Goal: Task Accomplishment & Management: Use online tool/utility

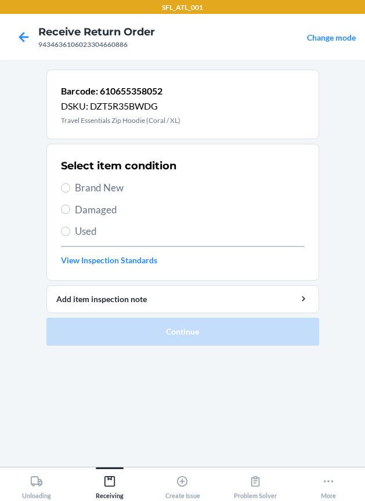
click at [104, 189] on span "Brand New" at bounding box center [190, 187] width 230 height 15
click at [70, 189] on input "Brand New" at bounding box center [65, 187] width 9 height 9
radio input "true"
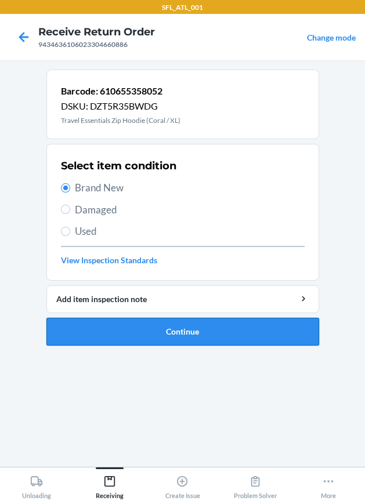
click at [125, 325] on button "Continue" at bounding box center [182, 332] width 272 height 28
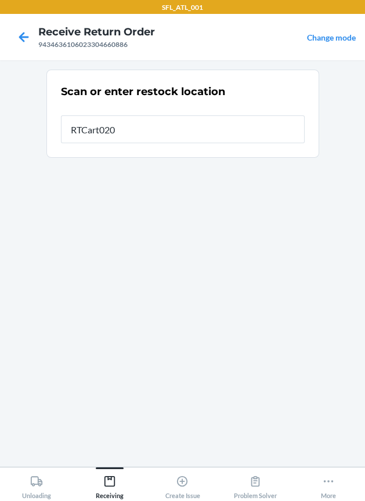
type input "RTCart020"
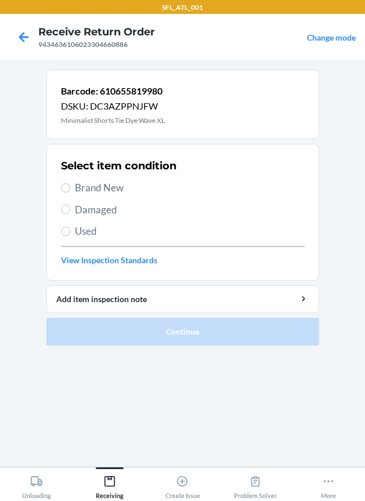
click at [92, 184] on span "Brand New" at bounding box center [190, 187] width 230 height 15
click at [70, 184] on input "Brand New" at bounding box center [65, 187] width 9 height 9
radio input "true"
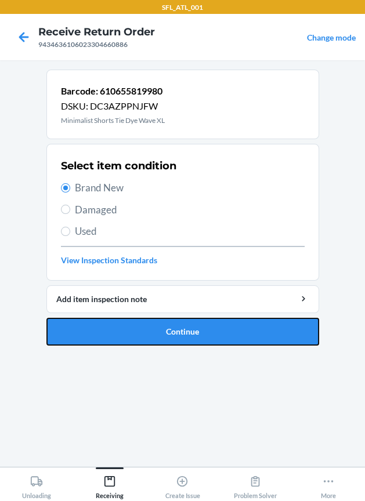
click at [130, 326] on button "Continue" at bounding box center [182, 332] width 272 height 28
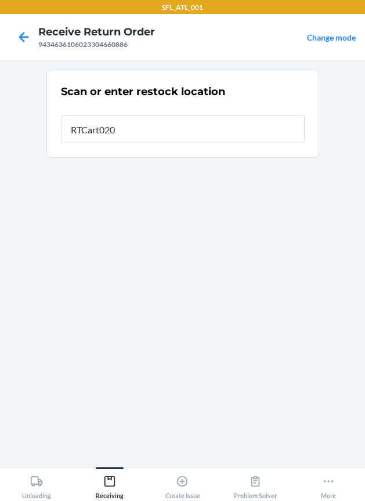
type input "RTCart020"
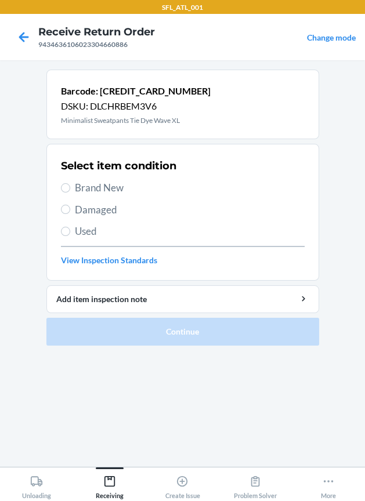
click at [116, 188] on span "Brand New" at bounding box center [190, 187] width 230 height 15
click at [70, 188] on input "Brand New" at bounding box center [65, 187] width 9 height 9
radio input "true"
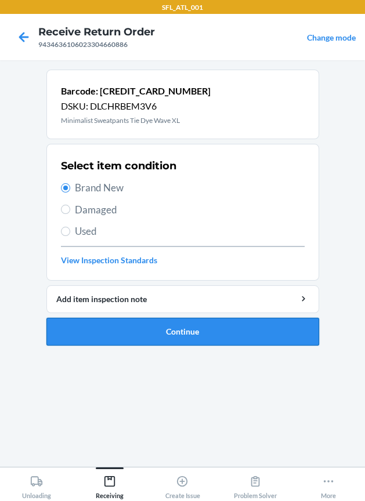
click at [97, 338] on button "Continue" at bounding box center [182, 332] width 272 height 28
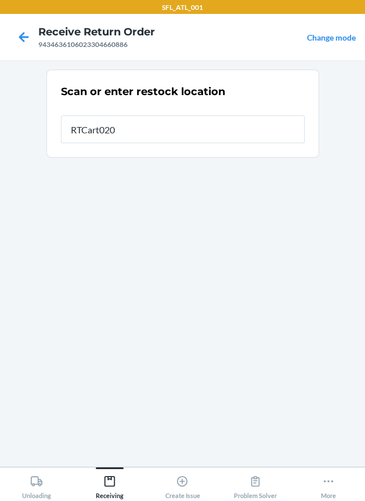
type input "RTCart020"
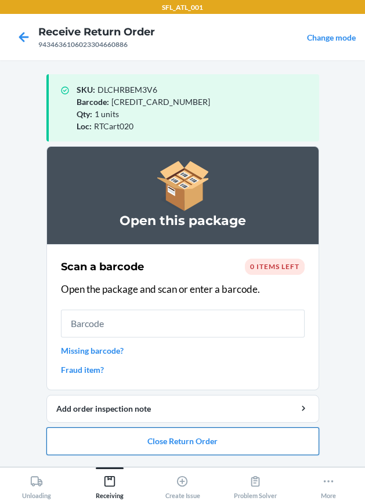
click at [151, 442] on button "Close Return Order" at bounding box center [182, 441] width 272 height 28
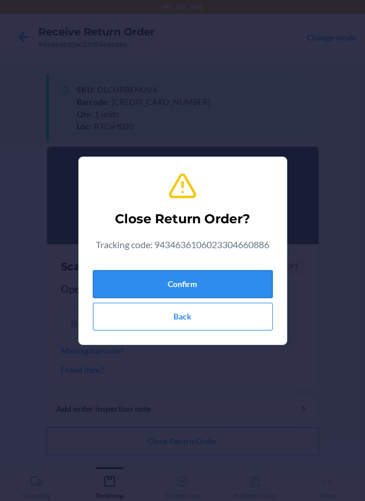
drag, startPoint x: 206, startPoint y: 284, endPoint x: 166, endPoint y: 295, distance: 42.1
click at [205, 285] on button "Confirm" at bounding box center [183, 284] width 180 height 28
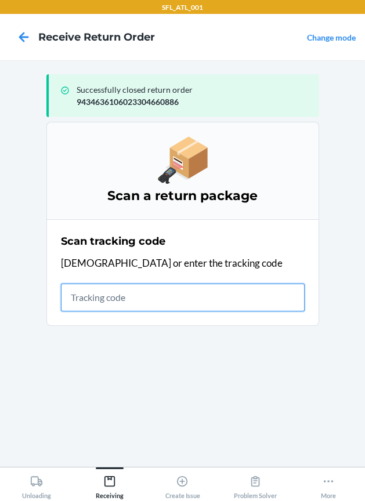
click at [104, 299] on input "text" at bounding box center [183, 298] width 244 height 28
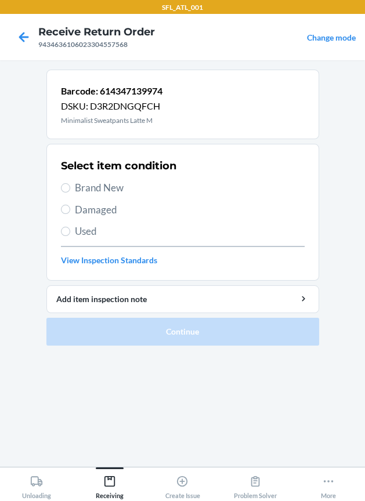
click at [115, 189] on span "Brand New" at bounding box center [190, 187] width 230 height 15
click at [70, 189] on input "Brand New" at bounding box center [65, 187] width 9 height 9
radio input "true"
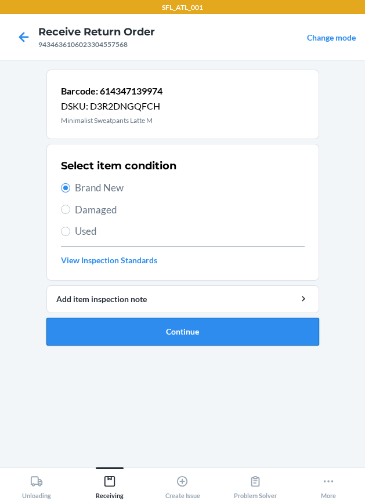
click at [193, 329] on button "Continue" at bounding box center [182, 332] width 272 height 28
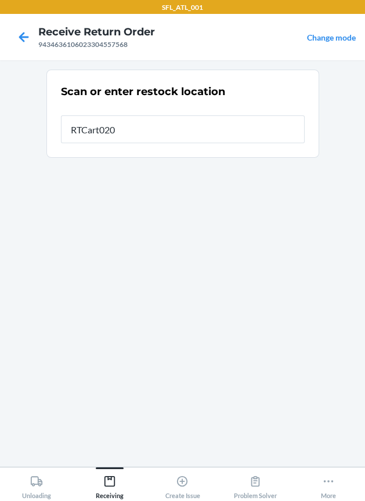
type input "RTCart020"
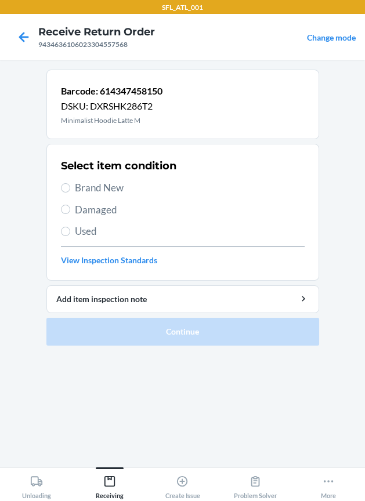
click at [107, 188] on span "Brand New" at bounding box center [190, 187] width 230 height 15
click at [70, 188] on input "Brand New" at bounding box center [65, 187] width 9 height 9
radio input "true"
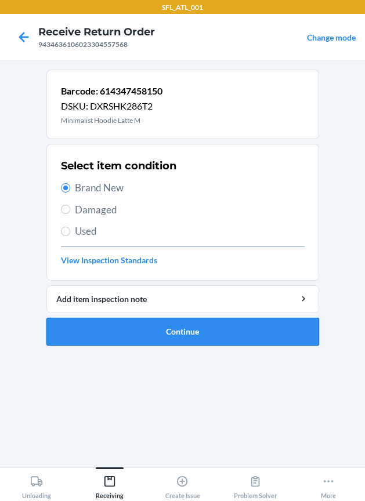
click at [152, 328] on button "Continue" at bounding box center [182, 332] width 272 height 28
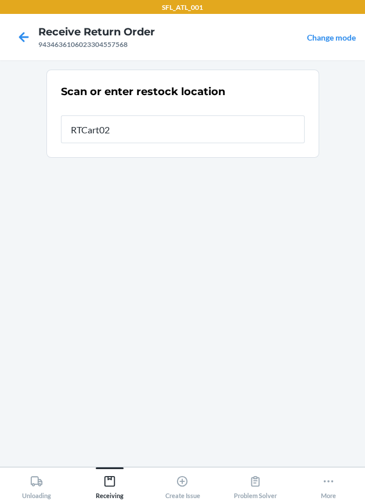
type input "RTCart020"
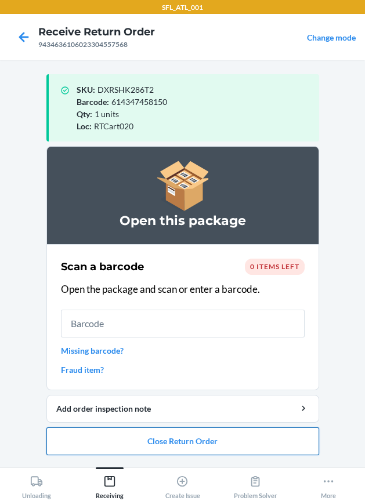
click at [131, 438] on button "Close Return Order" at bounding box center [182, 441] width 272 height 28
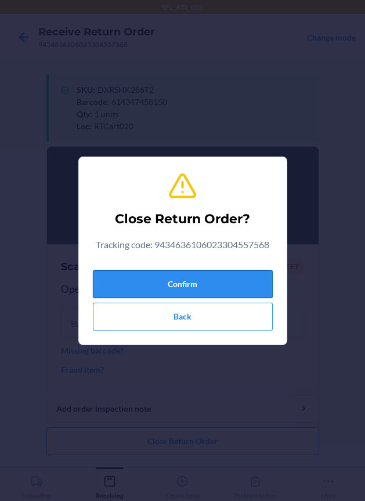
drag, startPoint x: 190, startPoint y: 285, endPoint x: 18, endPoint y: 304, distance: 172.7
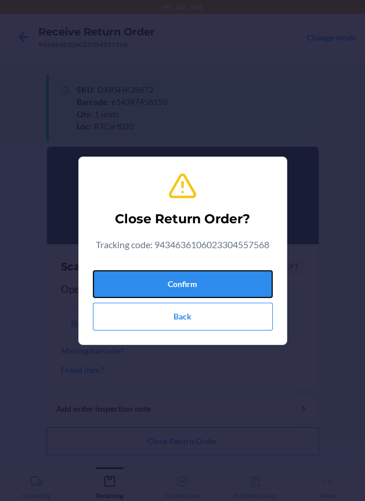
click at [184, 286] on button "Confirm" at bounding box center [183, 284] width 180 height 28
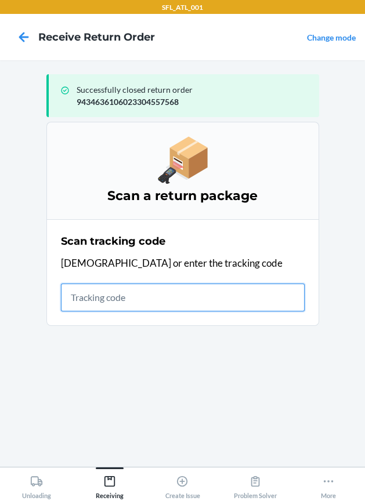
click at [140, 297] on input "text" at bounding box center [183, 298] width 244 height 28
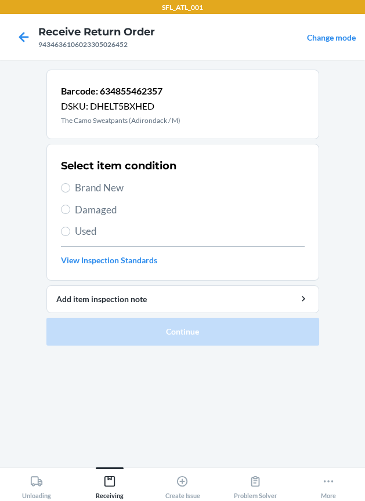
click at [114, 193] on span "Brand New" at bounding box center [190, 187] width 230 height 15
click at [70, 192] on input "Brand New" at bounding box center [65, 187] width 9 height 9
radio input "true"
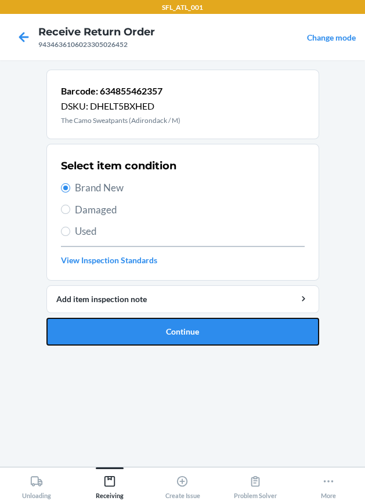
click at [176, 336] on button "Continue" at bounding box center [182, 332] width 272 height 28
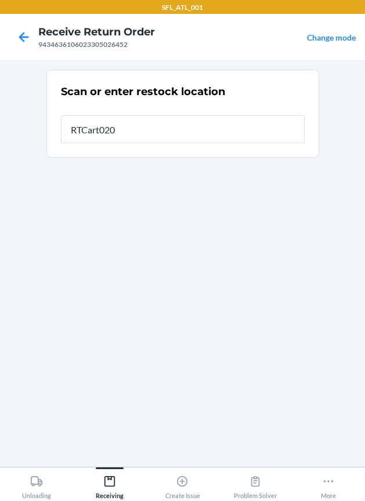
type input "RTCart020"
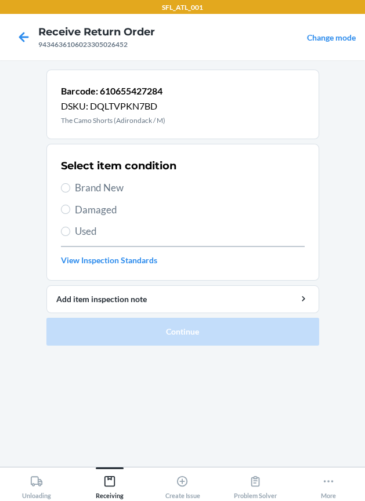
click at [131, 187] on span "Brand New" at bounding box center [190, 187] width 230 height 15
click at [70, 187] on input "Brand New" at bounding box center [65, 187] width 9 height 9
radio input "true"
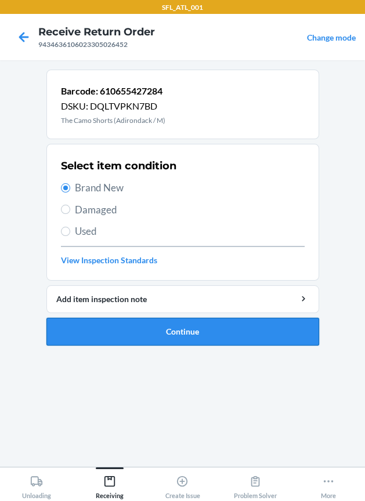
click at [152, 339] on button "Continue" at bounding box center [182, 332] width 272 height 28
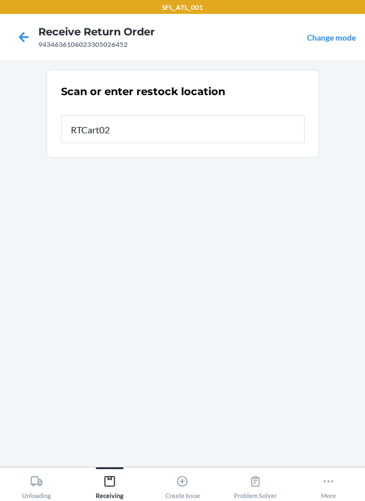
type input "RTCart020"
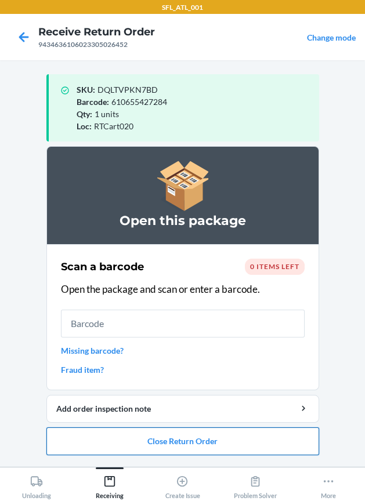
drag, startPoint x: 163, startPoint y: 445, endPoint x: 157, endPoint y: 437, distance: 9.9
click at [161, 441] on button "Close Return Order" at bounding box center [182, 441] width 272 height 28
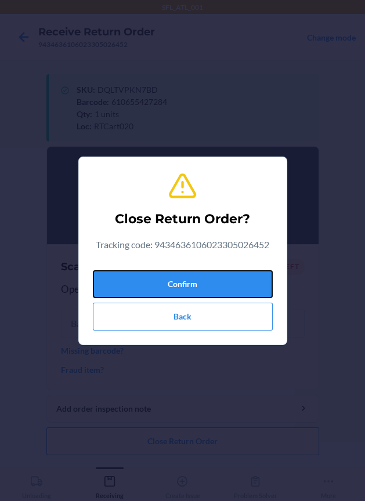
drag, startPoint x: 130, startPoint y: 283, endPoint x: 14, endPoint y: 278, distance: 116.0
click at [120, 281] on button "Confirm" at bounding box center [183, 284] width 180 height 28
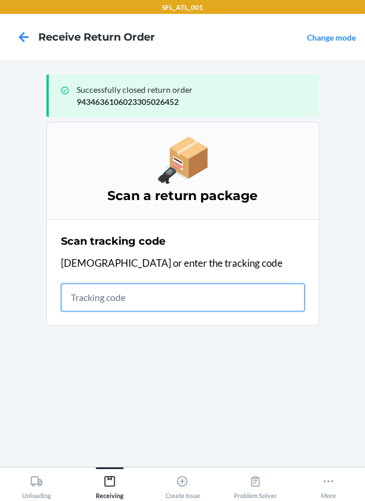
click at [143, 303] on input "text" at bounding box center [183, 298] width 244 height 28
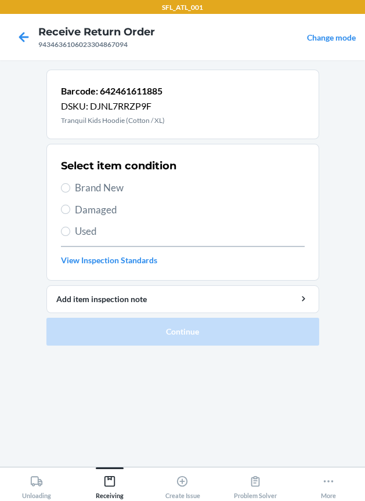
click at [107, 185] on span "Brand New" at bounding box center [190, 187] width 230 height 15
click at [70, 185] on input "Brand New" at bounding box center [65, 187] width 9 height 9
radio input "true"
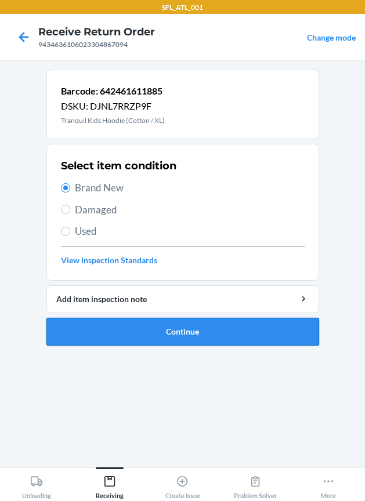
click at [140, 325] on button "Continue" at bounding box center [182, 332] width 272 height 28
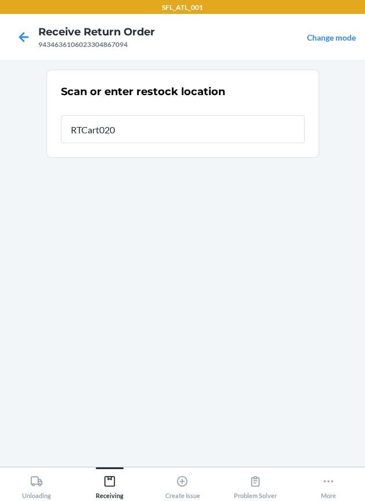
type input "RTCart020"
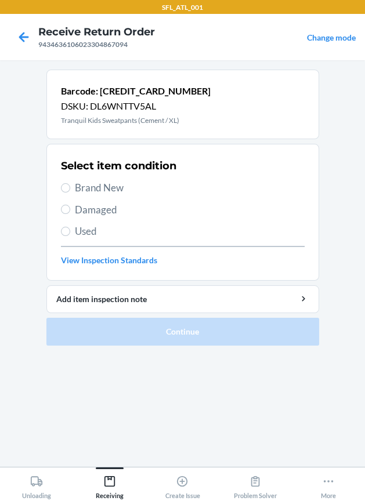
click at [121, 189] on span "Brand New" at bounding box center [190, 187] width 230 height 15
click at [70, 189] on input "Brand New" at bounding box center [65, 187] width 9 height 9
radio input "true"
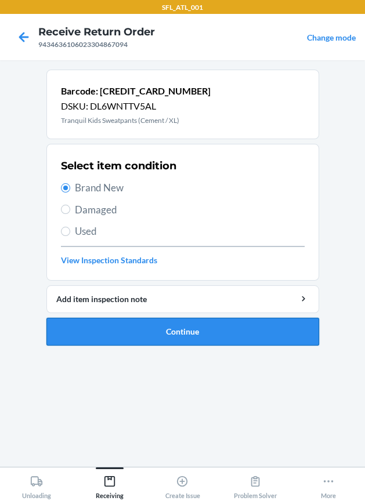
click at [209, 332] on button "Continue" at bounding box center [182, 332] width 272 height 28
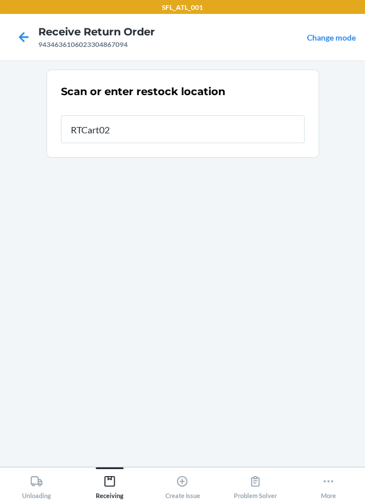
type input "RTCart020"
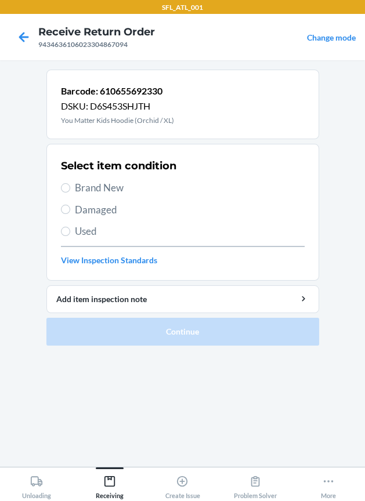
click at [89, 193] on span "Brand New" at bounding box center [190, 187] width 230 height 15
click at [70, 192] on input "Brand New" at bounding box center [65, 187] width 9 height 9
radio input "true"
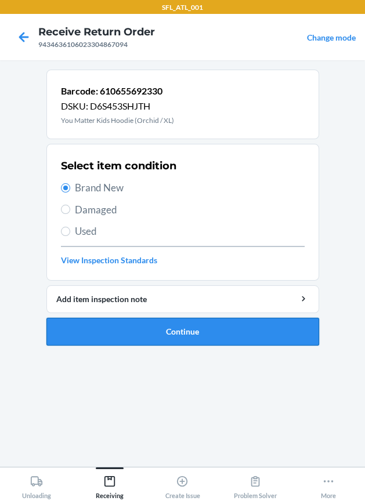
click at [144, 321] on button "Continue" at bounding box center [182, 332] width 272 height 28
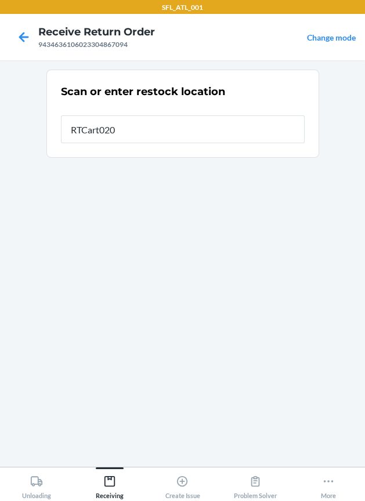
type input "RTCart020"
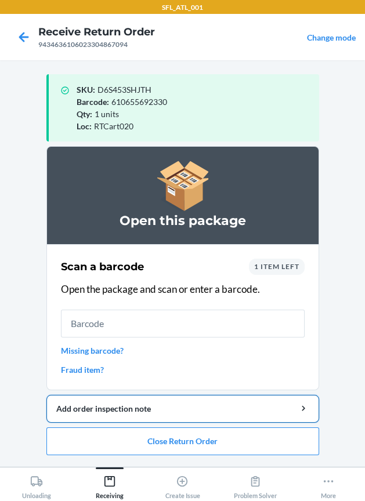
click at [107, 402] on div "Add order inspection note" at bounding box center [182, 408] width 253 height 12
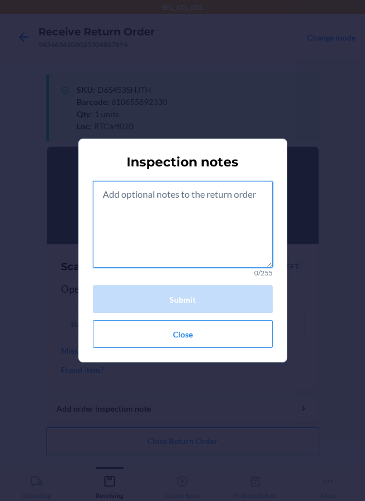
click at [139, 214] on textarea at bounding box center [183, 224] width 180 height 87
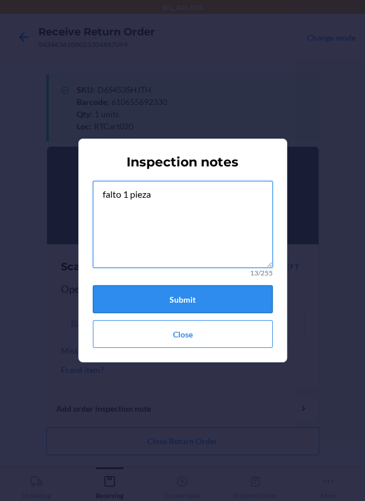
type textarea "falto 1 pieza"
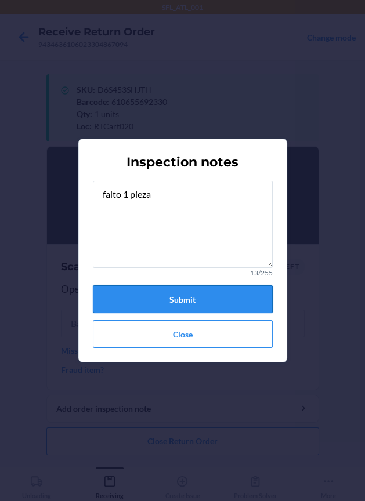
click at [181, 298] on button "Submit" at bounding box center [183, 299] width 180 height 28
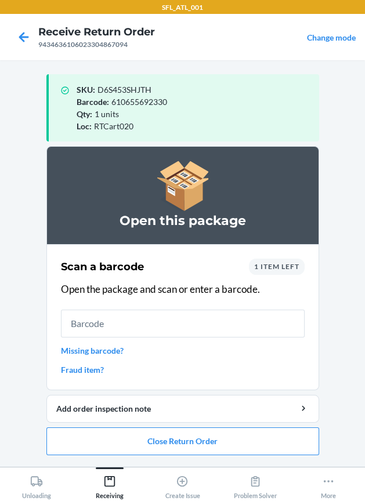
click at [97, 345] on link "Missing barcode?" at bounding box center [183, 350] width 244 height 12
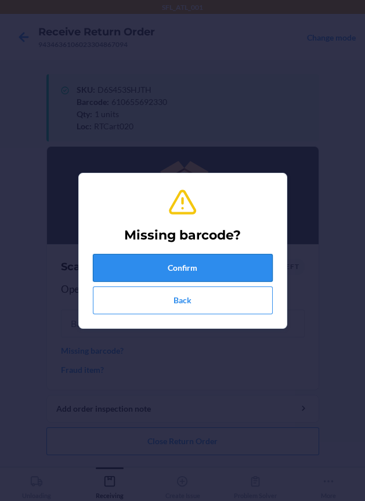
click at [223, 272] on button "Confirm" at bounding box center [183, 268] width 180 height 28
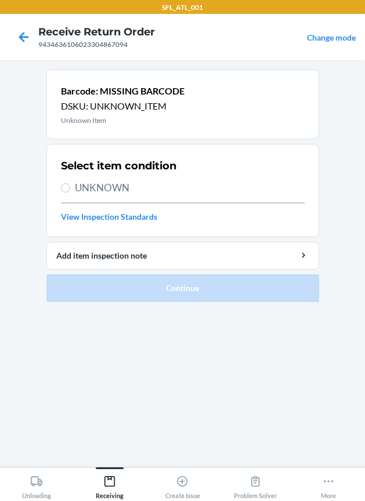
click at [128, 187] on span "UNKNOWN" at bounding box center [190, 187] width 230 height 15
click at [70, 187] on input "UNKNOWN" at bounding box center [65, 187] width 9 height 9
radio input "true"
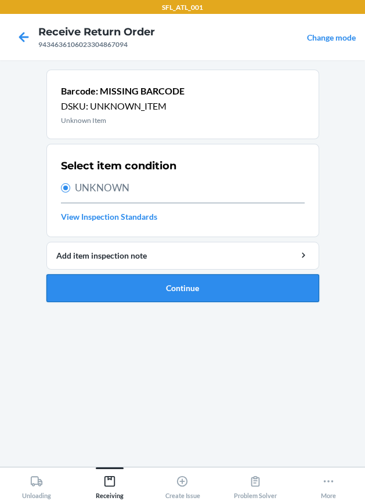
click at [138, 289] on button "Continue" at bounding box center [182, 288] width 272 height 28
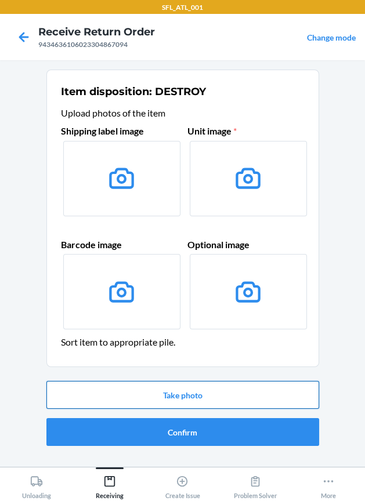
click at [162, 390] on button "Take photo" at bounding box center [182, 395] width 272 height 28
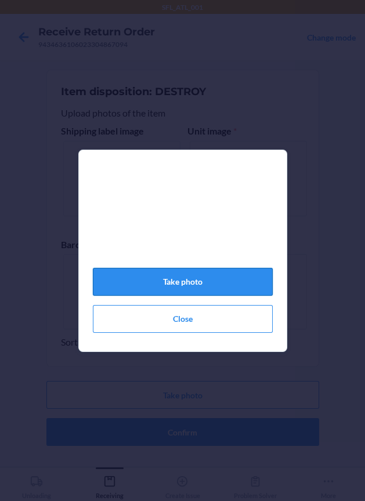
click at [186, 292] on button "Take photo" at bounding box center [183, 282] width 180 height 28
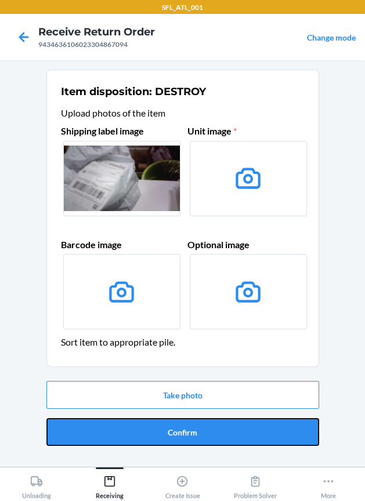
drag, startPoint x: 173, startPoint y: 441, endPoint x: 166, endPoint y: 439, distance: 7.9
click at [172, 441] on button "Confirm" at bounding box center [182, 432] width 272 height 28
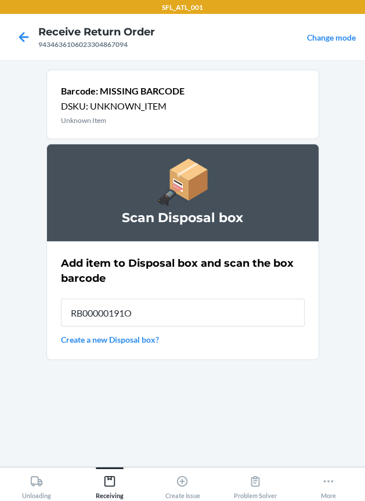
type input "RB00000191O"
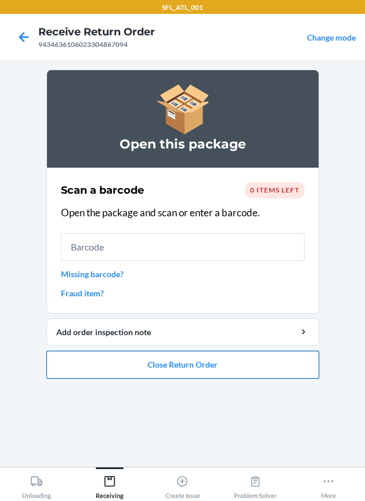
click at [250, 372] on button "Close Return Order" at bounding box center [182, 365] width 272 height 28
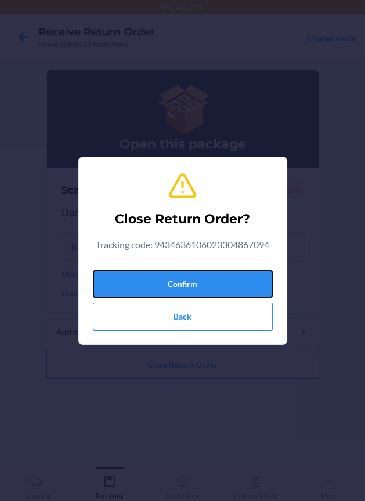
drag, startPoint x: 173, startPoint y: 277, endPoint x: 26, endPoint y: 271, distance: 147.4
click at [170, 277] on button "Confirm" at bounding box center [183, 284] width 180 height 28
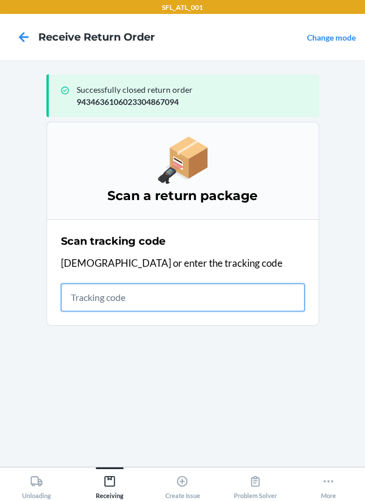
drag, startPoint x: 152, startPoint y: 300, endPoint x: 136, endPoint y: 295, distance: 16.9
click at [150, 300] on input "text" at bounding box center [183, 298] width 244 height 28
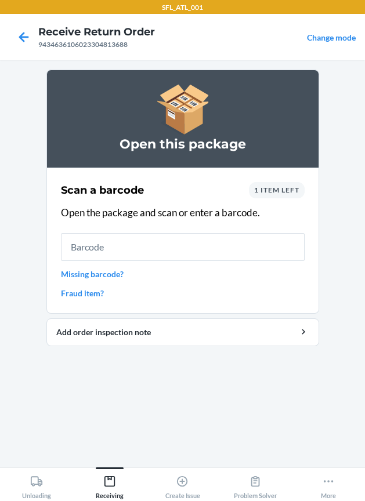
click at [284, 188] on span "1 item left" at bounding box center [276, 190] width 45 height 9
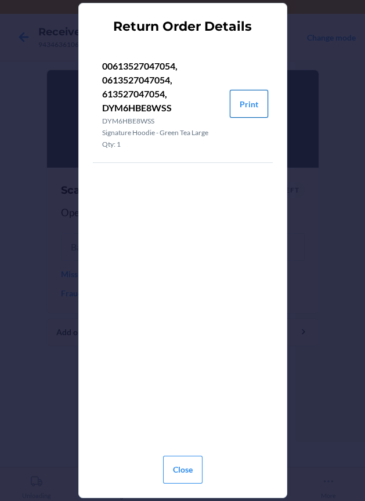
click at [245, 104] on button "Print" at bounding box center [249, 104] width 38 height 28
click at [180, 467] on button "Close" at bounding box center [182, 470] width 39 height 28
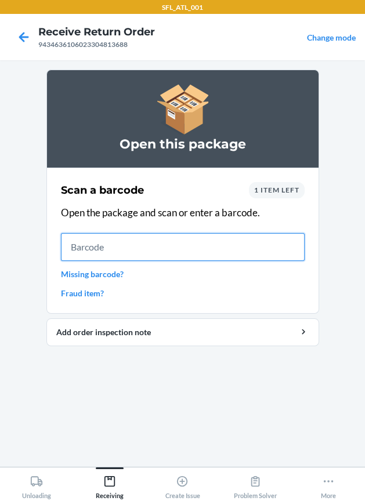
click at [179, 249] on input "text" at bounding box center [183, 247] width 244 height 28
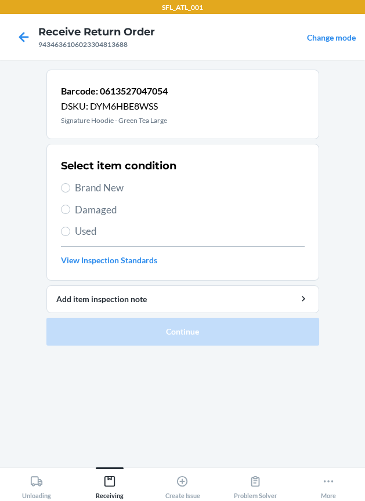
click at [71, 184] on label "Brand New" at bounding box center [183, 187] width 244 height 15
click at [70, 184] on input "Brand New" at bounding box center [65, 187] width 9 height 9
radio input "true"
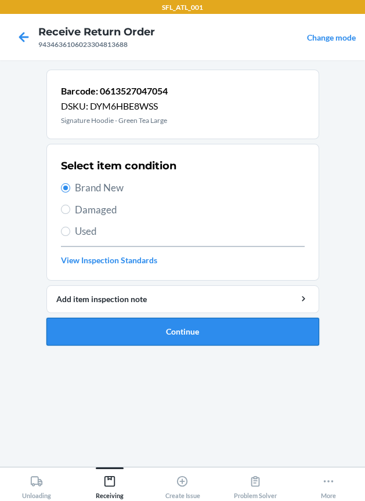
click at [144, 324] on button "Continue" at bounding box center [182, 332] width 272 height 28
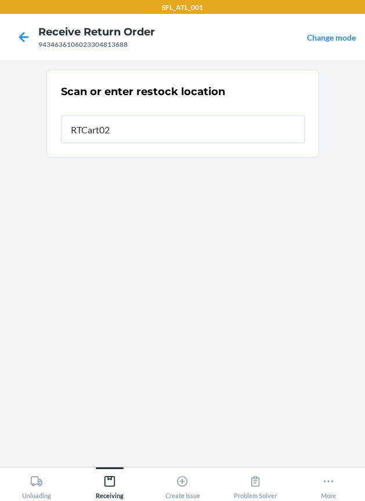
type input "RTCart020"
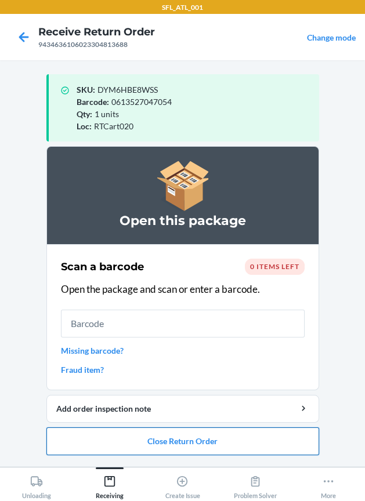
drag, startPoint x: 167, startPoint y: 435, endPoint x: 165, endPoint y: 429, distance: 6.6
click at [166, 433] on button "Close Return Order" at bounding box center [182, 441] width 272 height 28
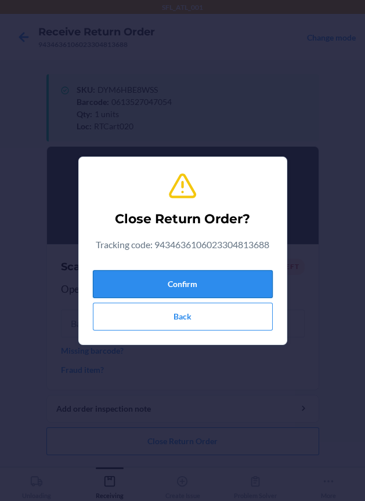
click at [170, 293] on button "Confirm" at bounding box center [183, 284] width 180 height 28
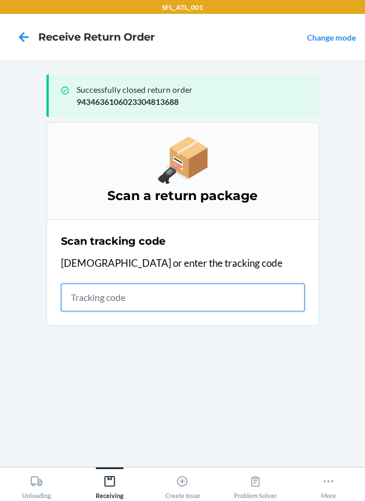
click at [95, 296] on input "text" at bounding box center [183, 298] width 244 height 28
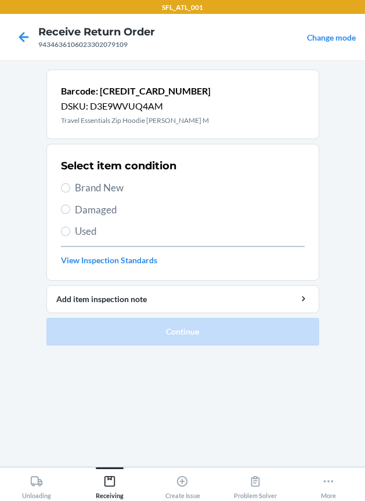
click at [114, 184] on span "Brand New" at bounding box center [190, 187] width 230 height 15
click at [70, 184] on input "Brand New" at bounding box center [65, 187] width 9 height 9
radio input "true"
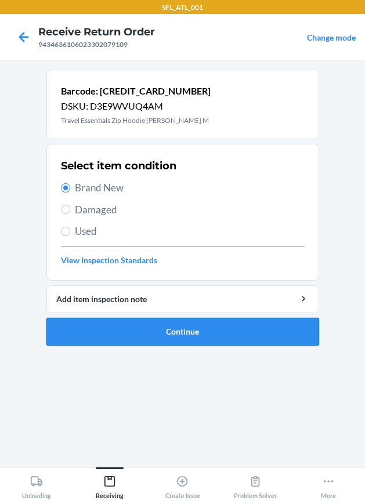
click at [163, 328] on button "Continue" at bounding box center [182, 332] width 272 height 28
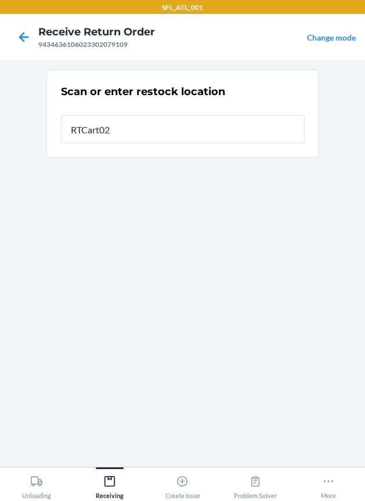
type input "RTCart020"
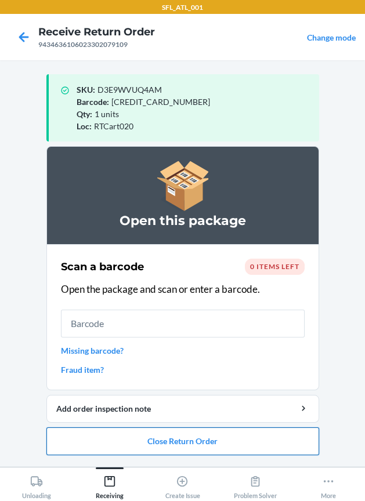
click at [168, 439] on button "Close Return Order" at bounding box center [182, 441] width 272 height 28
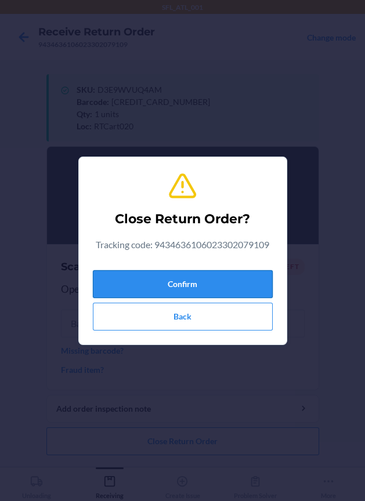
drag, startPoint x: 232, startPoint y: 271, endPoint x: 225, endPoint y: 272, distance: 7.2
click at [230, 271] on button "Confirm" at bounding box center [183, 284] width 180 height 28
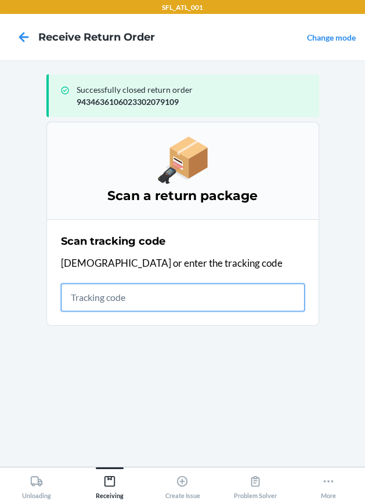
click at [92, 295] on input "text" at bounding box center [183, 298] width 244 height 28
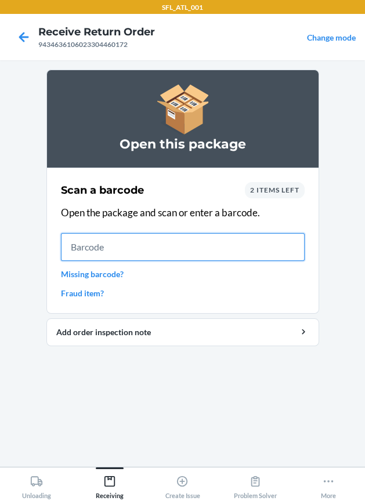
click at [211, 237] on input "text" at bounding box center [183, 247] width 244 height 28
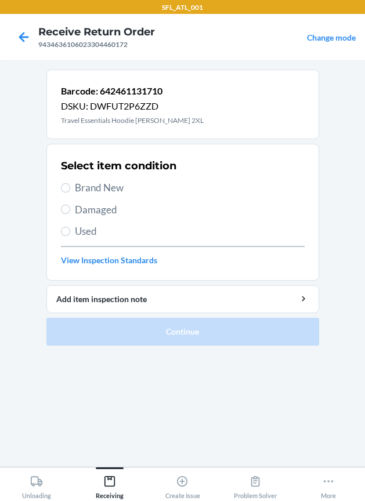
click at [112, 183] on span "Brand New" at bounding box center [190, 187] width 230 height 15
click at [70, 183] on input "Brand New" at bounding box center [65, 187] width 9 height 9
radio input "true"
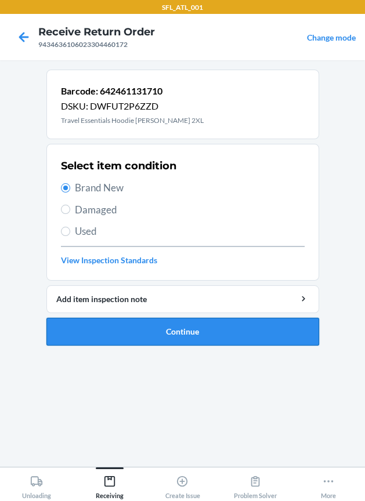
click at [129, 337] on button "Continue" at bounding box center [182, 332] width 272 height 28
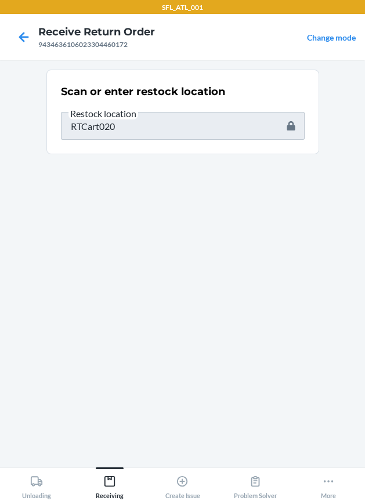
type input "610655118892"
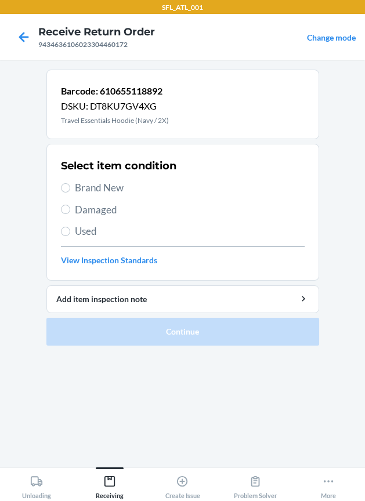
click at [88, 196] on div "Select item condition Brand New Damaged Used View Inspection Standards" at bounding box center [183, 212] width 244 height 115
click at [114, 188] on span "Brand New" at bounding box center [190, 187] width 230 height 15
click at [70, 188] on input "Brand New" at bounding box center [65, 187] width 9 height 9
radio input "true"
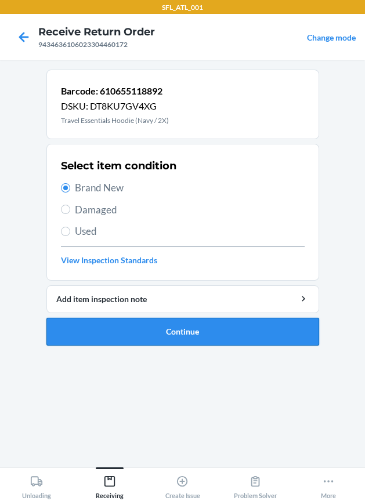
click at [125, 327] on button "Continue" at bounding box center [182, 332] width 272 height 28
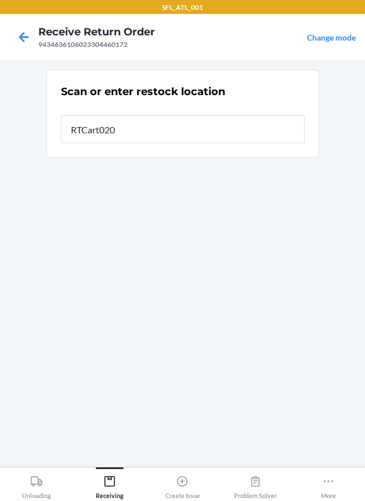
type input "RTCart020"
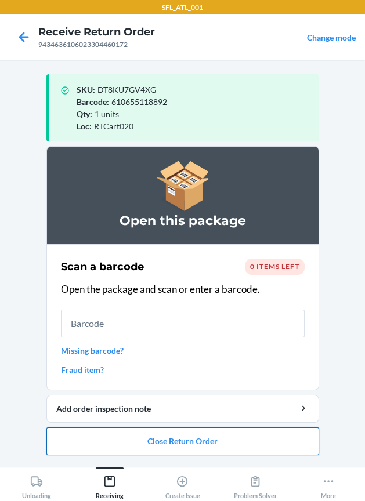
click at [140, 435] on button "Close Return Order" at bounding box center [182, 441] width 272 height 28
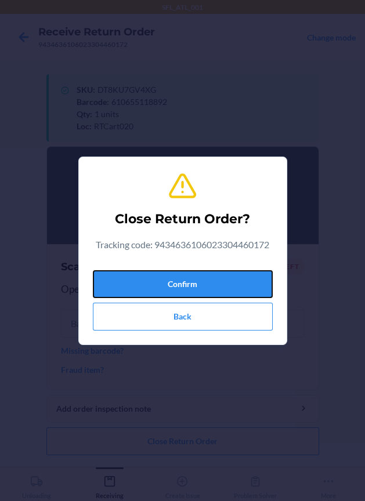
drag, startPoint x: 143, startPoint y: 293, endPoint x: 52, endPoint y: 267, distance: 94.9
click at [143, 293] on button "Confirm" at bounding box center [183, 284] width 180 height 28
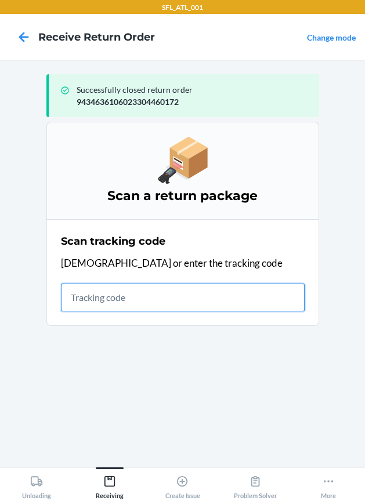
click at [95, 303] on input "text" at bounding box center [183, 298] width 244 height 28
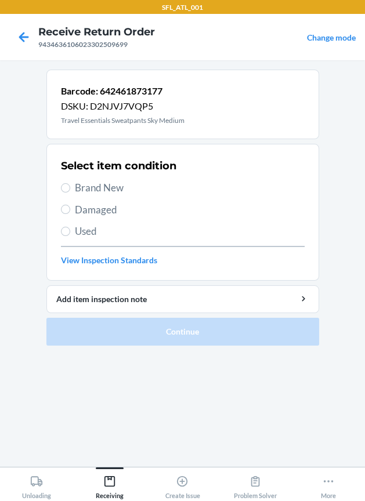
click at [108, 184] on span "Brand New" at bounding box center [190, 187] width 230 height 15
click at [70, 184] on input "Brand New" at bounding box center [65, 187] width 9 height 9
radio input "true"
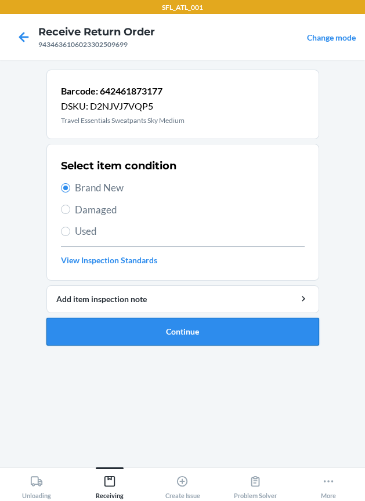
click at [155, 324] on button "Continue" at bounding box center [182, 332] width 272 height 28
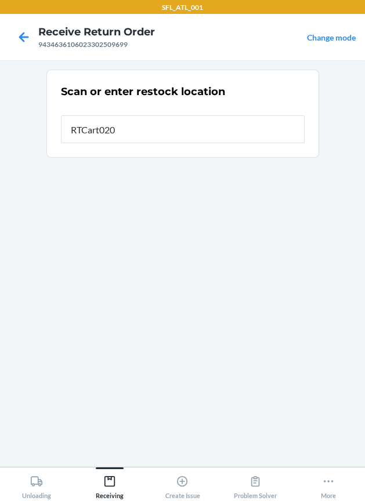
type input "RTCart020"
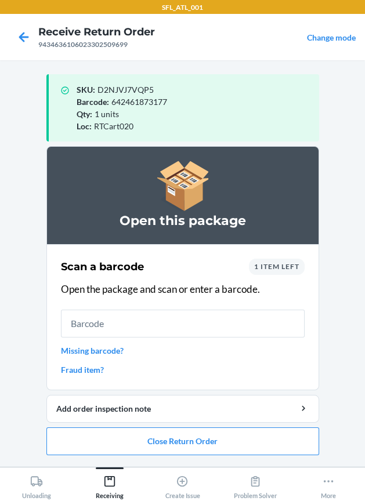
click at [271, 266] on span "1 item left" at bounding box center [276, 266] width 45 height 9
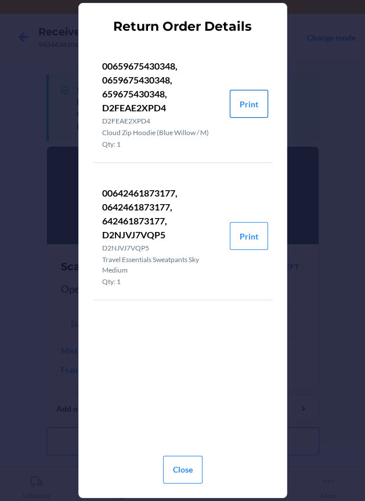
click at [247, 107] on button "Print" at bounding box center [249, 104] width 38 height 28
click at [185, 471] on button "Close" at bounding box center [182, 470] width 39 height 28
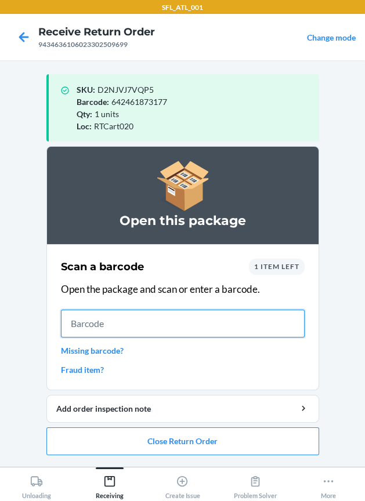
click at [195, 331] on input "text" at bounding box center [183, 324] width 244 height 28
click at [191, 328] on input "text" at bounding box center [183, 324] width 244 height 28
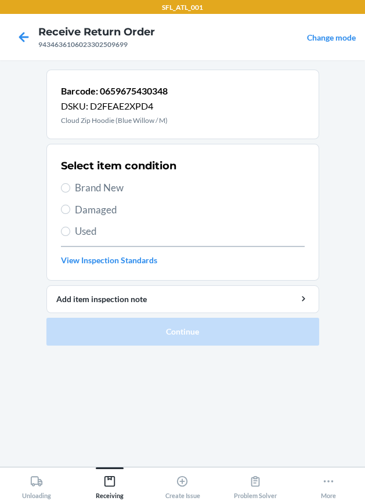
click at [82, 182] on span "Brand New" at bounding box center [190, 187] width 230 height 15
click at [70, 183] on input "Brand New" at bounding box center [65, 187] width 9 height 9
radio input "true"
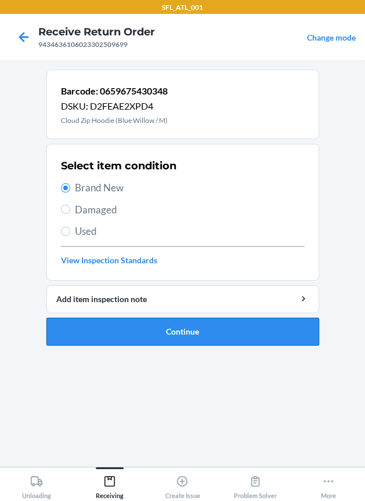
click at [76, 332] on button "Continue" at bounding box center [182, 332] width 272 height 28
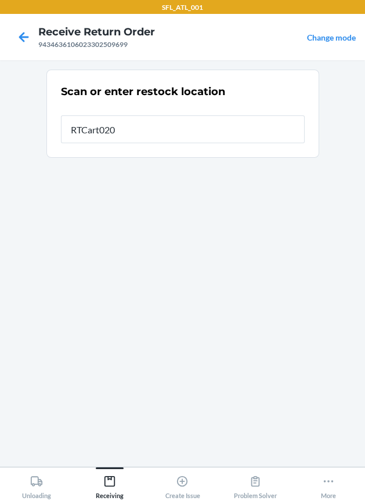
type input "RTCart020"
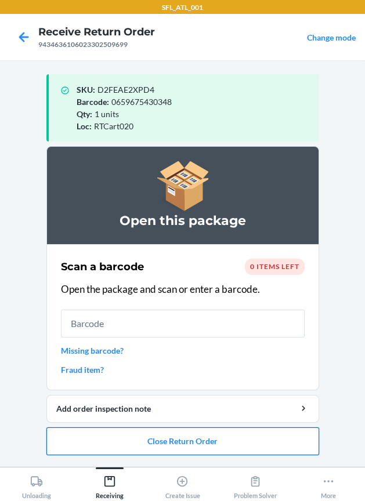
click at [166, 444] on button "Close Return Order" at bounding box center [182, 441] width 272 height 28
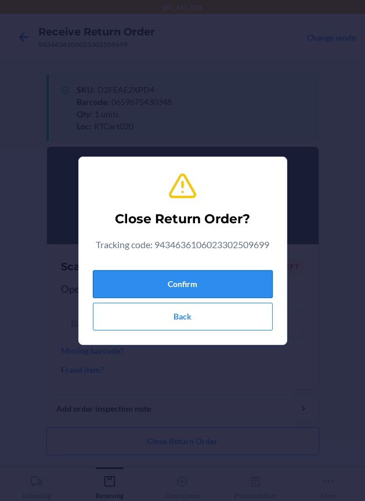
click at [140, 287] on button "Confirm" at bounding box center [183, 284] width 180 height 28
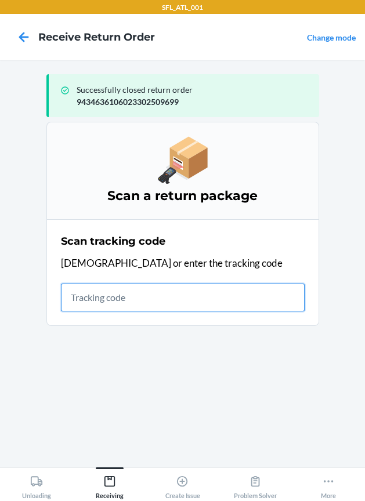
click at [90, 295] on input "text" at bounding box center [183, 298] width 244 height 28
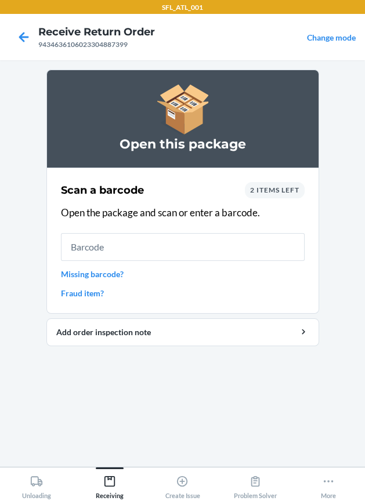
click at [121, 256] on input "text" at bounding box center [183, 247] width 244 height 28
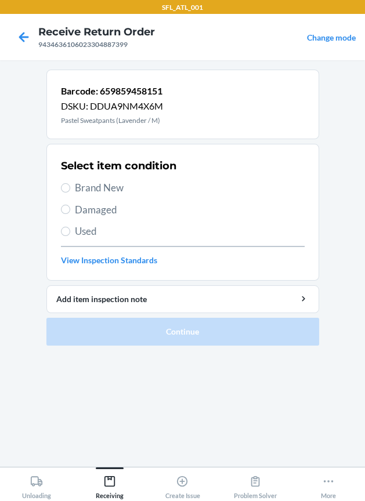
click at [111, 186] on span "Brand New" at bounding box center [190, 187] width 230 height 15
click at [70, 186] on input "Brand New" at bounding box center [65, 187] width 9 height 9
radio input "true"
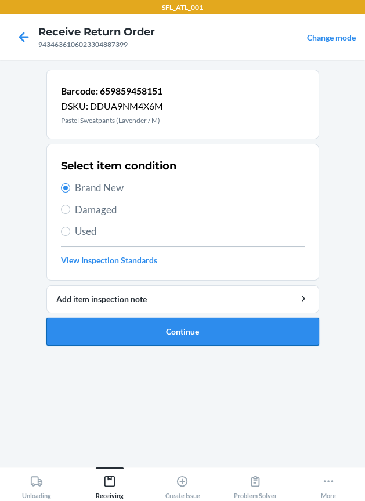
click at [107, 326] on button "Continue" at bounding box center [182, 332] width 272 height 28
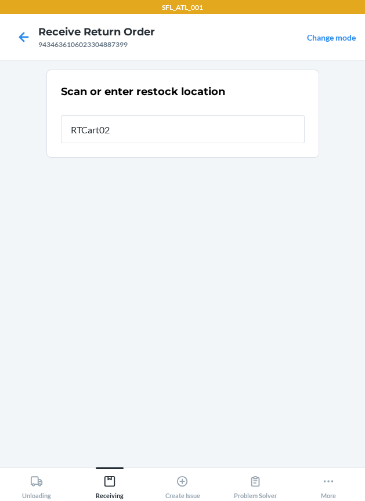
type input "RTCart020"
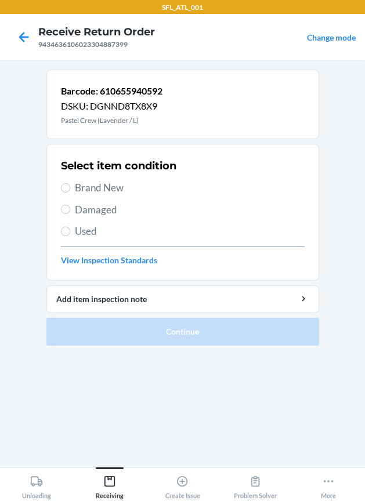
click at [116, 182] on span "Brand New" at bounding box center [190, 187] width 230 height 15
click at [70, 183] on input "Brand New" at bounding box center [65, 187] width 9 height 9
radio input "true"
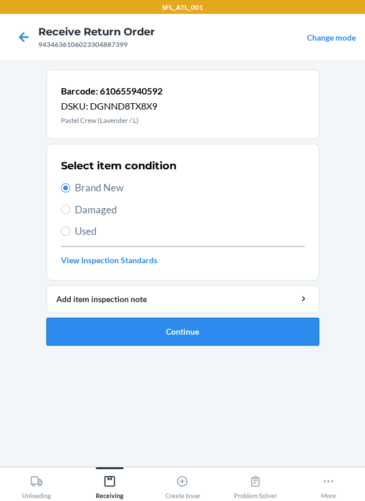
click at [100, 335] on button "Continue" at bounding box center [182, 332] width 272 height 28
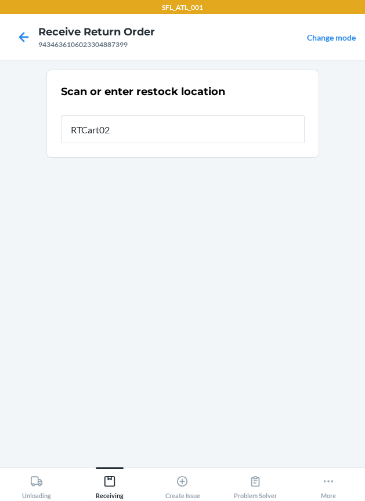
type input "RTCart020"
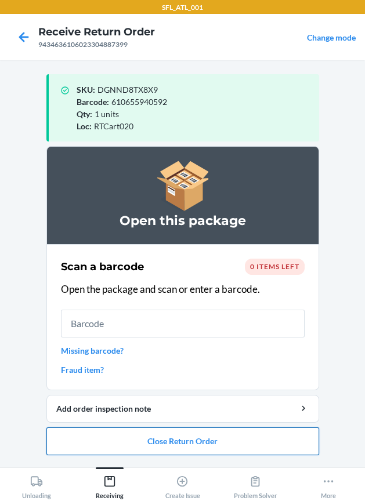
click at [135, 435] on button "Close Return Order" at bounding box center [182, 441] width 272 height 28
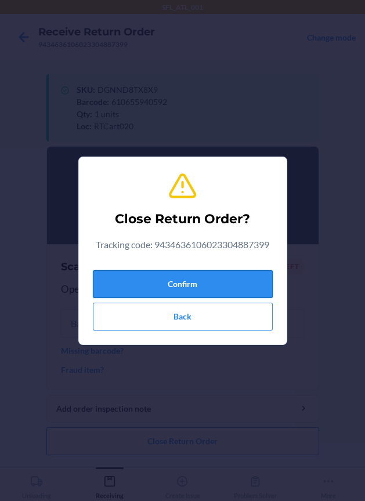
click at [184, 284] on button "Confirm" at bounding box center [183, 284] width 180 height 28
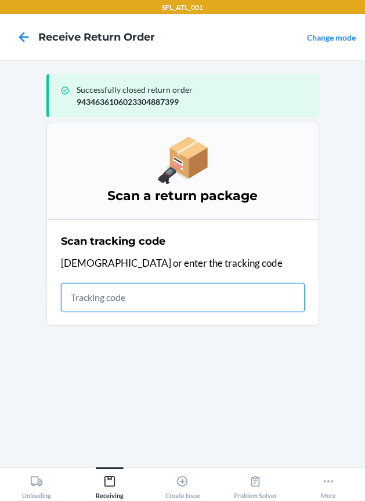
click at [169, 308] on input "text" at bounding box center [183, 298] width 244 height 28
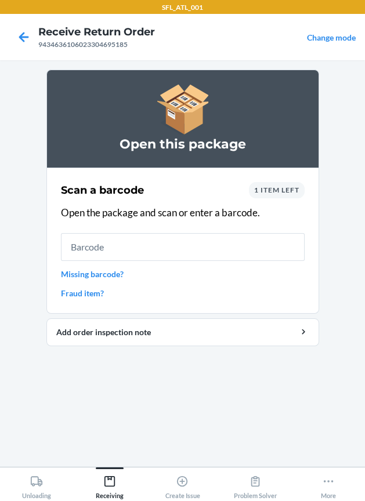
click at [274, 191] on span "1 item left" at bounding box center [276, 190] width 45 height 9
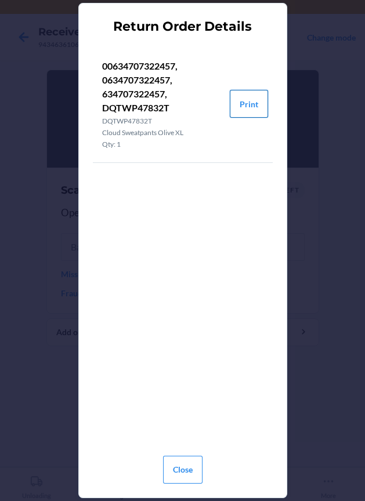
click at [253, 104] on button "Print" at bounding box center [249, 104] width 38 height 28
click at [183, 468] on button "Close" at bounding box center [182, 470] width 39 height 28
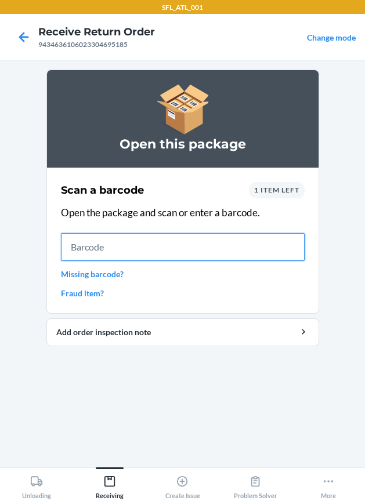
click at [198, 239] on input "text" at bounding box center [183, 247] width 244 height 28
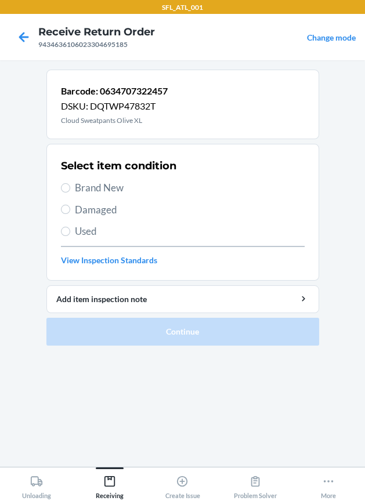
drag, startPoint x: 70, startPoint y: 181, endPoint x: 86, endPoint y: 226, distance: 47.5
click at [72, 187] on label "Brand New" at bounding box center [183, 187] width 244 height 15
drag, startPoint x: 102, startPoint y: 182, endPoint x: 105, endPoint y: 193, distance: 11.4
click at [103, 186] on span "Brand New" at bounding box center [190, 187] width 230 height 15
click at [70, 186] on input "Brand New" at bounding box center [65, 187] width 9 height 9
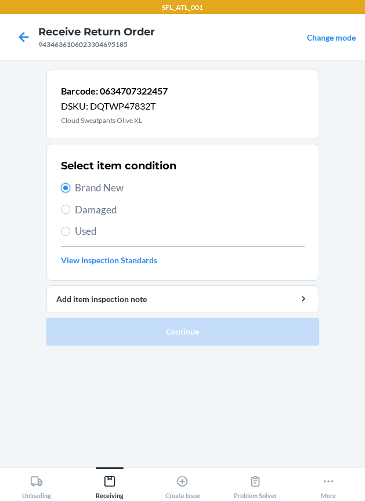
radio input "true"
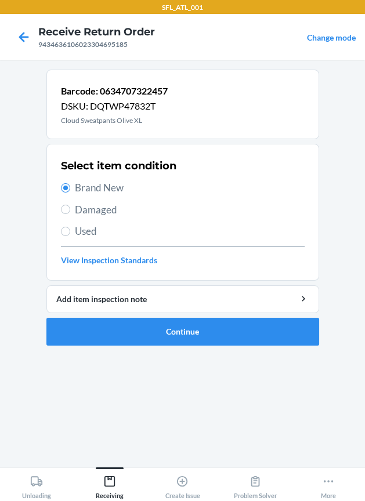
click at [103, 314] on li "Barcode: 0634707322457 DSKU: DQTWP47832T Cloud Sweatpants Olive XL Select item …" at bounding box center [182, 208] width 272 height 276
click at [104, 318] on button "Continue" at bounding box center [182, 332] width 272 height 28
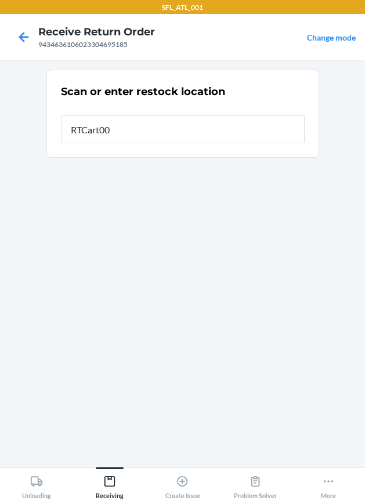
type input "RTCart006"
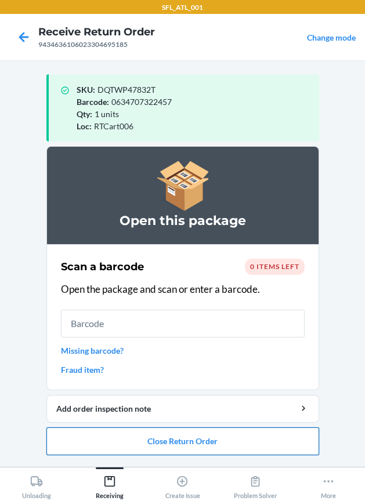
click at [146, 439] on button "Close Return Order" at bounding box center [182, 441] width 272 height 28
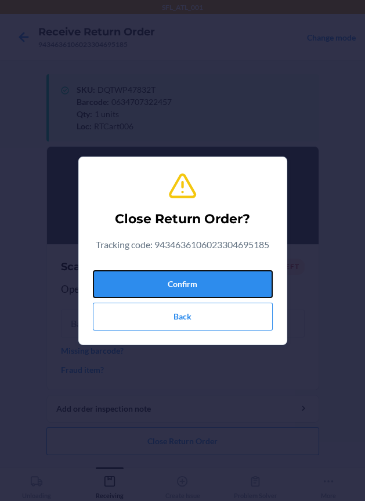
drag, startPoint x: 253, startPoint y: 272, endPoint x: 16, endPoint y: 283, distance: 237.9
click at [239, 272] on button "Confirm" at bounding box center [183, 284] width 180 height 28
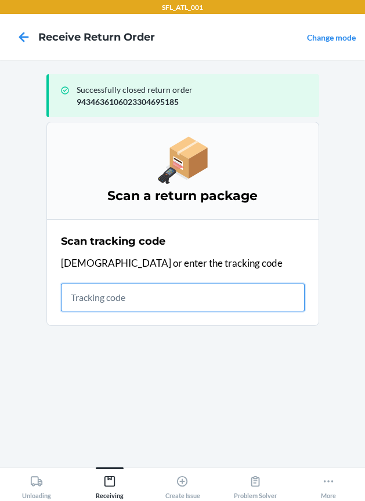
drag, startPoint x: 101, startPoint y: 301, endPoint x: 74, endPoint y: 278, distance: 36.2
click at [101, 301] on input "text" at bounding box center [183, 298] width 244 height 28
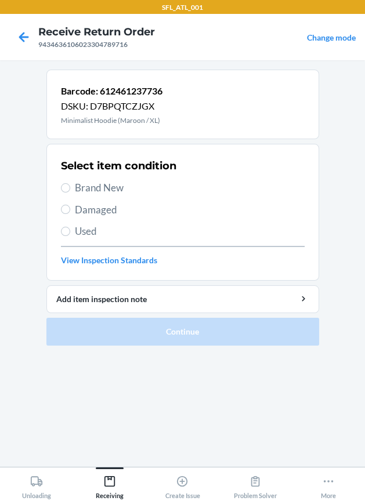
click at [79, 183] on span "Brand New" at bounding box center [190, 187] width 230 height 15
click at [70, 183] on input "Brand New" at bounding box center [65, 187] width 9 height 9
radio input "true"
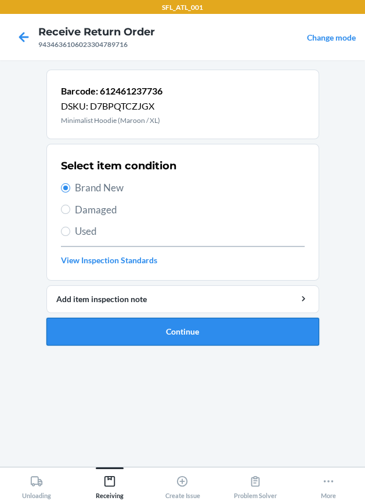
click at [82, 322] on button "Continue" at bounding box center [182, 332] width 272 height 28
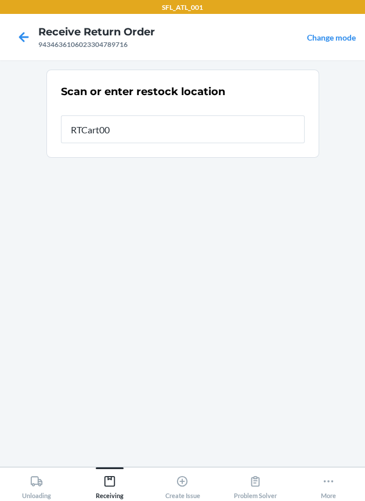
type input "RTCart006"
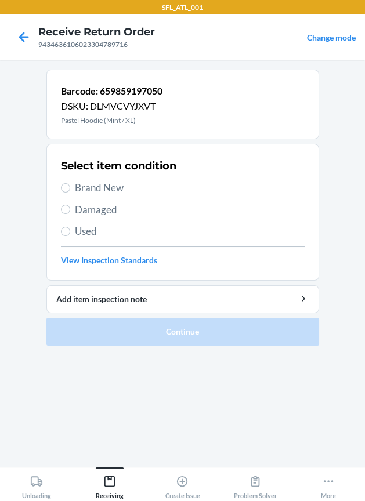
click at [123, 191] on span "Brand New" at bounding box center [190, 187] width 230 height 15
click at [70, 191] on input "Brand New" at bounding box center [65, 187] width 9 height 9
radio input "true"
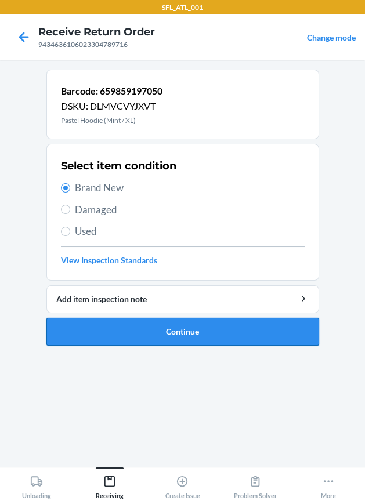
click at [139, 334] on button "Continue" at bounding box center [182, 332] width 272 height 28
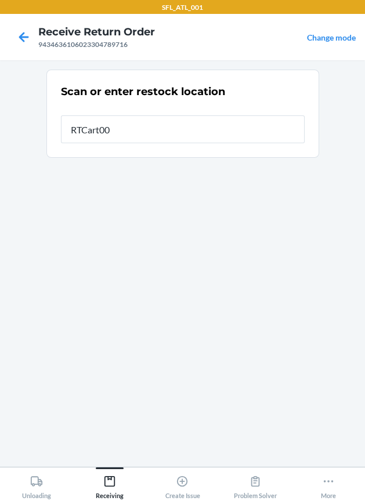
type input "RTCart006"
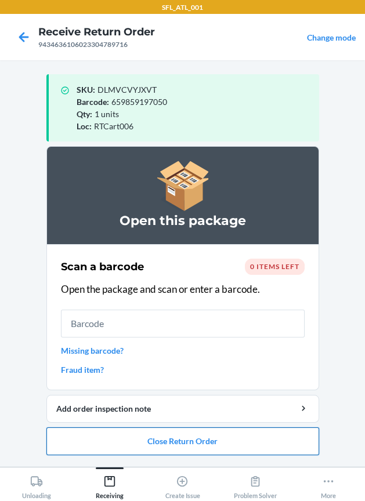
click at [194, 444] on button "Close Return Order" at bounding box center [182, 441] width 272 height 28
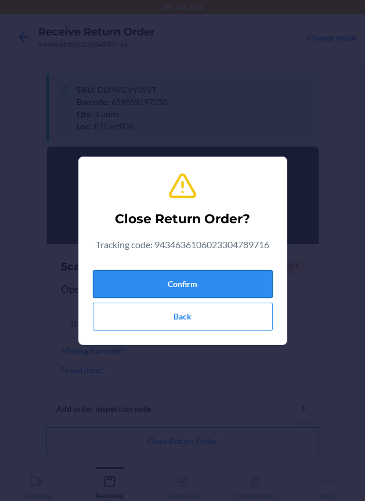
click at [184, 287] on button "Confirm" at bounding box center [183, 284] width 180 height 28
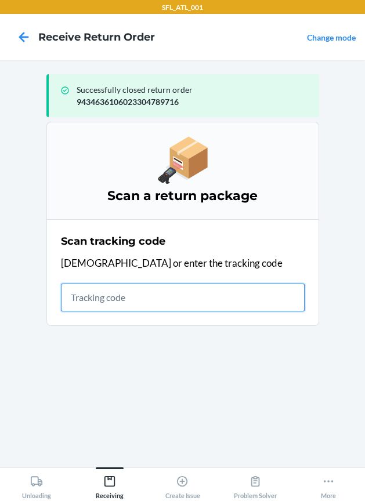
click at [190, 303] on input "text" at bounding box center [183, 298] width 244 height 28
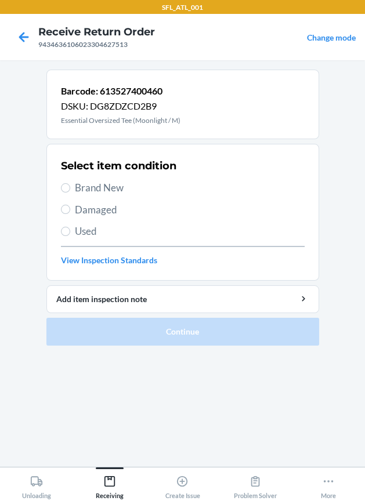
click at [104, 184] on span "Brand New" at bounding box center [190, 187] width 230 height 15
click at [70, 184] on input "Brand New" at bounding box center [65, 187] width 9 height 9
radio input "true"
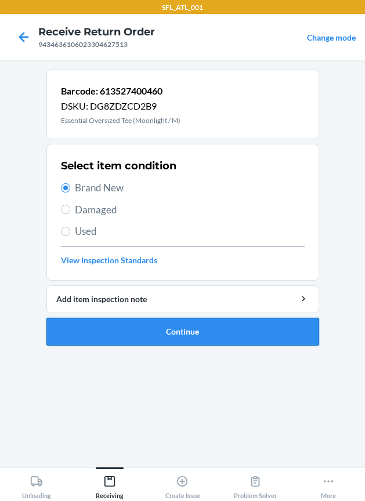
click at [151, 339] on button "Continue" at bounding box center [182, 332] width 272 height 28
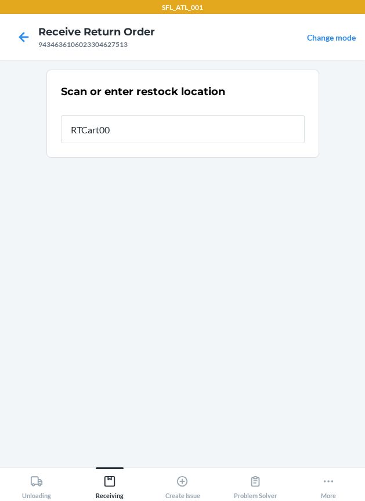
type input "RTCart006"
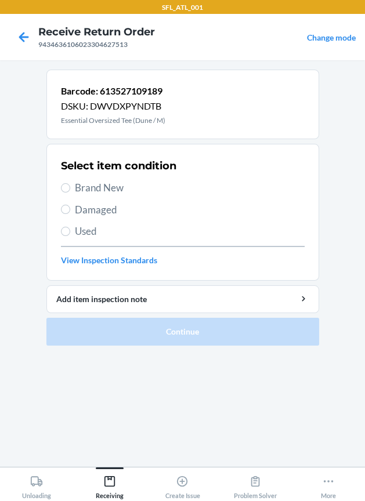
click at [103, 187] on span "Brand New" at bounding box center [190, 187] width 230 height 15
click at [70, 187] on input "Brand New" at bounding box center [65, 187] width 9 height 9
radio input "true"
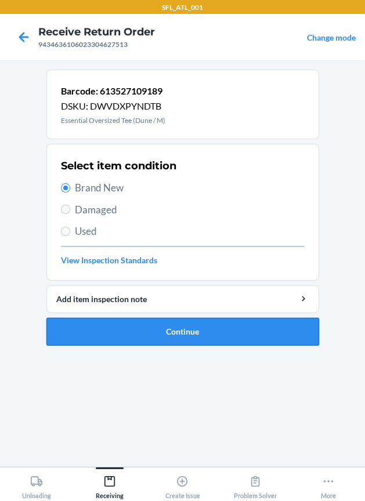
click at [88, 338] on button "Continue" at bounding box center [182, 332] width 272 height 28
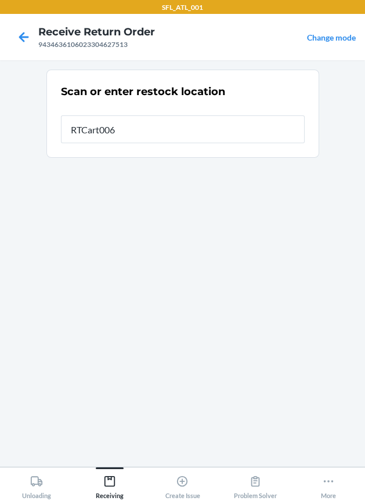
type input "RTCart006"
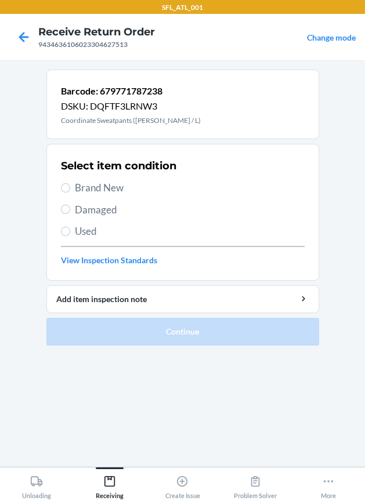
click at [73, 188] on label "Brand New" at bounding box center [183, 187] width 244 height 15
click at [70, 188] on input "Brand New" at bounding box center [65, 187] width 9 height 9
radio input "true"
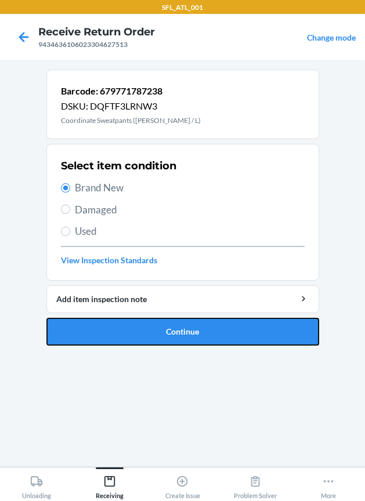
drag, startPoint x: 70, startPoint y: 327, endPoint x: 3, endPoint y: 301, distance: 71.1
click at [66, 325] on button "Continue" at bounding box center [182, 332] width 272 height 28
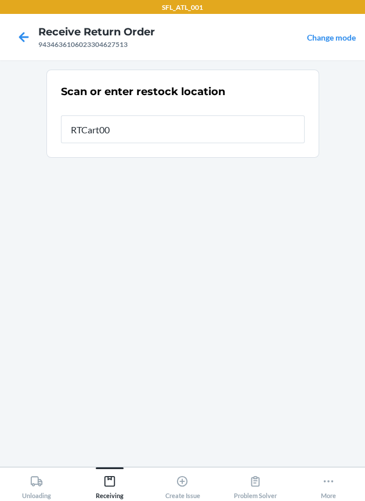
type input "RTCart006"
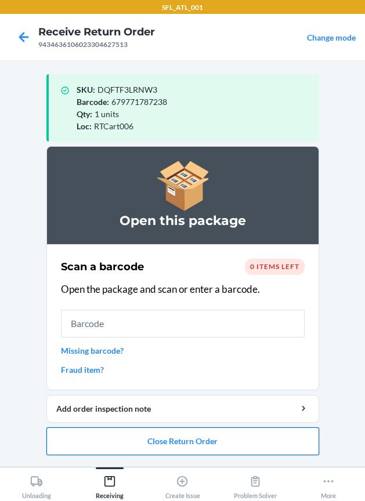
click at [167, 436] on button "Close Return Order" at bounding box center [182, 441] width 272 height 28
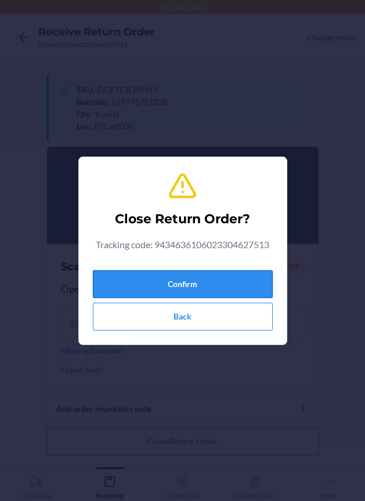
click at [173, 277] on button "Confirm" at bounding box center [183, 284] width 180 height 28
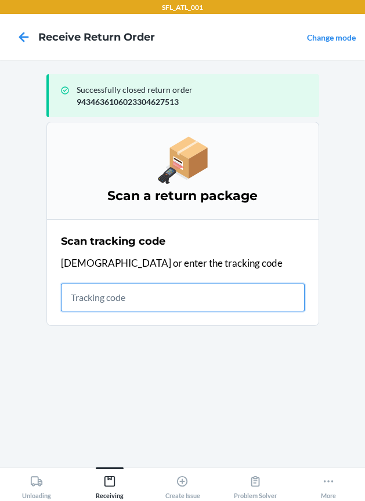
drag, startPoint x: 155, startPoint y: 299, endPoint x: 19, endPoint y: 260, distance: 141.1
click at [147, 297] on input "text" at bounding box center [183, 298] width 244 height 28
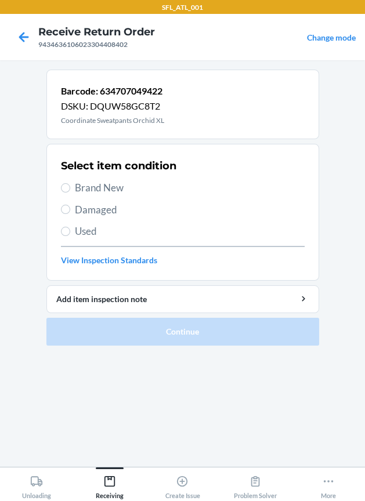
click at [121, 186] on span "Brand New" at bounding box center [190, 187] width 230 height 15
click at [70, 186] on input "Brand New" at bounding box center [65, 187] width 9 height 9
radio input "true"
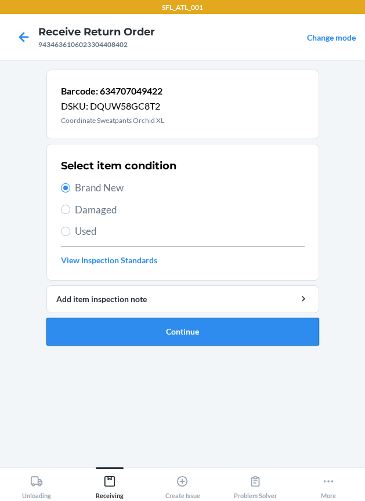
click at [158, 319] on button "Continue" at bounding box center [182, 332] width 272 height 28
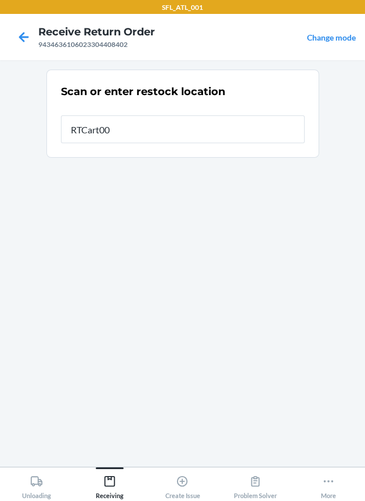
type input "RTCart006"
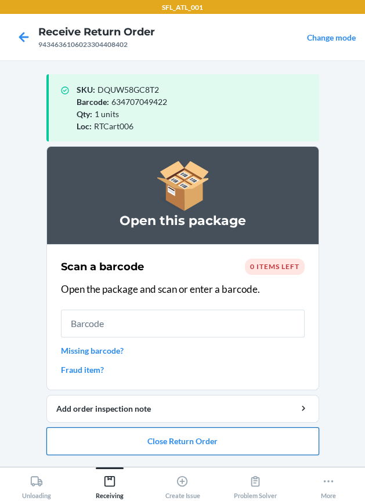
click at [168, 433] on button "Close Return Order" at bounding box center [182, 441] width 272 height 28
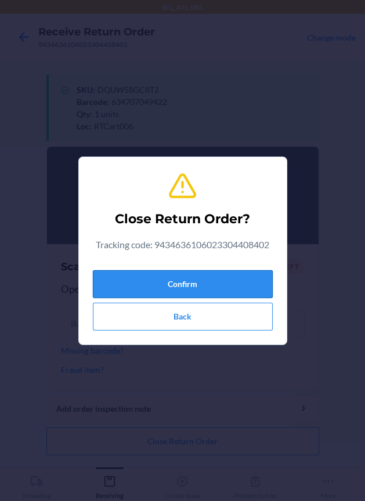
click at [181, 292] on button "Confirm" at bounding box center [183, 284] width 180 height 28
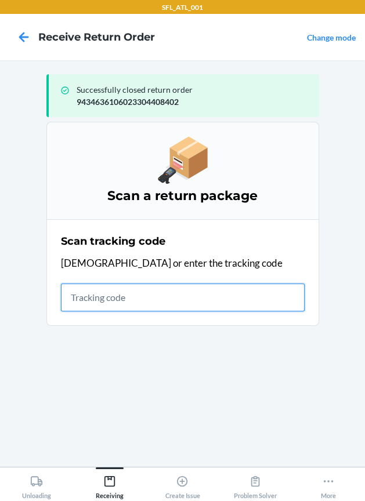
drag, startPoint x: 145, startPoint y: 296, endPoint x: 94, endPoint y: 267, distance: 59.0
click at [144, 296] on input "text" at bounding box center [183, 298] width 244 height 28
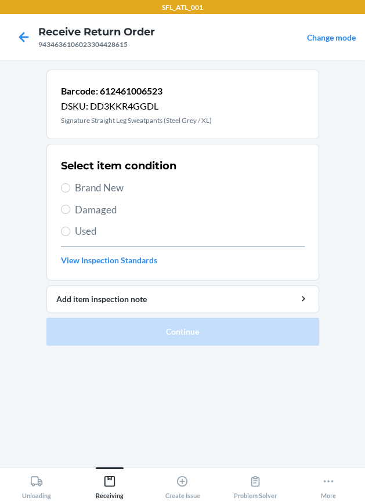
click at [119, 189] on span "Brand New" at bounding box center [190, 187] width 230 height 15
click at [70, 189] on input "Brand New" at bounding box center [65, 187] width 9 height 9
radio input "true"
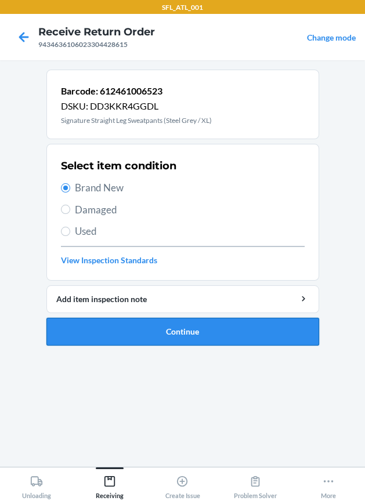
drag, startPoint x: 130, startPoint y: 329, endPoint x: 98, endPoint y: 285, distance: 54.4
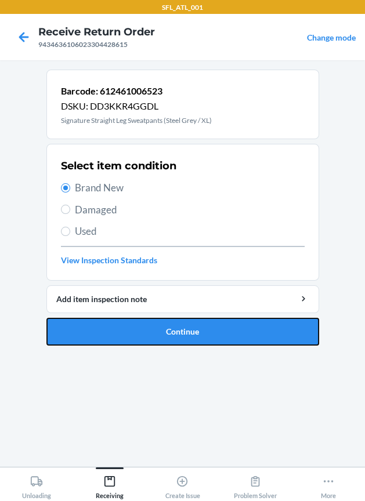
click at [129, 329] on button "Continue" at bounding box center [182, 332] width 272 height 28
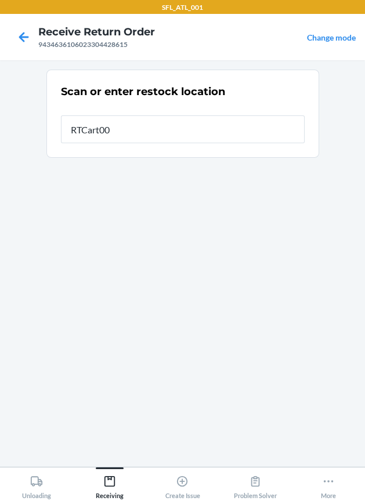
type input "RTCart006"
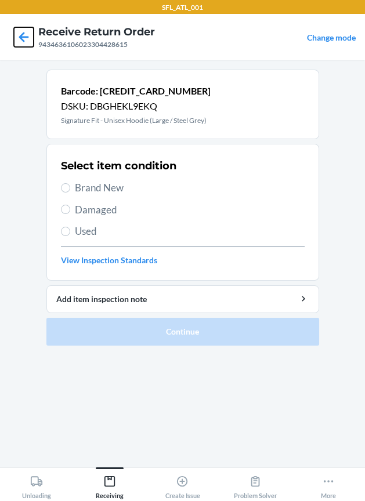
click at [19, 34] on icon at bounding box center [24, 37] width 20 height 20
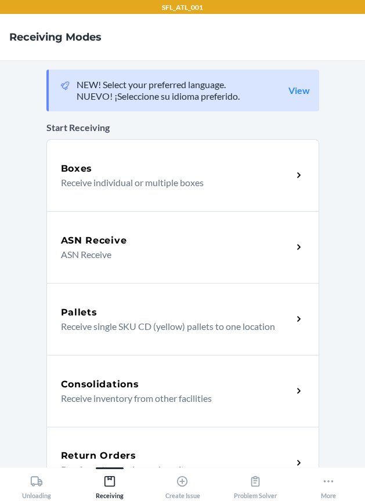
click at [123, 449] on h5 "Return Orders" at bounding box center [98, 456] width 75 height 14
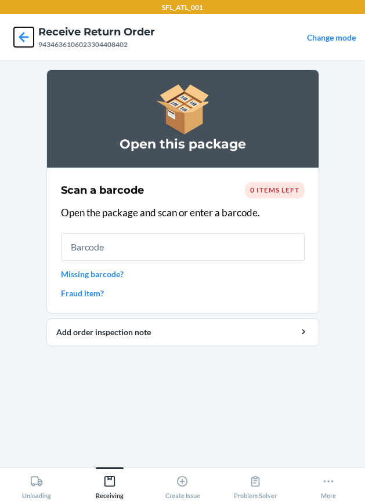
click at [26, 32] on icon at bounding box center [24, 37] width 20 height 20
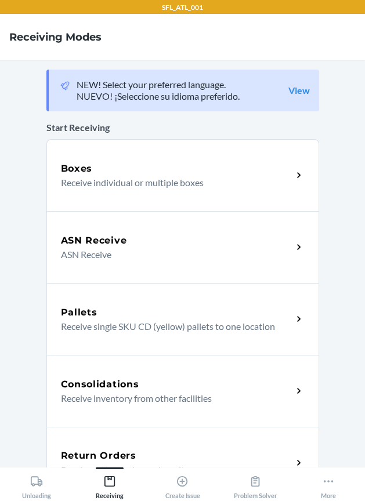
click at [78, 453] on h5 "Return Orders" at bounding box center [98, 456] width 75 height 14
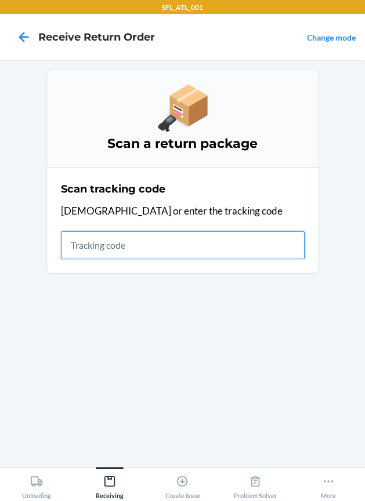
click at [107, 253] on input "text" at bounding box center [183, 245] width 244 height 28
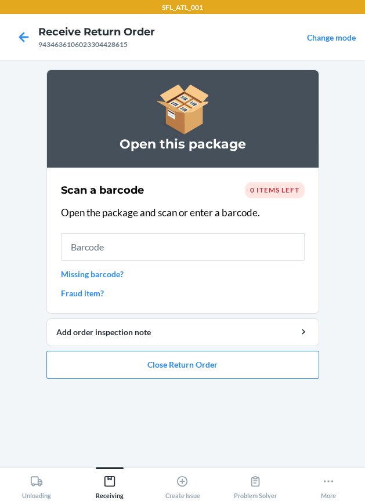
click at [276, 187] on span "0 items left" at bounding box center [274, 190] width 49 height 9
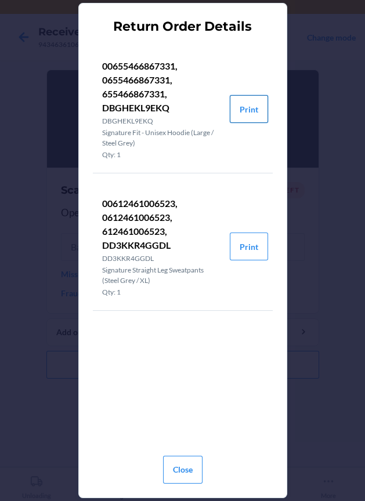
click at [240, 110] on button "Print" at bounding box center [249, 109] width 38 height 28
click at [177, 463] on button "Close" at bounding box center [182, 470] width 39 height 28
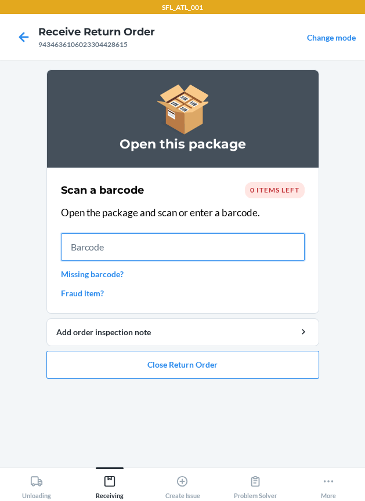
click at [190, 249] on input "text" at bounding box center [183, 247] width 244 height 28
click at [160, 244] on input "text" at bounding box center [183, 247] width 244 height 28
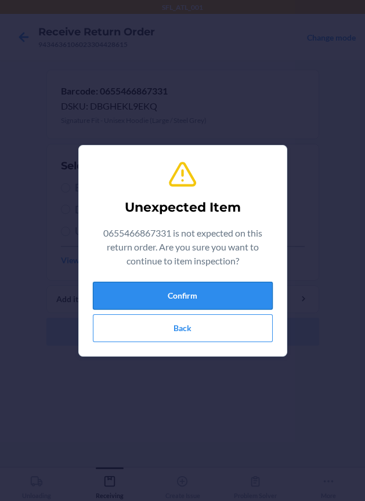
click at [99, 292] on button "Confirm" at bounding box center [183, 296] width 180 height 28
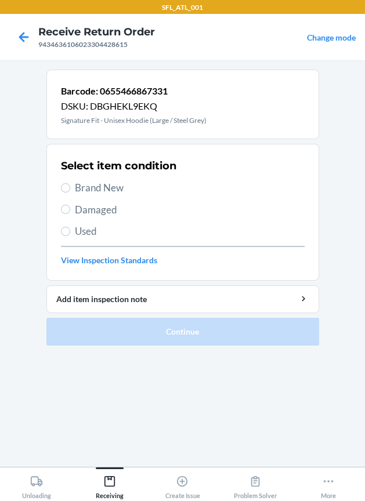
click at [104, 187] on span "Brand New" at bounding box center [190, 187] width 230 height 15
click at [70, 187] on input "Brand New" at bounding box center [65, 187] width 9 height 9
radio input "true"
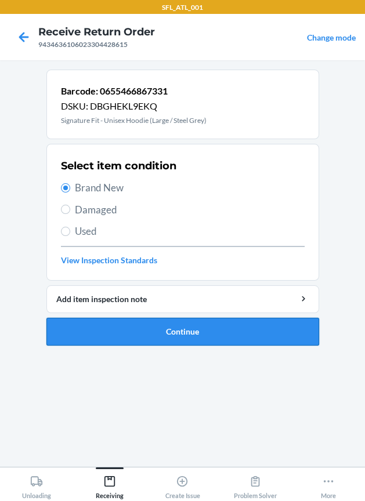
click at [134, 332] on button "Continue" at bounding box center [182, 332] width 272 height 28
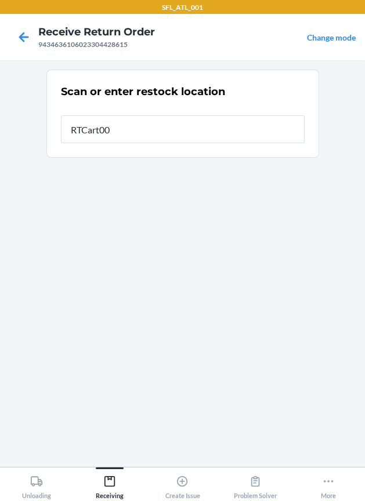
type input "RTCart006"
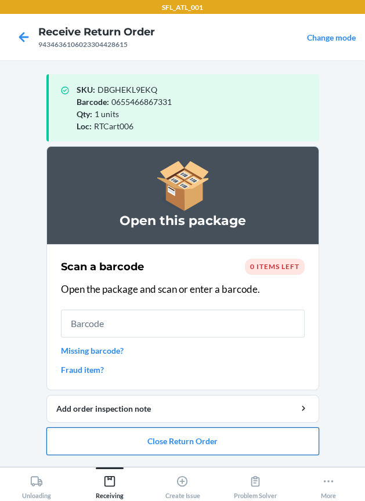
click at [162, 444] on button "Close Return Order" at bounding box center [182, 441] width 272 height 28
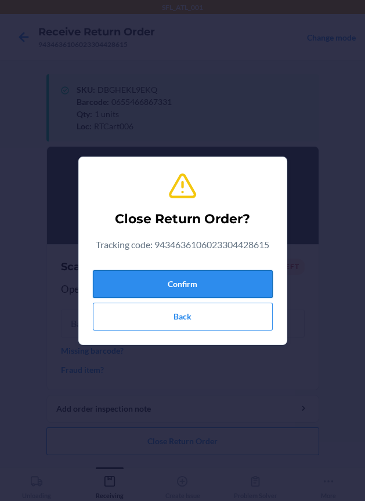
click at [140, 292] on button "Confirm" at bounding box center [183, 284] width 180 height 28
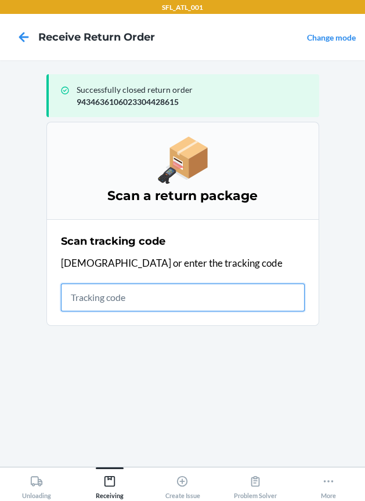
drag, startPoint x: 83, startPoint y: 288, endPoint x: 90, endPoint y: 299, distance: 12.9
click at [90, 299] on input "text" at bounding box center [183, 298] width 244 height 28
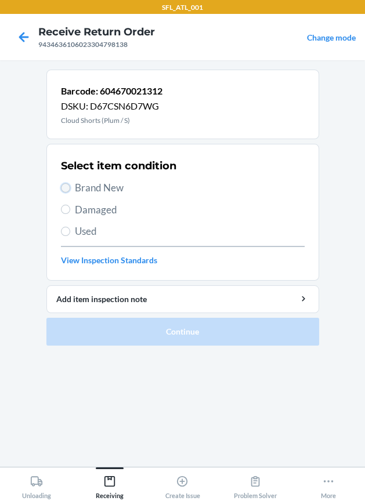
click at [68, 187] on input "Brand New" at bounding box center [65, 187] width 9 height 9
radio input "true"
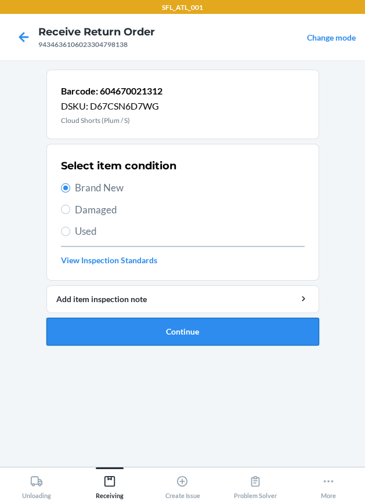
click at [115, 329] on button "Continue" at bounding box center [182, 332] width 272 height 28
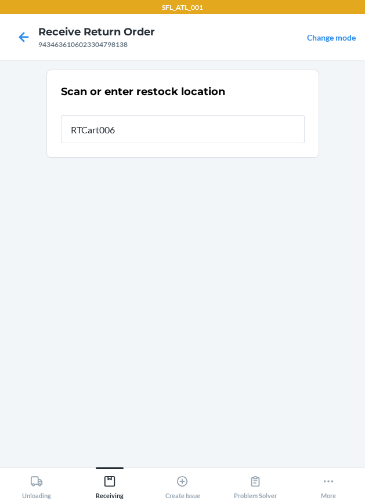
type input "RTCart006"
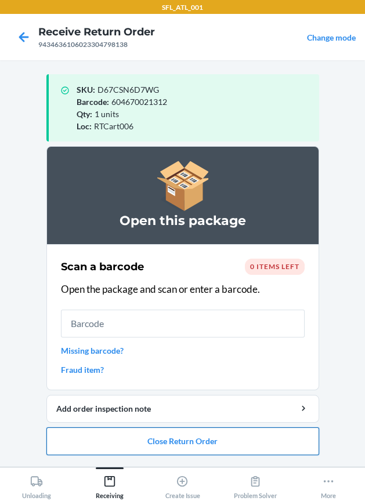
click at [134, 434] on button "Close Return Order" at bounding box center [182, 441] width 272 height 28
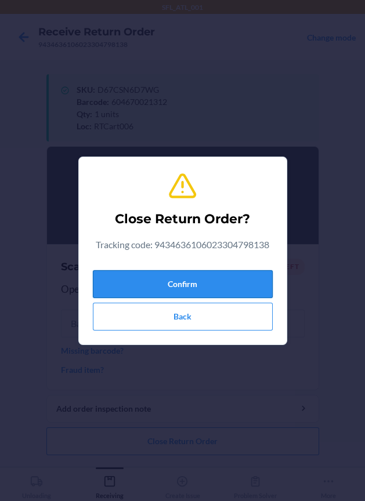
click at [170, 285] on button "Confirm" at bounding box center [183, 284] width 180 height 28
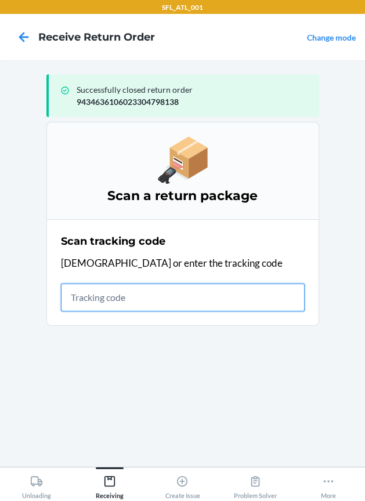
click at [125, 303] on input "text" at bounding box center [183, 298] width 244 height 28
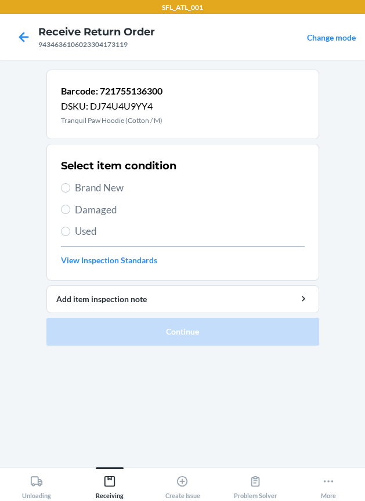
click at [82, 232] on span "Used" at bounding box center [190, 231] width 230 height 15
click at [70, 232] on input "Used" at bounding box center [65, 231] width 9 height 9
radio input "true"
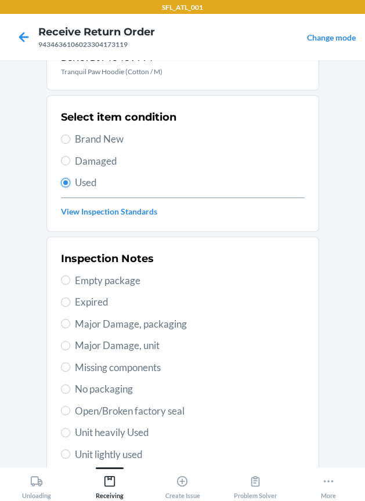
scroll to position [72, 0]
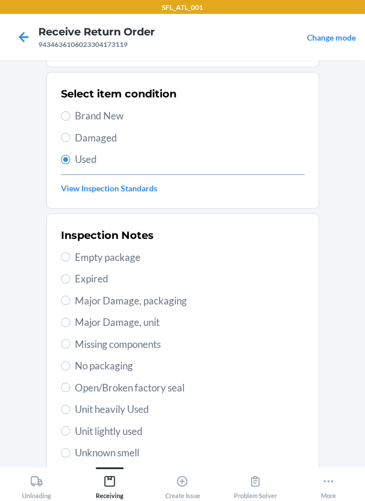
click at [103, 408] on span "Unit heavily Used" at bounding box center [190, 409] width 230 height 15
click at [70, 408] on input "Unit heavily Used" at bounding box center [65, 409] width 9 height 9
radio input "true"
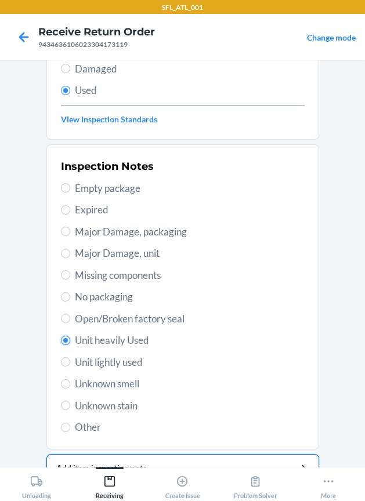
scroll to position [197, 0]
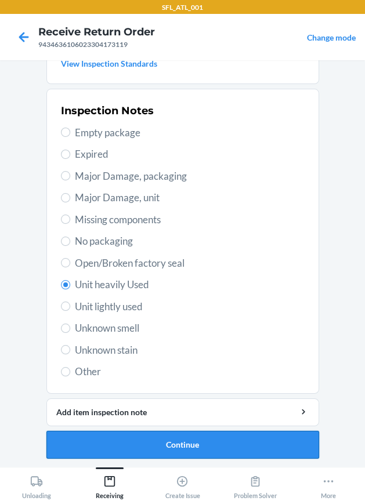
click at [100, 437] on button "Continue" at bounding box center [182, 445] width 272 height 28
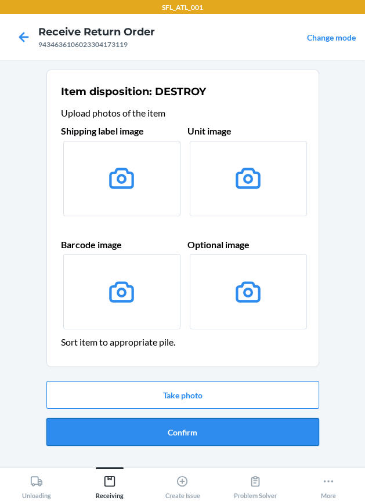
click at [115, 436] on button "Confirm" at bounding box center [182, 432] width 272 height 28
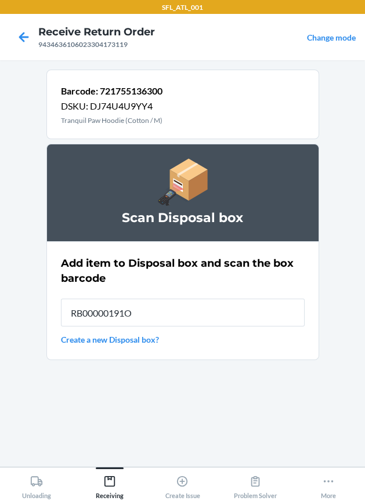
type input "RB00000191O"
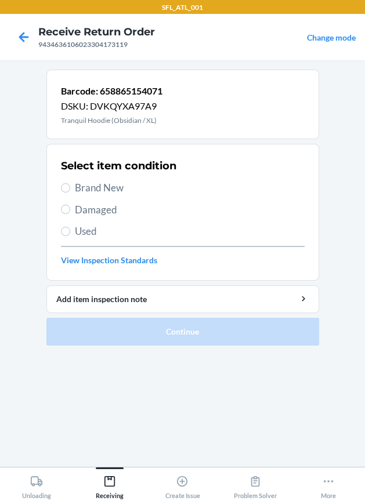
click at [106, 191] on span "Brand New" at bounding box center [190, 187] width 230 height 15
click at [70, 191] on input "Brand New" at bounding box center [65, 187] width 9 height 9
radio input "true"
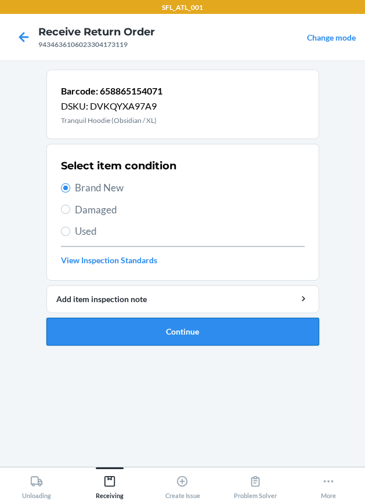
click at [117, 342] on button "Continue" at bounding box center [182, 332] width 272 height 28
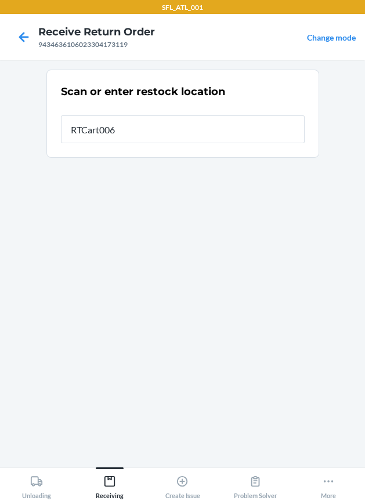
type input "RTCart006"
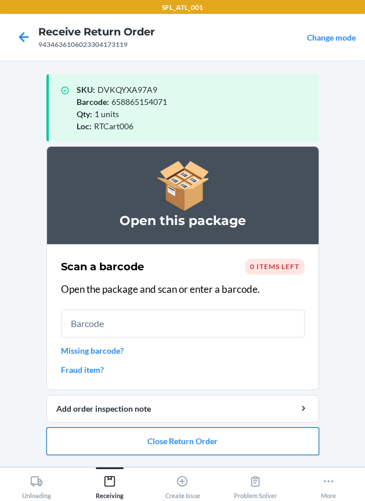
click at [232, 433] on button "Close Return Order" at bounding box center [182, 441] width 272 height 28
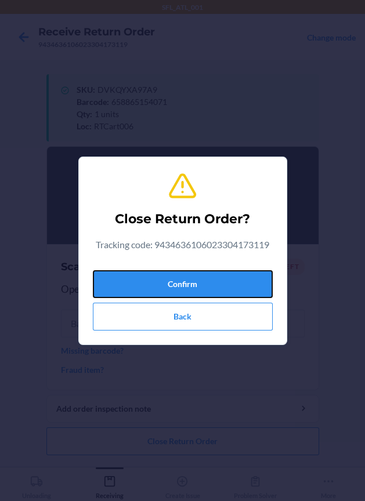
drag, startPoint x: 193, startPoint y: 284, endPoint x: 23, endPoint y: 211, distance: 185.2
click at [180, 273] on button "Confirm" at bounding box center [183, 284] width 180 height 28
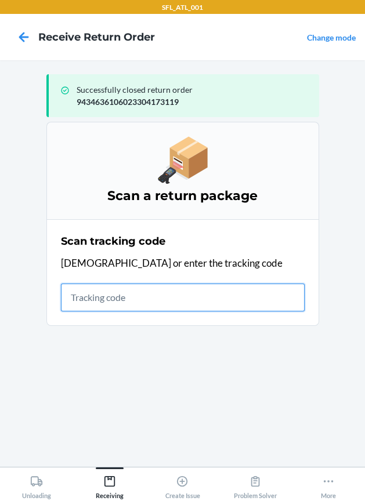
click at [99, 300] on input "text" at bounding box center [183, 298] width 244 height 28
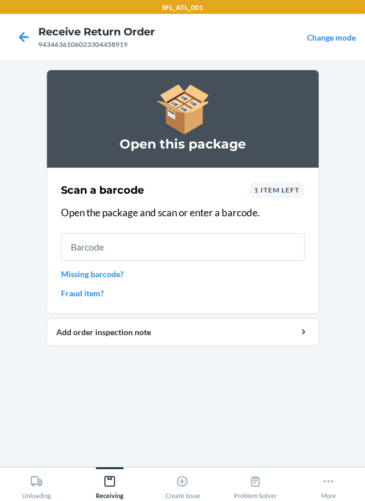
click at [280, 193] on span "1 item left" at bounding box center [276, 190] width 45 height 9
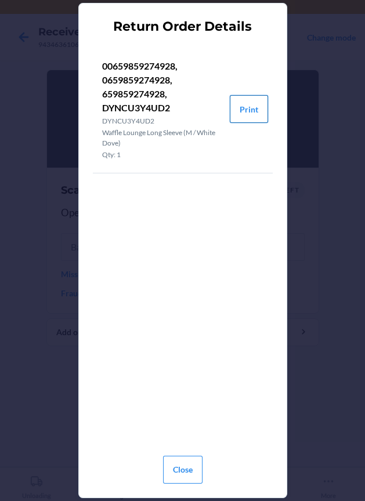
click at [244, 109] on button "Print" at bounding box center [249, 109] width 38 height 28
click at [179, 457] on button "Close" at bounding box center [182, 470] width 39 height 28
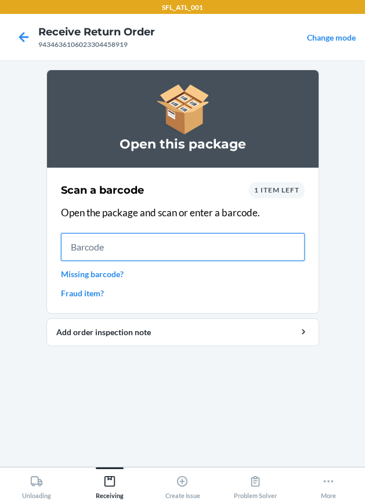
click at [196, 247] on input "text" at bounding box center [183, 247] width 244 height 28
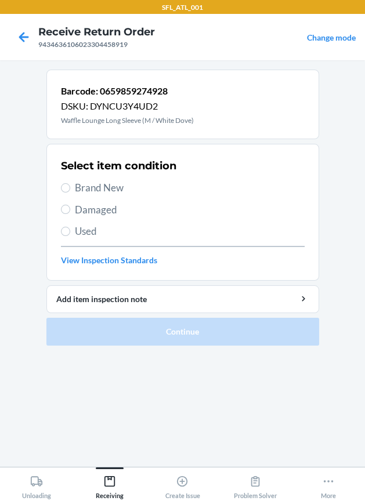
click at [94, 185] on span "Brand New" at bounding box center [190, 187] width 230 height 15
click at [70, 185] on input "Brand New" at bounding box center [65, 187] width 9 height 9
radio input "true"
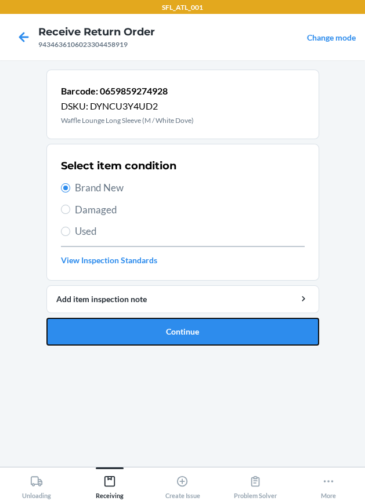
drag, startPoint x: 75, startPoint y: 330, endPoint x: 67, endPoint y: 307, distance: 24.6
click at [75, 328] on button "Continue" at bounding box center [182, 332] width 272 height 28
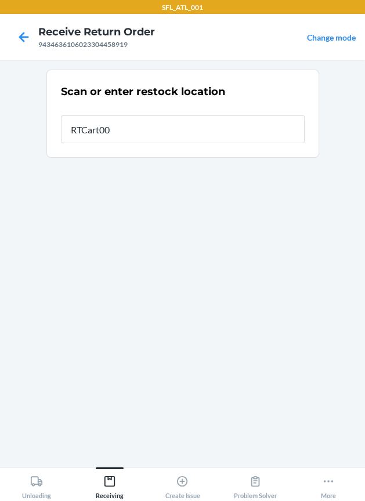
type input "RTCart006"
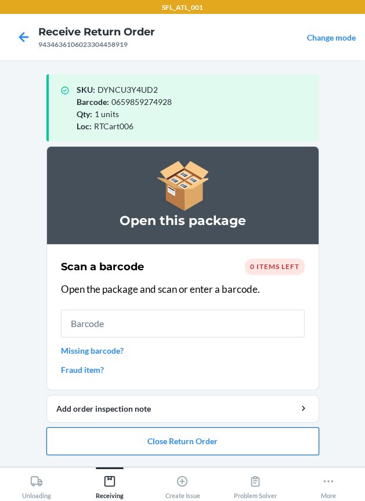
click at [195, 435] on button "Close Return Order" at bounding box center [182, 441] width 272 height 28
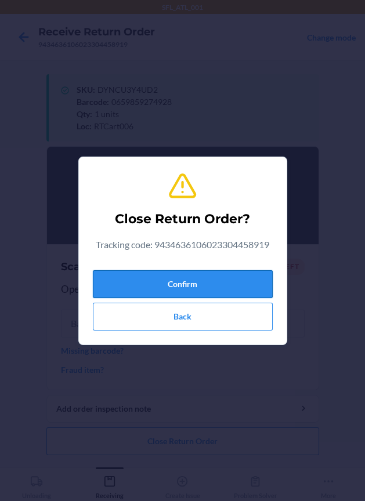
click at [205, 284] on button "Confirm" at bounding box center [183, 284] width 180 height 28
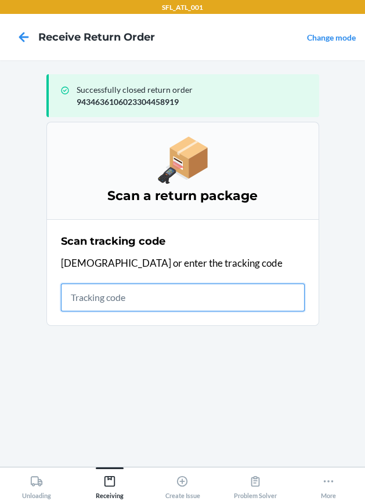
drag, startPoint x: 147, startPoint y: 298, endPoint x: 142, endPoint y: 293, distance: 7.0
click at [147, 298] on input "text" at bounding box center [183, 298] width 244 height 28
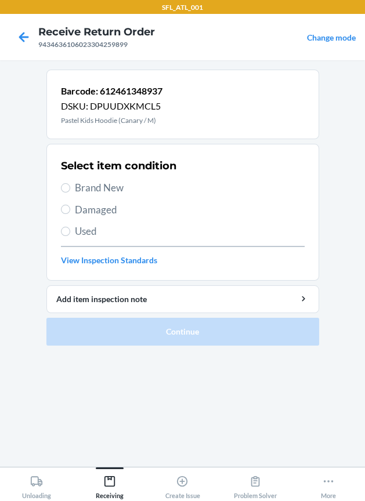
click at [103, 181] on span "Brand New" at bounding box center [190, 187] width 230 height 15
click at [70, 183] on input "Brand New" at bounding box center [65, 187] width 9 height 9
radio input "true"
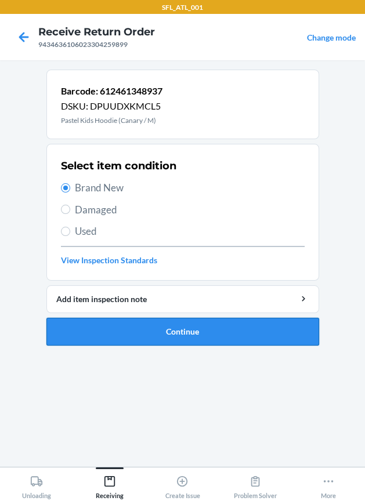
click at [105, 338] on button "Continue" at bounding box center [182, 332] width 272 height 28
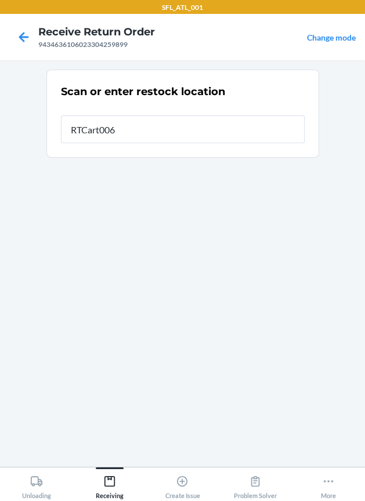
type input "RTCart006"
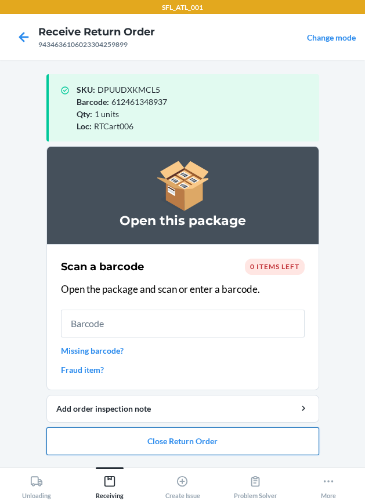
click at [152, 431] on button "Close Return Order" at bounding box center [182, 441] width 272 height 28
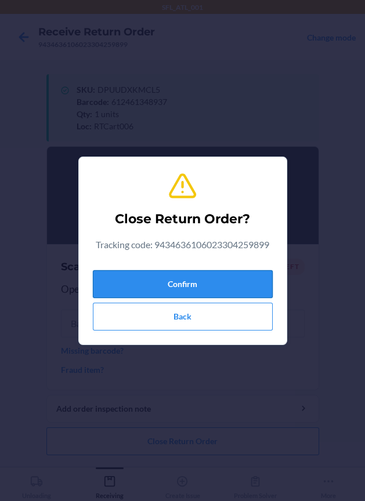
click at [165, 289] on button "Confirm" at bounding box center [183, 284] width 180 height 28
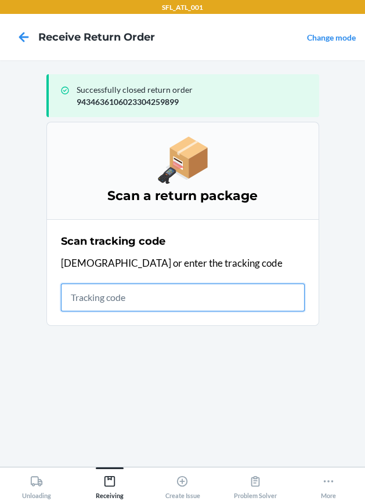
click at [111, 301] on input "text" at bounding box center [183, 298] width 244 height 28
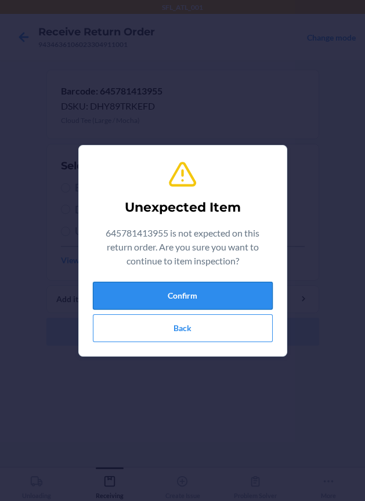
click at [230, 282] on button "Confirm" at bounding box center [183, 296] width 180 height 28
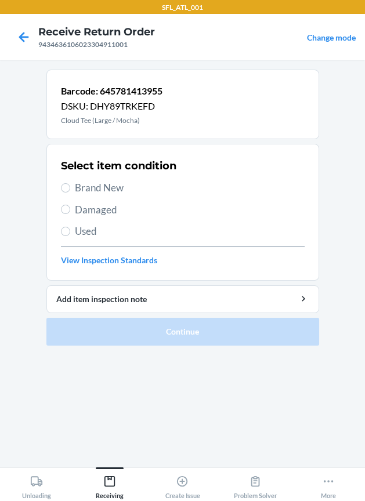
click at [81, 191] on span "Brand New" at bounding box center [190, 187] width 230 height 15
click at [70, 191] on input "Brand New" at bounding box center [65, 187] width 9 height 9
radio input "true"
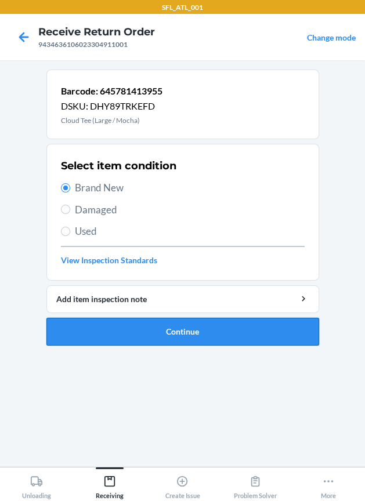
click at [67, 330] on button "Continue" at bounding box center [182, 332] width 272 height 28
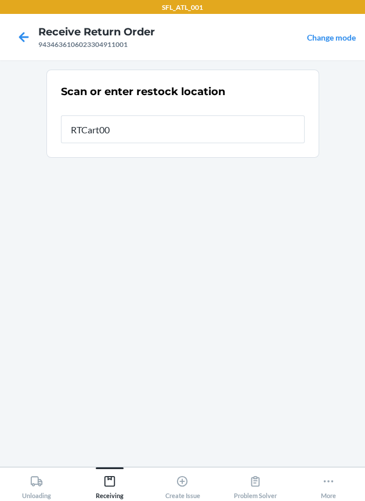
type input "RTCart006"
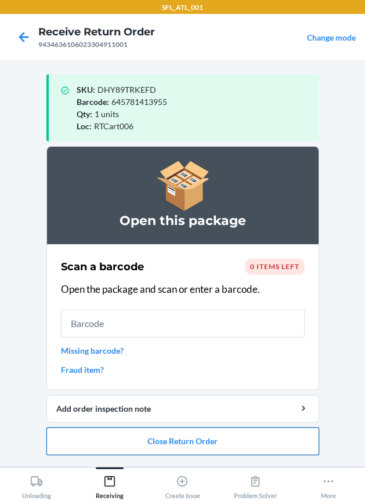
drag, startPoint x: 232, startPoint y: 446, endPoint x: 217, endPoint y: 446, distance: 15.7
click at [221, 446] on button "Close Return Order" at bounding box center [182, 441] width 272 height 28
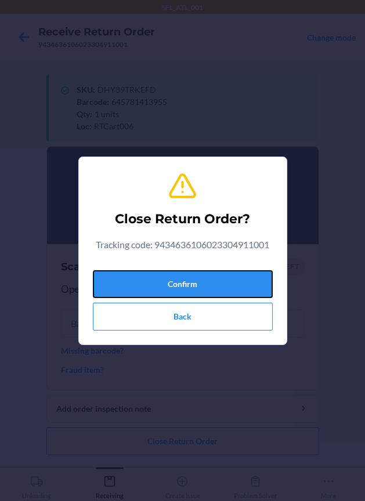
drag, startPoint x: 184, startPoint y: 284, endPoint x: 19, endPoint y: 311, distance: 167.4
click at [141, 288] on button "Confirm" at bounding box center [183, 284] width 180 height 28
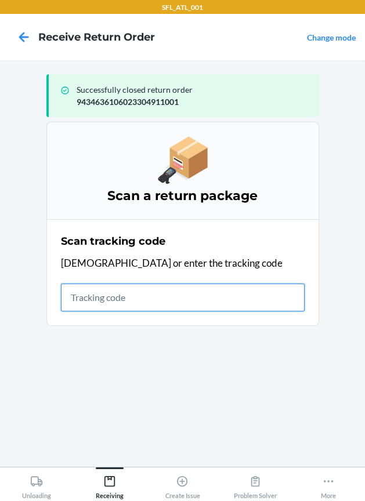
click at [126, 292] on input "text" at bounding box center [183, 298] width 244 height 28
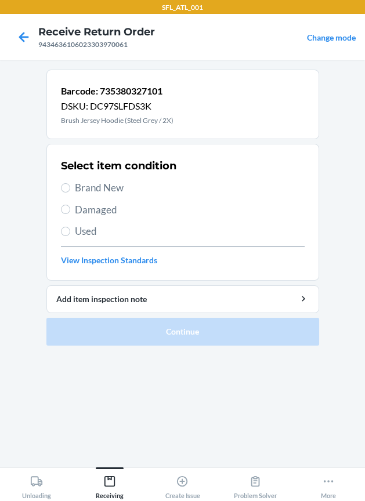
click at [93, 188] on span "Brand New" at bounding box center [190, 187] width 230 height 15
click at [70, 188] on input "Brand New" at bounding box center [65, 187] width 9 height 9
radio input "true"
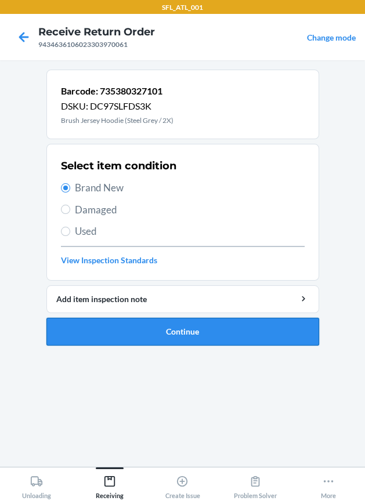
click at [116, 329] on button "Continue" at bounding box center [182, 332] width 272 height 28
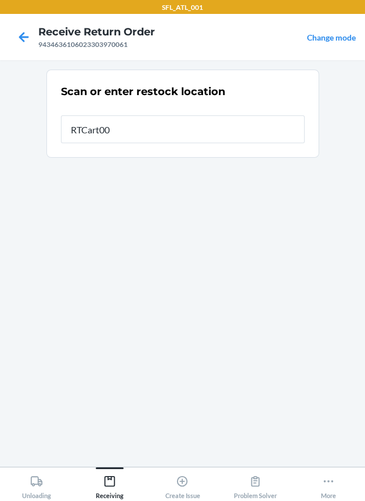
type input "RTCart006"
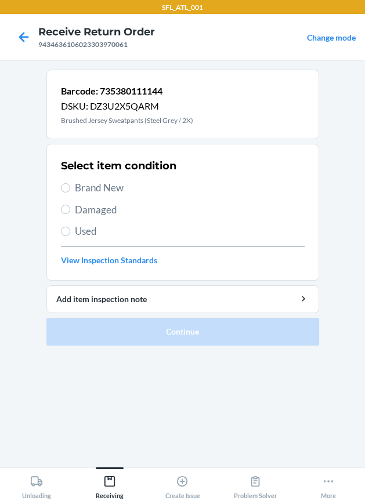
click at [83, 190] on span "Brand New" at bounding box center [190, 187] width 230 height 15
click at [70, 190] on input "Brand New" at bounding box center [65, 187] width 9 height 9
radio input "true"
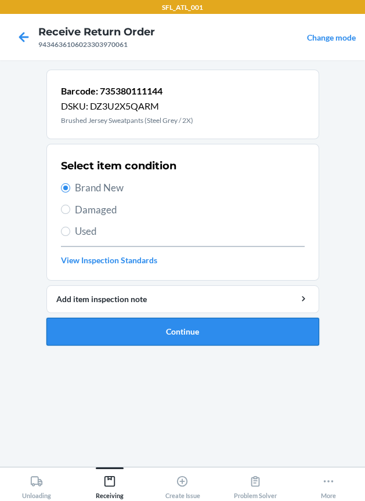
click at [67, 328] on button "Continue" at bounding box center [182, 332] width 272 height 28
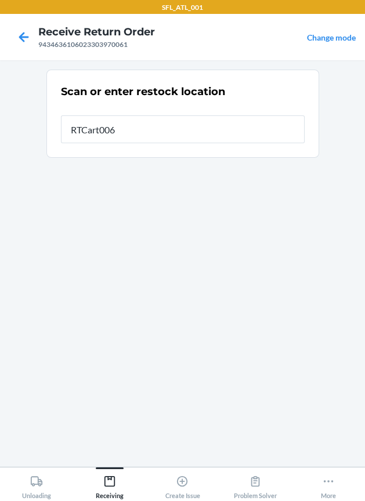
type input "RTCart006"
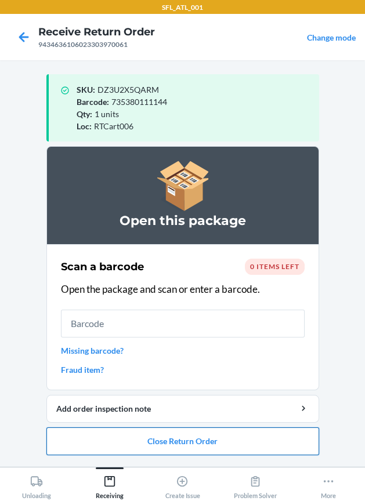
click at [179, 437] on button "Close Return Order" at bounding box center [182, 441] width 272 height 28
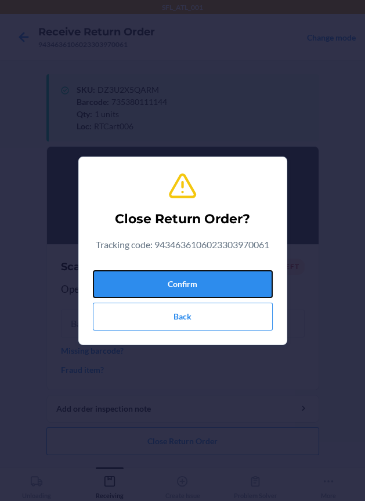
drag, startPoint x: 226, startPoint y: 279, endPoint x: 5, endPoint y: 281, distance: 220.9
click at [208, 277] on button "Confirm" at bounding box center [183, 284] width 180 height 28
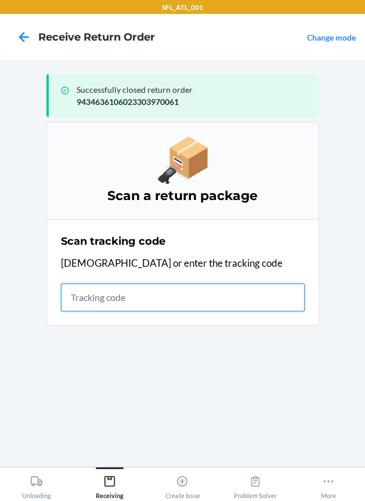
click at [85, 306] on input "text" at bounding box center [183, 298] width 244 height 28
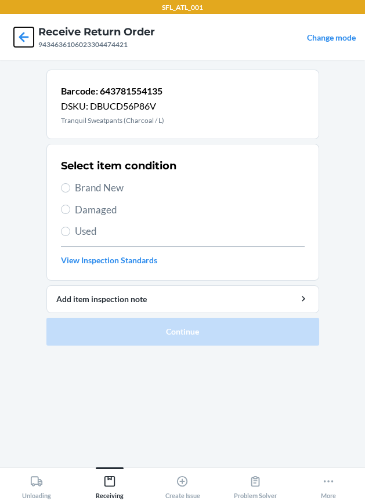
click at [27, 38] on icon at bounding box center [24, 37] width 10 height 10
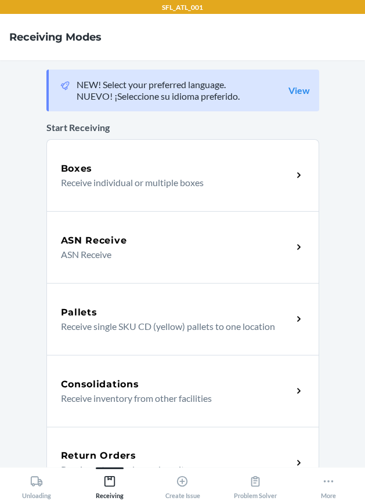
click at [122, 446] on div "Return Orders Receive return order package items" at bounding box center [182, 463] width 272 height 72
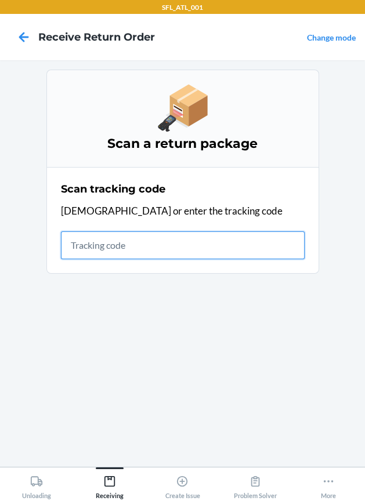
click at [99, 247] on input "text" at bounding box center [183, 245] width 244 height 28
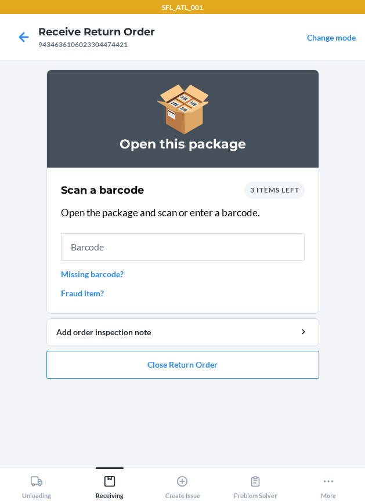
click at [283, 186] on span "3 items left" at bounding box center [274, 190] width 49 height 9
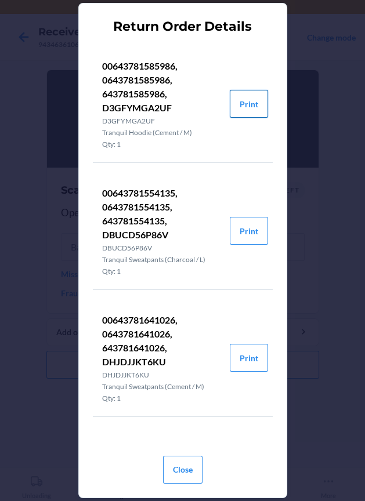
click at [236, 100] on button "Print" at bounding box center [249, 104] width 38 height 28
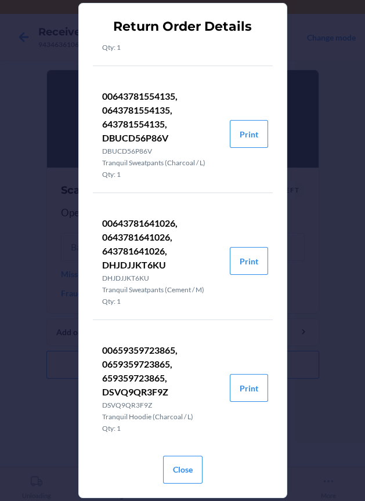
scroll to position [107, 0]
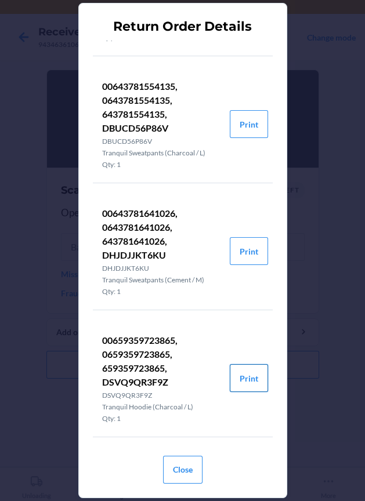
click at [238, 381] on button "Print" at bounding box center [249, 378] width 38 height 28
click at [196, 464] on button "Close" at bounding box center [182, 470] width 39 height 28
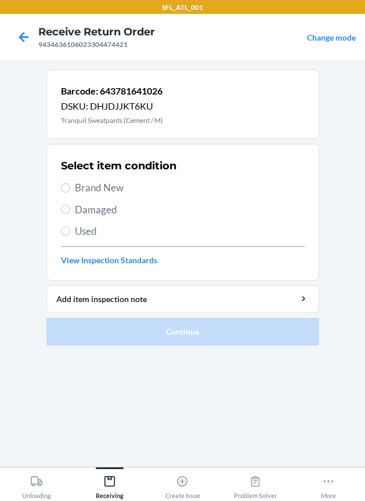
click at [112, 184] on span "Brand New" at bounding box center [190, 187] width 230 height 15
click at [70, 184] on input "Brand New" at bounding box center [65, 187] width 9 height 9
radio input "true"
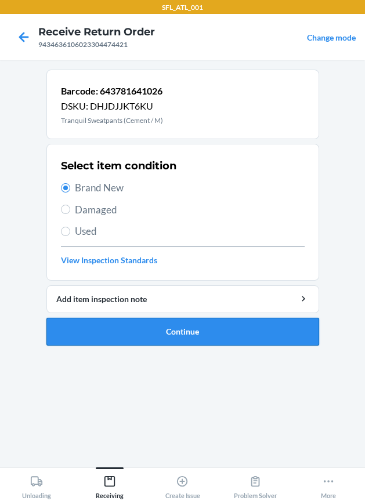
click at [183, 335] on button "Continue" at bounding box center [182, 332] width 272 height 28
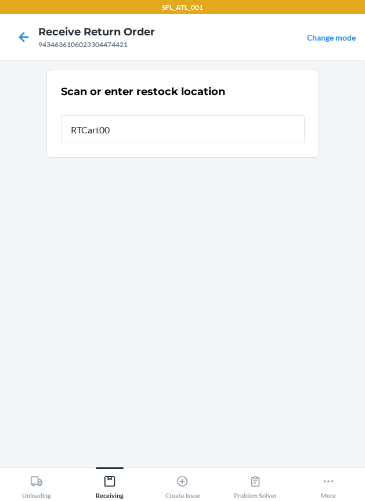
type input "RTCart006"
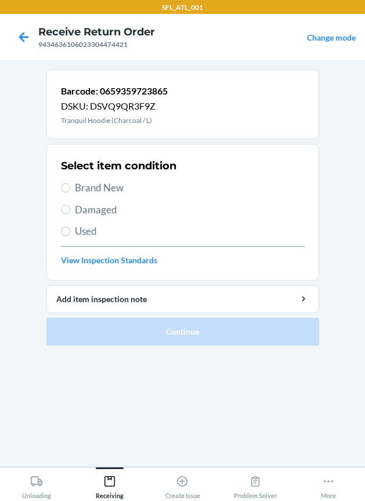
drag, startPoint x: 106, startPoint y: 177, endPoint x: 108, endPoint y: 190, distance: 13.1
click at [107, 183] on div "Select item condition Brand New Damaged Used View Inspection Standards" at bounding box center [183, 212] width 244 height 115
click at [108, 190] on span "Brand New" at bounding box center [190, 187] width 230 height 15
click at [70, 190] on input "Brand New" at bounding box center [65, 187] width 9 height 9
radio input "true"
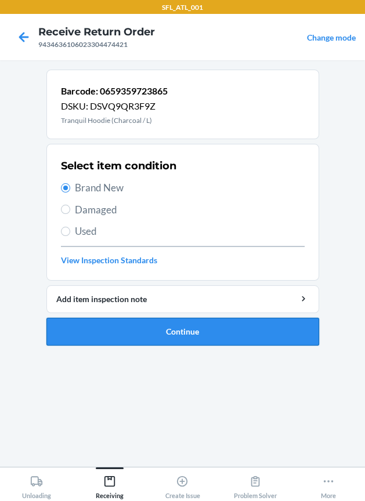
click at [118, 330] on button "Continue" at bounding box center [182, 332] width 272 height 28
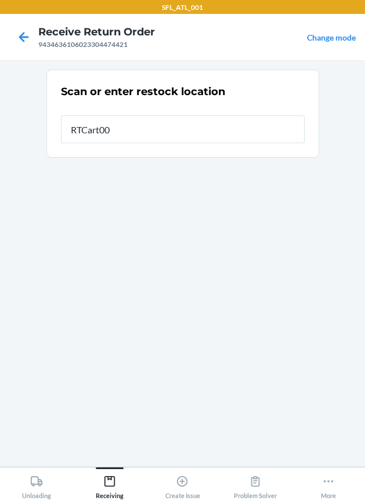
type input "RTCart006"
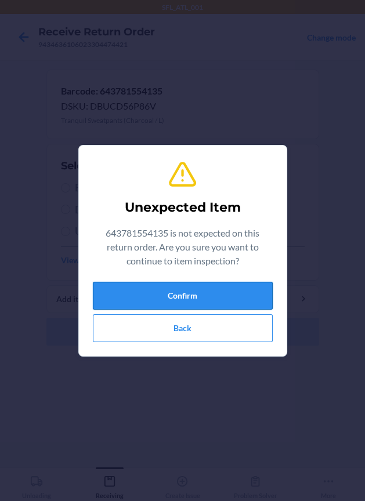
click at [173, 282] on button "Confirm" at bounding box center [183, 296] width 180 height 28
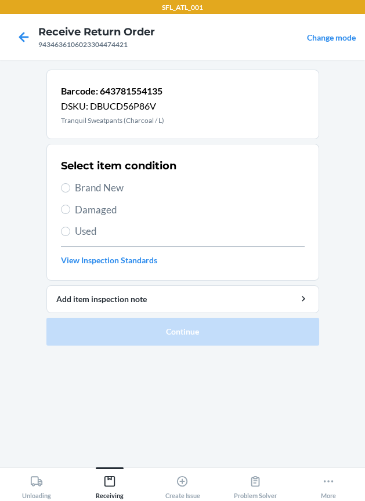
click at [86, 187] on span "Brand New" at bounding box center [190, 187] width 230 height 15
click at [70, 187] on input "Brand New" at bounding box center [65, 187] width 9 height 9
radio input "true"
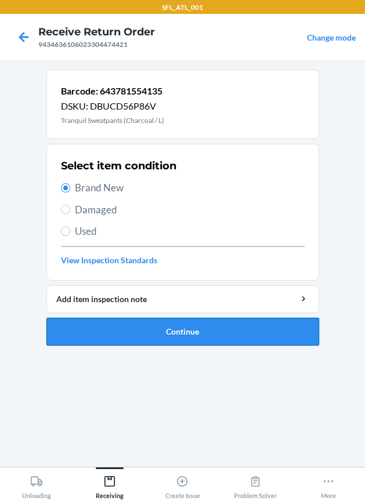
click at [122, 334] on button "Continue" at bounding box center [182, 332] width 272 height 28
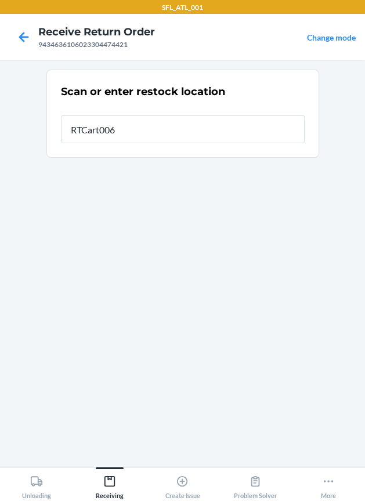
type input "RTCart006"
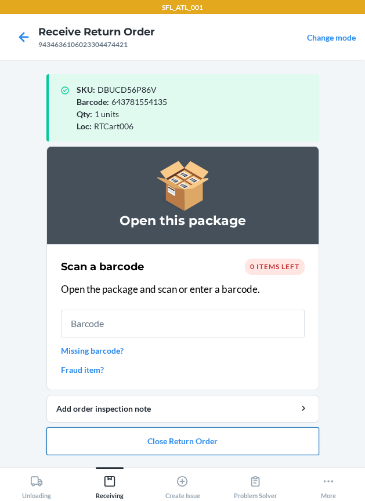
click at [172, 442] on button "Close Return Order" at bounding box center [182, 441] width 272 height 28
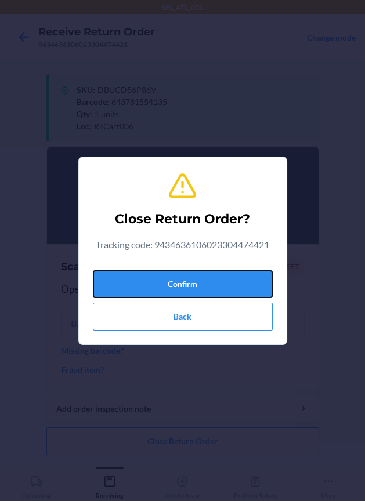
drag, startPoint x: 224, startPoint y: 276, endPoint x: 21, endPoint y: 274, distance: 202.9
click at [206, 277] on button "Confirm" at bounding box center [183, 284] width 180 height 28
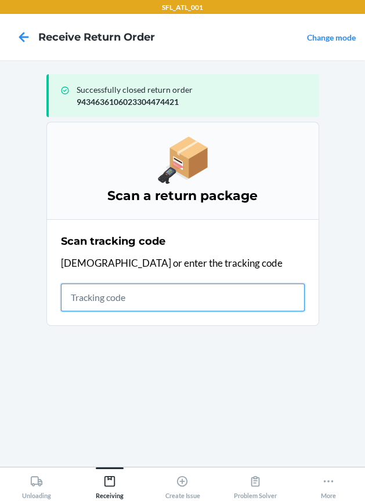
click at [117, 295] on input "text" at bounding box center [183, 298] width 244 height 28
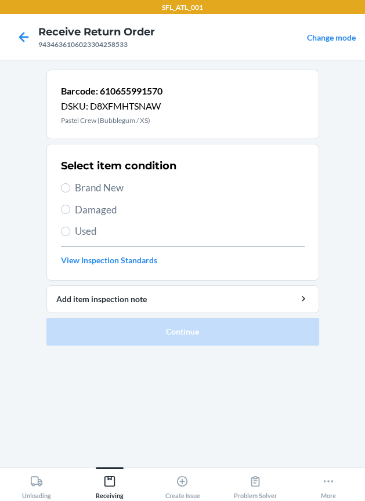
click at [117, 192] on span "Brand New" at bounding box center [190, 187] width 230 height 15
click at [70, 192] on input "Brand New" at bounding box center [65, 187] width 9 height 9
radio input "true"
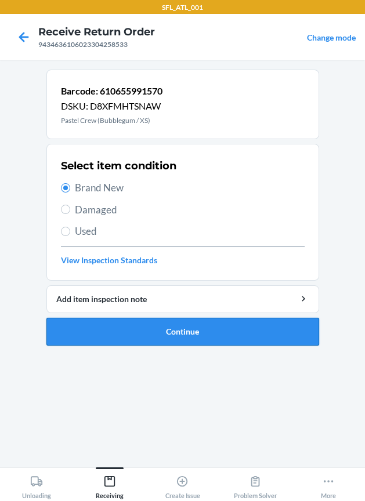
click at [128, 330] on button "Continue" at bounding box center [182, 332] width 272 height 28
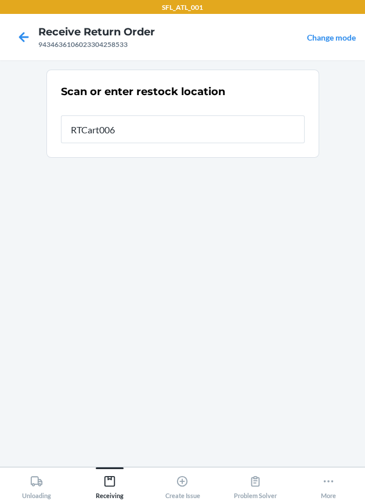
type input "RTCart006"
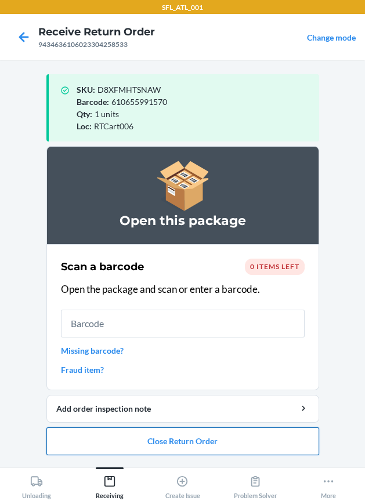
drag, startPoint x: 170, startPoint y: 447, endPoint x: 169, endPoint y: 436, distance: 11.2
click at [169, 437] on button "Close Return Order" at bounding box center [182, 441] width 272 height 28
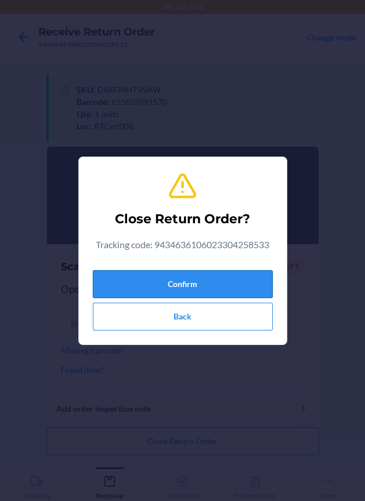
drag, startPoint x: 200, startPoint y: 285, endPoint x: 124, endPoint y: 271, distance: 77.2
click at [199, 284] on button "Confirm" at bounding box center [183, 284] width 180 height 28
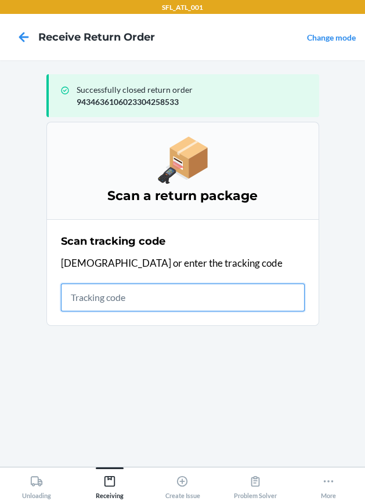
click at [274, 302] on input "text" at bounding box center [183, 298] width 244 height 28
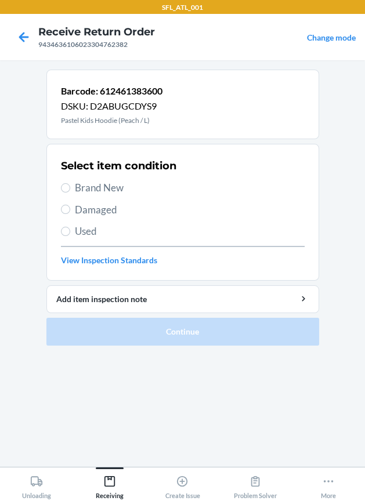
click at [104, 180] on span "Brand New" at bounding box center [190, 187] width 230 height 15
click at [70, 183] on input "Brand New" at bounding box center [65, 187] width 9 height 9
radio input "true"
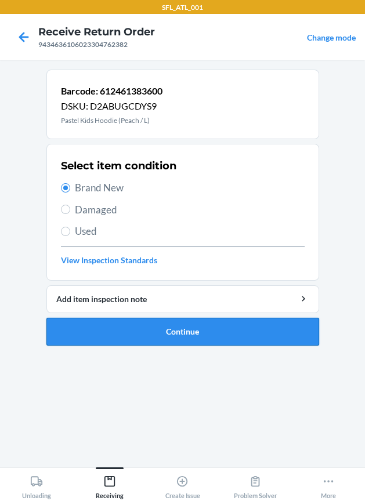
click at [152, 325] on button "Continue" at bounding box center [182, 332] width 272 height 28
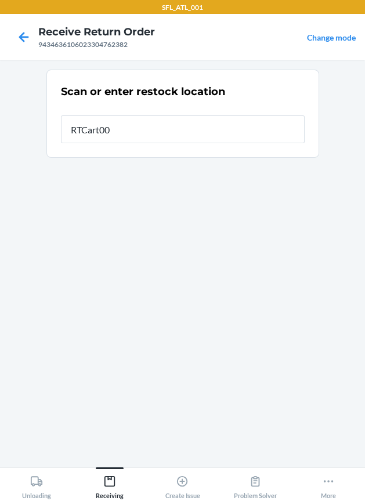
type input "RTCart006"
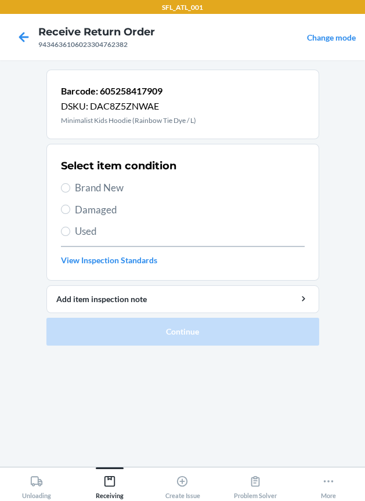
click at [83, 190] on span "Brand New" at bounding box center [190, 187] width 230 height 15
click at [70, 190] on input "Brand New" at bounding box center [65, 187] width 9 height 9
radio input "true"
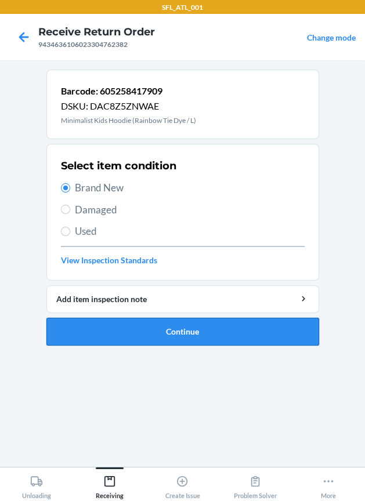
click at [115, 328] on button "Continue" at bounding box center [182, 332] width 272 height 28
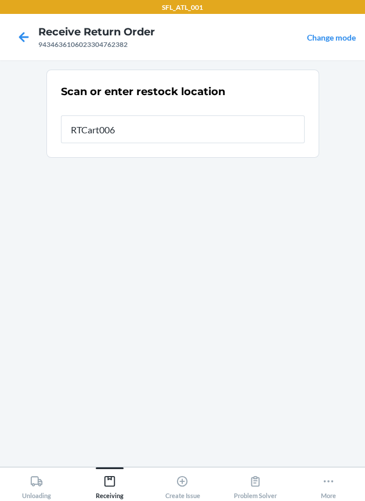
type input "RTCart006"
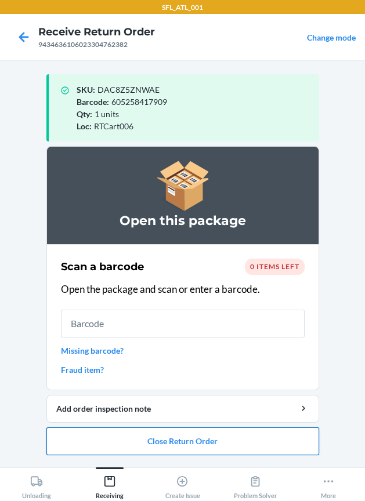
click at [195, 441] on button "Close Return Order" at bounding box center [182, 441] width 272 height 28
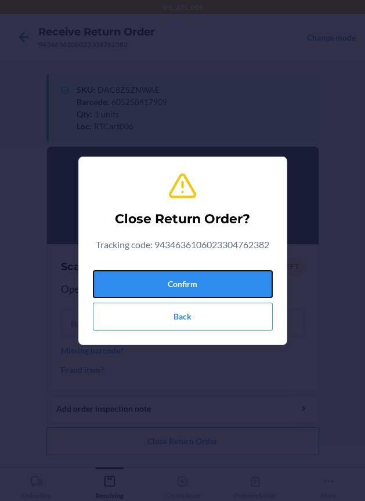
drag, startPoint x: 204, startPoint y: 286, endPoint x: 61, endPoint y: 277, distance: 142.9
click at [200, 286] on button "Confirm" at bounding box center [183, 284] width 180 height 28
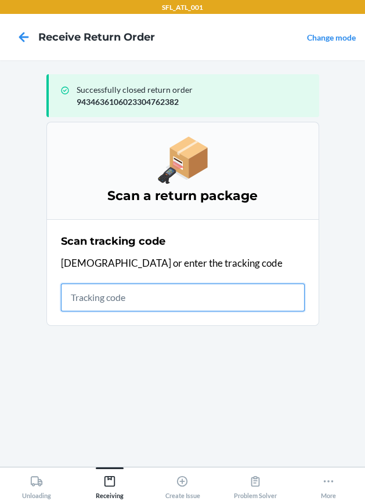
click at [86, 292] on input "text" at bounding box center [183, 298] width 244 height 28
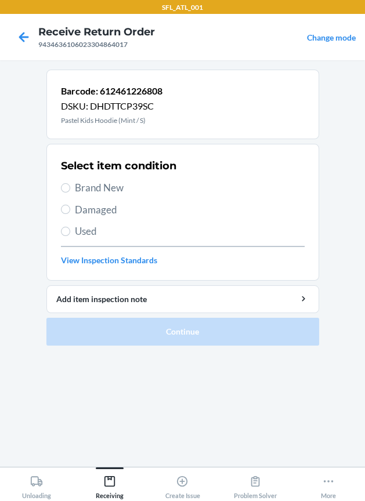
click at [85, 190] on span "Brand New" at bounding box center [190, 187] width 230 height 15
click at [70, 190] on input "Brand New" at bounding box center [65, 187] width 9 height 9
radio input "true"
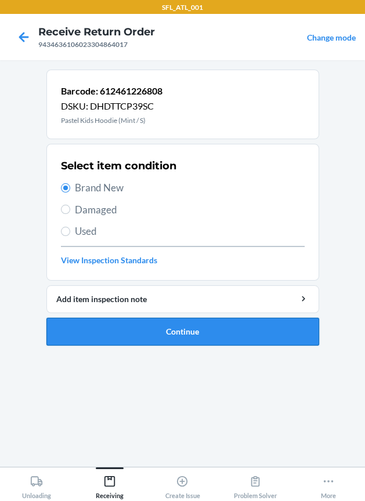
click at [70, 333] on button "Continue" at bounding box center [182, 332] width 272 height 28
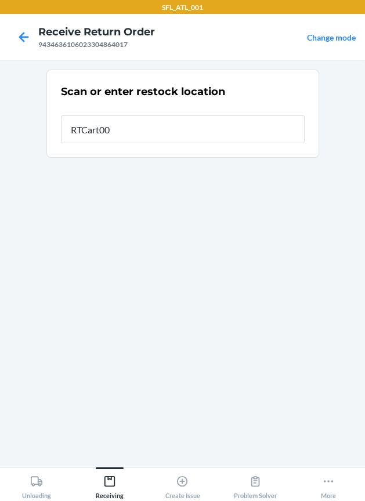
type input "RTCart006"
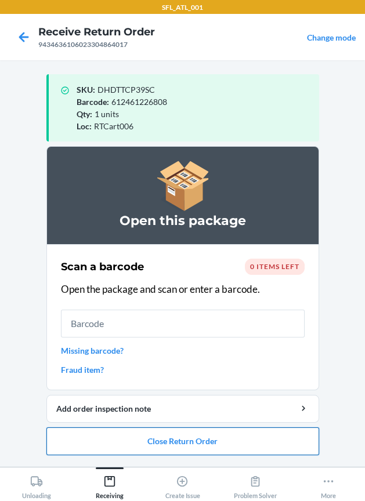
click at [219, 432] on button "Close Return Order" at bounding box center [182, 441] width 272 height 28
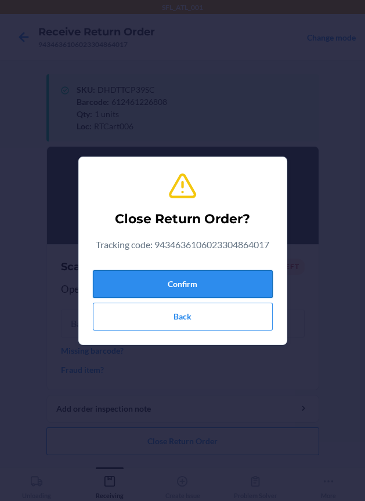
click at [193, 288] on button "Confirm" at bounding box center [183, 284] width 180 height 28
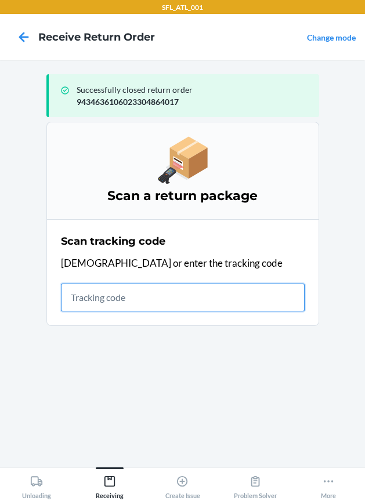
click at [120, 296] on input "text" at bounding box center [183, 298] width 244 height 28
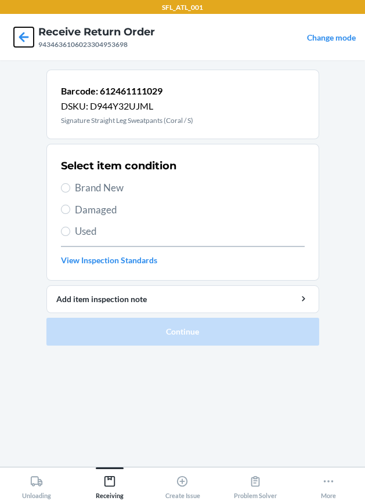
click at [24, 40] on icon at bounding box center [24, 37] width 20 height 20
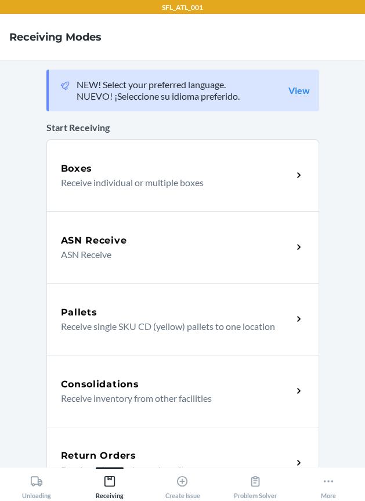
click at [115, 454] on h5 "Return Orders" at bounding box center [98, 456] width 75 height 14
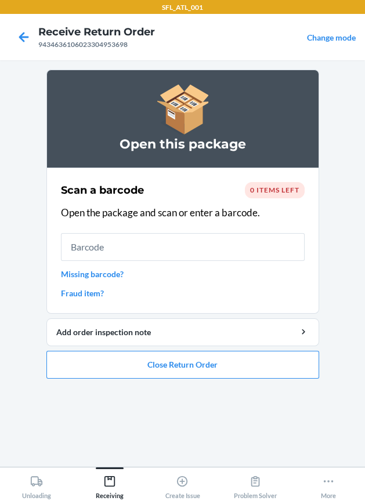
click at [289, 183] on div "0 items left" at bounding box center [275, 190] width 60 height 16
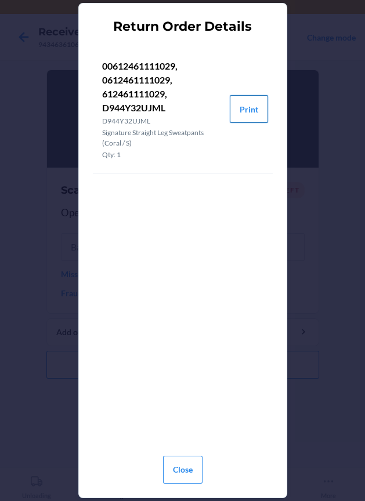
click at [256, 115] on button "Print" at bounding box center [249, 109] width 38 height 28
click at [176, 471] on button "Close" at bounding box center [182, 470] width 39 height 28
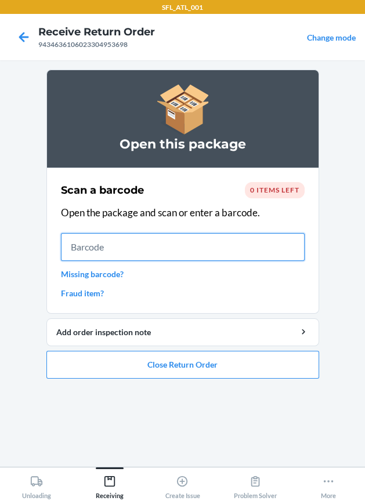
click at [250, 251] on input "text" at bounding box center [183, 247] width 244 height 28
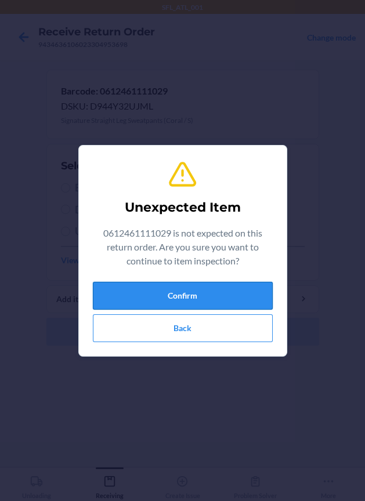
click at [198, 300] on button "Confirm" at bounding box center [183, 296] width 180 height 28
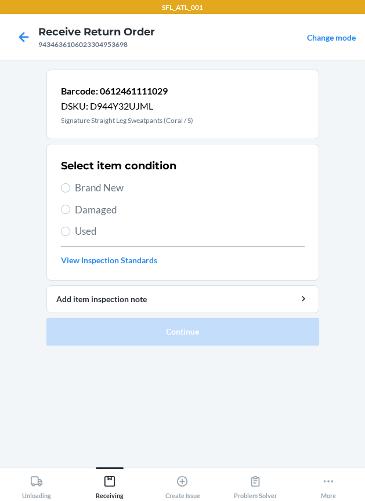
click at [119, 186] on span "Brand New" at bounding box center [190, 187] width 230 height 15
click at [70, 186] on input "Brand New" at bounding box center [65, 187] width 9 height 9
radio input "true"
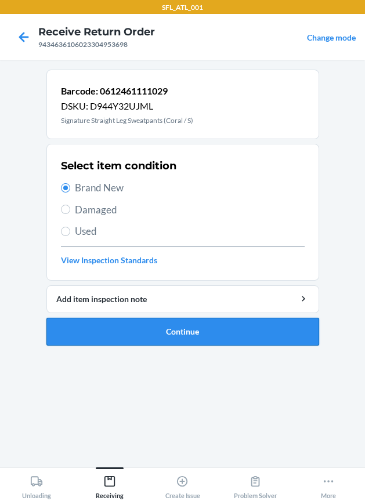
click at [187, 324] on button "Continue" at bounding box center [182, 332] width 272 height 28
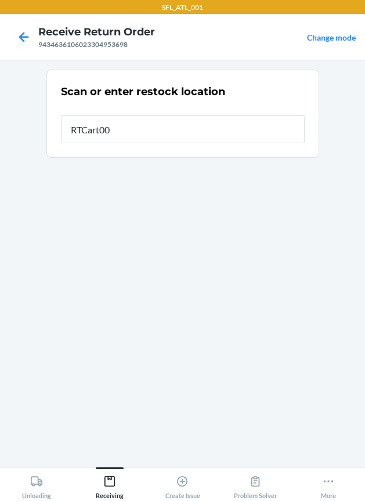
type input "RTCart006"
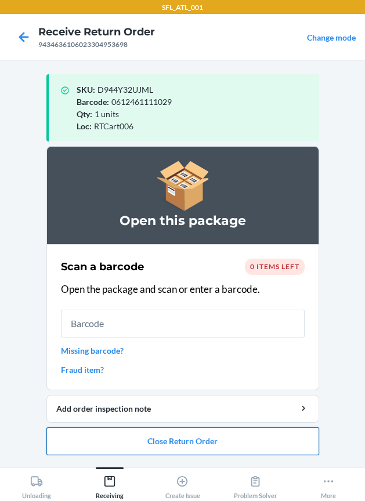
click at [202, 435] on button "Close Return Order" at bounding box center [182, 441] width 272 height 28
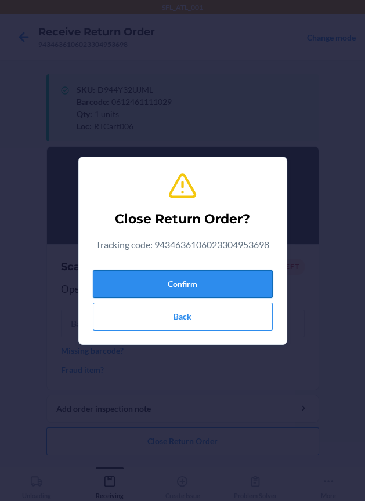
drag, startPoint x: 161, startPoint y: 294, endPoint x: 7, endPoint y: 274, distance: 155.0
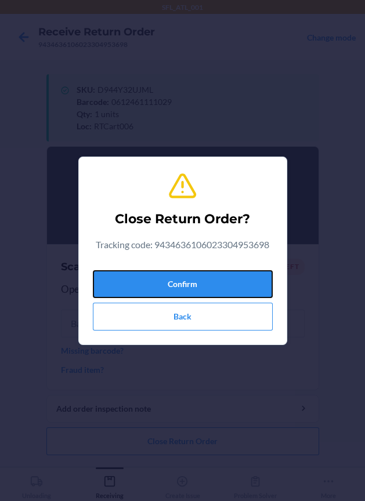
click at [159, 293] on button "Confirm" at bounding box center [183, 284] width 180 height 28
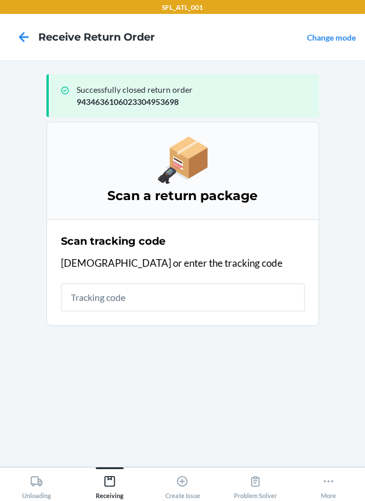
drag, startPoint x: 49, startPoint y: 295, endPoint x: 79, endPoint y: 308, distance: 32.7
click at [79, 308] on section "Scan tracking code Scan or enter the tracking code" at bounding box center [182, 272] width 272 height 107
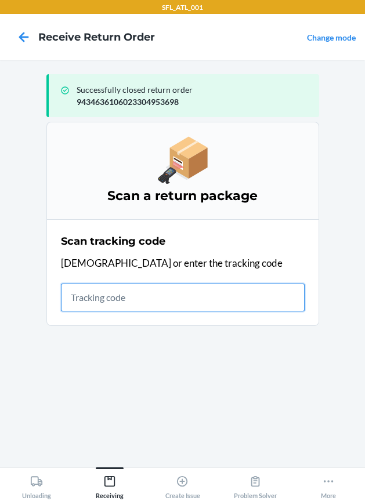
click at [81, 304] on input "text" at bounding box center [183, 298] width 244 height 28
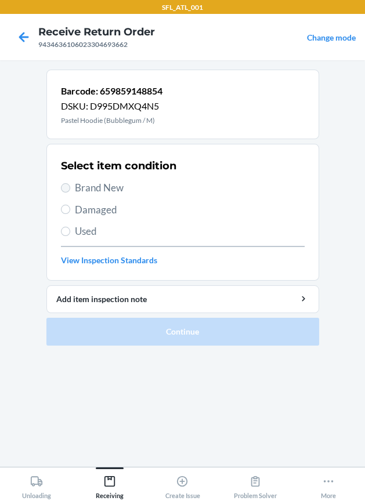
drag, startPoint x: -366, startPoint y: 311, endPoint x: 67, endPoint y: 183, distance: 450.9
click at [67, 183] on label "Brand New" at bounding box center [183, 187] width 244 height 15
click at [67, 183] on input "Brand New" at bounding box center [65, 187] width 9 height 9
radio input "true"
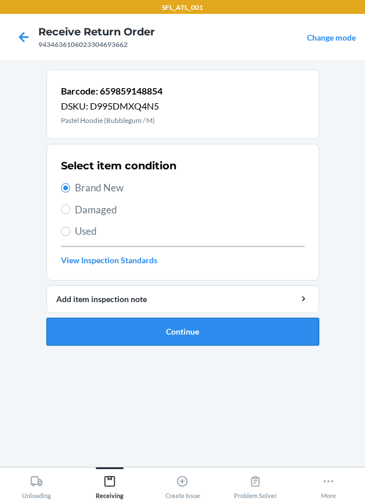
click at [123, 319] on button "Continue" at bounding box center [182, 332] width 272 height 28
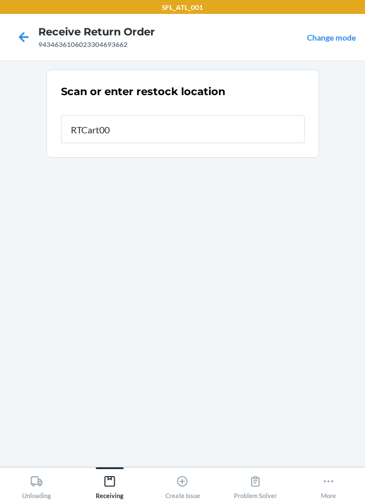
type input "RTCart006"
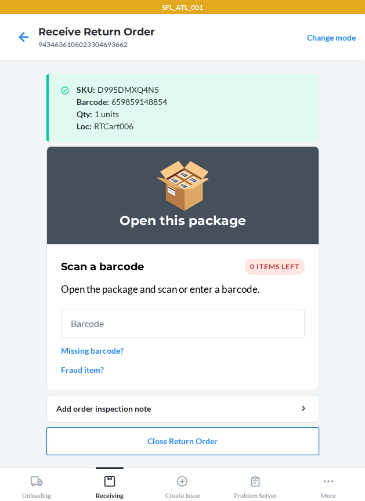
click at [170, 435] on button "Close Return Order" at bounding box center [182, 441] width 272 height 28
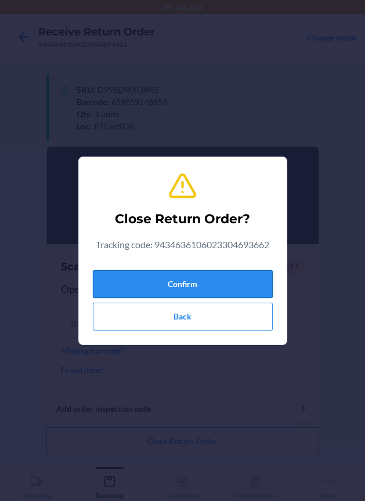
click at [196, 284] on button "Confirm" at bounding box center [183, 284] width 180 height 28
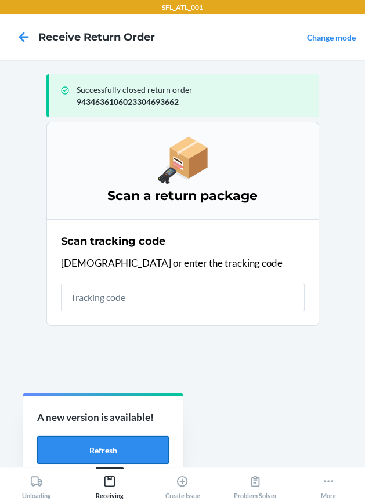
click at [85, 452] on button "Refresh" at bounding box center [103, 450] width 132 height 28
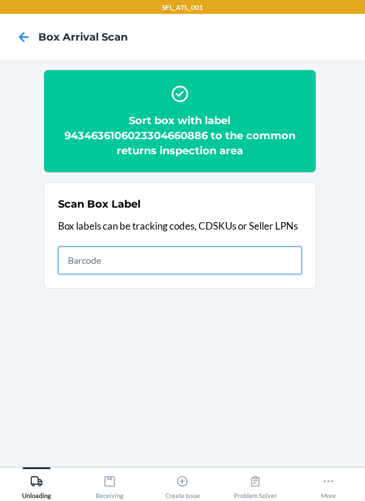
click at [217, 261] on input "text" at bounding box center [180, 260] width 244 height 28
type input "420302599434636106023304557568"
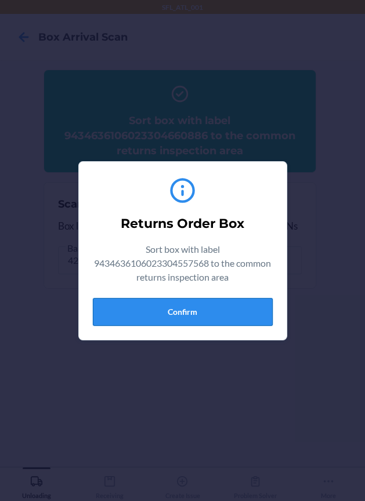
drag, startPoint x: 170, startPoint y: 310, endPoint x: 178, endPoint y: 317, distance: 10.3
click at [171, 311] on button "Confirm" at bounding box center [183, 312] width 180 height 28
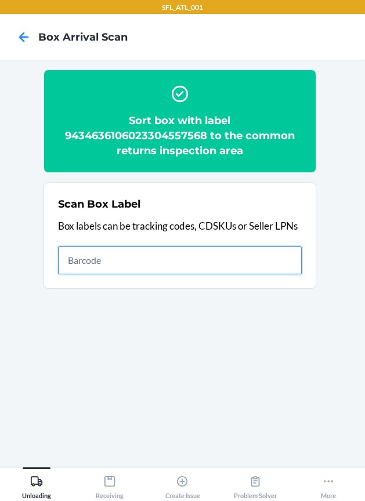
click at [235, 259] on input "text" at bounding box center [180, 260] width 244 height 28
type input "420302599434636106023305026452"
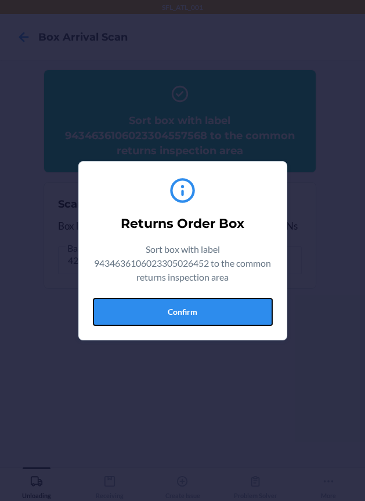
click at [248, 311] on button "Confirm" at bounding box center [183, 312] width 180 height 28
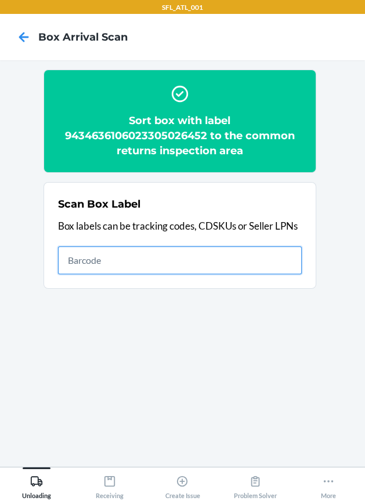
click at [224, 262] on input "text" at bounding box center [180, 260] width 244 height 28
type input "420302599434636106023304867094"
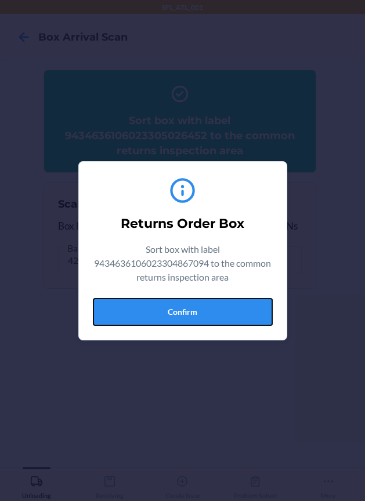
drag, startPoint x: 232, startPoint y: 304, endPoint x: 307, endPoint y: 311, distance: 75.1
click at [236, 304] on button "Confirm" at bounding box center [183, 312] width 180 height 28
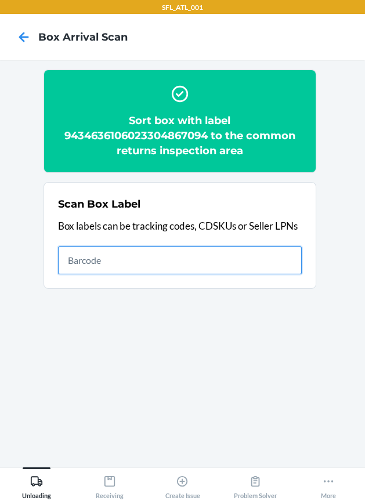
click at [200, 260] on input "text" at bounding box center [180, 260] width 244 height 28
type input "420302599434636106023304813688"
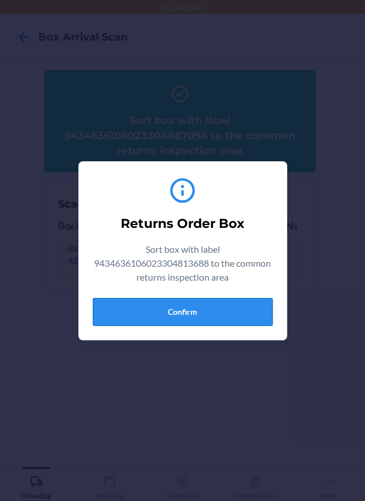
click at [234, 318] on button "Confirm" at bounding box center [183, 312] width 180 height 28
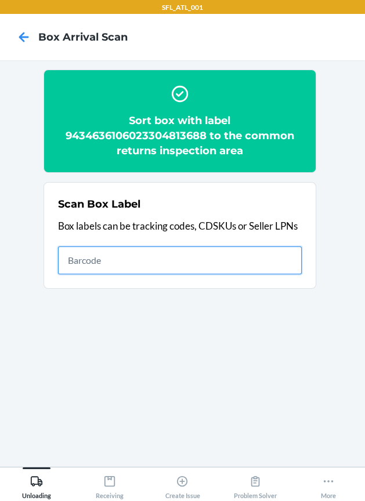
click at [253, 264] on input "text" at bounding box center [180, 260] width 244 height 28
type input "420302599434636106023302079109"
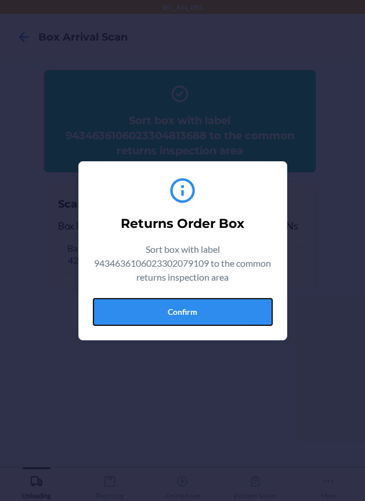
drag, startPoint x: 223, startPoint y: 300, endPoint x: 273, endPoint y: 344, distance: 66.6
click at [232, 318] on button "Confirm" at bounding box center [183, 312] width 180 height 28
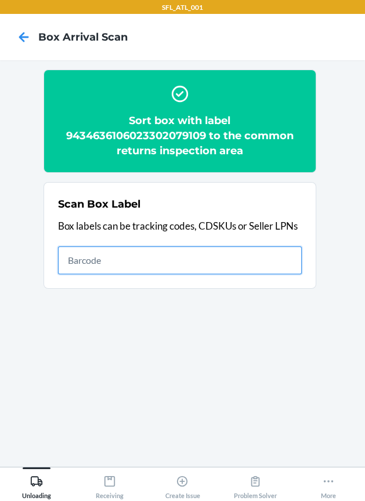
click at [289, 255] on input "text" at bounding box center [180, 260] width 244 height 28
type input "420302599434636106023304460172"
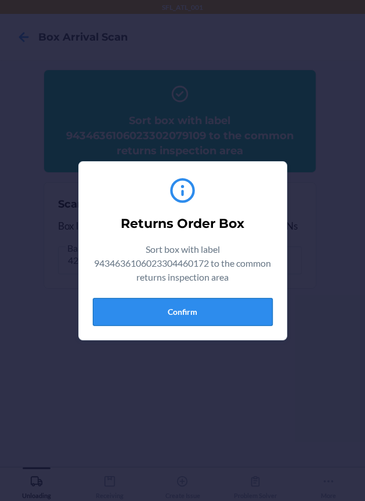
click at [223, 304] on button "Confirm" at bounding box center [183, 312] width 180 height 28
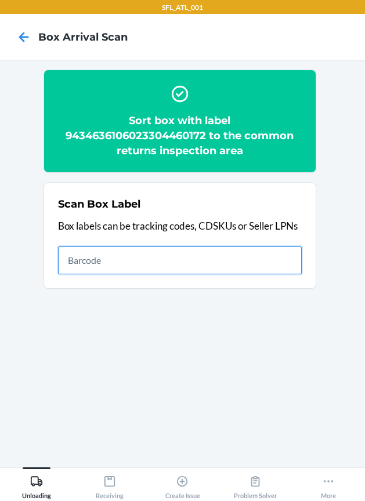
click at [288, 263] on input "text" at bounding box center [180, 260] width 244 height 28
type input "420302599434636106023302509699"
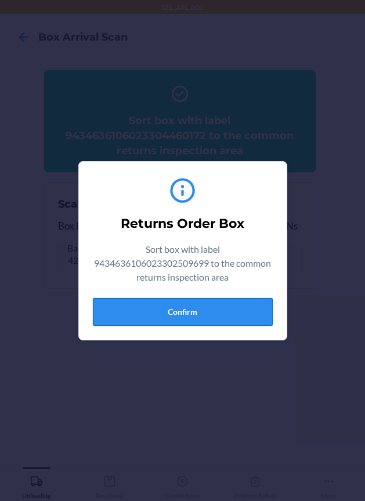
click at [210, 310] on button "Confirm" at bounding box center [183, 312] width 180 height 28
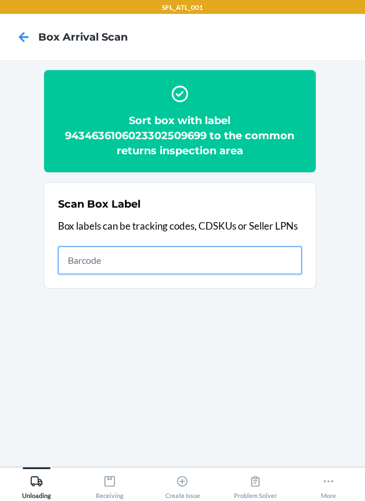
click at [177, 271] on input "text" at bounding box center [180, 260] width 244 height 28
type input "420302599434636106023304887399"
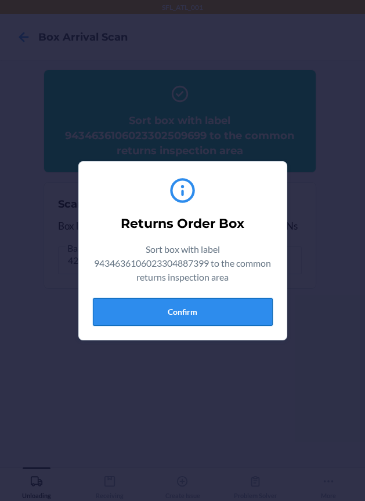
click at [253, 313] on button "Confirm" at bounding box center [183, 312] width 180 height 28
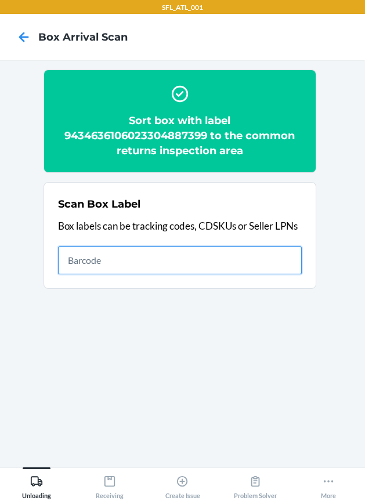
click at [226, 260] on input "text" at bounding box center [180, 260] width 244 height 28
type input "420302599434636106023304695185"
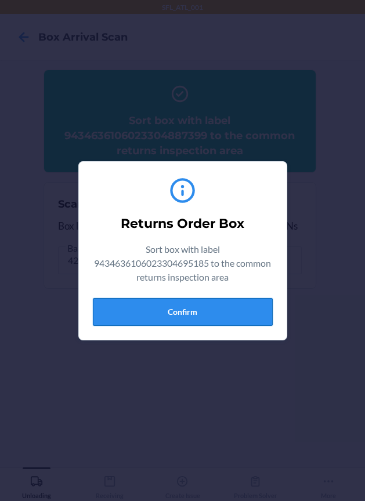
click at [230, 314] on button "Confirm" at bounding box center [183, 312] width 180 height 28
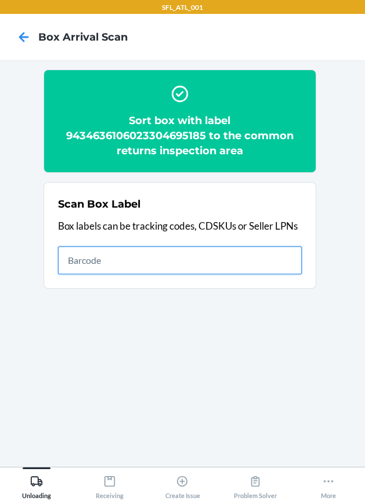
click at [202, 264] on input "text" at bounding box center [180, 260] width 244 height 28
type input "420302599434636106023304789716"
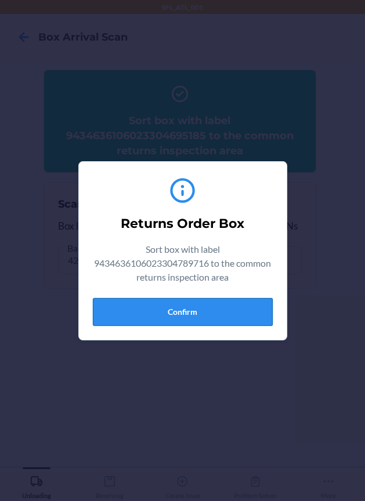
click at [199, 311] on button "Confirm" at bounding box center [183, 312] width 180 height 28
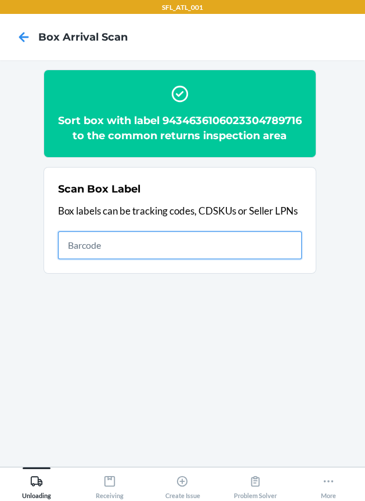
click at [119, 253] on input "text" at bounding box center [180, 245] width 244 height 28
type input "420302599434636106023304627513"
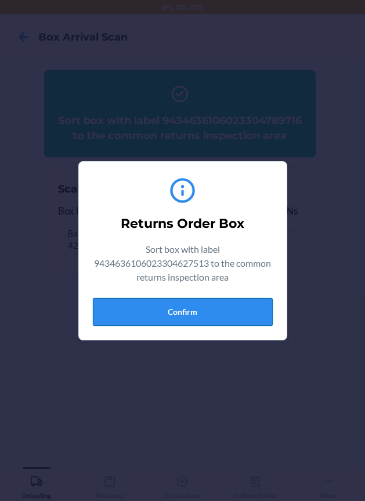
click at [223, 315] on button "Confirm" at bounding box center [183, 312] width 180 height 28
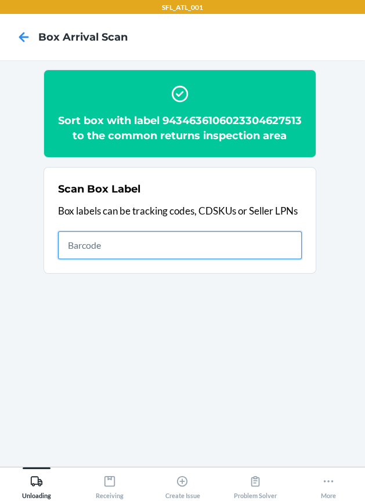
click at [258, 258] on input "text" at bounding box center [180, 245] width 244 height 28
type input "420302599434636106023304408402"
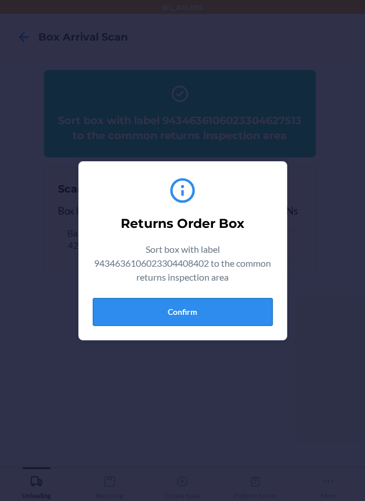
click at [201, 314] on button "Confirm" at bounding box center [183, 312] width 180 height 28
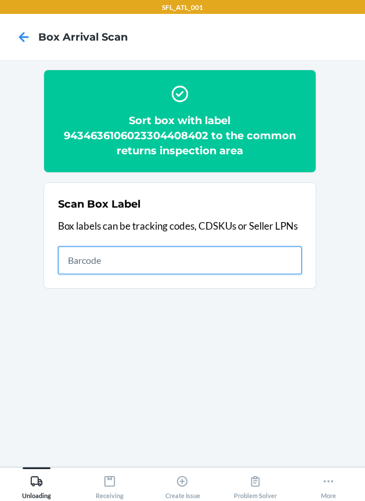
click at [221, 256] on input "text" at bounding box center [180, 260] width 244 height 28
type input "420302599434636106023304428615"
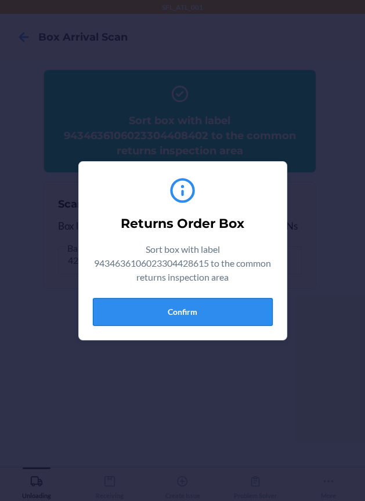
click at [178, 317] on button "Confirm" at bounding box center [183, 312] width 180 height 28
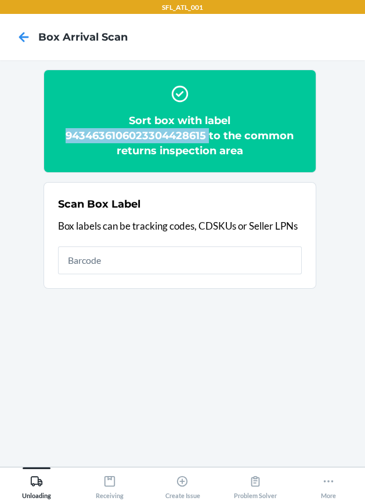
drag, startPoint x: 62, startPoint y: 132, endPoint x: 209, endPoint y: 135, distance: 146.7
click at [209, 135] on h2 "Sort box with label 9434636106023304428615 to the common returns inspection area" at bounding box center [180, 135] width 244 height 45
copy h2 "9434636106023304428615"
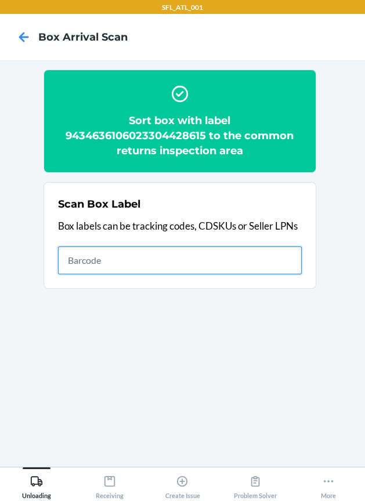
click at [260, 264] on input "text" at bounding box center [180, 260] width 244 height 28
type input "420302599434636106023304798138"
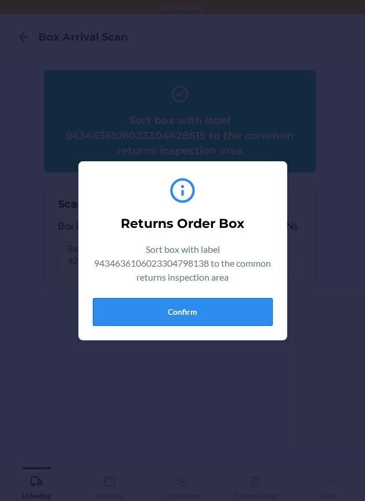
click at [244, 316] on button "Confirm" at bounding box center [183, 312] width 180 height 28
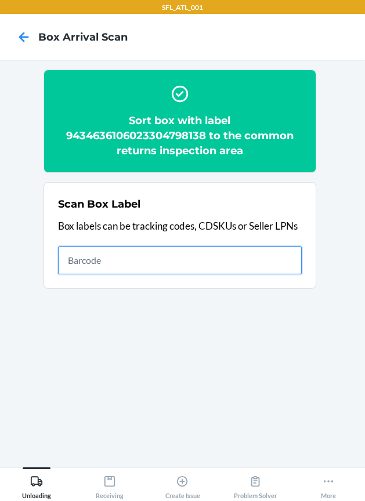
click at [242, 253] on input "text" at bounding box center [180, 260] width 244 height 28
type input "420302599434636106023304173119"
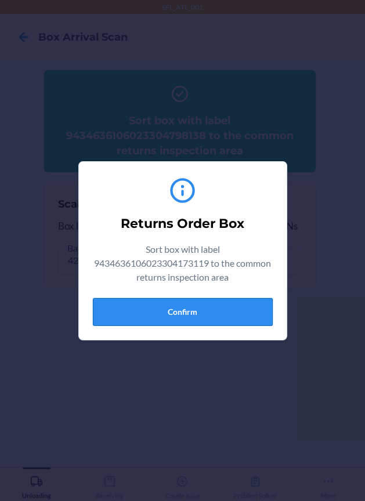
click at [178, 303] on button "Confirm" at bounding box center [183, 312] width 180 height 28
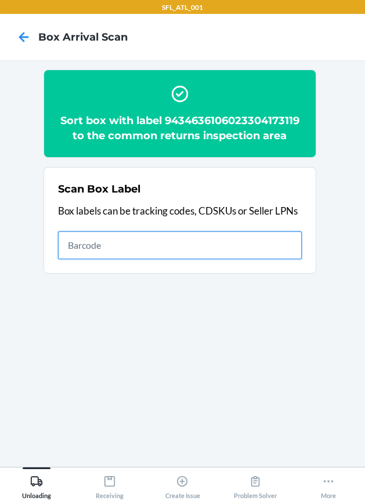
click at [272, 242] on input "text" at bounding box center [180, 245] width 244 height 28
type input "420302599434636106023304458919"
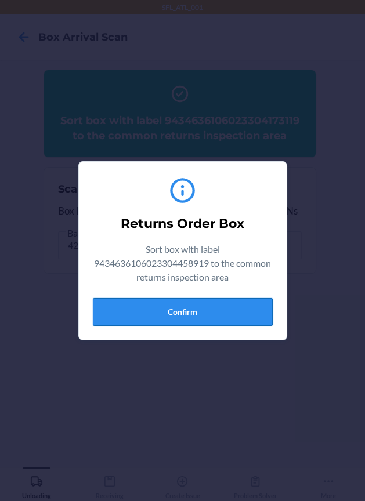
click at [254, 310] on button "Confirm" at bounding box center [183, 312] width 180 height 28
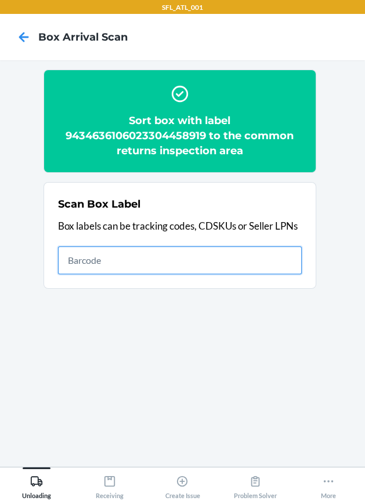
click at [245, 261] on input "text" at bounding box center [180, 260] width 244 height 28
type input "420302599434636106023304259899"
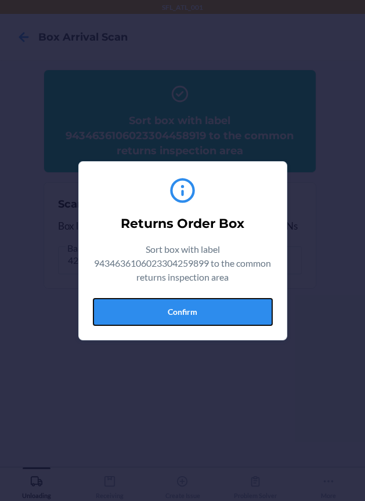
drag, startPoint x: 213, startPoint y: 312, endPoint x: 362, endPoint y: 341, distance: 151.8
click at [223, 320] on button "Confirm" at bounding box center [183, 312] width 180 height 28
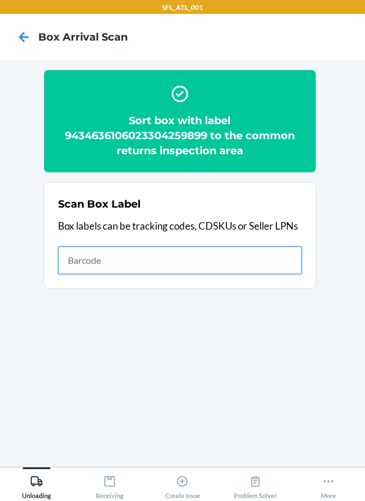
click at [254, 264] on input "text" at bounding box center [180, 260] width 244 height 28
type input "420302599434636106023304911001"
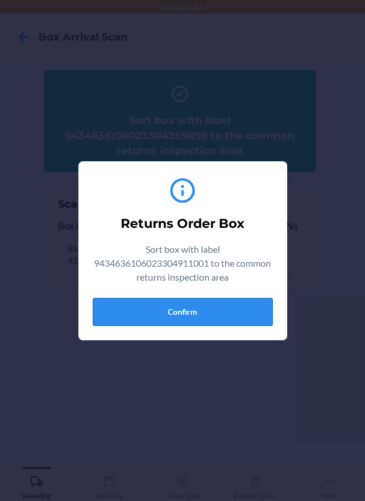
click at [177, 308] on button "Confirm" at bounding box center [183, 312] width 180 height 28
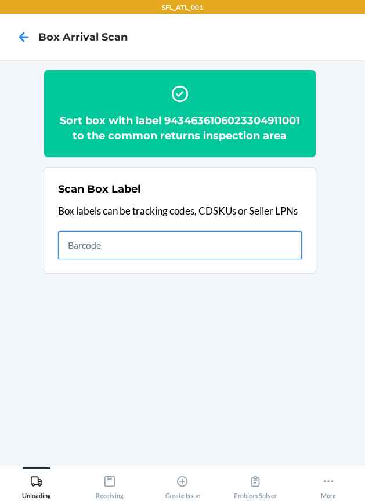
click at [191, 245] on input "text" at bounding box center [180, 245] width 244 height 28
type input "420302599434636106023303970061"
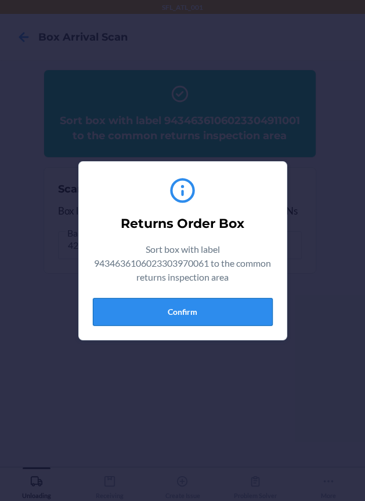
click at [235, 314] on button "Confirm" at bounding box center [183, 312] width 180 height 28
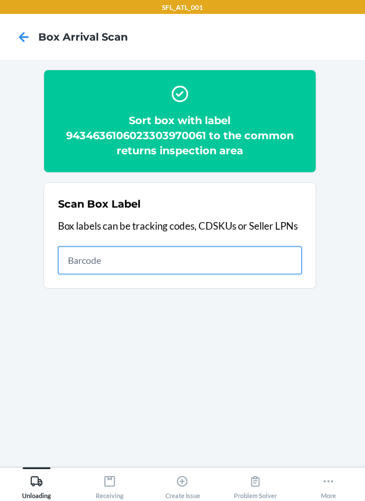
click at [133, 257] on input "text" at bounding box center [180, 260] width 244 height 28
type input "420302599434636106023304474421"
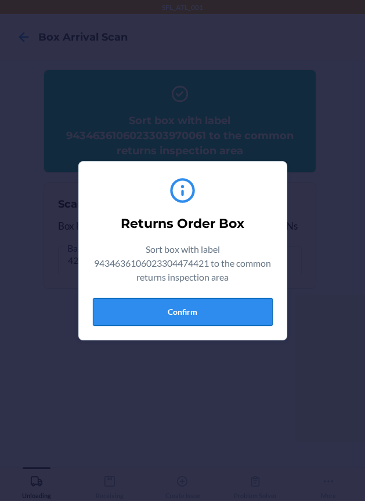
click at [220, 309] on button "Confirm" at bounding box center [183, 312] width 180 height 28
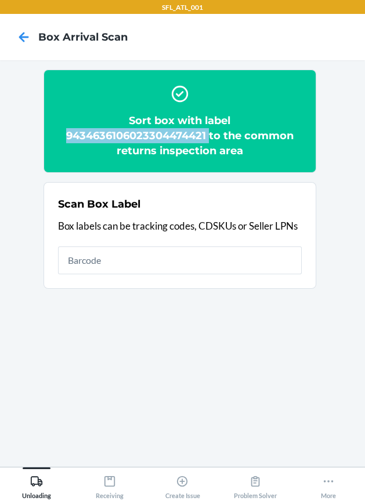
drag, startPoint x: 59, startPoint y: 136, endPoint x: 209, endPoint y: 136, distance: 150.2
click at [209, 136] on h2 "Sort box with label 9434636106023304474421 to the common returns inspection area" at bounding box center [180, 135] width 244 height 45
copy h2 "9434636106023304474421"
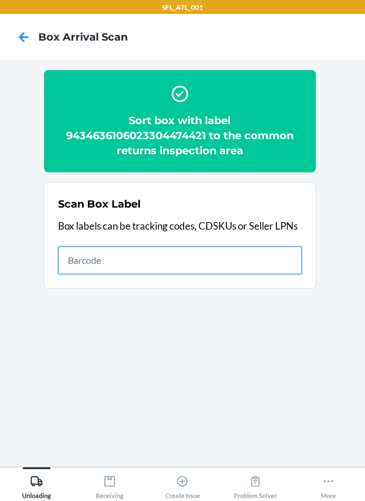
click at [194, 267] on input "text" at bounding box center [180, 260] width 244 height 28
type input "420302599434636106023304258533"
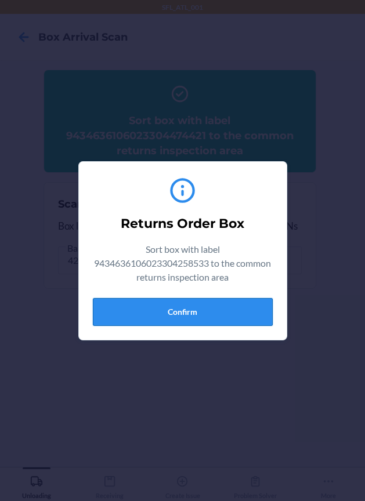
click at [229, 310] on button "Confirm" at bounding box center [183, 312] width 180 height 28
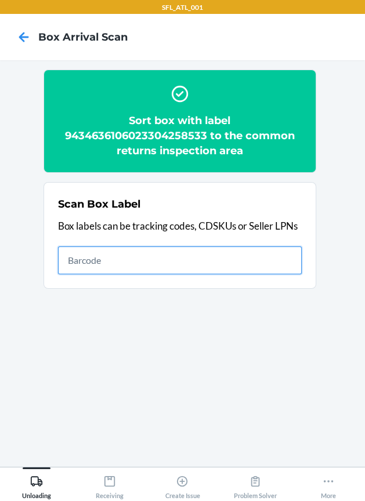
click at [292, 260] on input "text" at bounding box center [180, 260] width 244 height 28
type input "420302599434636106023304762382"
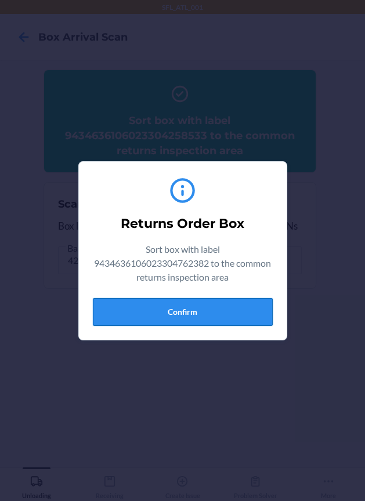
click at [216, 308] on button "Confirm" at bounding box center [183, 312] width 180 height 28
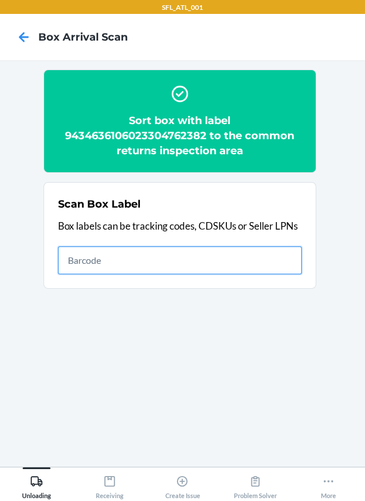
click at [281, 256] on input "text" at bounding box center [180, 260] width 244 height 28
type input "420302599434636106023304864017"
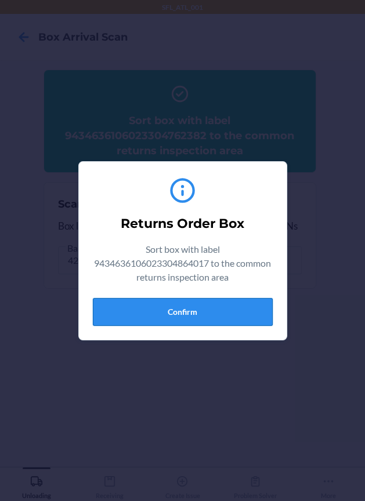
click at [186, 311] on button "Confirm" at bounding box center [183, 312] width 180 height 28
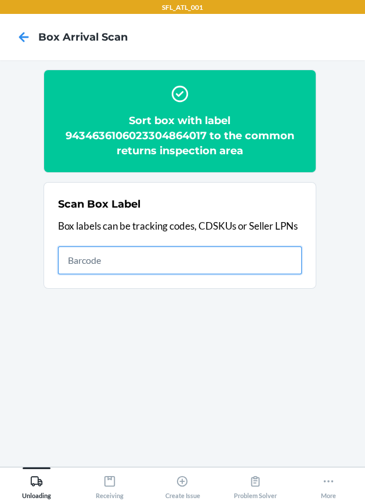
click at [236, 264] on input "text" at bounding box center [180, 260] width 244 height 28
type input "420302599434636106023304953698"
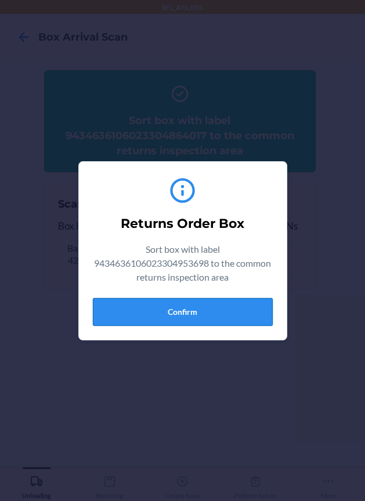
click at [253, 301] on button "Confirm" at bounding box center [183, 312] width 180 height 28
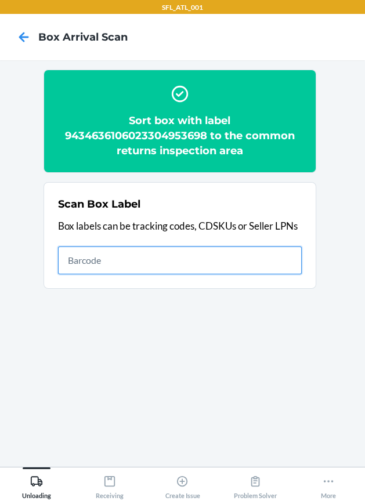
click at [284, 268] on input "text" at bounding box center [180, 260] width 244 height 28
type input "420302599434636106023304693662"
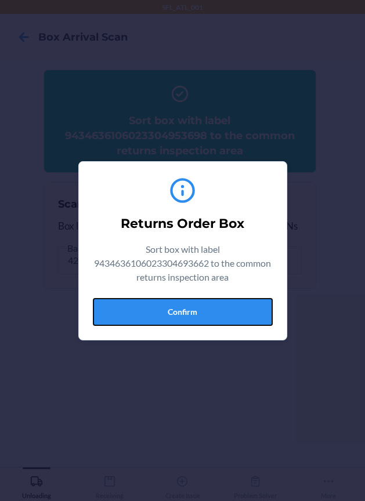
drag, startPoint x: 245, startPoint y: 306, endPoint x: 353, endPoint y: 319, distance: 108.1
click at [256, 311] on button "Confirm" at bounding box center [183, 312] width 180 height 28
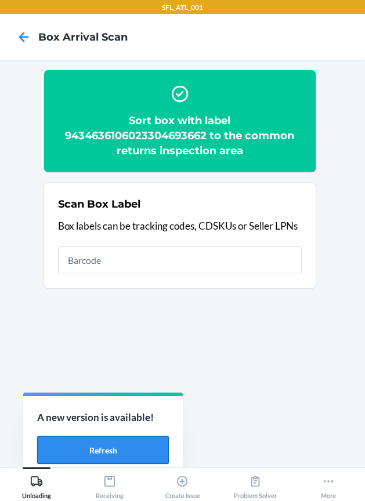
click at [72, 452] on button "Refresh" at bounding box center [103, 450] width 132 height 28
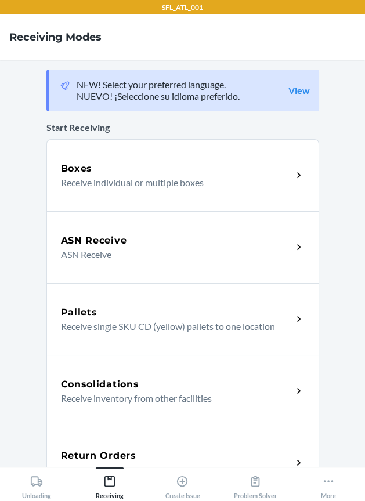
click at [118, 451] on h5 "Return Orders" at bounding box center [98, 456] width 75 height 14
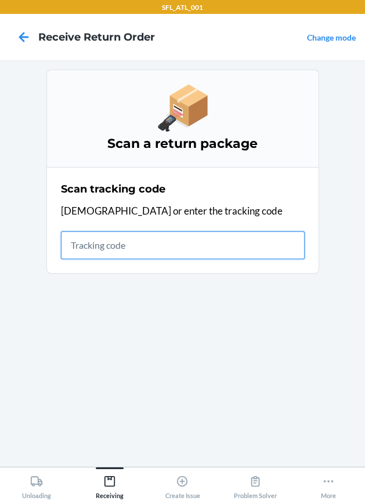
drag, startPoint x: 266, startPoint y: 234, endPoint x: 266, endPoint y: 241, distance: 6.4
click at [266, 234] on input "text" at bounding box center [183, 245] width 244 height 28
click at [266, 242] on input "text" at bounding box center [183, 245] width 244 height 28
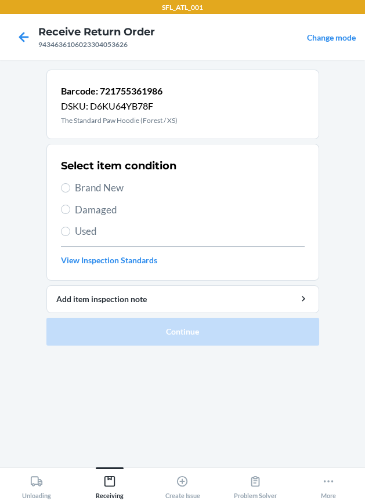
click at [111, 193] on span "Brand New" at bounding box center [190, 187] width 230 height 15
click at [70, 192] on input "Brand New" at bounding box center [65, 187] width 9 height 9
radio input "true"
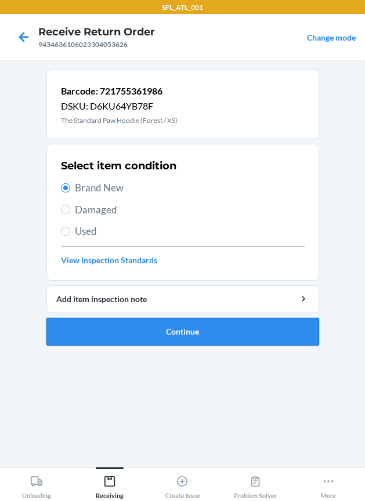
click at [120, 335] on button "Continue" at bounding box center [182, 332] width 272 height 28
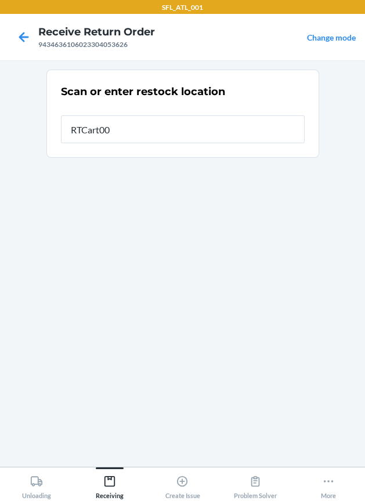
type input "RTCart006"
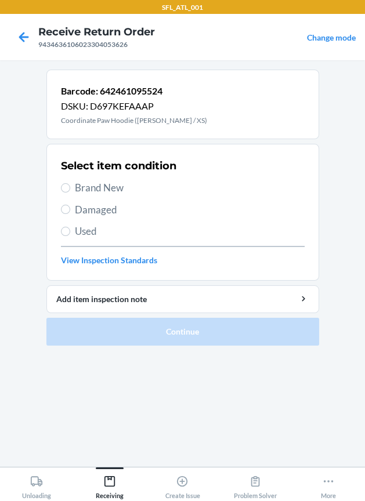
click at [119, 187] on span "Brand New" at bounding box center [190, 187] width 230 height 15
click at [70, 187] on input "Brand New" at bounding box center [65, 187] width 9 height 9
radio input "true"
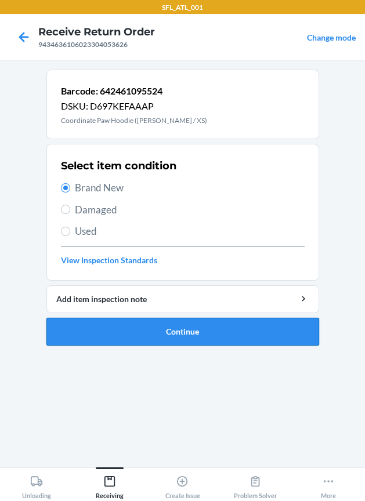
click at [160, 330] on button "Continue" at bounding box center [182, 332] width 272 height 28
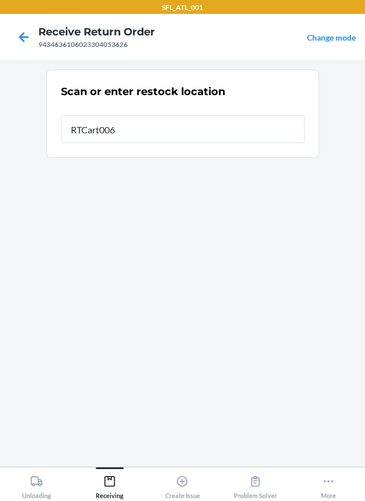
type input "RTCart006"
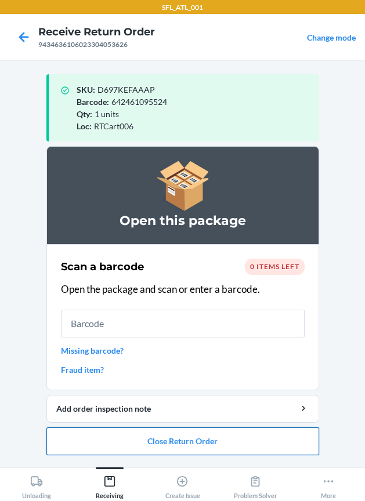
click at [239, 439] on button "Close Return Order" at bounding box center [182, 441] width 272 height 28
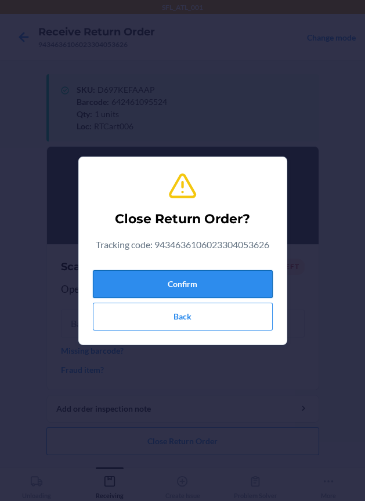
drag, startPoint x: 229, startPoint y: 277, endPoint x: 114, endPoint y: 285, distance: 115.7
click at [227, 277] on button "Confirm" at bounding box center [183, 284] width 180 height 28
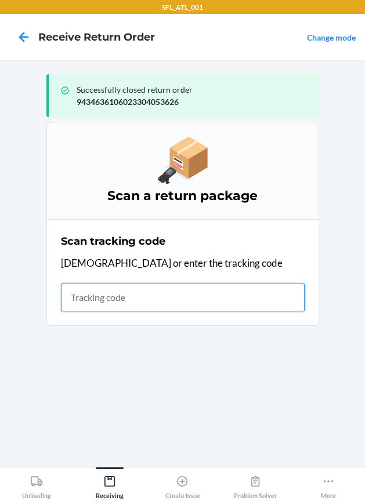
click at [152, 305] on input "text" at bounding box center [183, 298] width 244 height 28
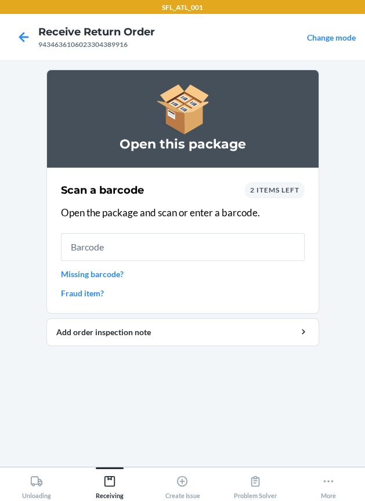
click at [289, 184] on div "2 items left" at bounding box center [275, 190] width 60 height 16
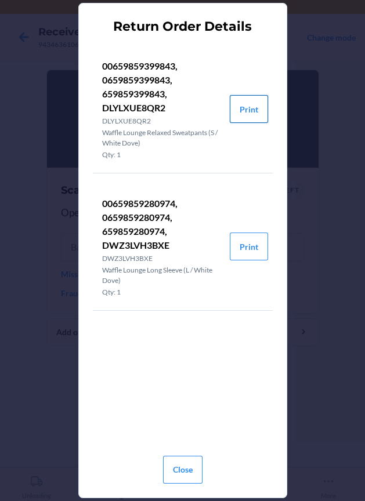
click at [252, 111] on button "Print" at bounding box center [249, 109] width 38 height 28
click at [255, 244] on button "Print" at bounding box center [249, 246] width 38 height 28
click at [186, 470] on button "Close" at bounding box center [182, 470] width 39 height 28
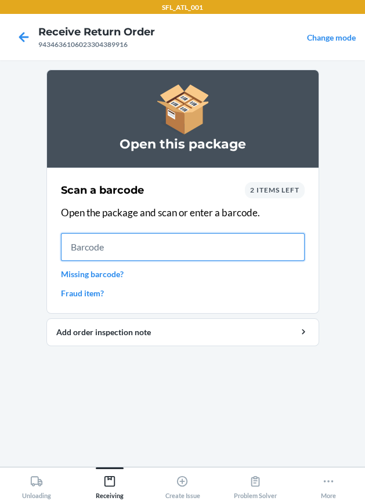
click at [138, 252] on input "text" at bounding box center [183, 247] width 244 height 28
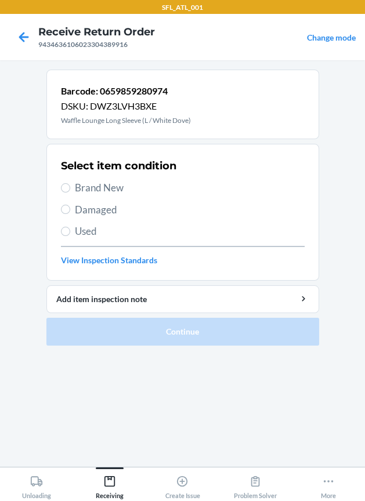
click at [132, 190] on span "Brand New" at bounding box center [190, 187] width 230 height 15
click at [70, 190] on input "Brand New" at bounding box center [65, 187] width 9 height 9
radio input "true"
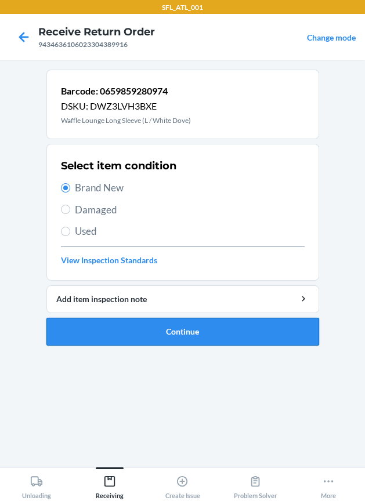
click at [150, 326] on button "Continue" at bounding box center [182, 332] width 272 height 28
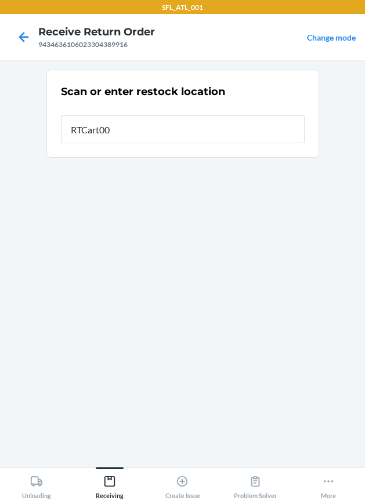
type input "RTCart006"
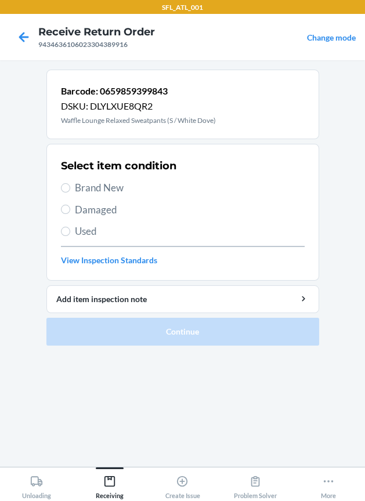
click at [114, 183] on span "Brand New" at bounding box center [190, 187] width 230 height 15
click at [70, 183] on input "Brand New" at bounding box center [65, 187] width 9 height 9
radio input "true"
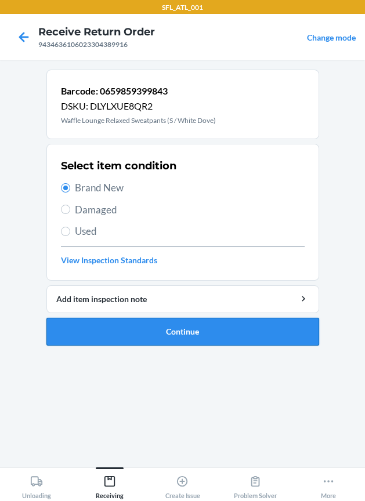
click at [162, 337] on button "Continue" at bounding box center [182, 332] width 272 height 28
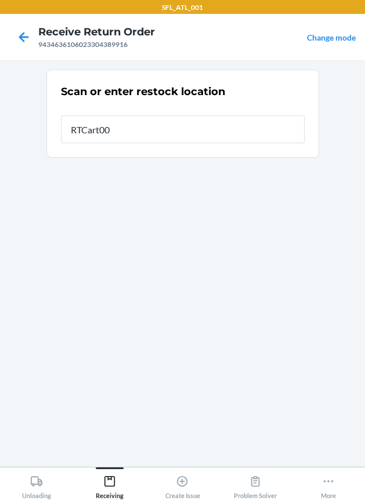
type input "RTCart006"
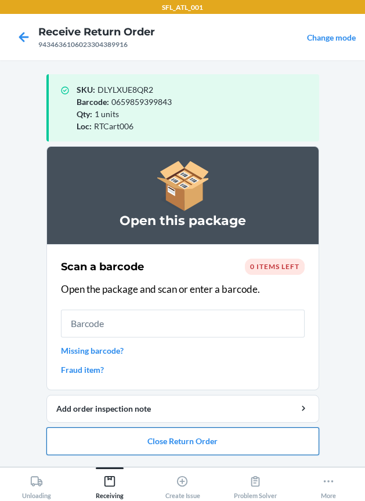
click at [165, 442] on button "Close Return Order" at bounding box center [182, 441] width 272 height 28
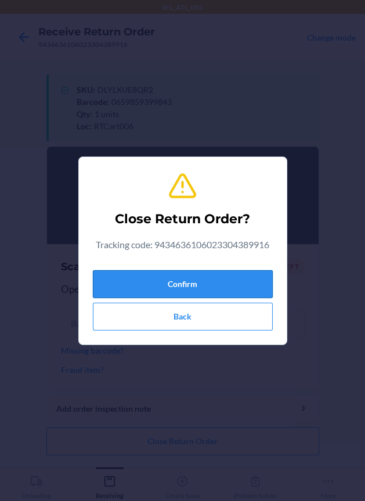
drag, startPoint x: 204, startPoint y: 283, endPoint x: 117, endPoint y: 292, distance: 87.4
click at [200, 282] on button "Confirm" at bounding box center [183, 284] width 180 height 28
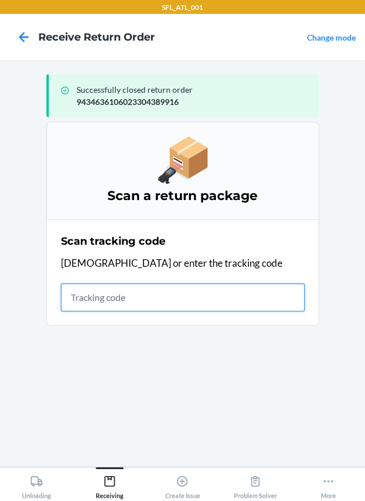
click at [98, 299] on input "text" at bounding box center [183, 298] width 244 height 28
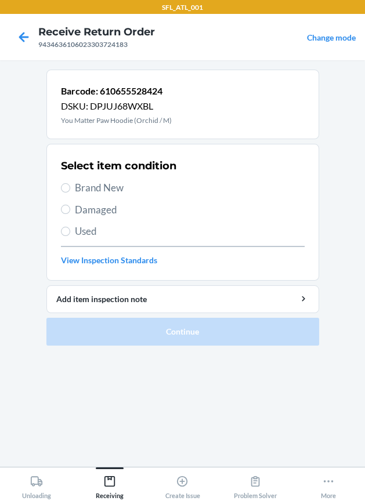
click at [121, 186] on span "Brand New" at bounding box center [190, 187] width 230 height 15
click at [70, 186] on input "Brand New" at bounding box center [65, 187] width 9 height 9
radio input "true"
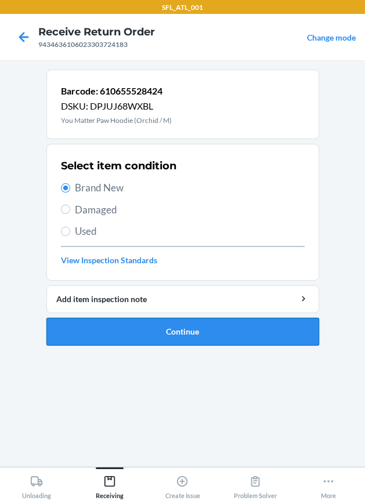
click at [186, 336] on button "Continue" at bounding box center [182, 332] width 272 height 28
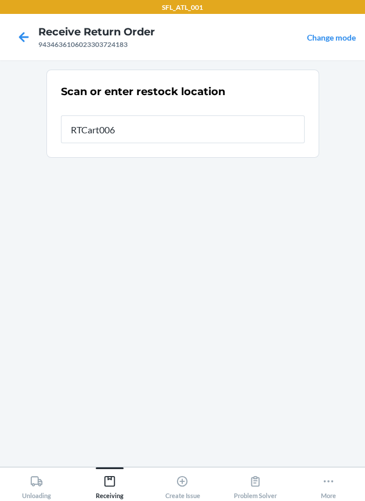
type input "RTCart006"
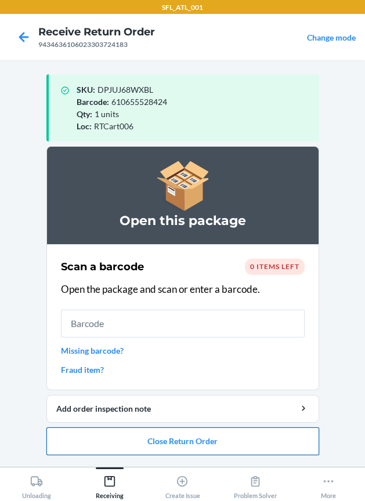
click at [176, 440] on button "Close Return Order" at bounding box center [182, 441] width 272 height 28
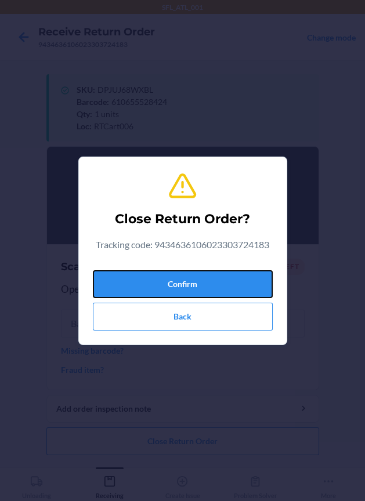
drag, startPoint x: 229, startPoint y: 276, endPoint x: 9, endPoint y: 350, distance: 231.9
click at [220, 284] on button "Confirm" at bounding box center [183, 284] width 180 height 28
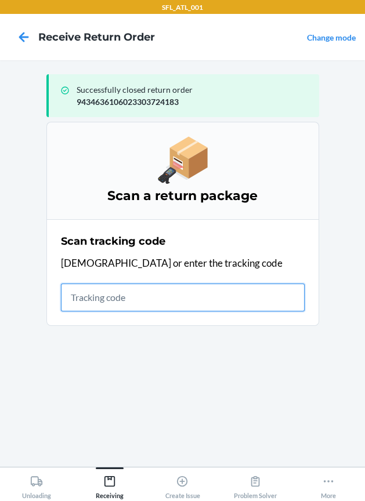
click at [111, 297] on input "text" at bounding box center [183, 298] width 244 height 28
type input "420302599434636106023"
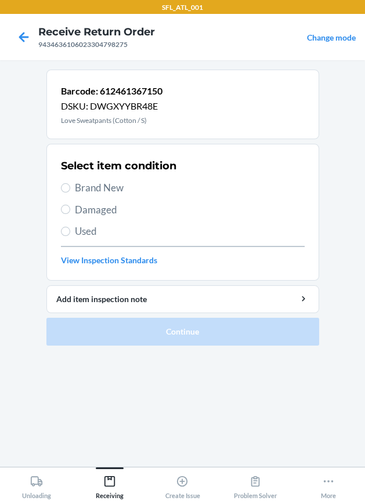
click at [98, 187] on span "Brand New" at bounding box center [190, 187] width 230 height 15
click at [70, 187] on input "Brand New" at bounding box center [65, 187] width 9 height 9
radio input "true"
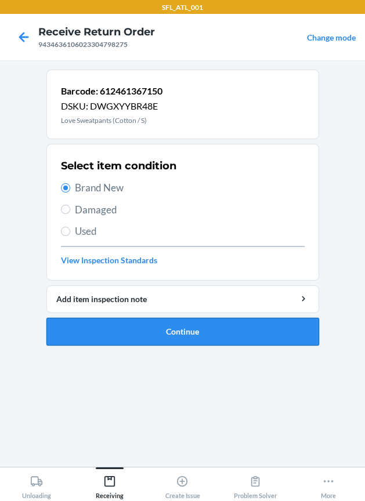
click at [156, 325] on button "Continue" at bounding box center [182, 332] width 272 height 28
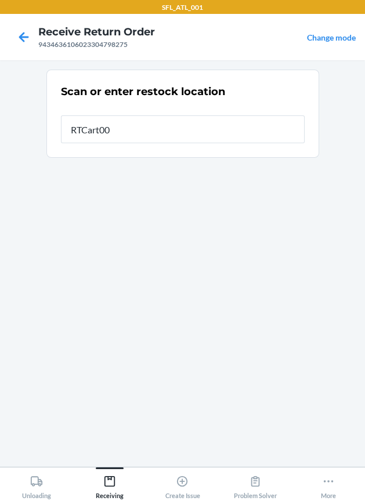
type input "RTCart006"
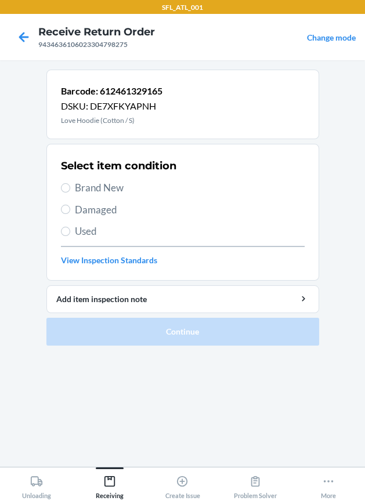
click at [111, 186] on span "Brand New" at bounding box center [190, 187] width 230 height 15
click at [70, 186] on input "Brand New" at bounding box center [65, 187] width 9 height 9
radio input "true"
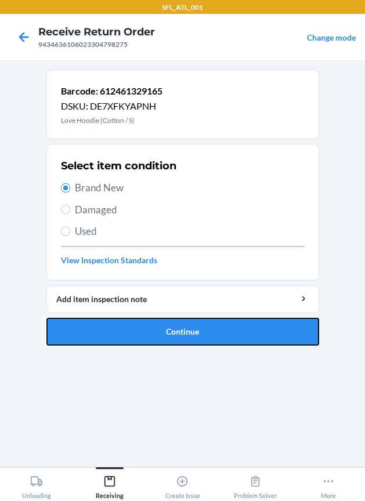
drag, startPoint x: 119, startPoint y: 327, endPoint x: 92, endPoint y: 312, distance: 31.6
click at [115, 327] on button "Continue" at bounding box center [182, 332] width 272 height 28
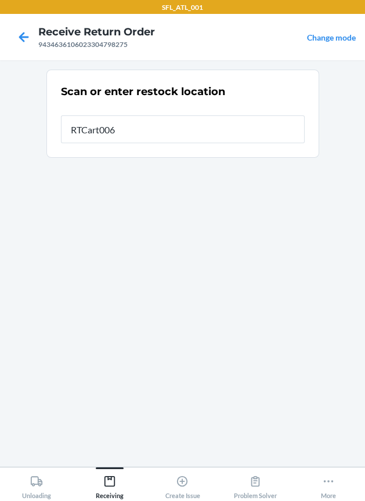
type input "RTCart006"
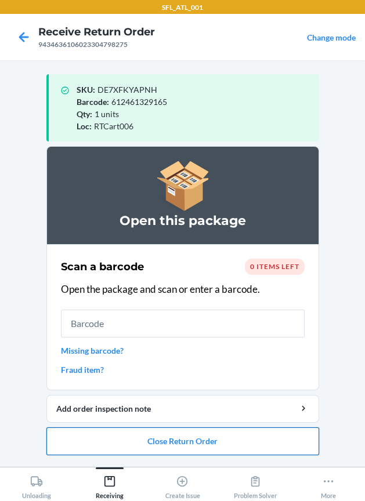
click at [134, 444] on button "Close Return Order" at bounding box center [182, 441] width 272 height 28
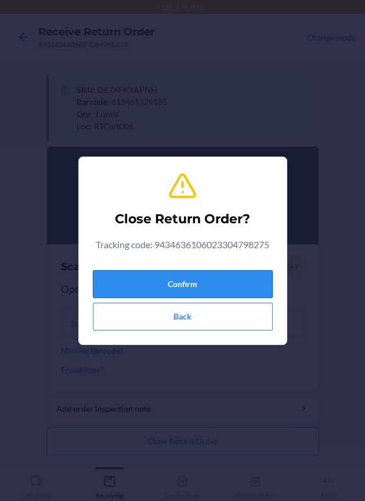
drag, startPoint x: 202, startPoint y: 284, endPoint x: 174, endPoint y: 295, distance: 29.9
click at [199, 286] on button "Confirm" at bounding box center [183, 284] width 180 height 28
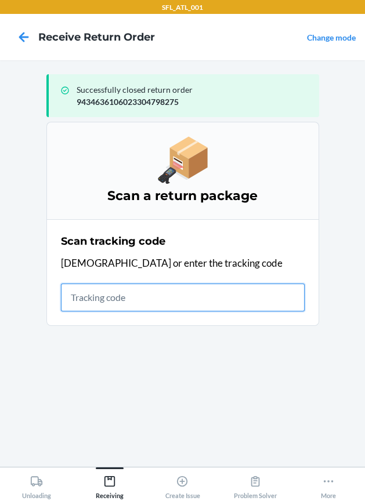
click at [152, 301] on input "text" at bounding box center [183, 298] width 244 height 28
type input "420302599434636106023"
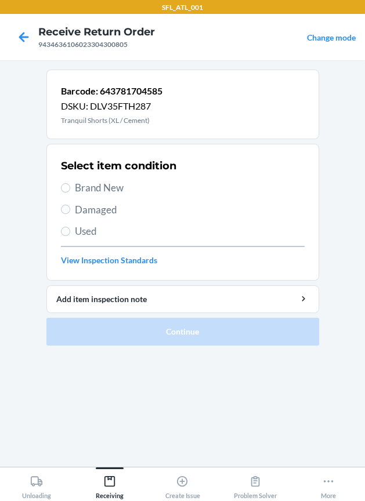
click at [114, 186] on span "Brand New" at bounding box center [190, 187] width 230 height 15
click at [70, 186] on input "Brand New" at bounding box center [65, 187] width 9 height 9
radio input "true"
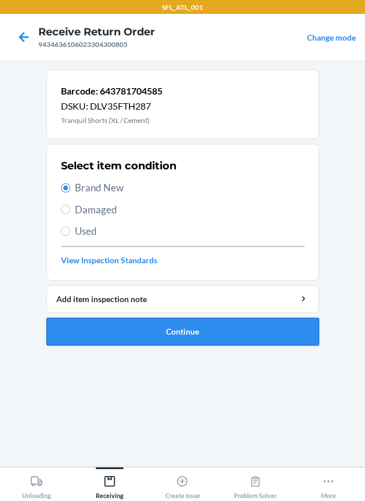
click at [195, 318] on button "Continue" at bounding box center [182, 332] width 272 height 28
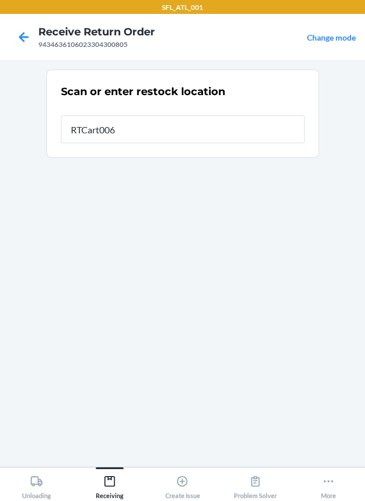
type input "RTCart006"
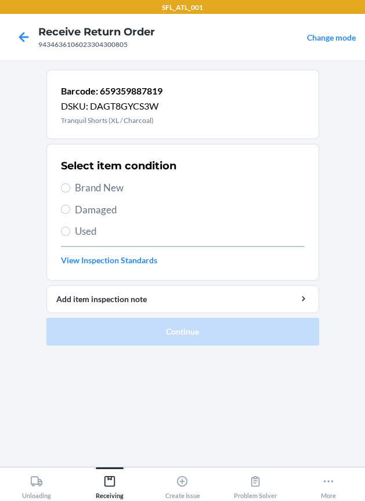
click at [104, 187] on span "Brand New" at bounding box center [190, 187] width 230 height 15
click at [70, 187] on input "Brand New" at bounding box center [65, 187] width 9 height 9
radio input "true"
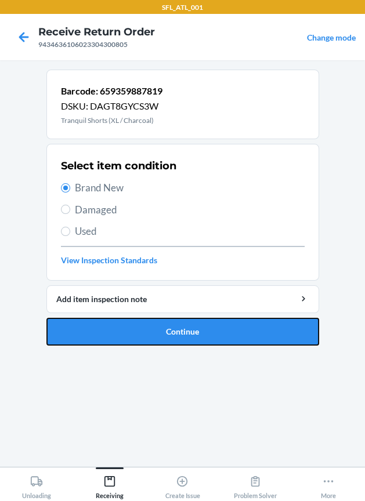
click at [165, 330] on button "Continue" at bounding box center [182, 332] width 272 height 28
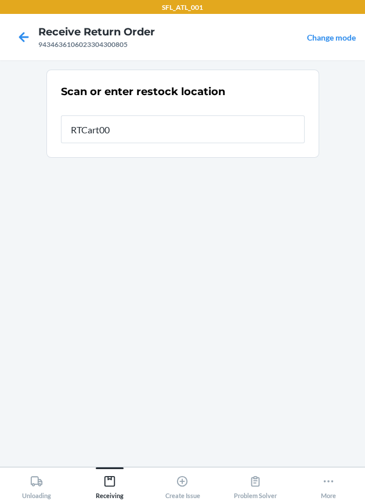
type input "RTCart006"
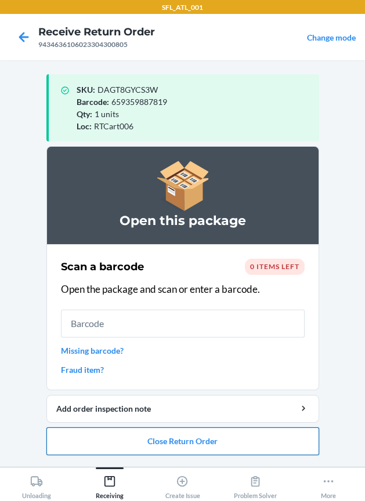
click at [188, 433] on button "Close Return Order" at bounding box center [182, 441] width 272 height 28
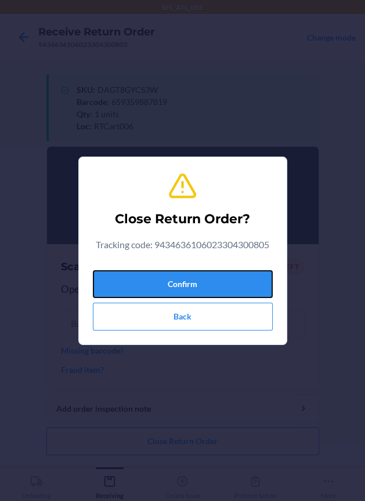
drag, startPoint x: 205, startPoint y: 275, endPoint x: 14, endPoint y: 255, distance: 191.8
click at [199, 274] on button "Confirm" at bounding box center [183, 284] width 180 height 28
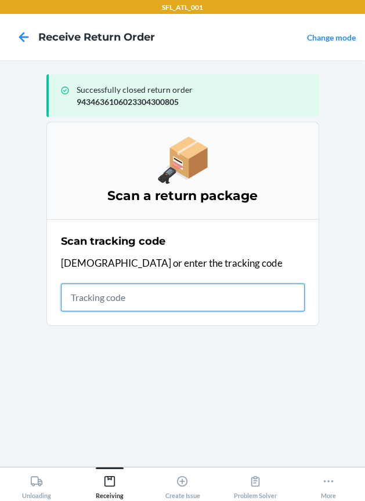
click at [96, 293] on input "text" at bounding box center [183, 298] width 244 height 28
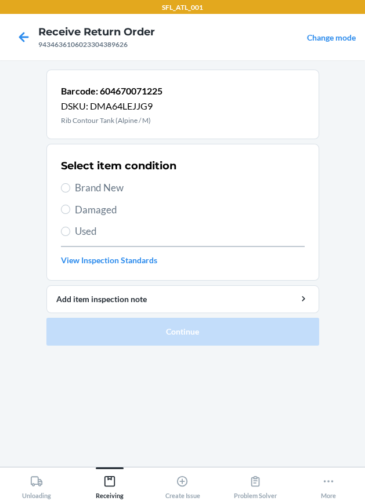
click at [79, 231] on span "Used" at bounding box center [190, 231] width 230 height 15
click at [70, 231] on input "Used" at bounding box center [65, 231] width 9 height 9
radio input "true"
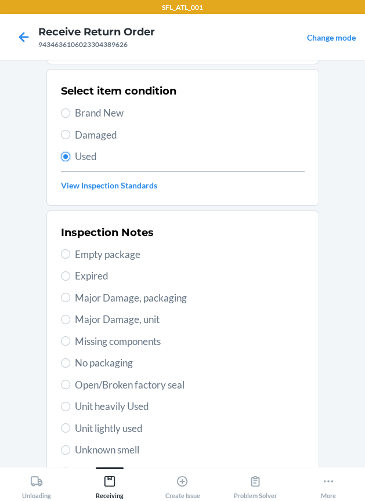
scroll to position [197, 0]
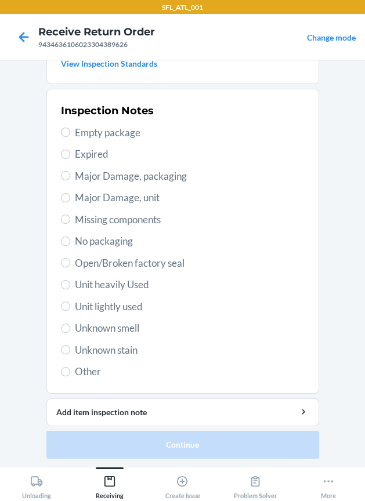
click at [105, 281] on span "Unit heavily Used" at bounding box center [190, 284] width 230 height 15
click at [70, 281] on input "Unit heavily Used" at bounding box center [65, 284] width 9 height 9
radio input "true"
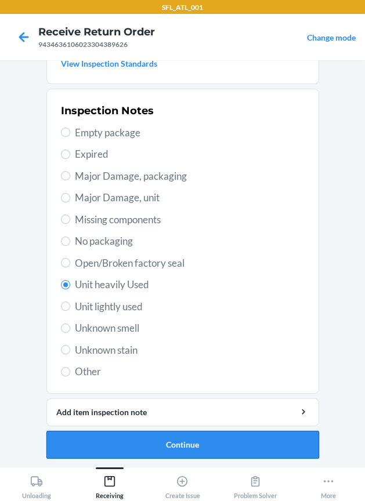
click at [115, 444] on button "Continue" at bounding box center [182, 445] width 272 height 28
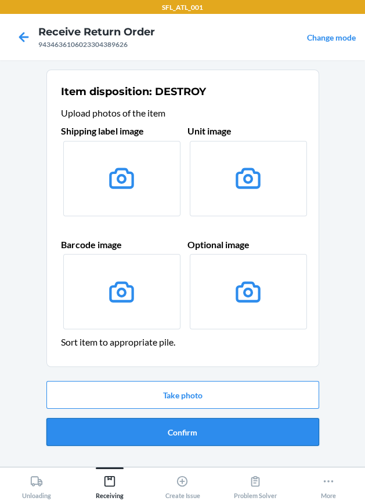
click at [121, 428] on button "Confirm" at bounding box center [182, 432] width 272 height 28
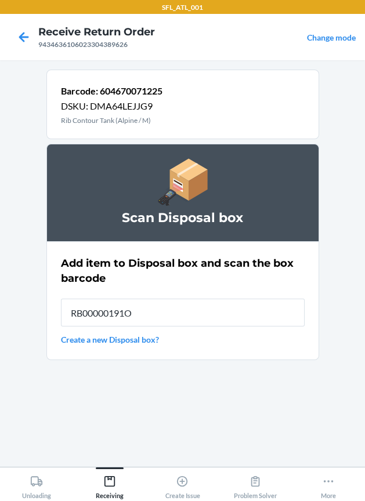
type input "RB00000191O"
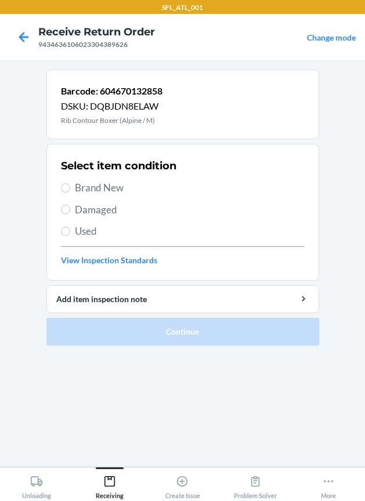
click at [102, 231] on span "Used" at bounding box center [190, 231] width 230 height 15
click at [70, 231] on input "Used" at bounding box center [65, 231] width 9 height 9
radio input "true"
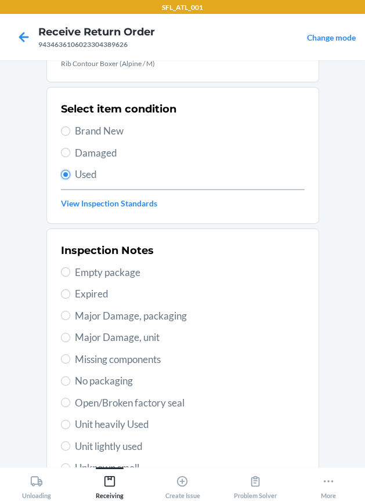
scroll to position [144, 0]
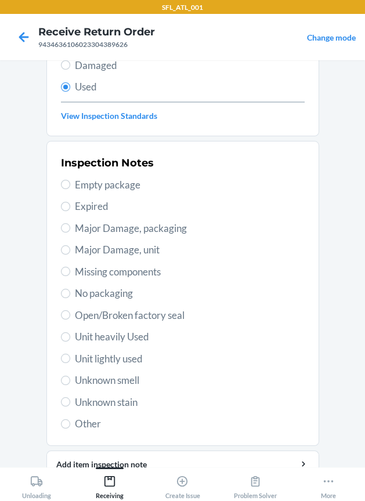
click at [106, 333] on span "Unit heavily Used" at bounding box center [190, 336] width 230 height 15
click at [70, 333] on input "Unit heavily Used" at bounding box center [65, 336] width 9 height 9
radio input "true"
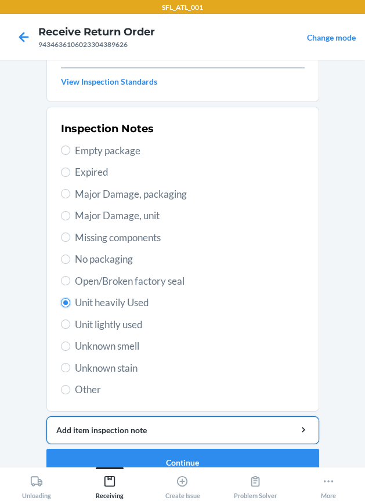
scroll to position [197, 0]
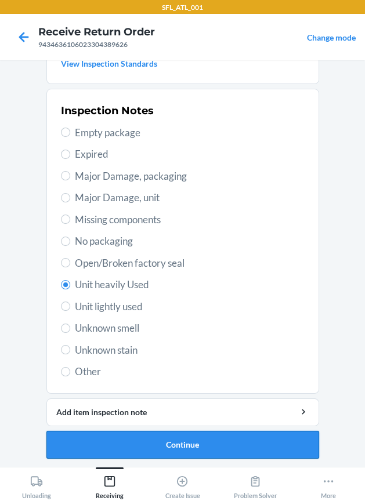
click at [111, 437] on button "Continue" at bounding box center [182, 445] width 272 height 28
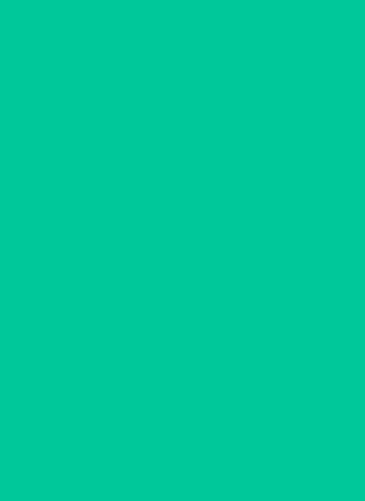
scroll to position [0, 0]
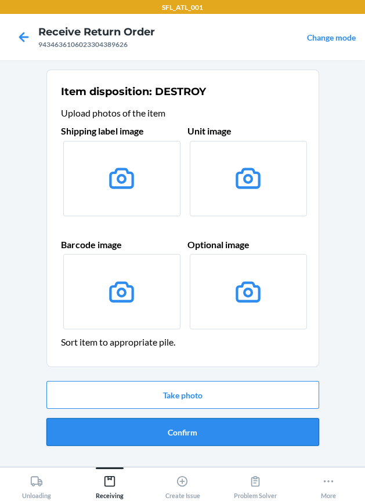
click at [114, 428] on button "Confirm" at bounding box center [182, 432] width 272 height 28
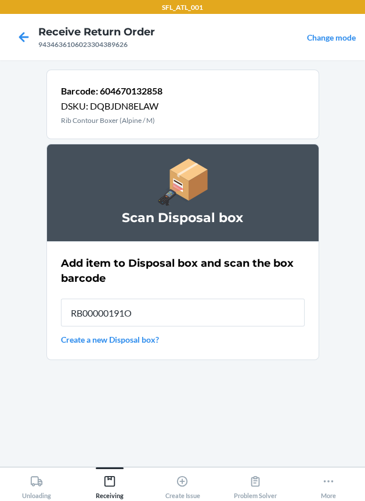
type input "RB00000191O"
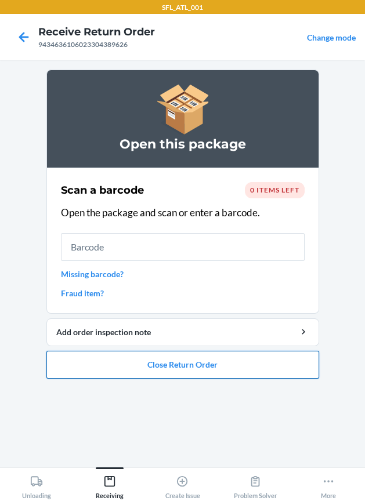
click at [154, 362] on button "Close Return Order" at bounding box center [182, 365] width 272 height 28
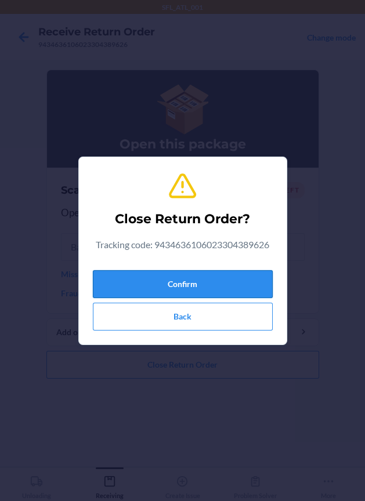
click at [128, 289] on button "Confirm" at bounding box center [183, 284] width 180 height 28
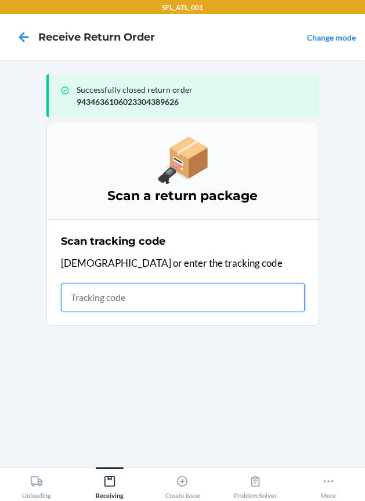
click at [110, 291] on input "text" at bounding box center [183, 298] width 244 height 28
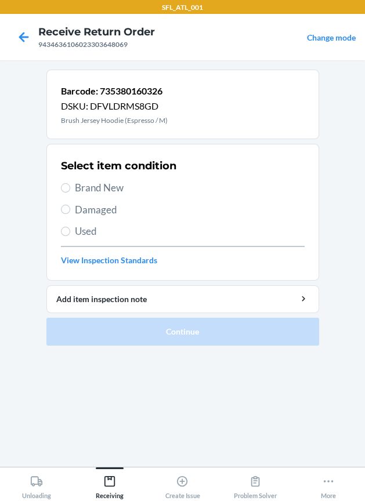
click at [97, 191] on span "Brand New" at bounding box center [190, 187] width 230 height 15
click at [70, 191] on input "Brand New" at bounding box center [65, 187] width 9 height 9
radio input "true"
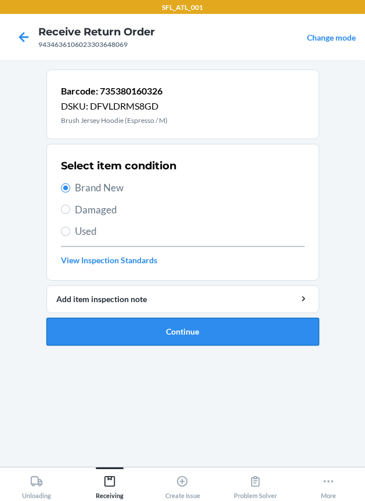
click at [105, 335] on button "Continue" at bounding box center [182, 332] width 272 height 28
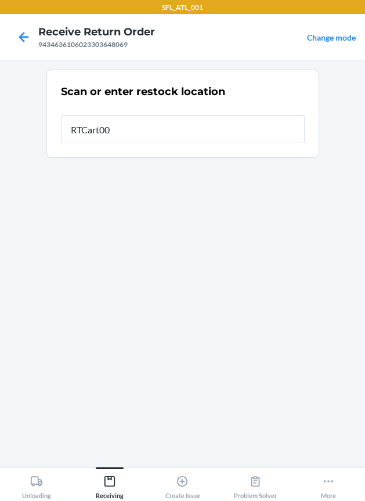
type input "RTCart006"
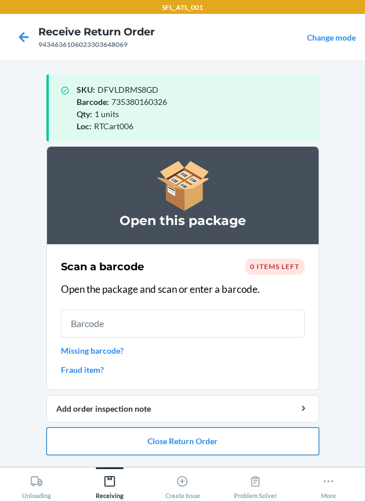
click at [185, 441] on button "Close Return Order" at bounding box center [182, 441] width 272 height 28
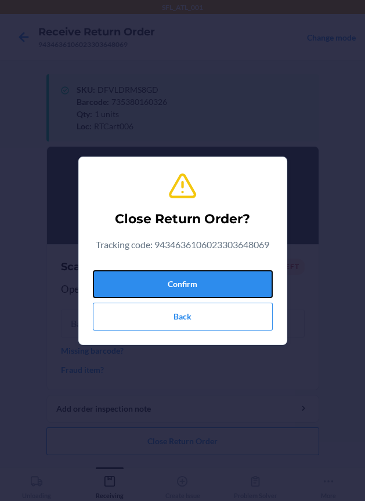
drag, startPoint x: 194, startPoint y: 285, endPoint x: 35, endPoint y: 288, distance: 158.9
click at [188, 285] on button "Confirm" at bounding box center [183, 284] width 180 height 28
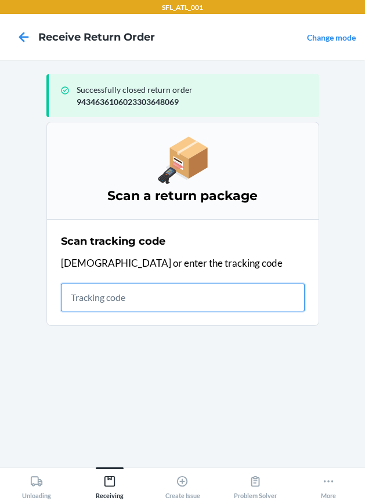
click at [154, 302] on input "text" at bounding box center [183, 298] width 244 height 28
click at [93, 304] on input "text" at bounding box center [183, 298] width 244 height 28
type input "4203025994346361060233"
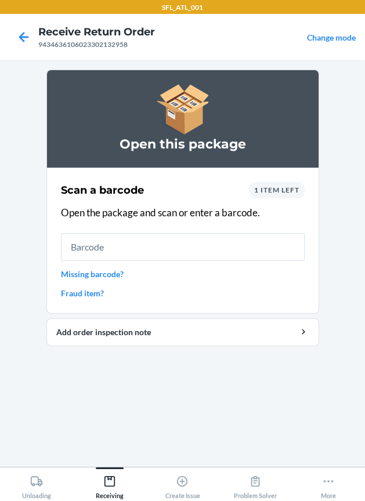
click at [75, 271] on link "Missing barcode?" at bounding box center [183, 274] width 244 height 12
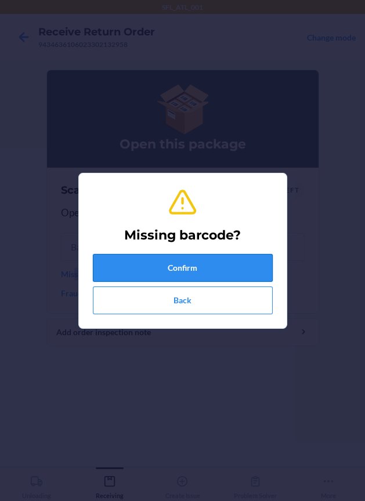
click at [102, 270] on button "Confirm" at bounding box center [183, 268] width 180 height 28
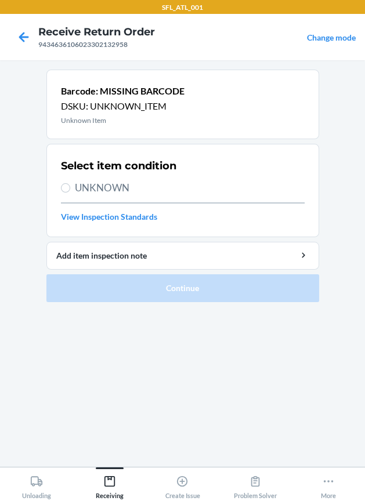
click at [101, 186] on span "UNKNOWN" at bounding box center [190, 187] width 230 height 15
click at [70, 186] on input "UNKNOWN" at bounding box center [65, 187] width 9 height 9
radio input "true"
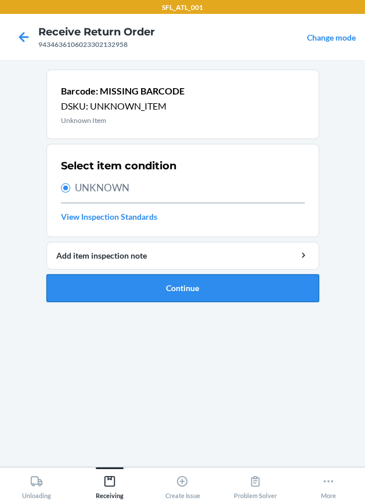
click at [151, 289] on button "Continue" at bounding box center [182, 288] width 272 height 28
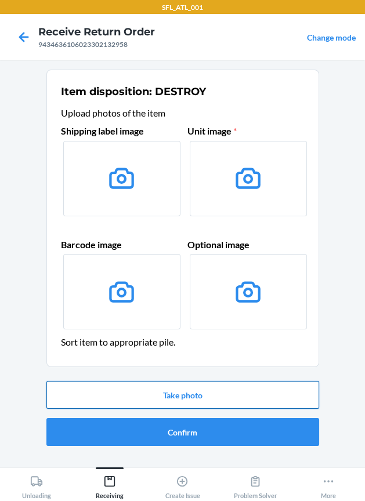
click at [143, 392] on button "Take photo" at bounding box center [182, 395] width 272 height 28
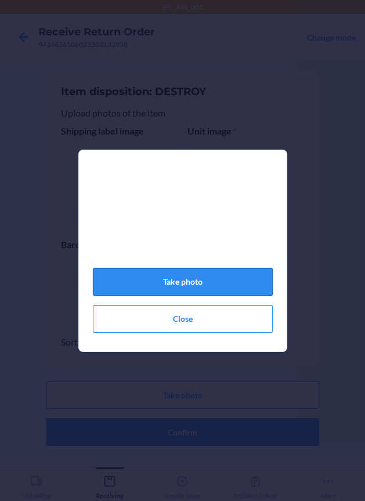
click at [148, 280] on button "Take photo" at bounding box center [183, 282] width 180 height 28
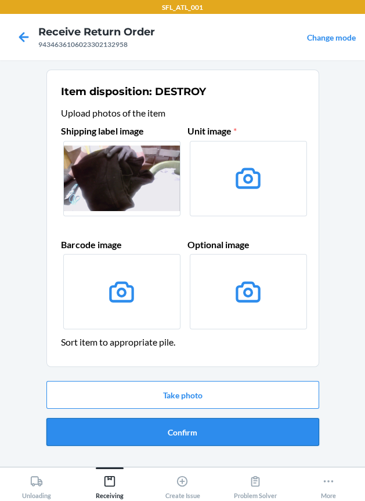
click at [136, 434] on button "Confirm" at bounding box center [182, 432] width 272 height 28
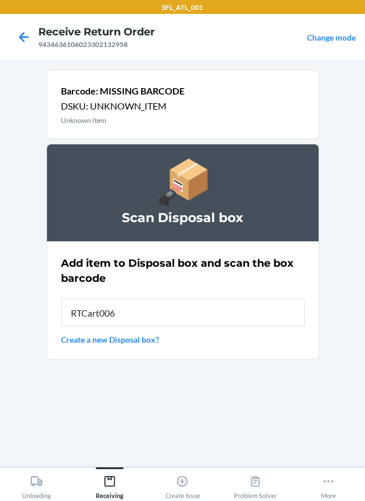
type input "RTCart006"
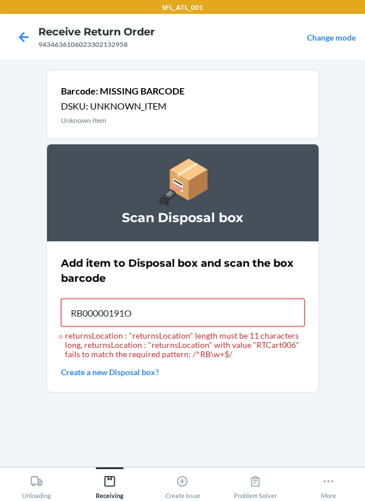
type input "RB00000191O"
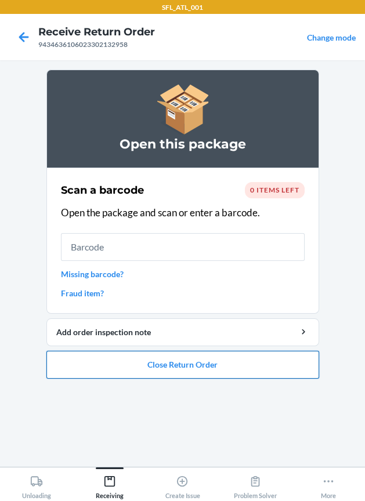
click at [179, 366] on button "Close Return Order" at bounding box center [182, 365] width 272 height 28
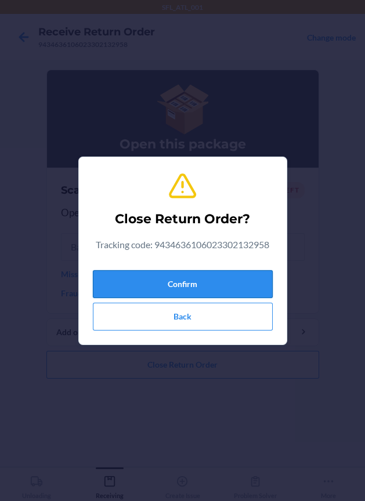
click at [202, 295] on button "Confirm" at bounding box center [183, 284] width 180 height 28
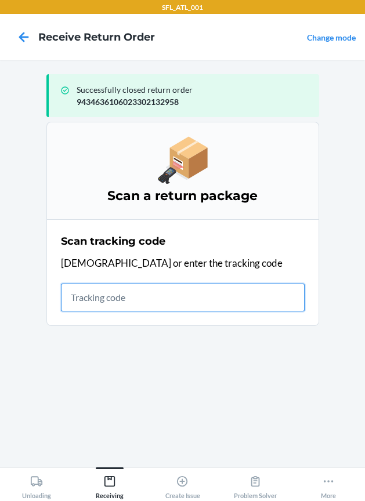
click at [156, 296] on input "text" at bounding box center [183, 298] width 244 height 28
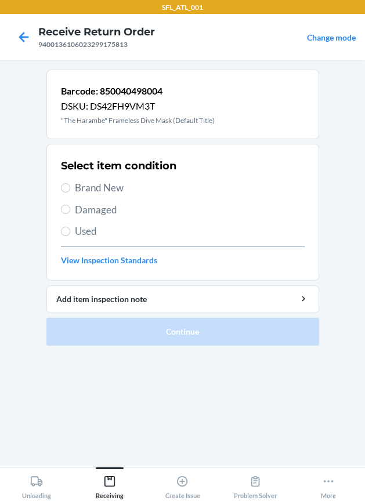
click at [103, 186] on span "Brand New" at bounding box center [190, 187] width 230 height 15
click at [70, 186] on input "Brand New" at bounding box center [65, 187] width 9 height 9
radio input "true"
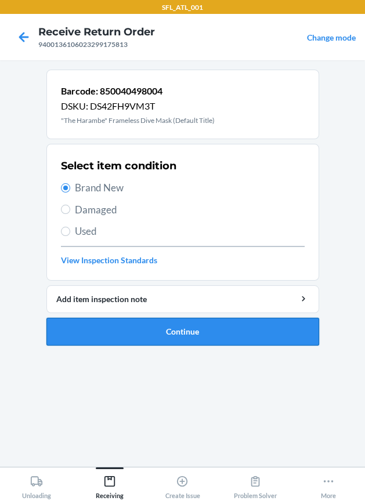
click at [96, 324] on button "Continue" at bounding box center [182, 332] width 272 height 28
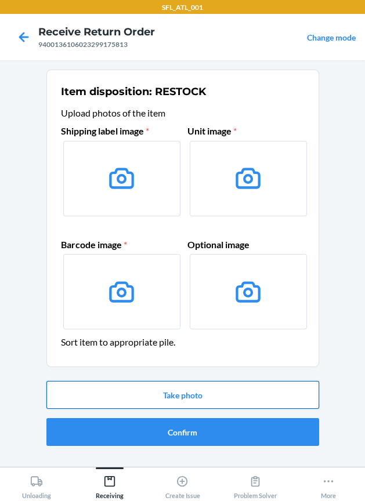
click at [137, 390] on button "Take photo" at bounding box center [182, 395] width 272 height 28
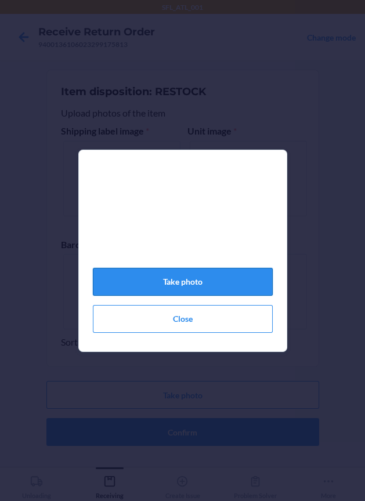
click at [225, 288] on button "Take photo" at bounding box center [183, 282] width 180 height 28
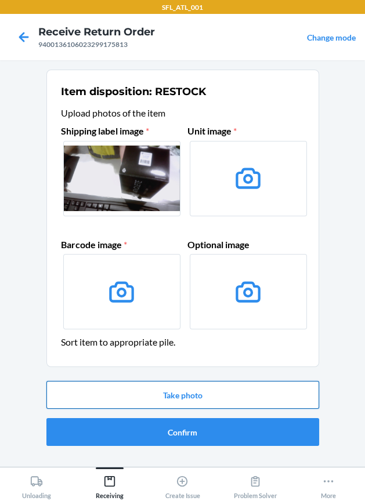
click at [223, 399] on button "Take photo" at bounding box center [182, 395] width 272 height 28
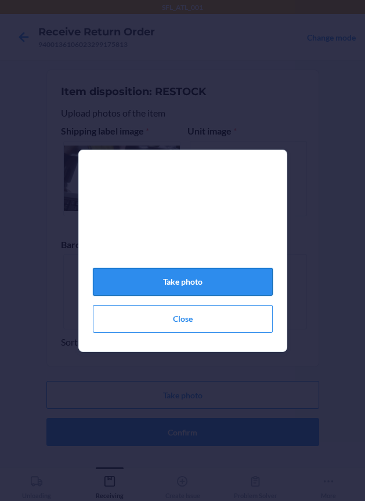
click at [224, 289] on button "Take photo" at bounding box center [183, 282] width 180 height 28
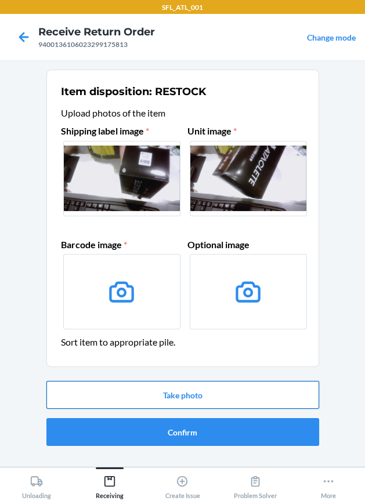
click at [189, 398] on button "Take photo" at bounding box center [182, 395] width 272 height 28
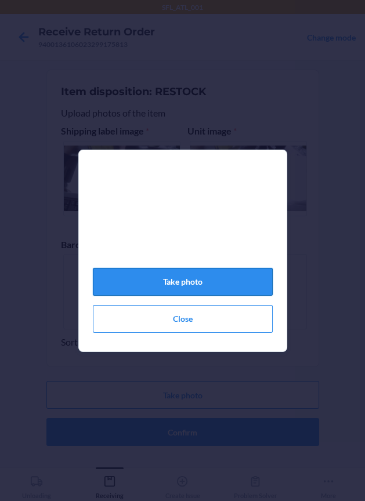
click at [196, 296] on button "Take photo" at bounding box center [183, 282] width 180 height 28
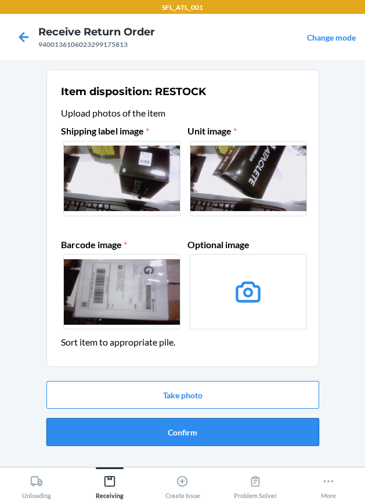
click at [164, 420] on button "Confirm" at bounding box center [182, 432] width 272 height 28
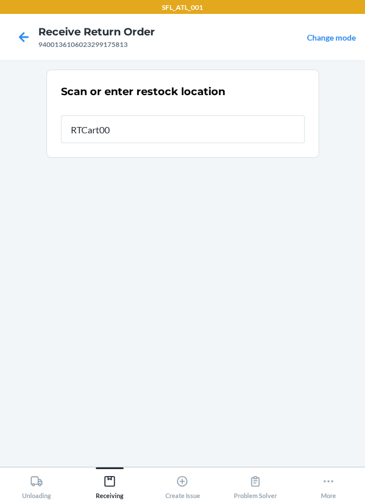
type input "RTCart006"
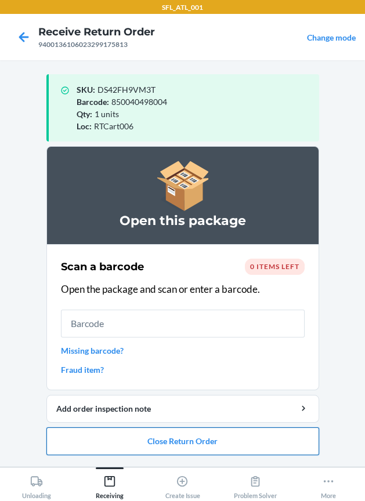
click at [210, 436] on button "Close Return Order" at bounding box center [182, 441] width 272 height 28
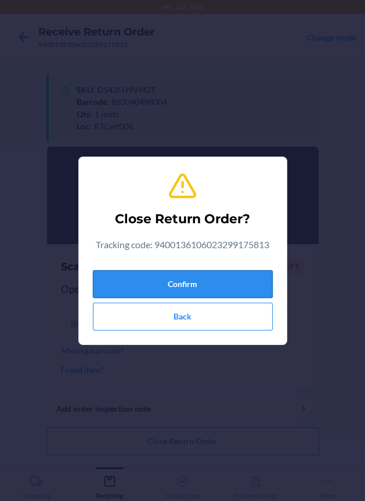
click at [198, 292] on button "Confirm" at bounding box center [183, 284] width 180 height 28
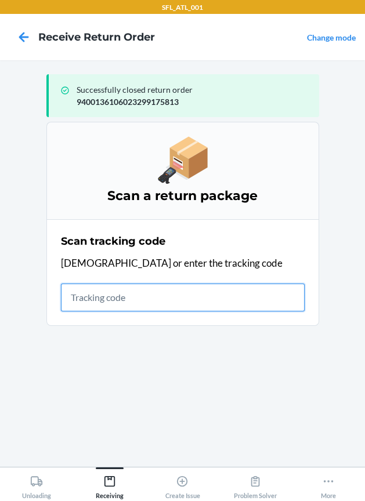
click at [109, 298] on input "text" at bounding box center [183, 298] width 244 height 28
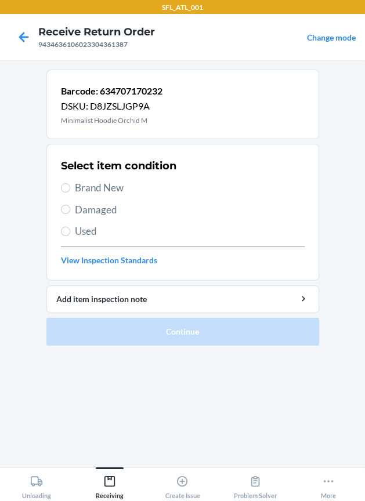
click at [81, 227] on span "Used" at bounding box center [190, 231] width 230 height 15
click at [70, 227] on input "Used" at bounding box center [65, 231] width 9 height 9
radio input "true"
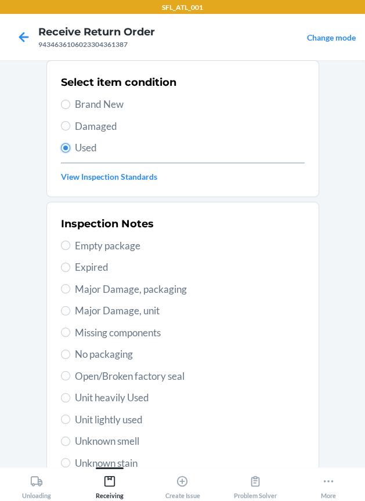
scroll to position [197, 0]
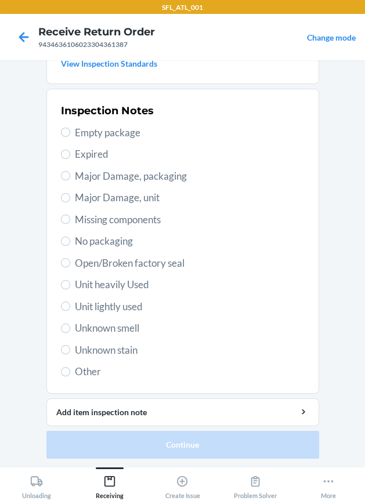
click at [127, 285] on span "Unit heavily Used" at bounding box center [190, 284] width 230 height 15
click at [70, 285] on input "Unit heavily Used" at bounding box center [65, 284] width 9 height 9
radio input "true"
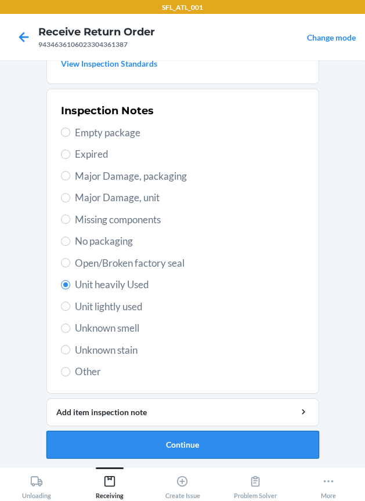
click at [128, 444] on button "Continue" at bounding box center [182, 445] width 272 height 28
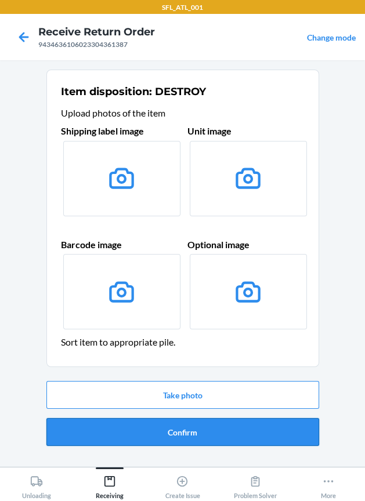
click at [131, 429] on button "Confirm" at bounding box center [182, 432] width 272 height 28
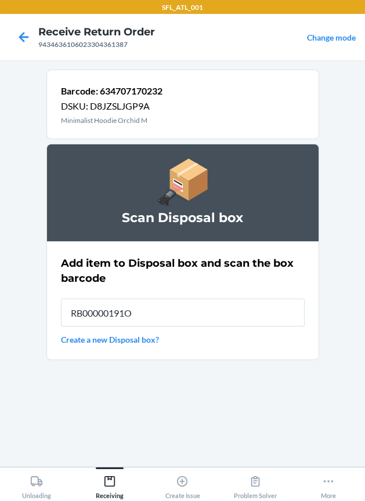
type input "RB00000191O"
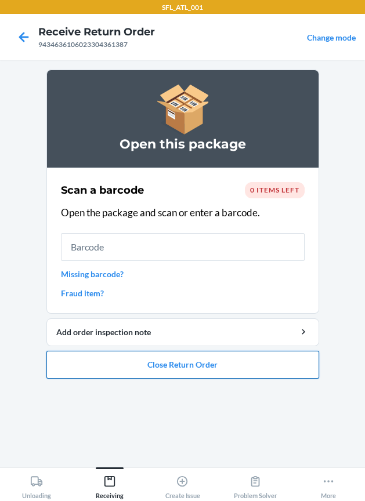
drag, startPoint x: 221, startPoint y: 362, endPoint x: 216, endPoint y: 355, distance: 8.4
click at [217, 357] on button "Close Return Order" at bounding box center [182, 365] width 272 height 28
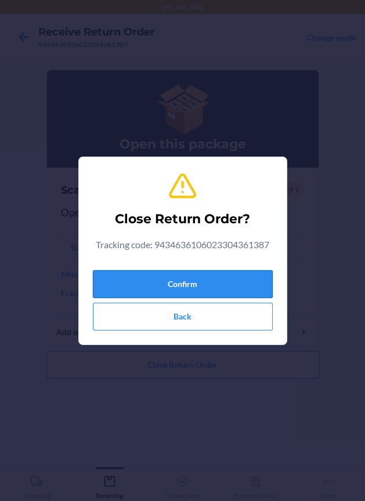
drag, startPoint x: 227, startPoint y: 279, endPoint x: 148, endPoint y: 285, distance: 79.1
click at [215, 282] on button "Confirm" at bounding box center [183, 284] width 180 height 28
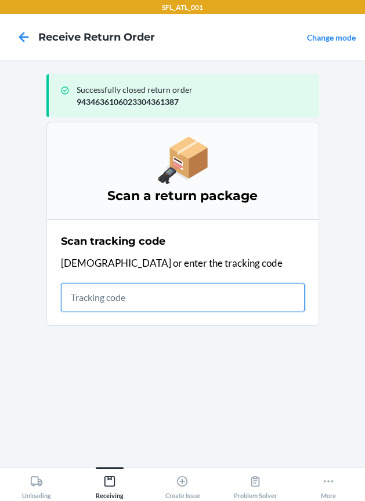
click at [115, 293] on input "text" at bounding box center [183, 298] width 244 height 28
type input "420302599434636106023305"
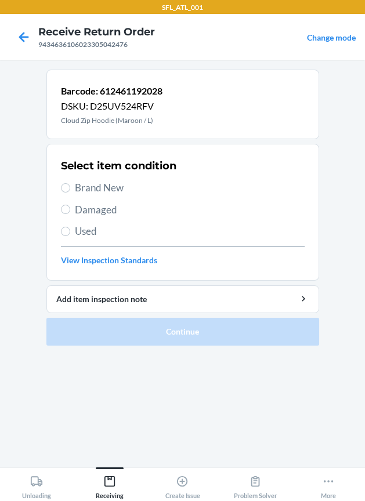
click at [119, 183] on span "Brand New" at bounding box center [190, 187] width 230 height 15
click at [70, 183] on input "Brand New" at bounding box center [65, 187] width 9 height 9
radio input "true"
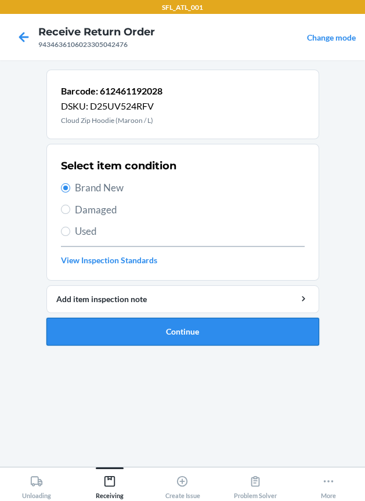
click at [135, 337] on button "Continue" at bounding box center [182, 332] width 272 height 28
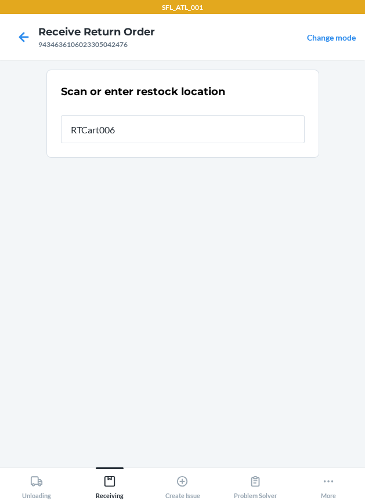
type input "RTCart006"
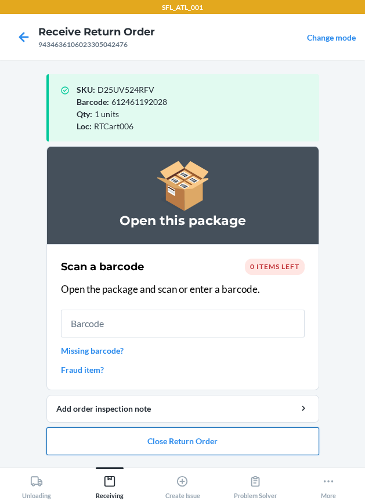
click at [199, 432] on button "Close Return Order" at bounding box center [182, 441] width 272 height 28
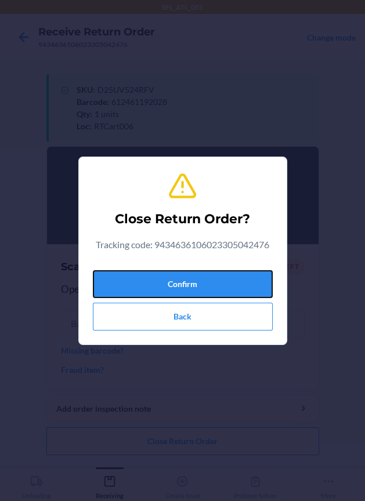
drag, startPoint x: 189, startPoint y: 287, endPoint x: 95, endPoint y: 268, distance: 95.9
click at [180, 286] on button "Confirm" at bounding box center [183, 284] width 180 height 28
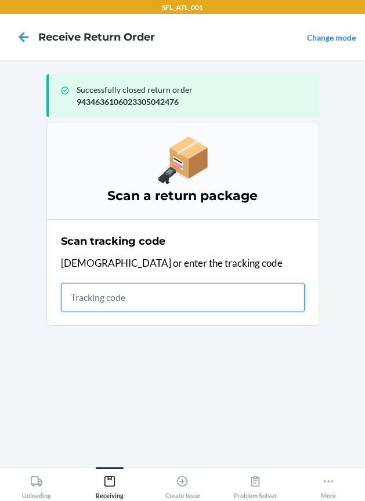
click at [135, 297] on input "text" at bounding box center [183, 298] width 244 height 28
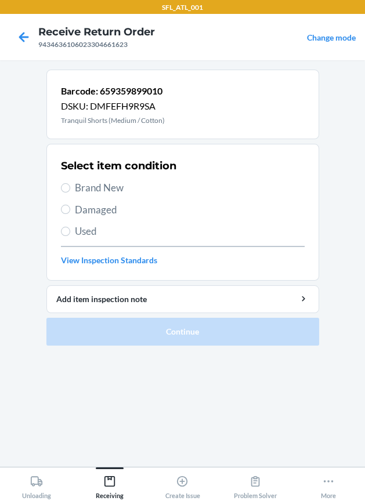
click at [92, 233] on span "Used" at bounding box center [190, 231] width 230 height 15
click at [70, 233] on input "Used" at bounding box center [65, 231] width 9 height 9
radio input "true"
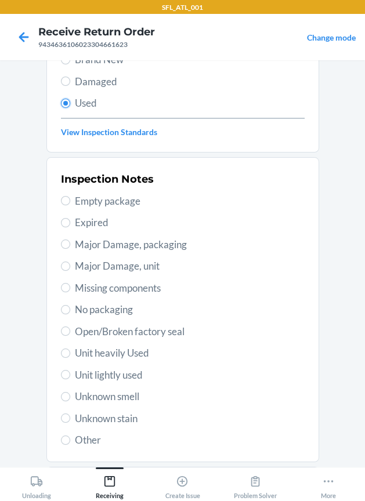
scroll to position [144, 0]
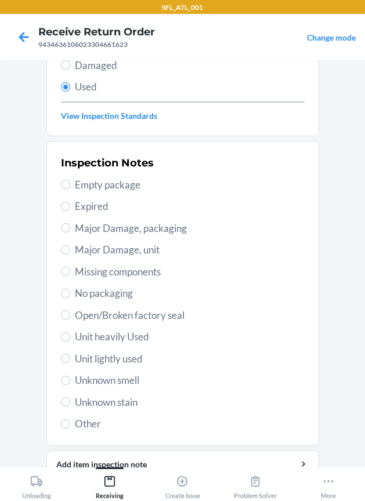
click at [128, 333] on span "Unit heavily Used" at bounding box center [190, 336] width 230 height 15
click at [70, 333] on input "Unit heavily Used" at bounding box center [65, 336] width 9 height 9
radio input "true"
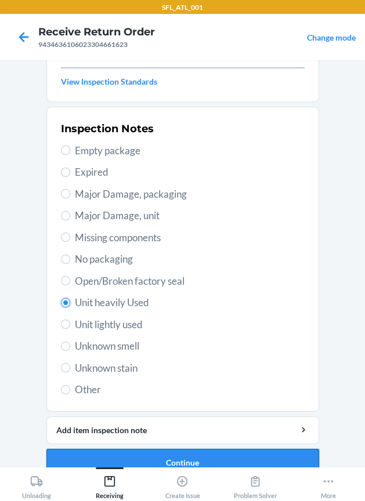
scroll to position [197, 0]
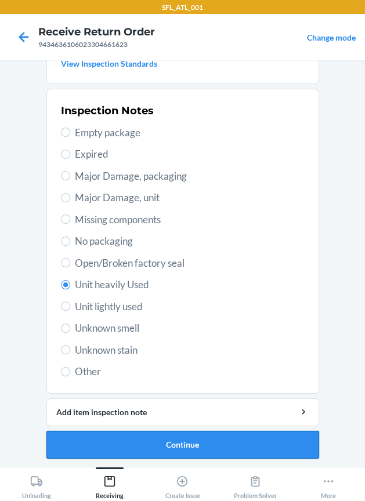
click at [140, 445] on button "Continue" at bounding box center [182, 445] width 272 height 28
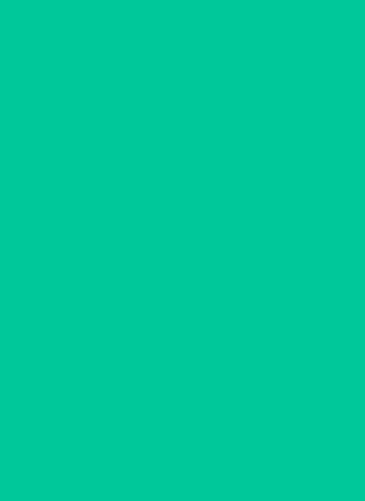
scroll to position [0, 0]
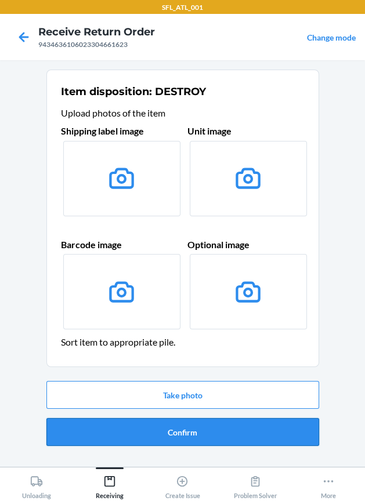
click at [152, 426] on button "Confirm" at bounding box center [182, 432] width 272 height 28
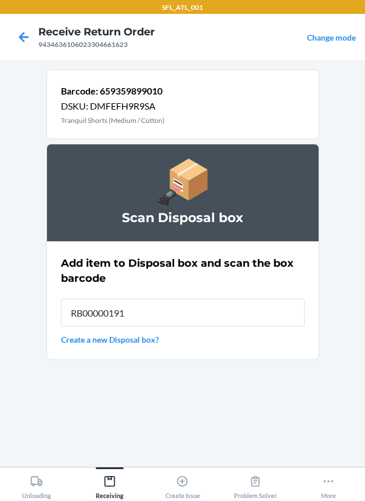
type input "RB00000191O"
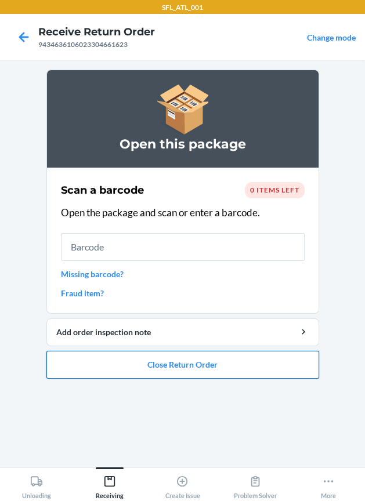
click at [226, 362] on button "Close Return Order" at bounding box center [182, 365] width 272 height 28
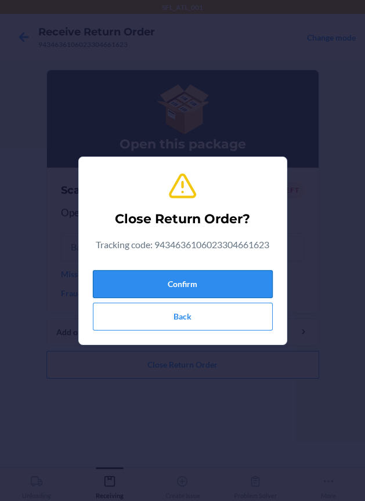
click at [188, 288] on button "Confirm" at bounding box center [183, 284] width 180 height 28
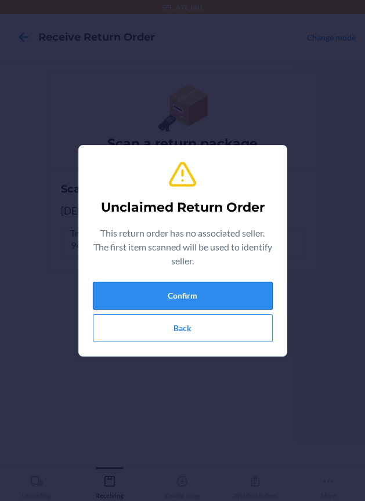
drag, startPoint x: 176, startPoint y: 297, endPoint x: 157, endPoint y: 297, distance: 19.7
click at [157, 297] on button "Confirm" at bounding box center [183, 296] width 180 height 28
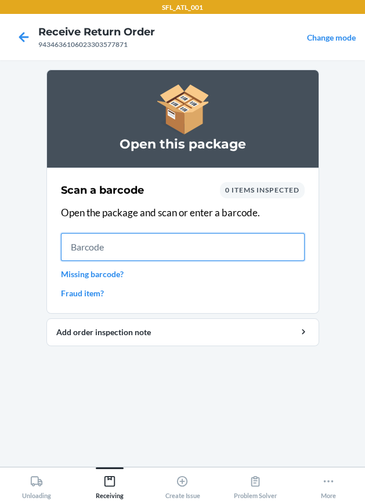
click at [104, 249] on input "text" at bounding box center [183, 247] width 244 height 28
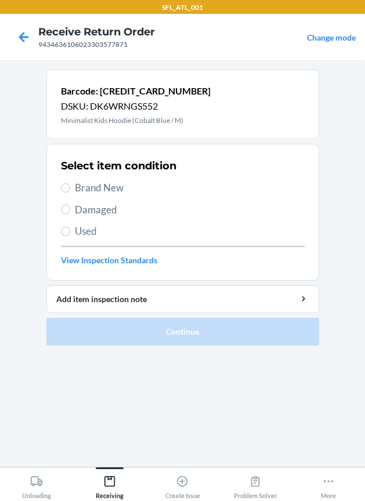
click at [94, 190] on span "Brand New" at bounding box center [190, 187] width 230 height 15
click at [70, 190] on input "Brand New" at bounding box center [65, 187] width 9 height 9
radio input "true"
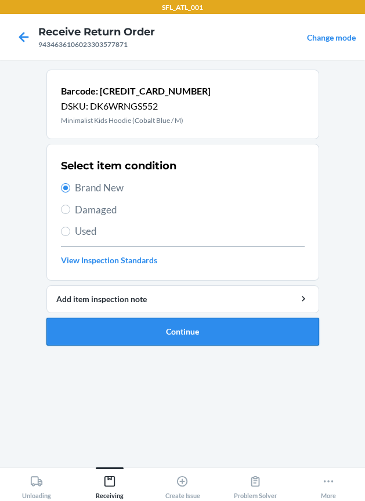
click at [111, 338] on button "Continue" at bounding box center [182, 332] width 272 height 28
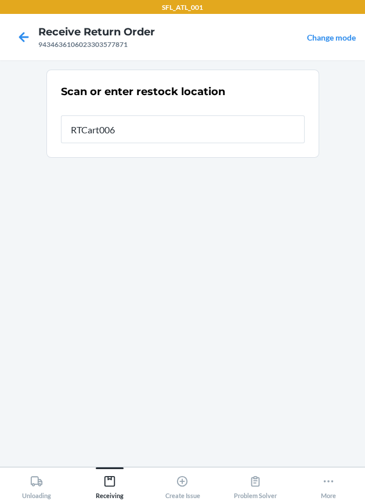
type input "RTCart006"
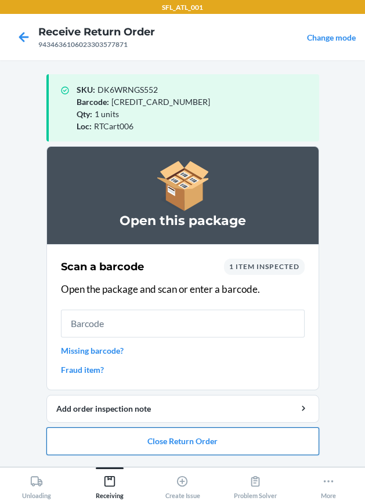
click at [175, 434] on button "Close Return Order" at bounding box center [182, 441] width 272 height 28
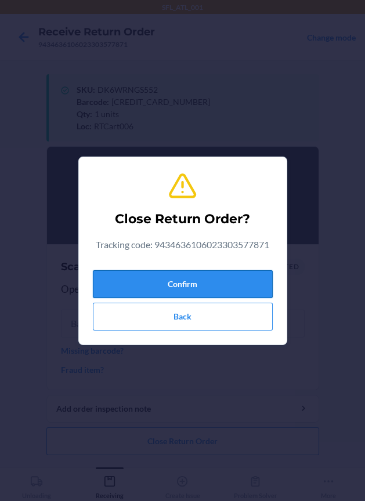
click at [191, 288] on button "Confirm" at bounding box center [183, 284] width 180 height 28
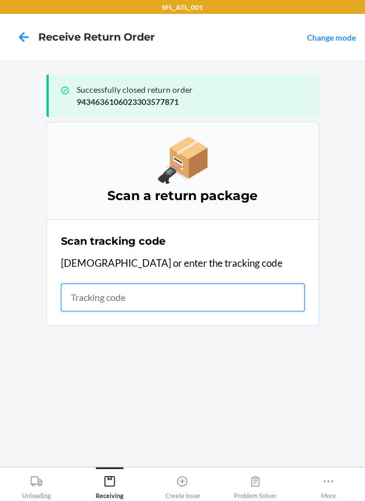
click at [133, 298] on input "text" at bounding box center [183, 298] width 244 height 28
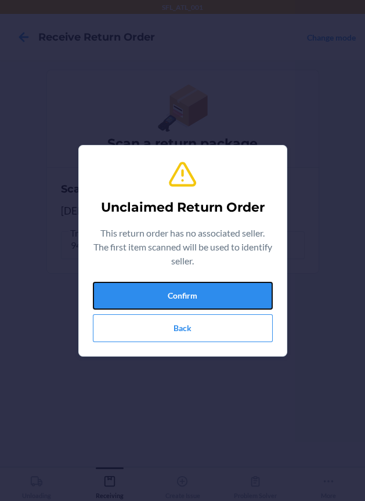
click at [119, 298] on button "Confirm" at bounding box center [183, 296] width 180 height 28
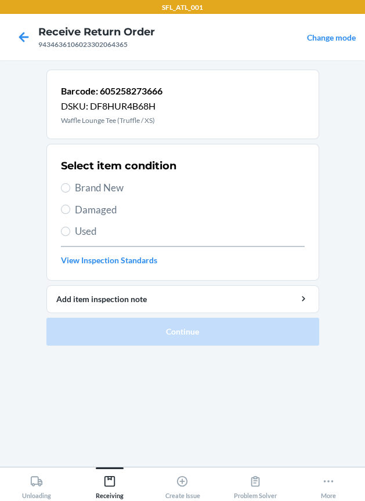
click at [99, 186] on span "Brand New" at bounding box center [190, 187] width 230 height 15
click at [70, 186] on input "Brand New" at bounding box center [65, 187] width 9 height 9
radio input "true"
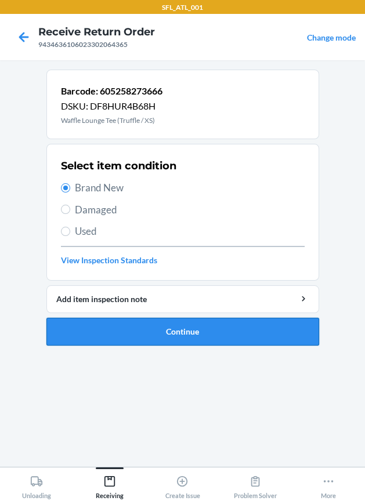
click at [132, 333] on button "Continue" at bounding box center [182, 332] width 272 height 28
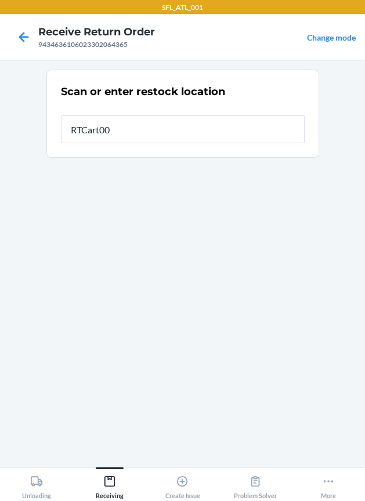
type input "RTCart006"
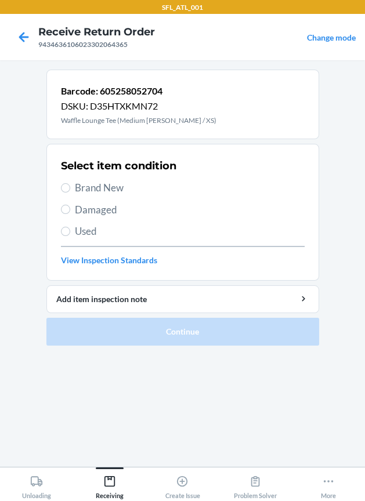
click at [112, 189] on span "Brand New" at bounding box center [190, 187] width 230 height 15
click at [70, 189] on input "Brand New" at bounding box center [65, 187] width 9 height 9
radio input "true"
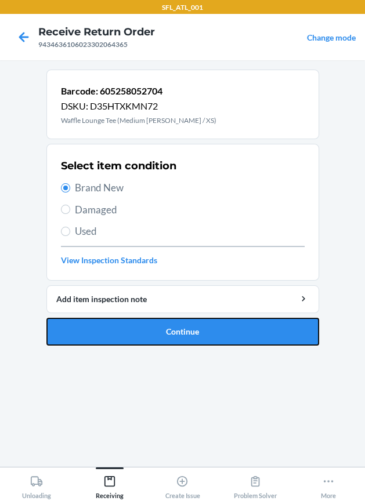
drag, startPoint x: 141, startPoint y: 328, endPoint x: 133, endPoint y: 319, distance: 11.5
click at [141, 327] on button "Continue" at bounding box center [182, 332] width 272 height 28
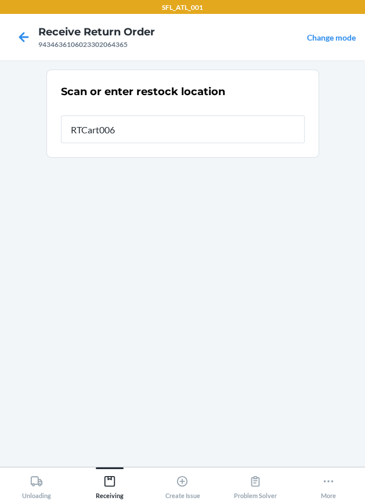
type input "RTCart006"
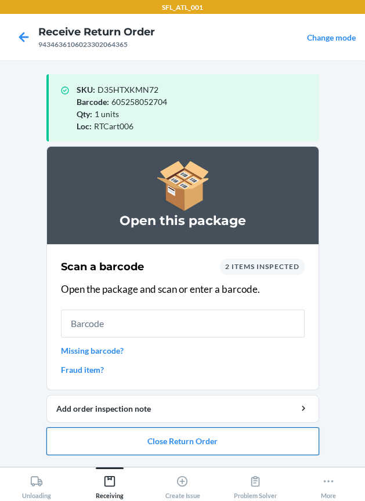
drag, startPoint x: 187, startPoint y: 436, endPoint x: 181, endPoint y: 430, distance: 8.2
click at [182, 431] on button "Close Return Order" at bounding box center [182, 441] width 272 height 28
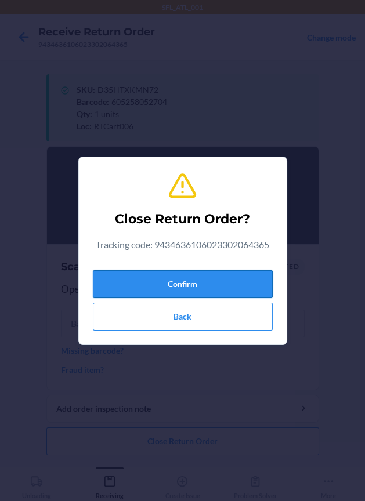
click at [210, 285] on button "Confirm" at bounding box center [183, 284] width 180 height 28
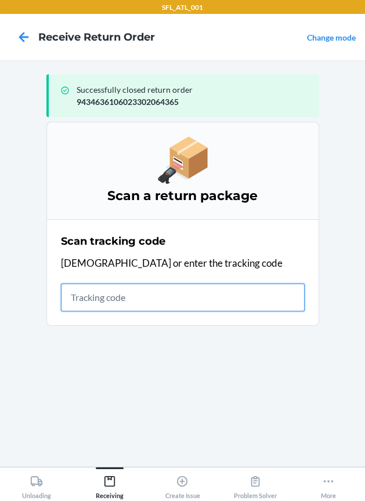
click at [102, 303] on input "text" at bounding box center [183, 298] width 244 height 28
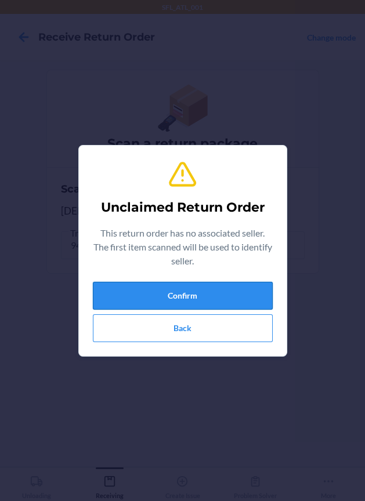
click at [198, 290] on button "Confirm" at bounding box center [183, 296] width 180 height 28
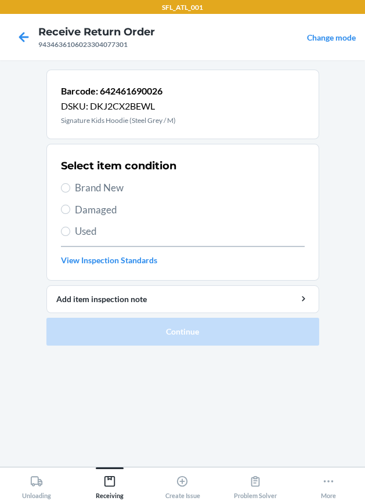
click at [112, 183] on span "Brand New" at bounding box center [190, 187] width 230 height 15
click at [70, 183] on input "Brand New" at bounding box center [65, 187] width 9 height 9
radio input "true"
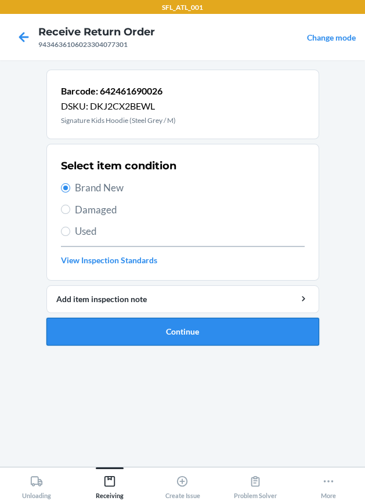
click at [96, 325] on button "Continue" at bounding box center [182, 332] width 272 height 28
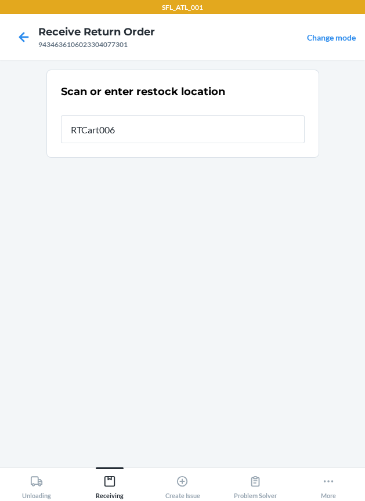
type input "RTCart006"
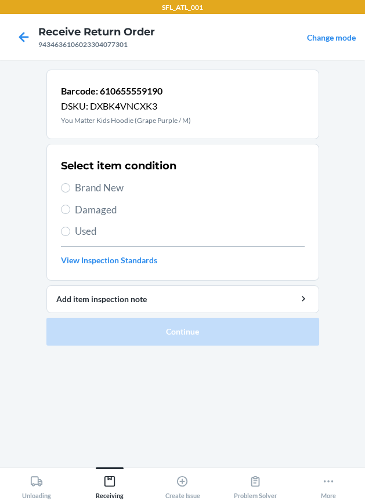
click at [76, 187] on span "Brand New" at bounding box center [190, 187] width 230 height 15
click at [70, 187] on input "Brand New" at bounding box center [65, 187] width 9 height 9
radio input "true"
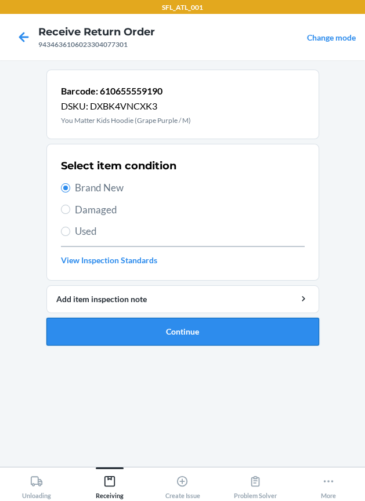
click at [97, 324] on button "Continue" at bounding box center [182, 332] width 272 height 28
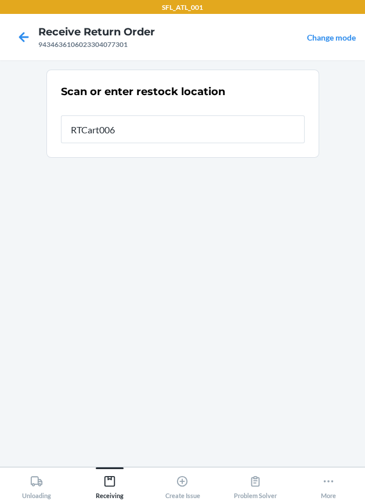
type input "RTCart006"
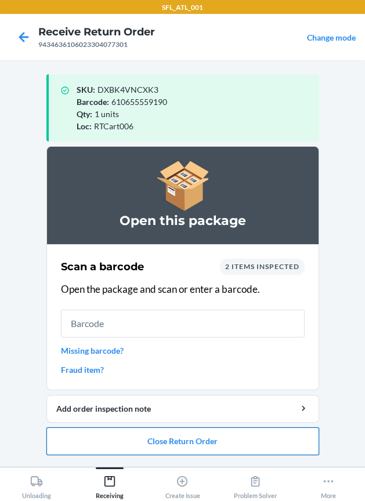
click at [140, 444] on button "Close Return Order" at bounding box center [182, 441] width 272 height 28
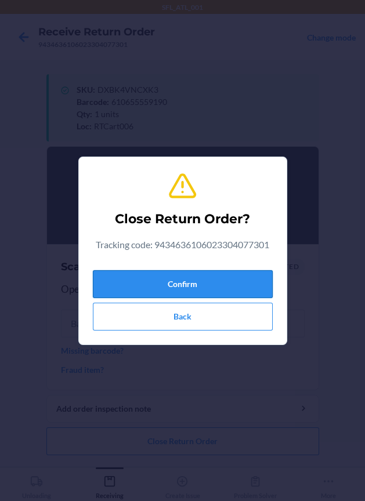
click at [214, 289] on button "Confirm" at bounding box center [183, 284] width 180 height 28
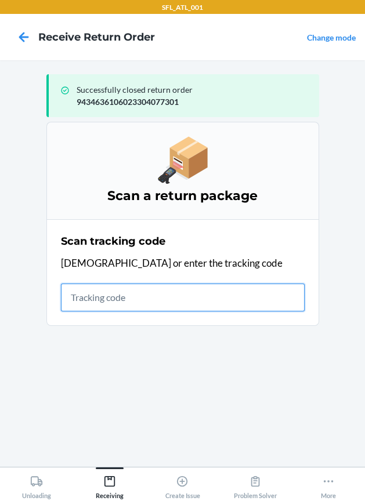
click at [143, 300] on input "text" at bounding box center [183, 298] width 244 height 28
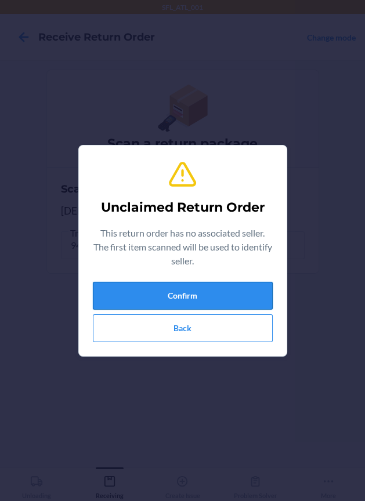
click at [173, 288] on button "Confirm" at bounding box center [183, 296] width 180 height 28
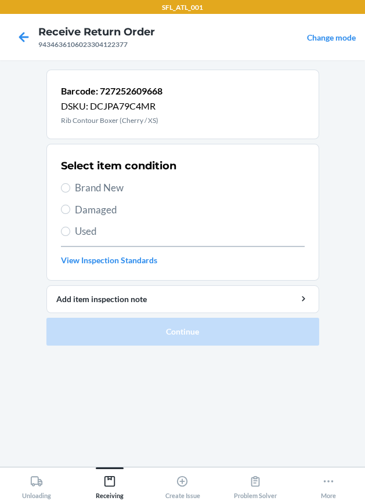
click at [75, 230] on span "Used" at bounding box center [190, 231] width 230 height 15
click at [70, 230] on input "Used" at bounding box center [65, 231] width 9 height 9
radio input "true"
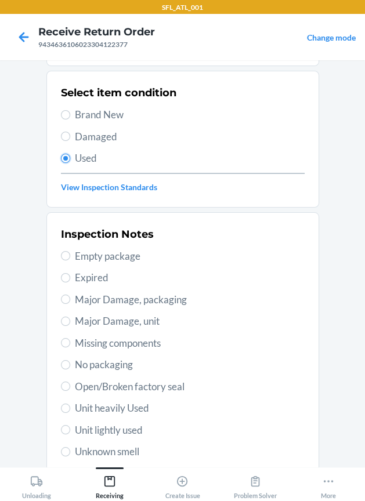
scroll to position [197, 0]
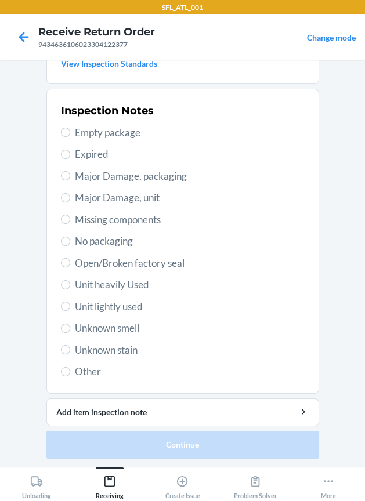
click at [133, 284] on span "Unit heavily Used" at bounding box center [190, 284] width 230 height 15
click at [70, 284] on input "Unit heavily Used" at bounding box center [65, 284] width 9 height 9
radio input "true"
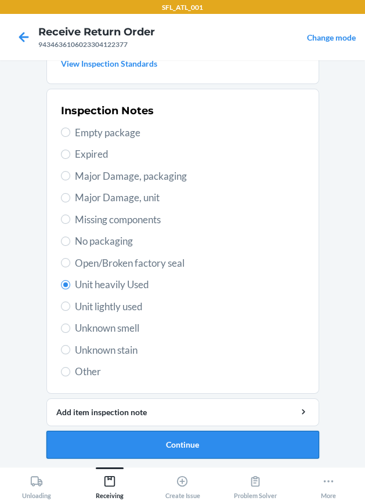
click at [144, 442] on button "Continue" at bounding box center [182, 445] width 272 height 28
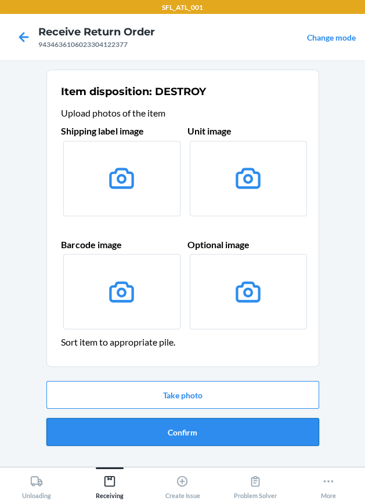
click at [144, 428] on button "Confirm" at bounding box center [182, 432] width 272 height 28
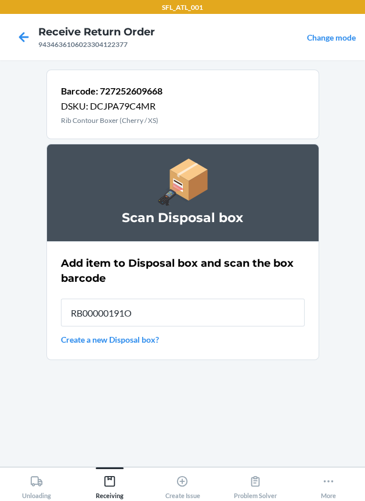
type input "RB00000191O"
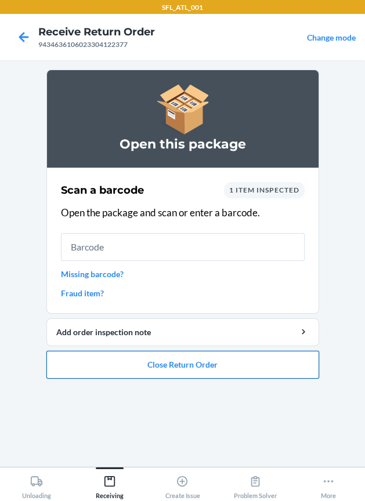
click at [151, 365] on button "Close Return Order" at bounding box center [182, 365] width 272 height 28
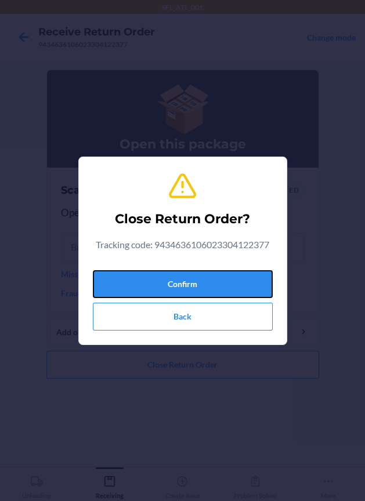
drag, startPoint x: 170, startPoint y: 289, endPoint x: 91, endPoint y: 270, distance: 81.7
click at [162, 286] on button "Confirm" at bounding box center [183, 284] width 180 height 28
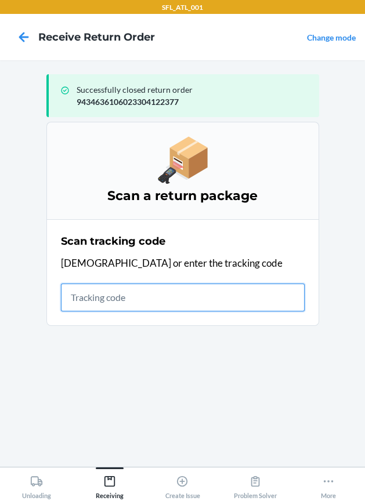
click at [144, 301] on input "text" at bounding box center [183, 298] width 244 height 28
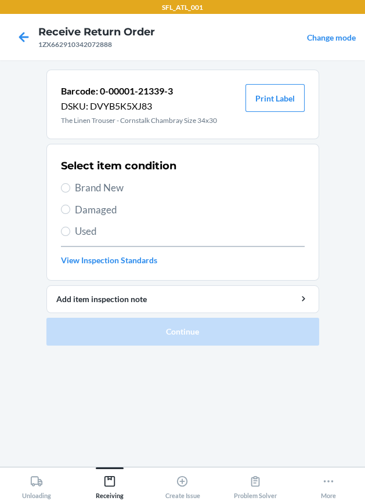
click at [72, 186] on label "Brand New" at bounding box center [183, 187] width 244 height 15
click at [70, 186] on input "Brand New" at bounding box center [65, 187] width 9 height 9
radio input "true"
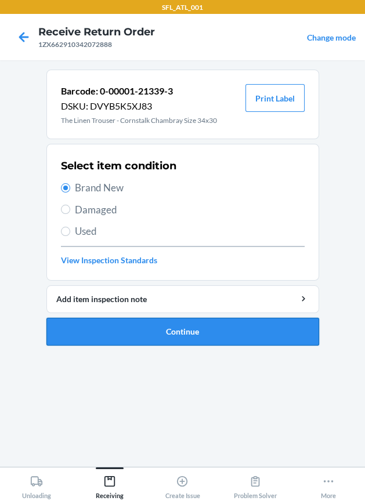
click at [78, 321] on button "Continue" at bounding box center [182, 332] width 272 height 28
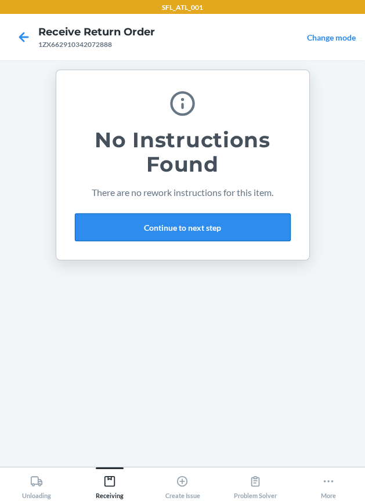
click at [216, 228] on button "Continue to next step" at bounding box center [183, 227] width 216 height 28
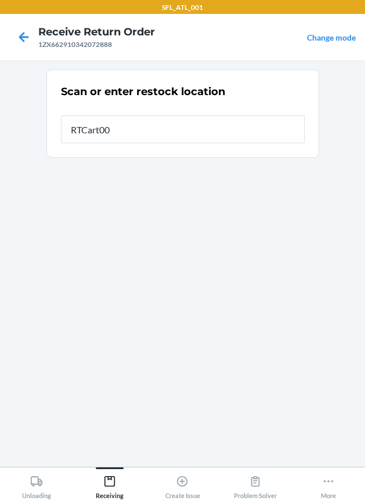
type input "RTCart006"
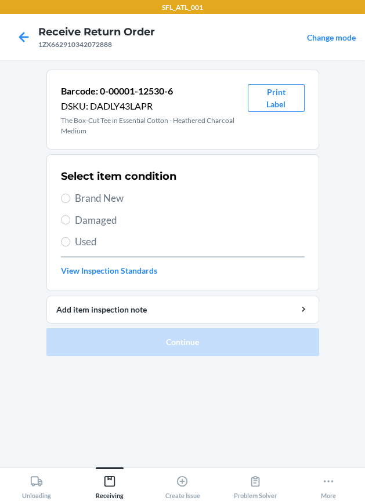
click at [112, 199] on span "Brand New" at bounding box center [190, 198] width 230 height 15
click at [70, 199] on input "Brand New" at bounding box center [65, 198] width 9 height 9
radio input "true"
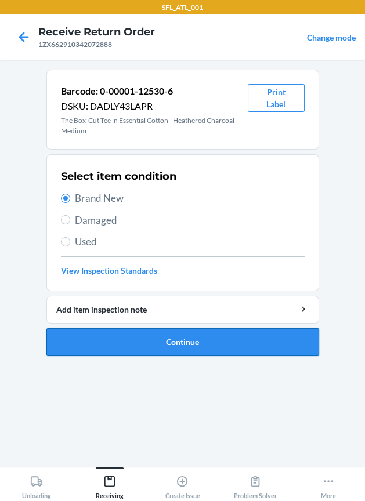
click at [96, 341] on button "Continue" at bounding box center [182, 342] width 272 height 28
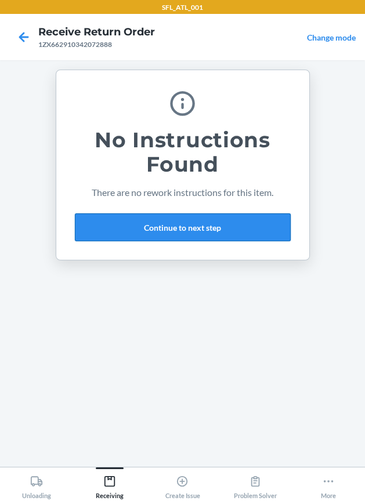
click at [183, 226] on button "Continue to next step" at bounding box center [183, 227] width 216 height 28
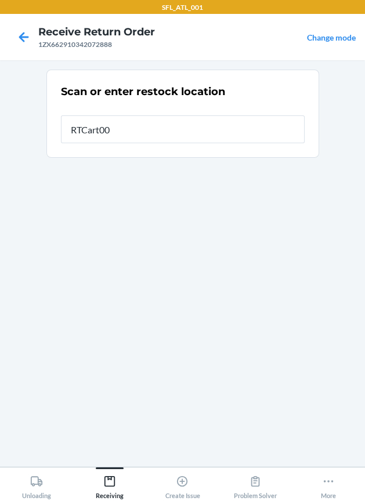
type input "RTCart006"
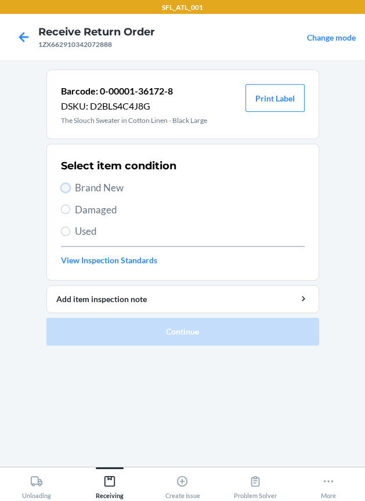
click at [67, 190] on input "Brand New" at bounding box center [65, 187] width 9 height 9
radio input "true"
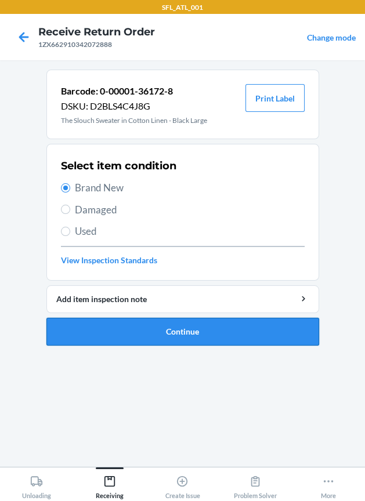
click at [198, 336] on button "Continue" at bounding box center [182, 332] width 272 height 28
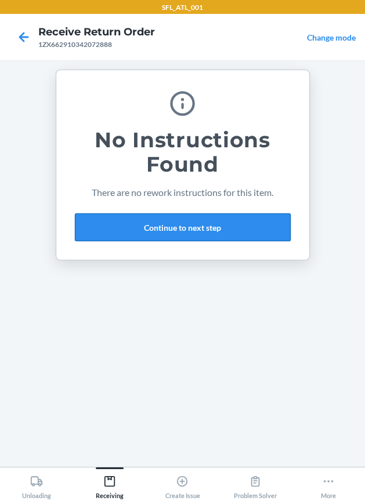
click at [208, 223] on button "Continue to next step" at bounding box center [183, 227] width 216 height 28
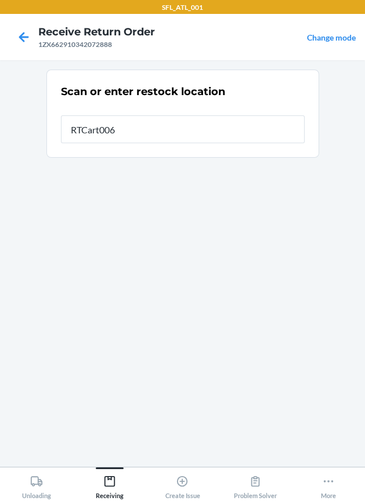
type input "RTCart006"
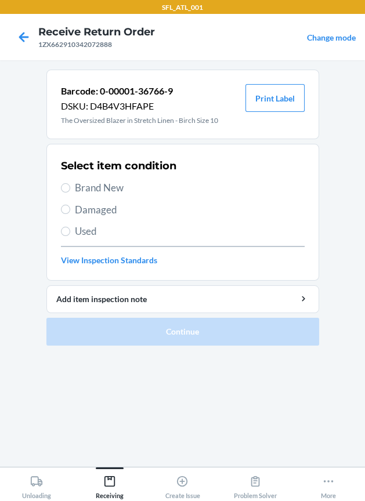
click at [80, 187] on span "Brand New" at bounding box center [190, 187] width 230 height 15
click at [70, 187] on input "Brand New" at bounding box center [65, 187] width 9 height 9
radio input "true"
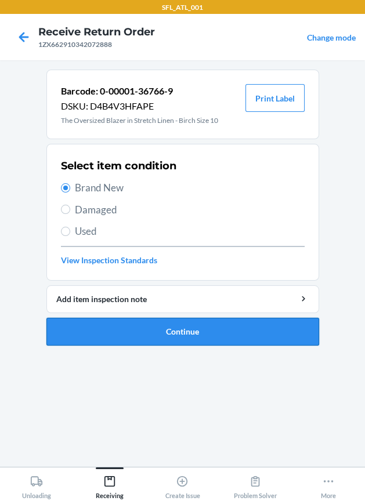
click at [106, 321] on button "Continue" at bounding box center [182, 332] width 272 height 28
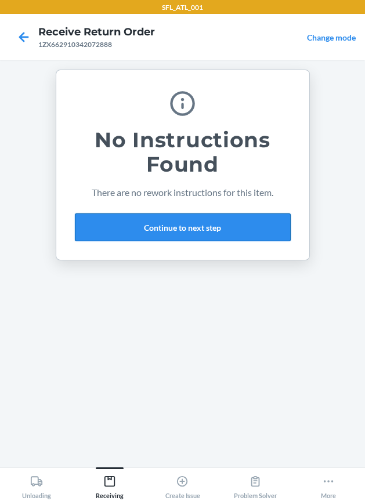
click at [172, 221] on button "Continue to next step" at bounding box center [183, 227] width 216 height 28
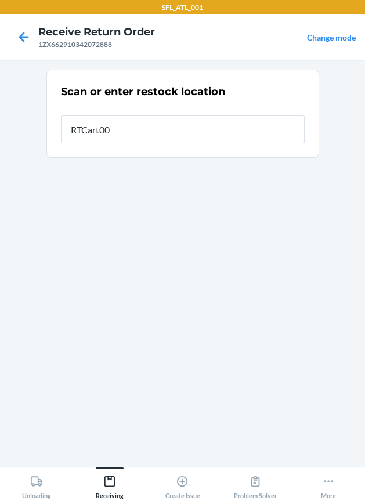
type input "RTCart006"
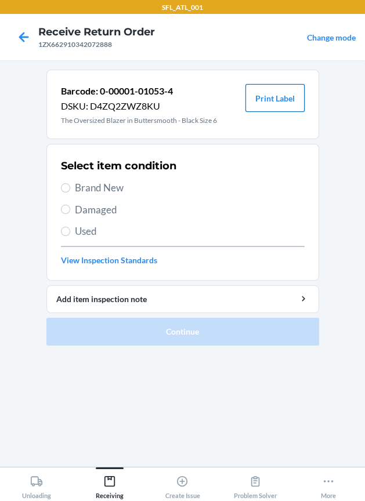
click at [268, 97] on button "Print Label" at bounding box center [274, 98] width 59 height 28
click at [98, 189] on span "Brand New" at bounding box center [190, 187] width 230 height 15
click at [70, 189] on input "Brand New" at bounding box center [65, 187] width 9 height 9
radio input "true"
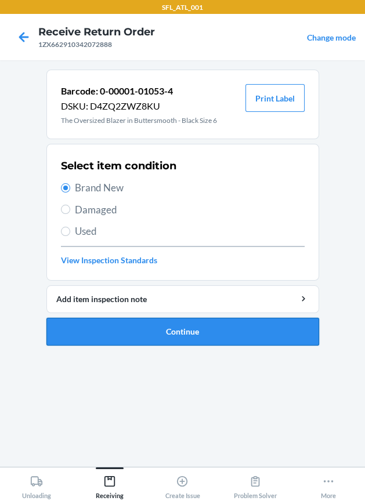
click at [195, 339] on button "Continue" at bounding box center [182, 332] width 272 height 28
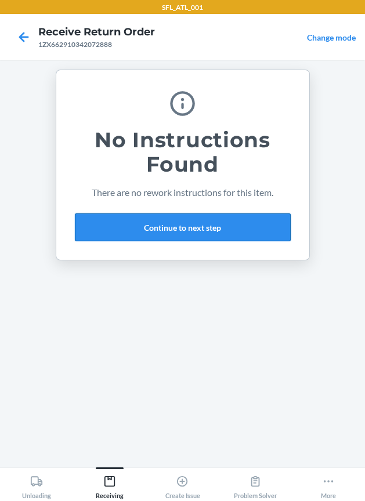
click at [217, 228] on button "Continue to next step" at bounding box center [183, 227] width 216 height 28
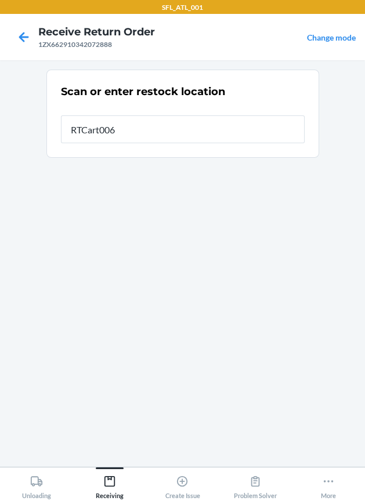
type input "RTCart006"
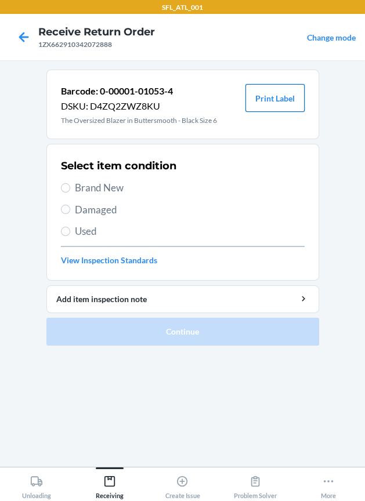
click at [285, 92] on button "Print Label" at bounding box center [274, 98] width 59 height 28
click at [72, 184] on label "Brand New" at bounding box center [183, 187] width 244 height 15
click at [70, 184] on input "Brand New" at bounding box center [65, 187] width 9 height 9
radio input "true"
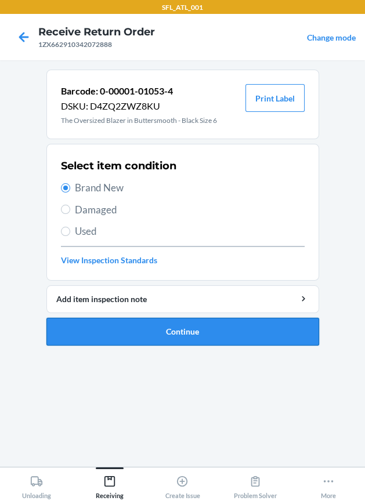
click at [106, 329] on button "Continue" at bounding box center [182, 332] width 272 height 28
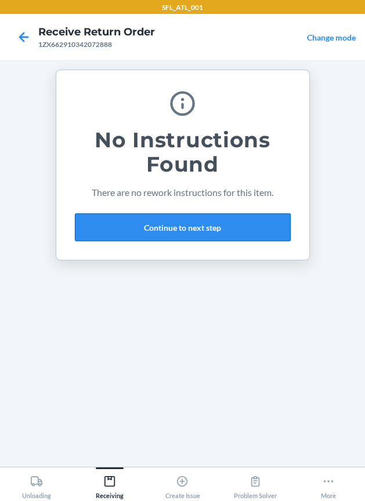
click at [166, 221] on button "Continue to next step" at bounding box center [183, 227] width 216 height 28
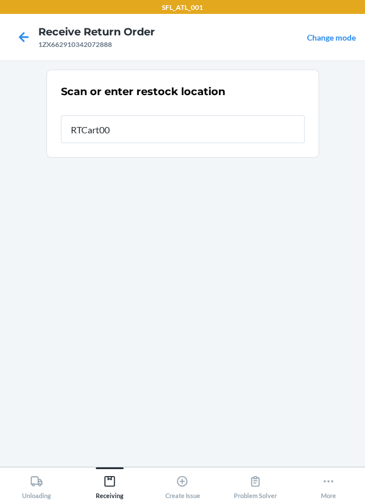
type input "RTCart006"
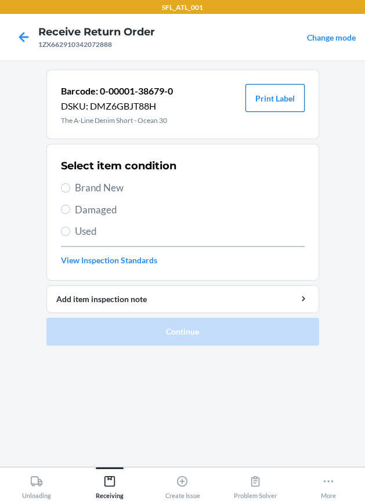
click at [284, 96] on button "Print Label" at bounding box center [274, 98] width 59 height 28
click at [85, 183] on span "Brand New" at bounding box center [190, 187] width 230 height 15
click at [70, 183] on input "Brand New" at bounding box center [65, 187] width 9 height 9
radio input "true"
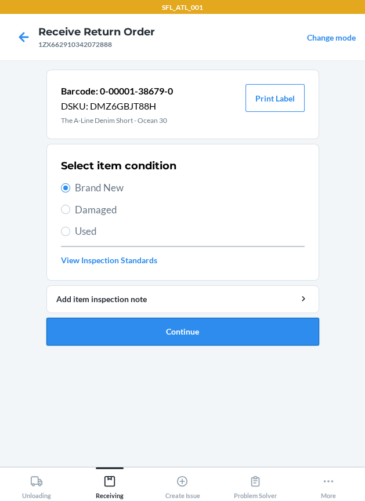
click at [125, 326] on button "Continue" at bounding box center [182, 332] width 272 height 28
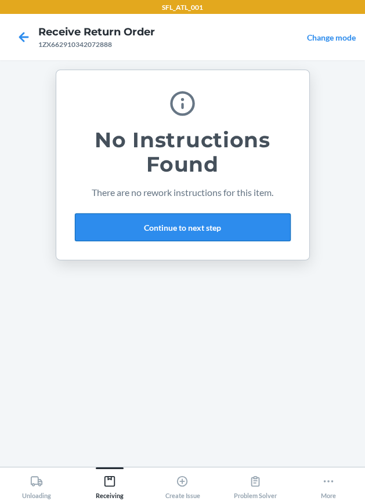
click at [221, 230] on button "Continue to next step" at bounding box center [183, 227] width 216 height 28
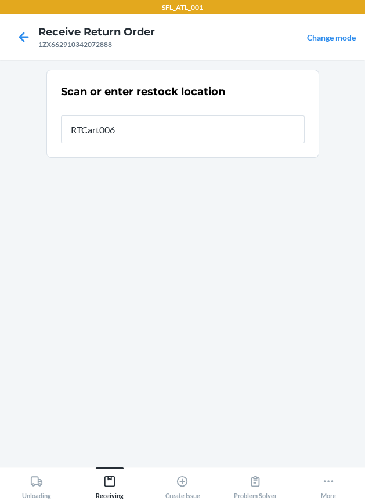
type input "RTCart006"
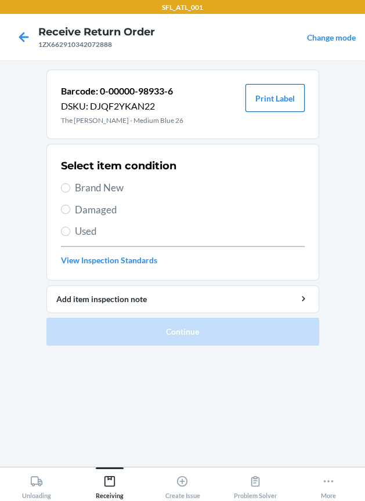
click at [290, 96] on button "Print Label" at bounding box center [274, 98] width 59 height 28
drag, startPoint x: 100, startPoint y: 181, endPoint x: 104, endPoint y: 195, distance: 14.3
click at [101, 184] on span "Brand New" at bounding box center [190, 187] width 230 height 15
click at [70, 184] on input "Brand New" at bounding box center [65, 187] width 9 height 9
radio input "true"
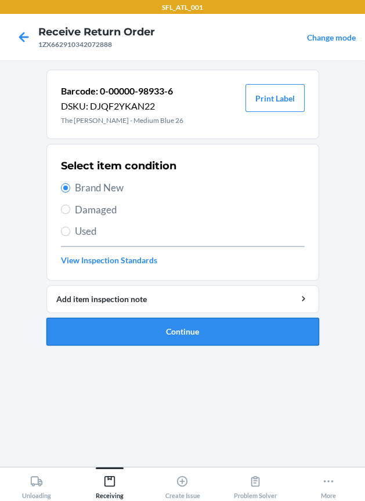
click at [149, 332] on button "Continue" at bounding box center [182, 332] width 272 height 28
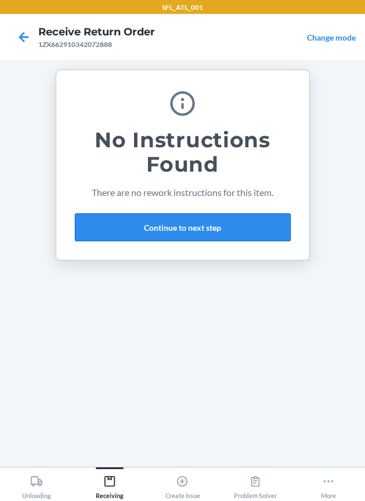
click at [230, 220] on button "Continue to next step" at bounding box center [183, 227] width 216 height 28
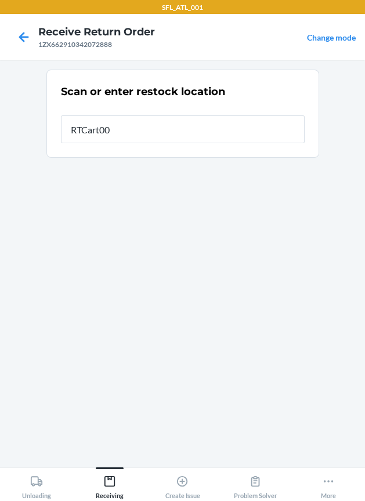
type input "RTCart006"
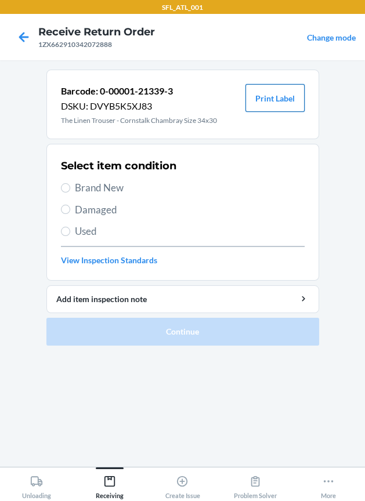
click at [275, 100] on button "Print Label" at bounding box center [274, 98] width 59 height 28
click at [115, 173] on h2 "Select item condition" at bounding box center [118, 165] width 115 height 15
click at [117, 184] on span "Brand New" at bounding box center [190, 187] width 230 height 15
click at [70, 184] on input "Brand New" at bounding box center [65, 187] width 9 height 9
radio input "true"
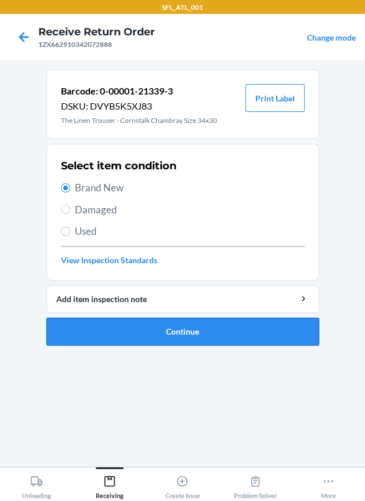
click at [161, 335] on button "Continue" at bounding box center [182, 332] width 272 height 28
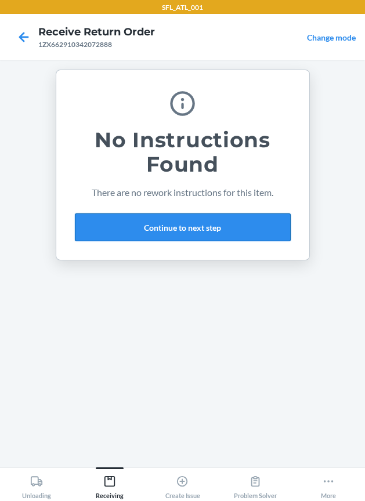
click at [221, 220] on button "Continue to next step" at bounding box center [183, 227] width 216 height 28
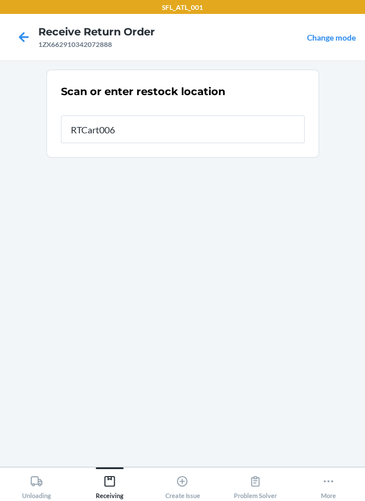
type input "RTCart006"
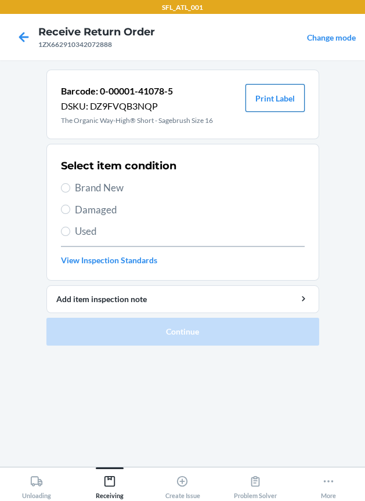
click at [277, 95] on button "Print Label" at bounding box center [274, 98] width 59 height 28
click at [118, 179] on div "Select item condition Brand New Damaged Used View Inspection Standards" at bounding box center [183, 212] width 244 height 115
click at [101, 181] on span "Brand New" at bounding box center [190, 187] width 230 height 15
click at [70, 183] on input "Brand New" at bounding box center [65, 187] width 9 height 9
radio input "true"
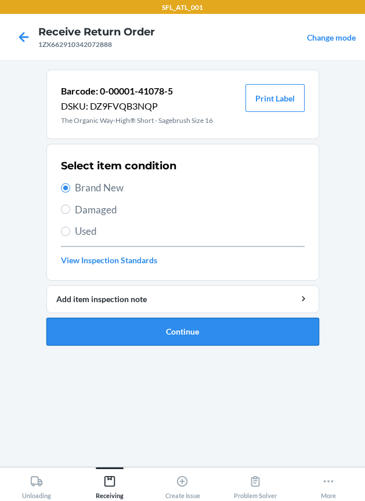
click at [137, 326] on button "Continue" at bounding box center [182, 332] width 272 height 28
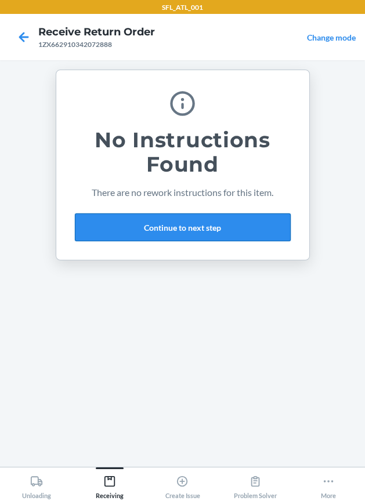
click at [175, 235] on button "Continue to next step" at bounding box center [183, 227] width 216 height 28
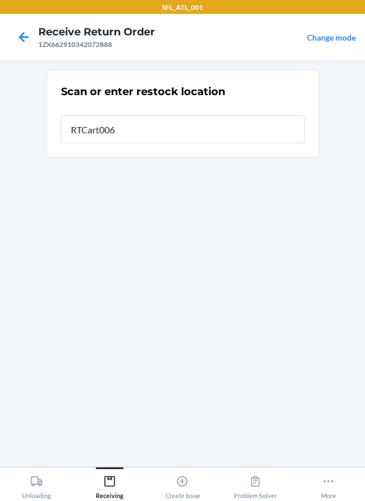
type input "RTCart006"
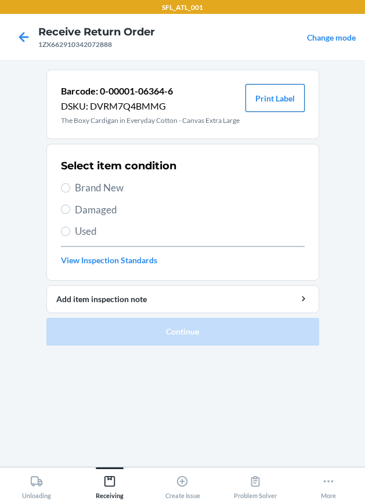
click at [271, 99] on button "Print Label" at bounding box center [274, 98] width 59 height 28
click at [111, 179] on div "Select item condition Brand New Damaged Used View Inspection Standards" at bounding box center [183, 212] width 244 height 115
click at [118, 186] on span "Brand New" at bounding box center [190, 187] width 230 height 15
click at [70, 186] on input "Brand New" at bounding box center [65, 187] width 9 height 9
radio input "true"
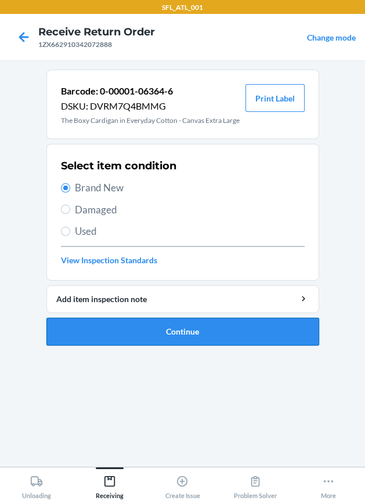
click at [138, 337] on button "Continue" at bounding box center [182, 332] width 272 height 28
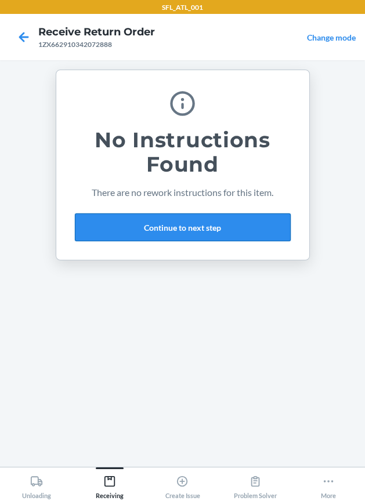
click at [140, 215] on button "Continue to next step" at bounding box center [183, 227] width 216 height 28
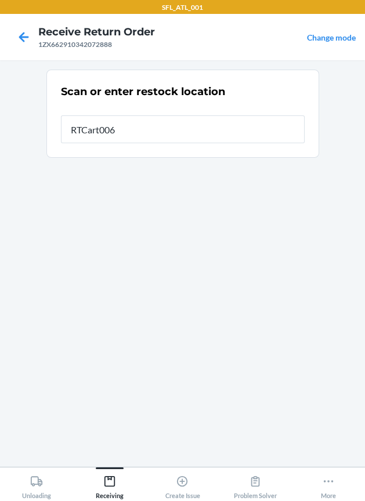
type input "RTCart006"
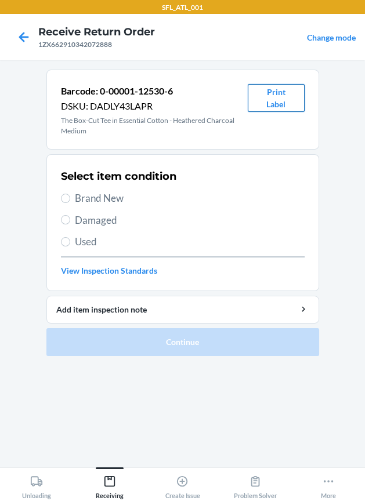
click at [273, 97] on button "Print Label" at bounding box center [276, 98] width 57 height 28
click at [95, 194] on span "Brand New" at bounding box center [190, 198] width 230 height 15
click at [70, 194] on input "Brand New" at bounding box center [65, 198] width 9 height 9
radio input "true"
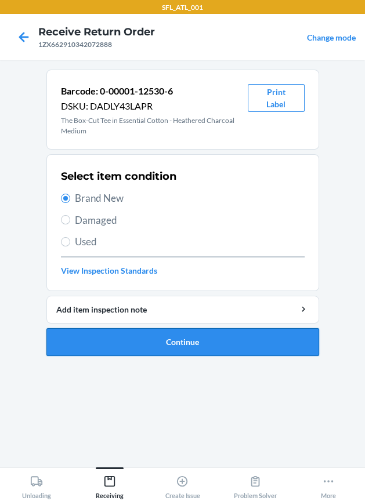
click at [119, 337] on button "Continue" at bounding box center [182, 342] width 272 height 28
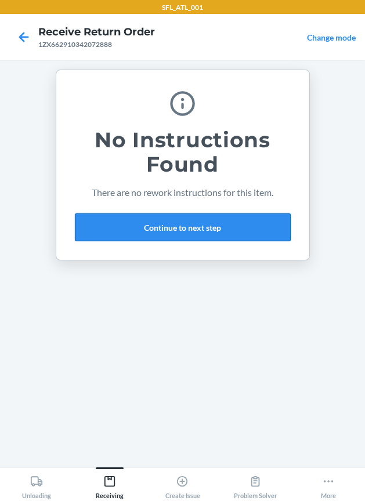
click at [197, 225] on button "Continue to next step" at bounding box center [183, 227] width 216 height 28
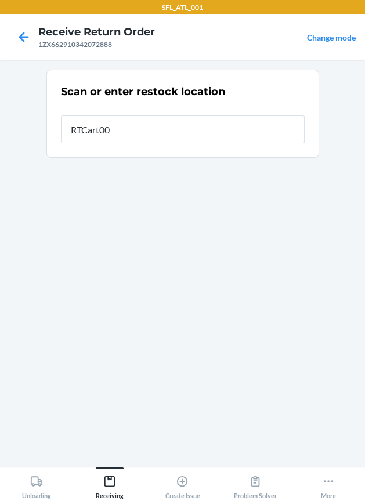
type input "RTCart006"
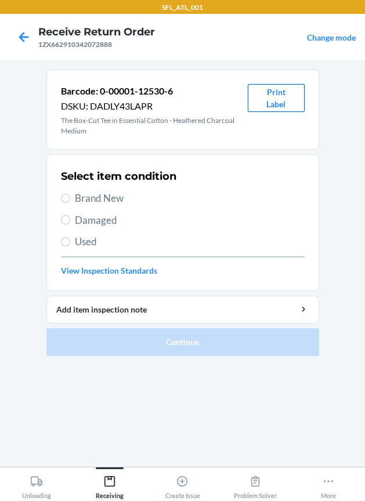
click at [272, 95] on button "Print Label" at bounding box center [276, 98] width 57 height 28
click at [66, 200] on input "Brand New" at bounding box center [65, 198] width 9 height 9
radio input "true"
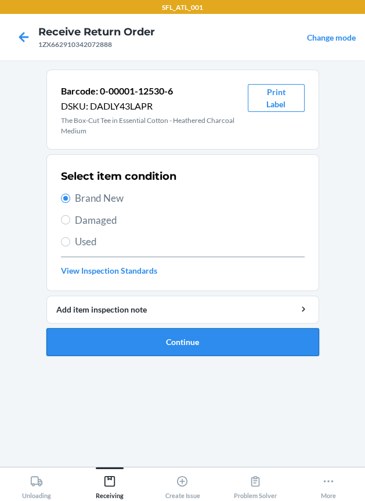
click at [107, 341] on button "Continue" at bounding box center [182, 342] width 272 height 28
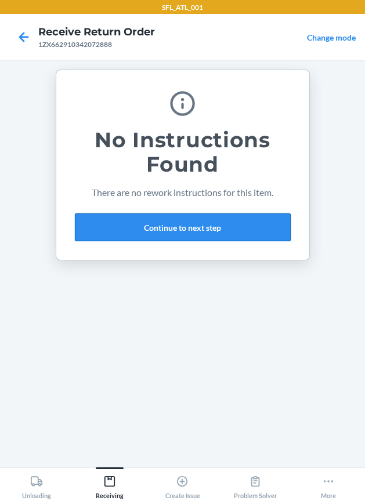
click at [144, 226] on button "Continue to next step" at bounding box center [183, 227] width 216 height 28
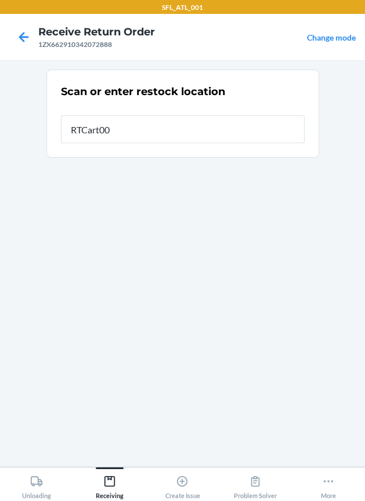
type input "RTCart006"
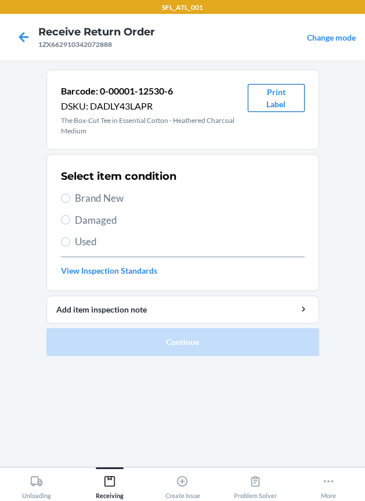
click at [282, 87] on button "Print Label" at bounding box center [276, 98] width 57 height 28
click at [124, 196] on span "Brand New" at bounding box center [190, 198] width 230 height 15
click at [70, 196] on input "Brand New" at bounding box center [65, 198] width 9 height 9
radio input "true"
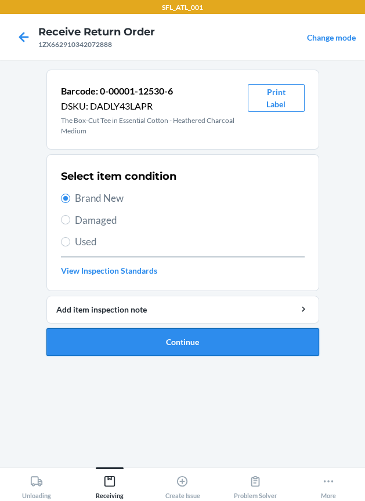
click at [191, 347] on button "Continue" at bounding box center [182, 342] width 272 height 28
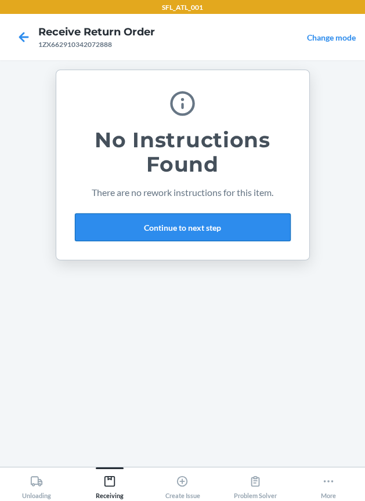
click at [151, 228] on button "Continue to next step" at bounding box center [183, 227] width 216 height 28
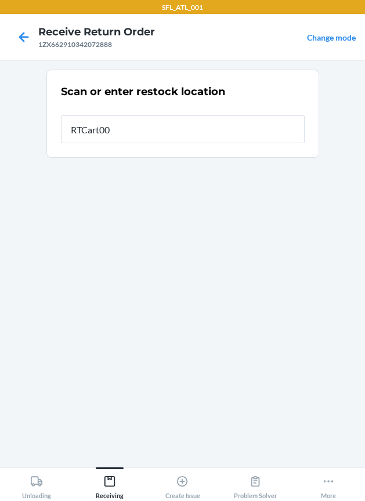
type input "RTCart006"
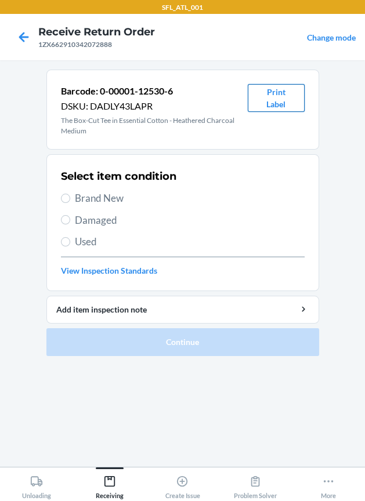
click at [274, 95] on button "Print Label" at bounding box center [276, 98] width 57 height 28
click at [84, 202] on span "Brand New" at bounding box center [190, 198] width 230 height 15
click at [70, 202] on input "Brand New" at bounding box center [65, 198] width 9 height 9
radio input "true"
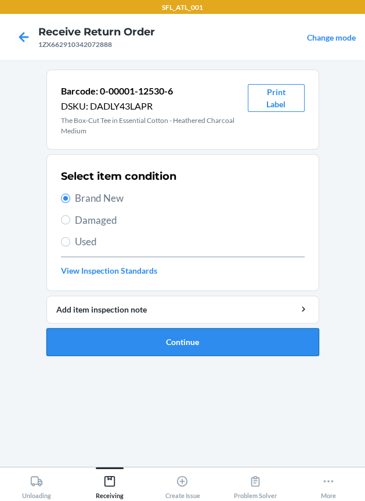
click at [116, 341] on button "Continue" at bounding box center [182, 342] width 272 height 28
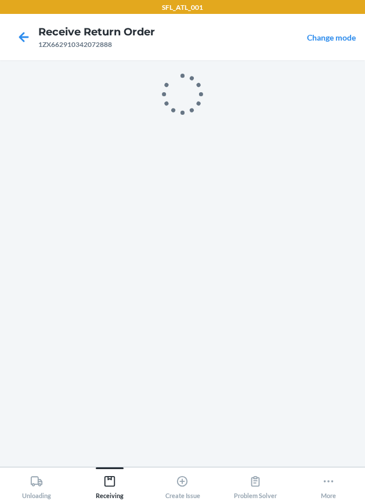
click at [130, 343] on section at bounding box center [182, 264] width 272 height 388
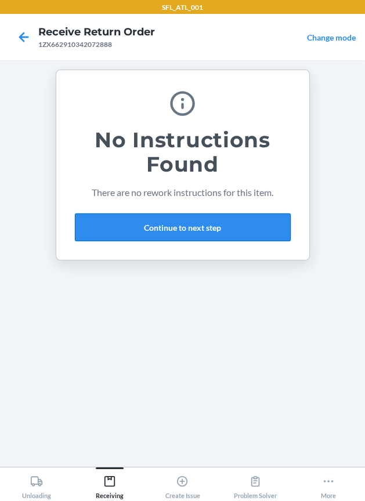
click at [251, 224] on button "Continue to next step" at bounding box center [183, 227] width 216 height 28
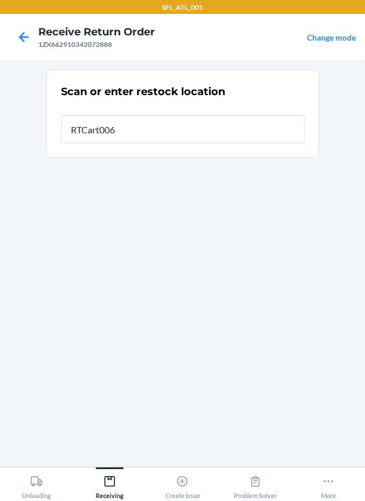
type input "RTCart006"
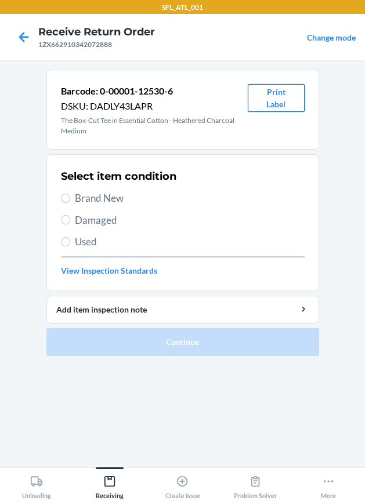
click at [285, 95] on button "Print Label" at bounding box center [276, 98] width 57 height 28
click at [106, 199] on span "Brand New" at bounding box center [190, 198] width 230 height 15
click at [70, 199] on input "Brand New" at bounding box center [65, 198] width 9 height 9
radio input "true"
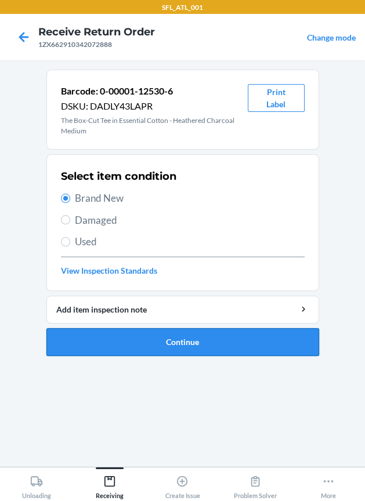
click at [115, 341] on button "Continue" at bounding box center [182, 342] width 272 height 28
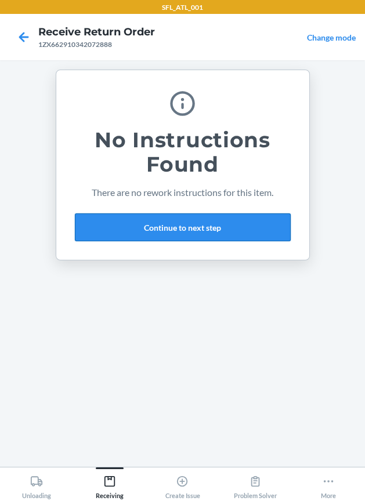
click at [176, 221] on button "Continue to next step" at bounding box center [183, 227] width 216 height 28
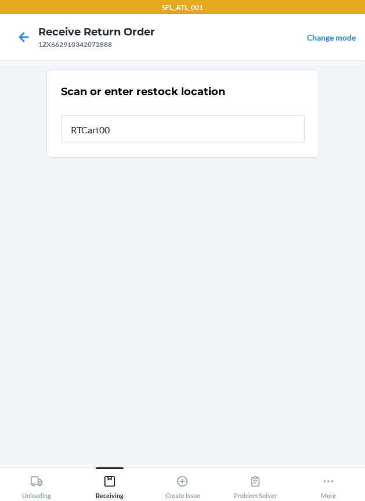
type input "RTCart006"
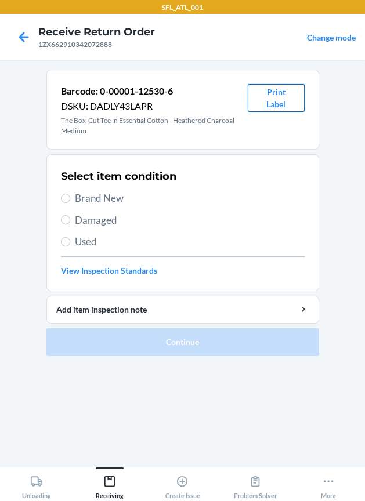
click at [276, 102] on button "Print Label" at bounding box center [276, 98] width 57 height 28
click at [106, 197] on span "Brand New" at bounding box center [190, 198] width 230 height 15
click at [70, 197] on input "Brand New" at bounding box center [65, 198] width 9 height 9
radio input "true"
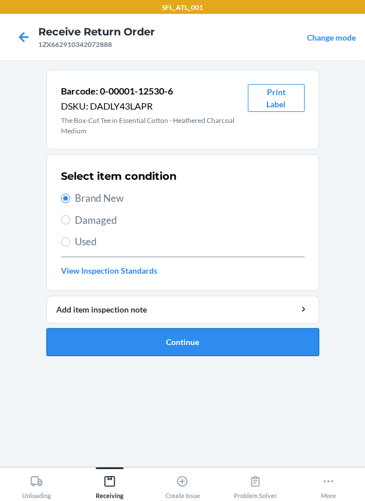
click at [126, 336] on button "Continue" at bounding box center [182, 342] width 272 height 28
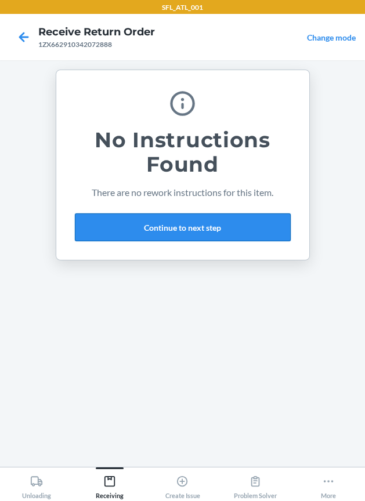
click at [213, 221] on button "Continue to next step" at bounding box center [183, 227] width 216 height 28
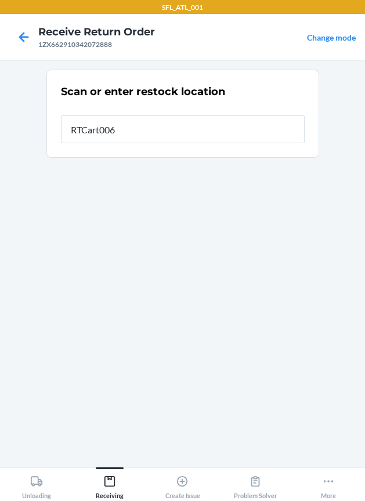
type input "RTCart006"
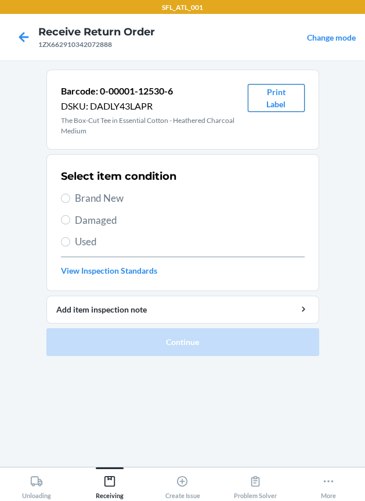
click at [288, 92] on button "Print Label" at bounding box center [276, 98] width 57 height 28
click at [117, 199] on span "Brand New" at bounding box center [190, 198] width 230 height 15
click at [70, 199] on input "Brand New" at bounding box center [65, 198] width 9 height 9
radio input "true"
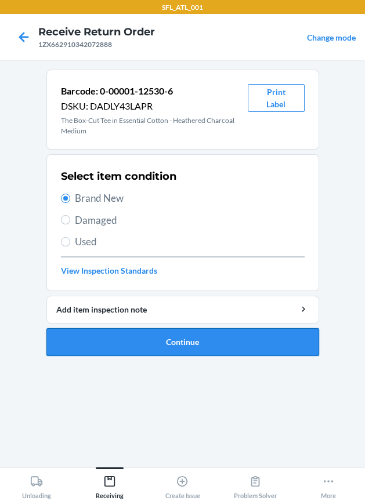
click at [144, 349] on button "Continue" at bounding box center [182, 342] width 272 height 28
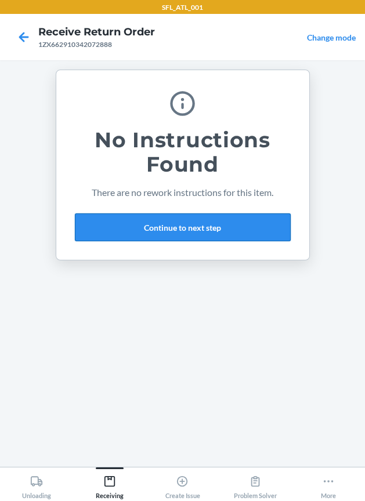
click at [221, 229] on button "Continue to next step" at bounding box center [183, 227] width 216 height 28
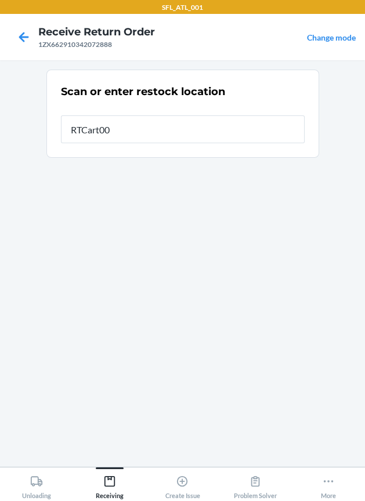
type input "RTCart006"
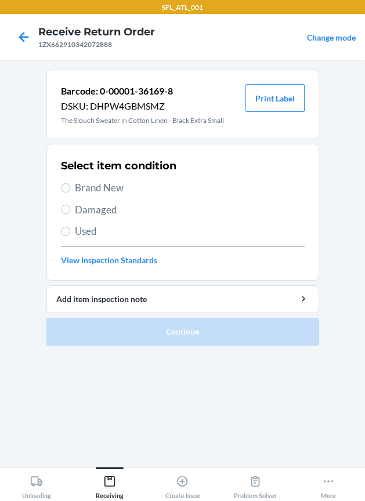
click at [83, 185] on span "Brand New" at bounding box center [190, 187] width 230 height 15
click at [70, 185] on input "Brand New" at bounding box center [65, 187] width 9 height 9
radio input "true"
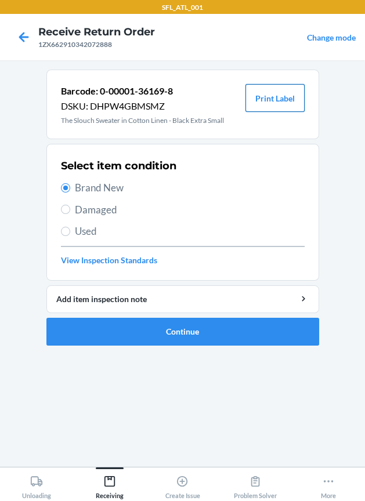
click at [290, 92] on button "Print Label" at bounding box center [274, 98] width 59 height 28
click at [140, 325] on button "Continue" at bounding box center [182, 332] width 272 height 28
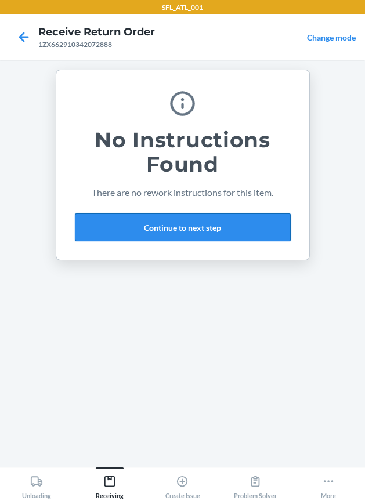
click at [183, 230] on button "Continue to next step" at bounding box center [183, 227] width 216 height 28
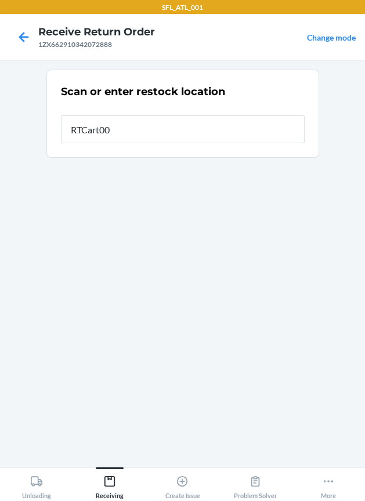
type input "RTCart006"
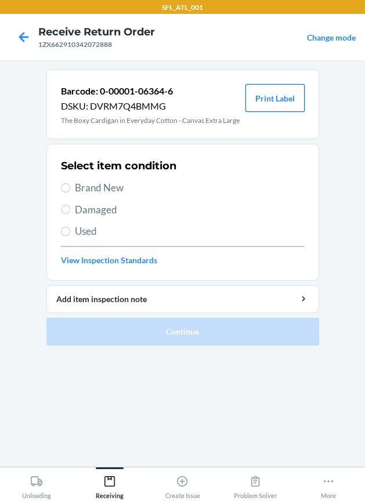
click at [296, 97] on button "Print Label" at bounding box center [274, 98] width 59 height 28
click at [91, 180] on span "Brand New" at bounding box center [190, 187] width 230 height 15
click at [70, 183] on input "Brand New" at bounding box center [65, 187] width 9 height 9
radio input "true"
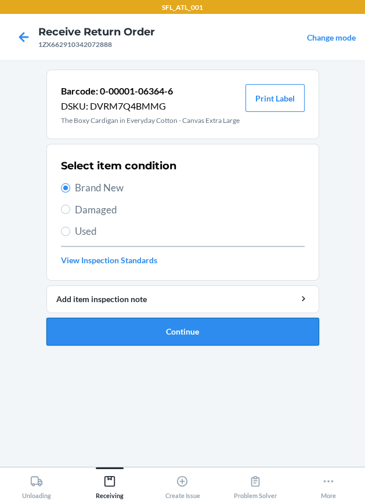
click at [104, 336] on button "Continue" at bounding box center [182, 332] width 272 height 28
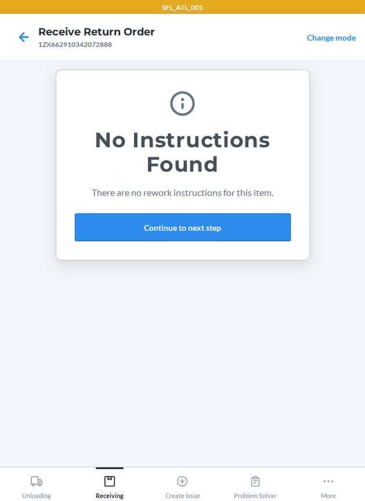
click at [142, 229] on button "Continue to next step" at bounding box center [183, 227] width 216 height 28
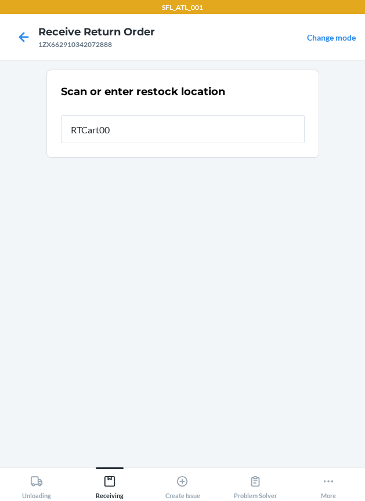
type input "RTCart006"
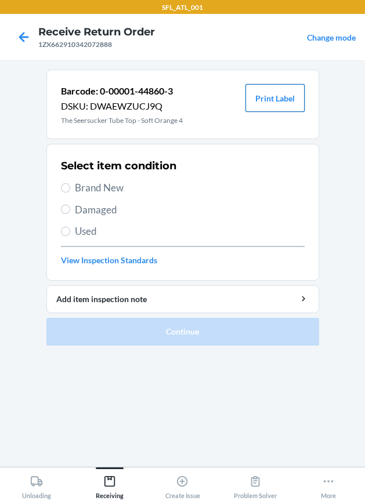
click at [294, 100] on button "Print Label" at bounding box center [274, 98] width 59 height 28
click at [107, 182] on span "Brand New" at bounding box center [190, 187] width 230 height 15
click at [70, 183] on input "Brand New" at bounding box center [65, 187] width 9 height 9
radio input "true"
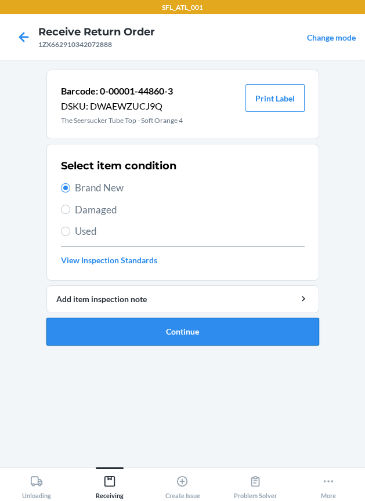
click at [130, 326] on button "Continue" at bounding box center [182, 332] width 272 height 28
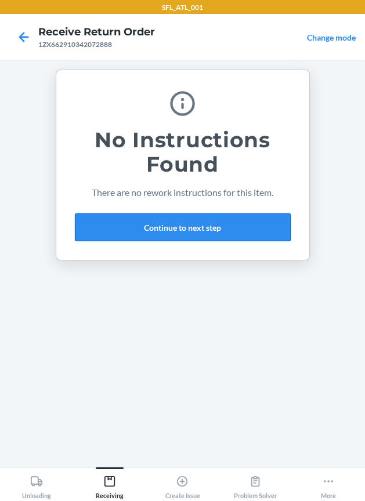
click at [130, 227] on button "Continue to next step" at bounding box center [183, 227] width 216 height 28
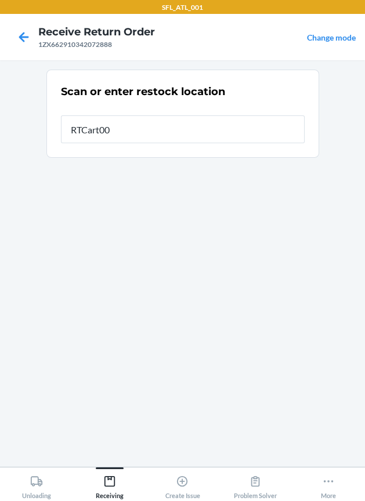
type input "RTCart006"
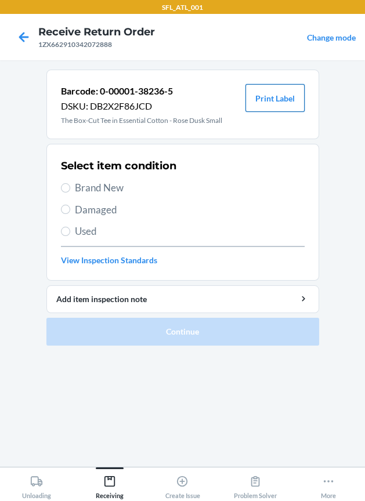
click at [268, 99] on button "Print Label" at bounding box center [274, 98] width 59 height 28
click at [97, 186] on span "Brand New" at bounding box center [190, 187] width 230 height 15
click at [70, 186] on input "Brand New" at bounding box center [65, 187] width 9 height 9
radio input "true"
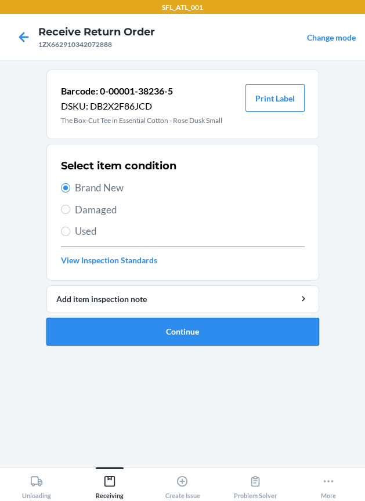
click at [122, 329] on button "Continue" at bounding box center [182, 332] width 272 height 28
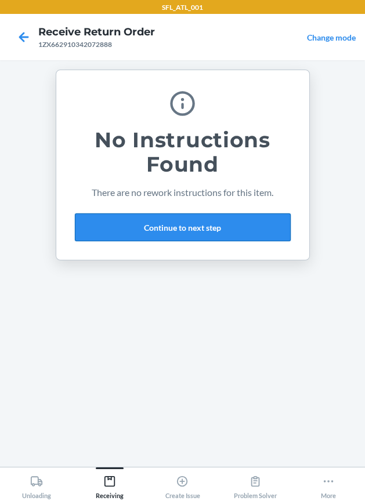
click at [150, 226] on button "Continue to next step" at bounding box center [183, 227] width 216 height 28
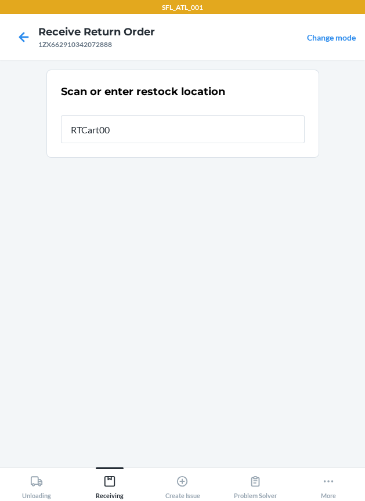
type input "RTCart006"
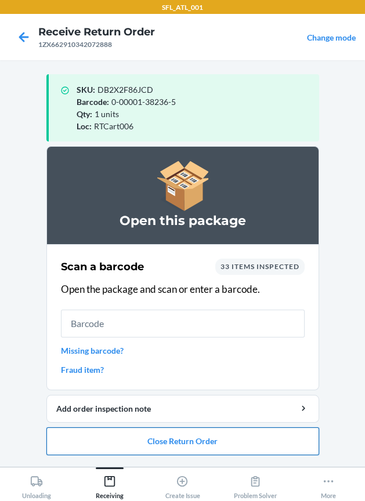
click at [175, 442] on button "Close Return Order" at bounding box center [182, 441] width 272 height 28
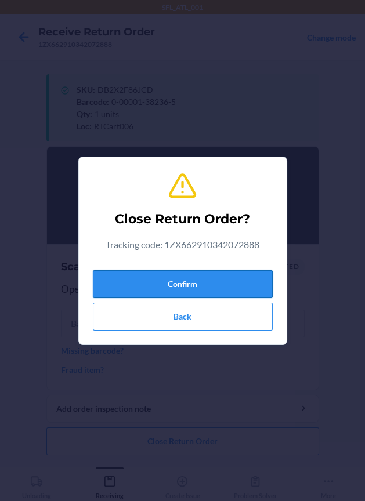
click at [202, 292] on button "Confirm" at bounding box center [183, 284] width 180 height 28
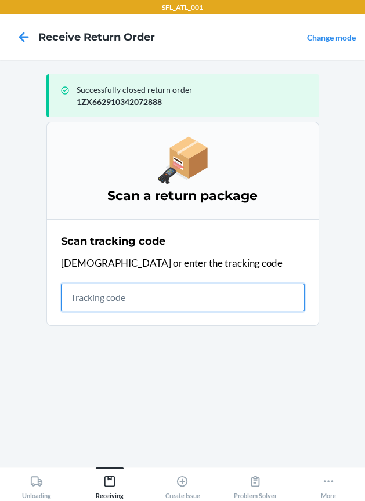
click at [168, 284] on input "text" at bounding box center [183, 298] width 244 height 28
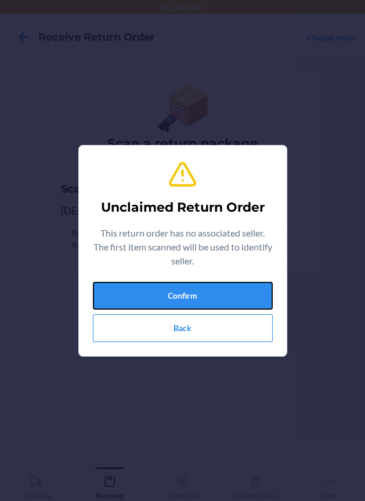
click at [169, 284] on button "Confirm" at bounding box center [183, 296] width 180 height 28
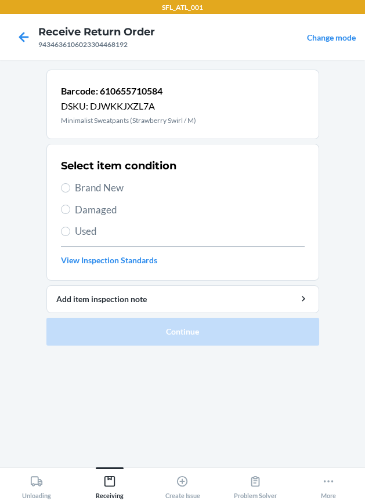
click at [86, 183] on span "Brand New" at bounding box center [190, 187] width 230 height 15
click at [70, 183] on input "Brand New" at bounding box center [65, 187] width 9 height 9
radio input "true"
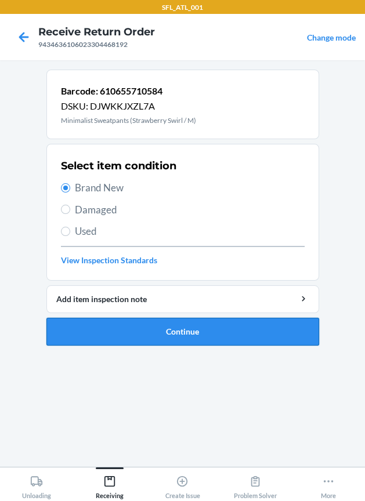
click at [153, 334] on button "Continue" at bounding box center [182, 332] width 272 height 28
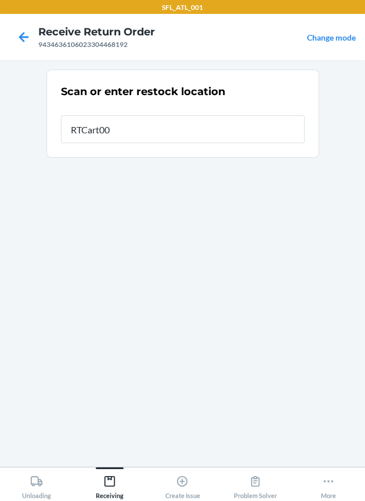
type input "RTCart006"
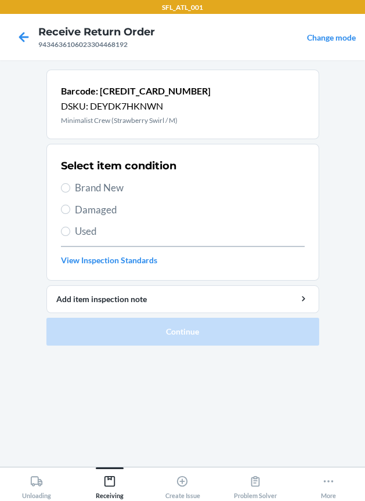
click at [101, 188] on span "Brand New" at bounding box center [190, 187] width 230 height 15
click at [70, 188] on input "Brand New" at bounding box center [65, 187] width 9 height 9
radio input "true"
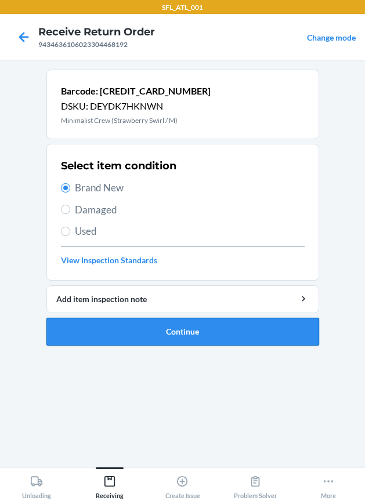
click at [131, 334] on button "Continue" at bounding box center [182, 332] width 272 height 28
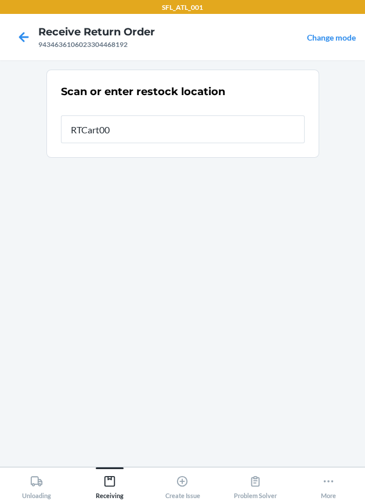
type input "RTCart006"
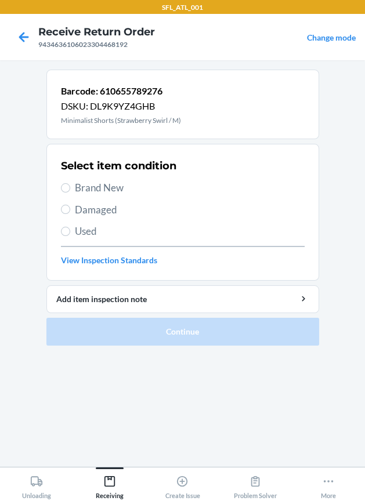
click at [110, 187] on span "Brand New" at bounding box center [190, 187] width 230 height 15
click at [70, 187] on input "Brand New" at bounding box center [65, 187] width 9 height 9
radio input "true"
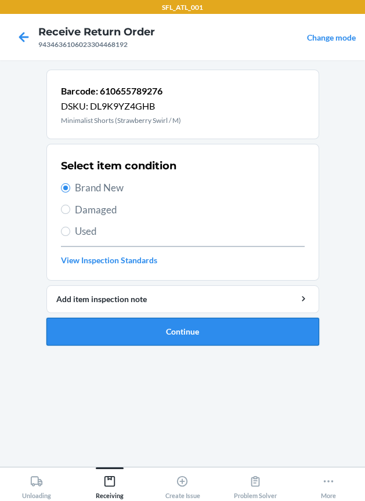
click at [172, 328] on button "Continue" at bounding box center [182, 332] width 272 height 28
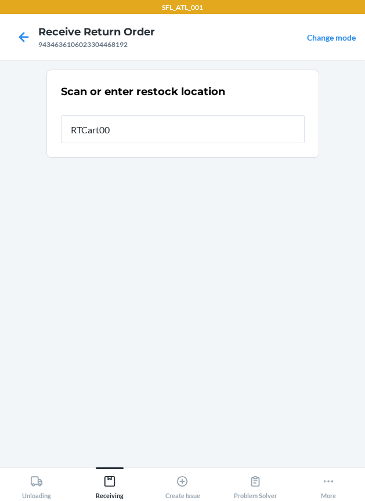
type input "RTCart006"
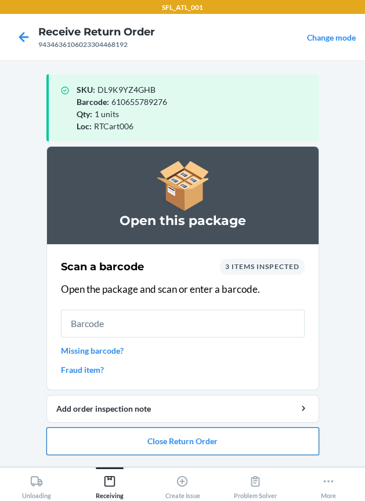
click at [175, 446] on button "Close Return Order" at bounding box center [182, 441] width 272 height 28
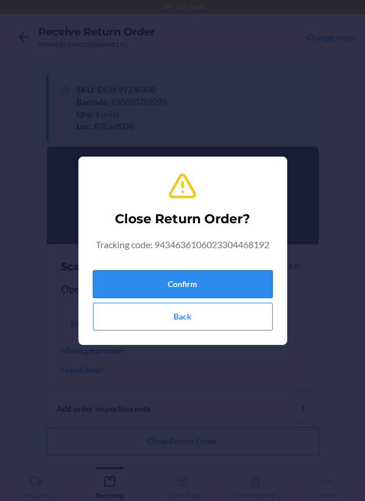
click at [145, 291] on button "Confirm" at bounding box center [183, 284] width 180 height 28
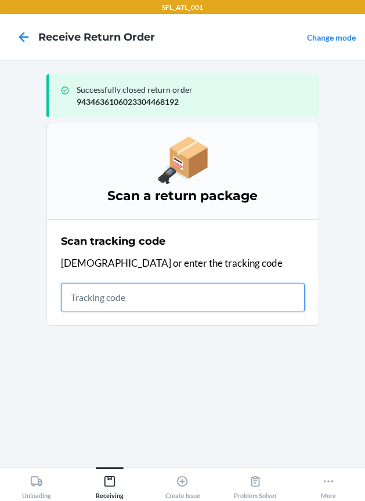
click at [97, 291] on input "text" at bounding box center [183, 298] width 244 height 28
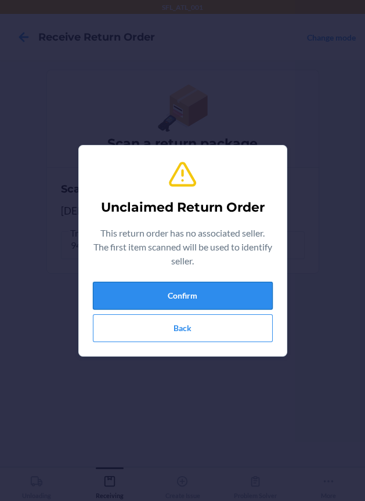
click at [99, 290] on button "Confirm" at bounding box center [183, 296] width 180 height 28
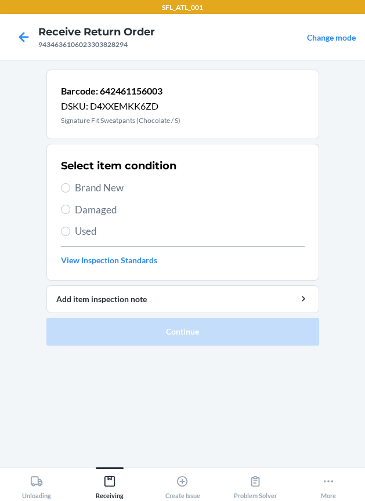
click at [125, 184] on span "Brand New" at bounding box center [190, 187] width 230 height 15
click at [70, 184] on input "Brand New" at bounding box center [65, 187] width 9 height 9
radio input "true"
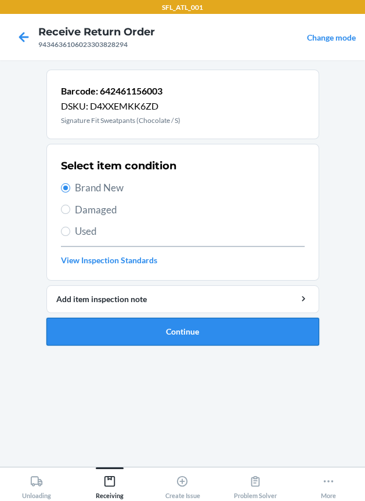
click at [253, 333] on button "Continue" at bounding box center [182, 332] width 272 height 28
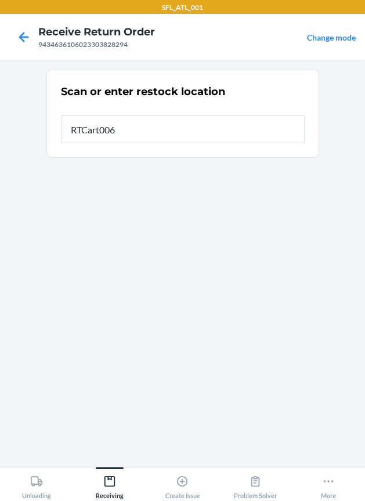
type input "RTCart006"
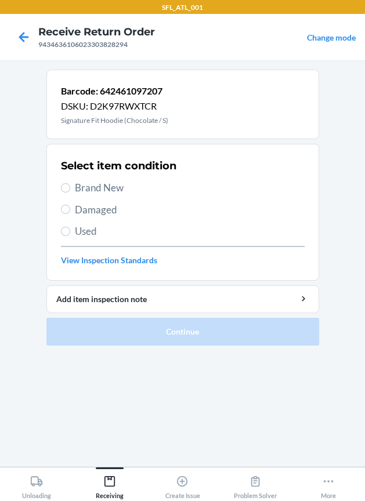
click at [108, 182] on span "Brand New" at bounding box center [190, 187] width 230 height 15
click at [70, 183] on input "Brand New" at bounding box center [65, 187] width 9 height 9
radio input "true"
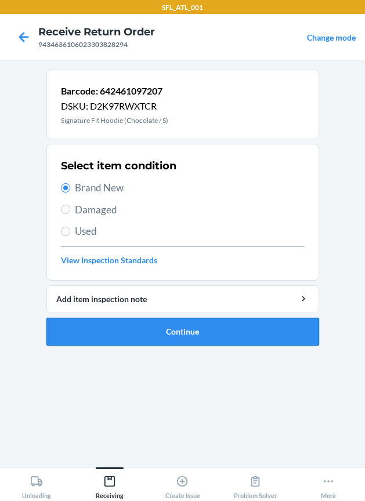
click at [187, 324] on button "Continue" at bounding box center [182, 332] width 272 height 28
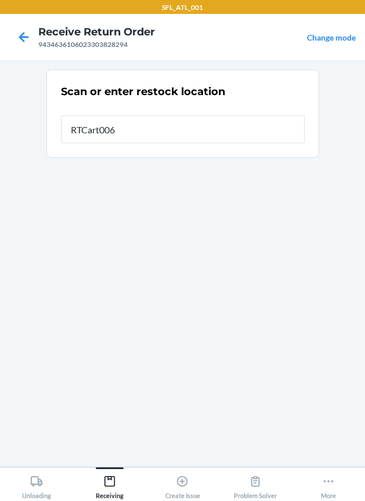
type input "RTCart006"
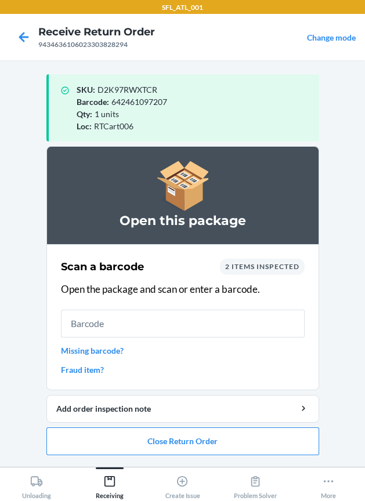
drag, startPoint x: 43, startPoint y: 204, endPoint x: 139, endPoint y: 207, distance: 95.1
click at [139, 207] on main "SKU : D2K97RWXTCR Barcode : 642461097207 Qty : 1 units Loc : RTCart006 Open thi…" at bounding box center [182, 263] width 365 height 406
click at [142, 207] on div "Open this package" at bounding box center [182, 195] width 272 height 98
click at [325, 482] on icon at bounding box center [329, 481] width 10 height 2
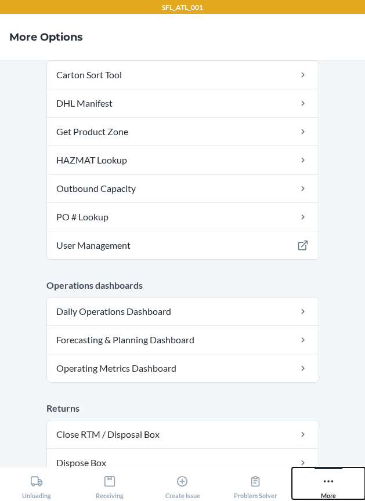
scroll to position [366, 0]
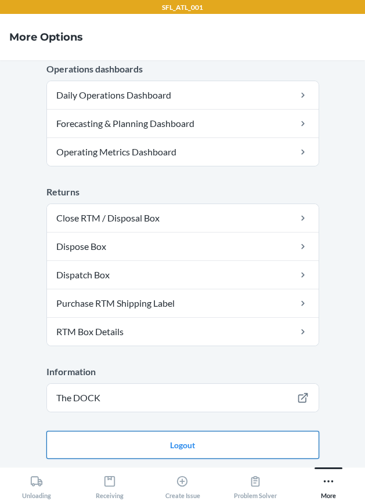
click at [203, 435] on button "Logout" at bounding box center [182, 445] width 272 height 28
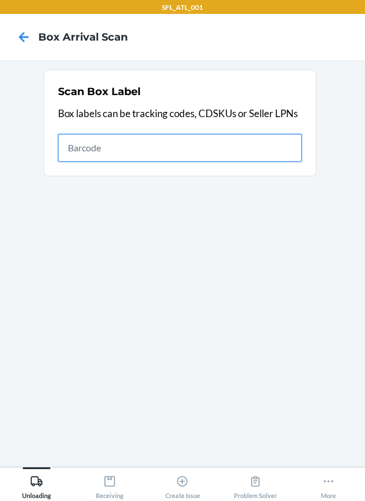
click at [272, 146] on input "text" at bounding box center [180, 148] width 244 height 28
type input "420302599434636106023304053626"
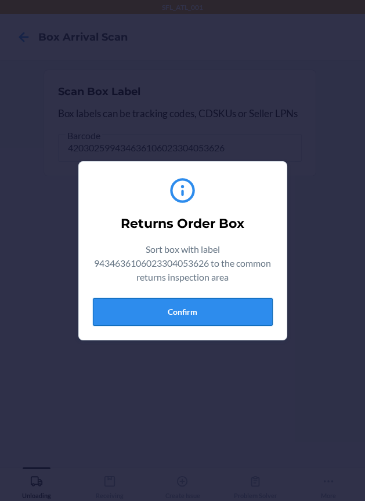
click at [245, 307] on button "Confirm" at bounding box center [183, 312] width 180 height 28
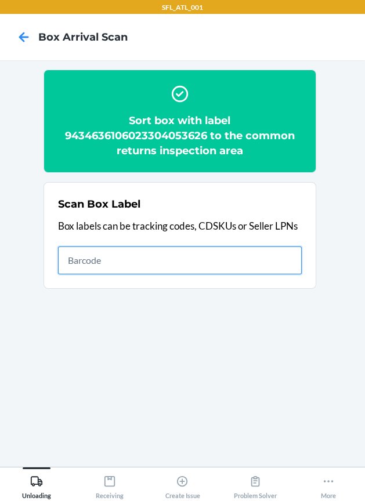
click at [160, 253] on input "text" at bounding box center [180, 260] width 244 height 28
type input "420302599434636106023304389916"
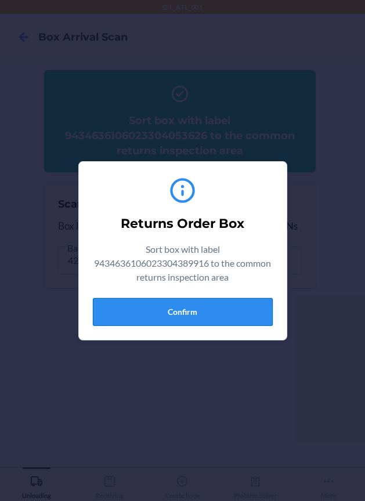
click at [234, 321] on button "Confirm" at bounding box center [183, 312] width 180 height 28
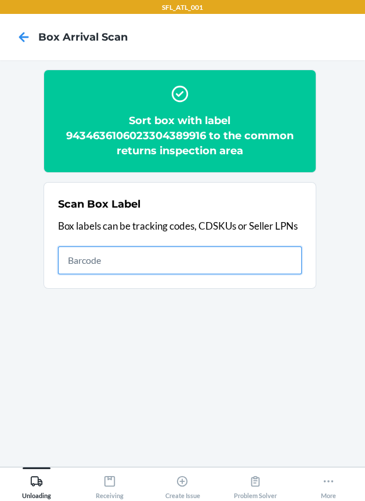
click at [271, 260] on input "text" at bounding box center [180, 260] width 244 height 28
type input "420302599434636106023303724183"
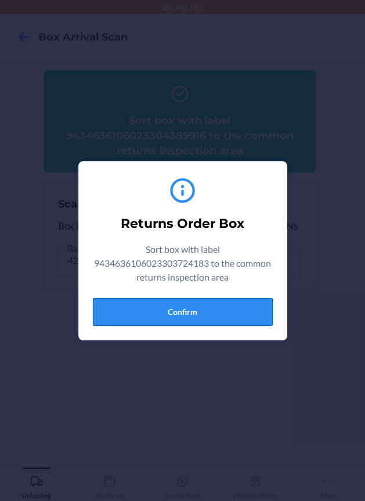
click at [224, 314] on button "Confirm" at bounding box center [183, 312] width 180 height 28
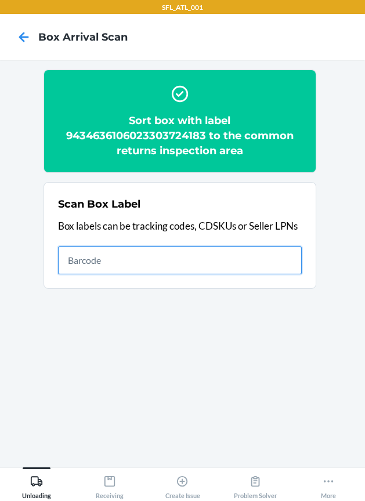
click at [208, 258] on input "text" at bounding box center [180, 260] width 244 height 28
type input "420302599434636106023304798275"
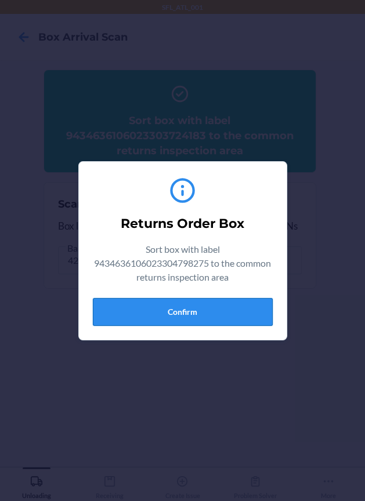
click at [237, 318] on button "Confirm" at bounding box center [183, 312] width 180 height 28
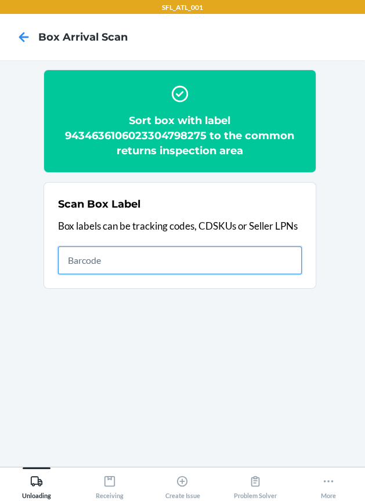
click at [163, 266] on input "text" at bounding box center [180, 260] width 244 height 28
type input "420302599434636106023304300805"
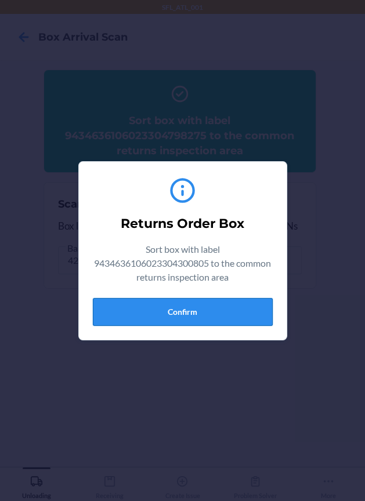
click at [220, 304] on button "Confirm" at bounding box center [183, 312] width 180 height 28
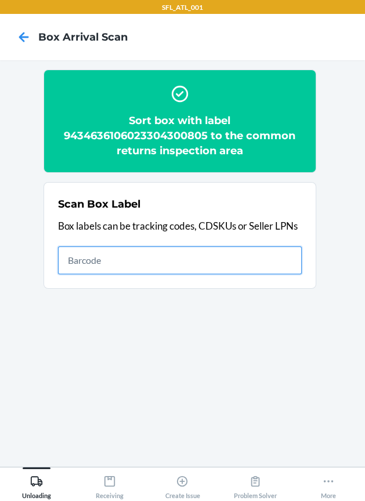
click at [224, 258] on input "text" at bounding box center [180, 260] width 244 height 28
type input "420302599434636106023304389626"
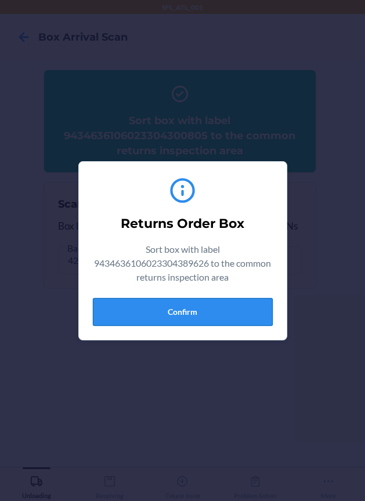
click at [233, 314] on button "Confirm" at bounding box center [183, 312] width 180 height 28
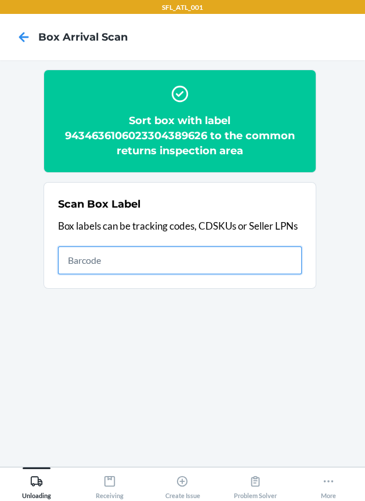
click at [168, 253] on input "text" at bounding box center [180, 260] width 244 height 28
type input "420302599434636106023303648069"
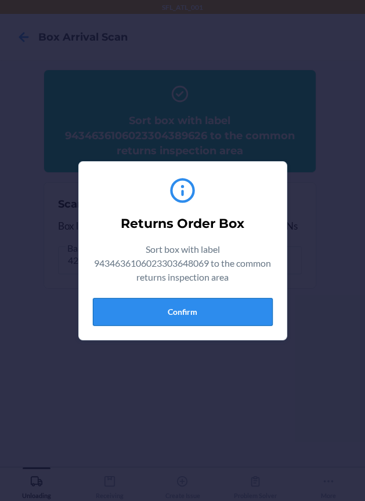
click at [200, 301] on button "Confirm" at bounding box center [183, 312] width 180 height 28
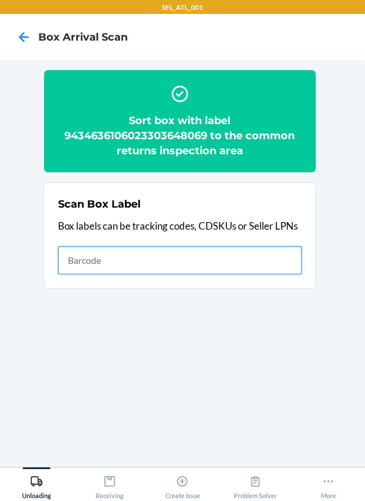
click at [235, 261] on input "text" at bounding box center [180, 260] width 244 height 28
type input "420302599434636106023302132958"
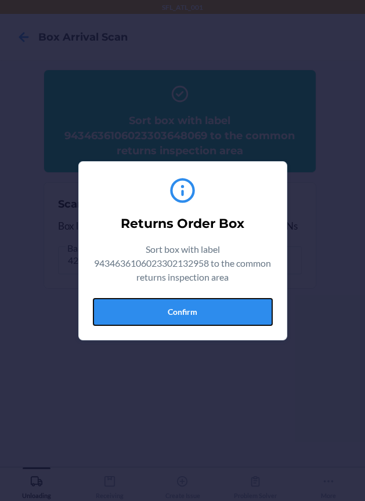
drag, startPoint x: 206, startPoint y: 306, endPoint x: 299, endPoint y: 338, distance: 97.7
click at [238, 328] on div "Returns Order Box Sort box with label 9434636106023302132958 to the common retu…" at bounding box center [183, 250] width 180 height 159
drag, startPoint x: 162, startPoint y: 306, endPoint x: 281, endPoint y: 309, distance: 119.5
click at [166, 306] on button "Confirm" at bounding box center [183, 312] width 180 height 28
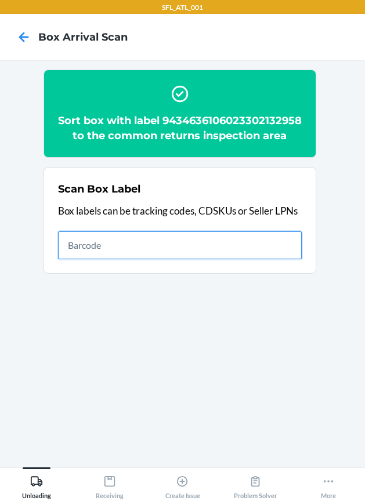
click at [206, 259] on input "text" at bounding box center [180, 245] width 244 height 28
type input "420302599400136106023299175813"
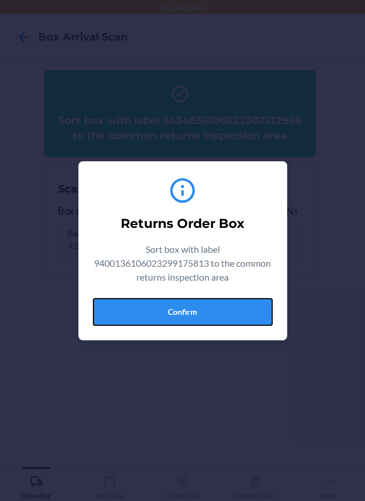
drag, startPoint x: 250, startPoint y: 311, endPoint x: 360, endPoint y: 337, distance: 112.6
click at [255, 312] on button "Confirm" at bounding box center [183, 312] width 180 height 28
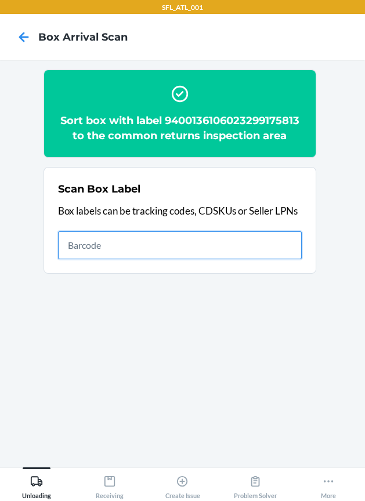
click at [230, 247] on input "text" at bounding box center [180, 245] width 244 height 28
type input "420302599434636106023304361387"
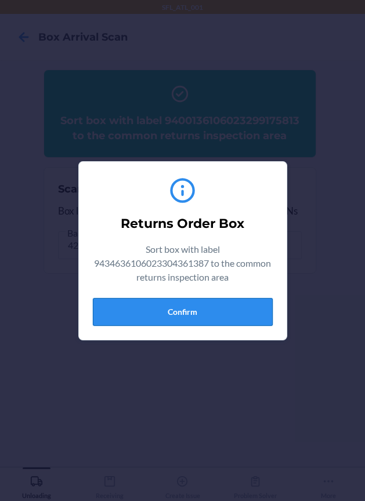
click at [258, 316] on button "Confirm" at bounding box center [183, 312] width 180 height 28
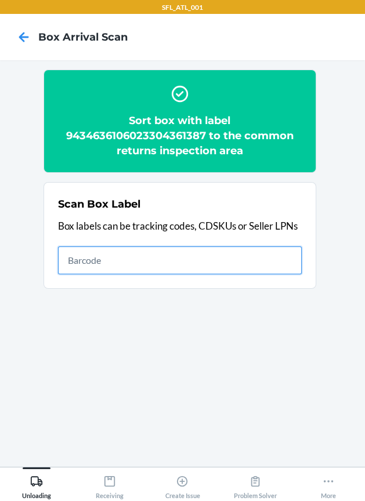
click at [278, 262] on input "text" at bounding box center [180, 260] width 244 height 28
type input "420302599434636106023305042476"
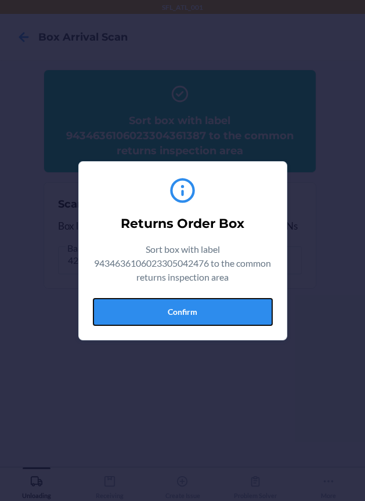
drag, startPoint x: 217, startPoint y: 312, endPoint x: 357, endPoint y: 311, distance: 139.1
click at [220, 313] on button "Confirm" at bounding box center [183, 312] width 180 height 28
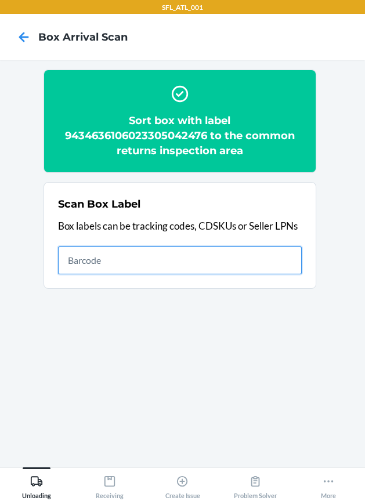
click at [282, 255] on input "text" at bounding box center [180, 260] width 244 height 28
type input "420302599434636106023304661623"
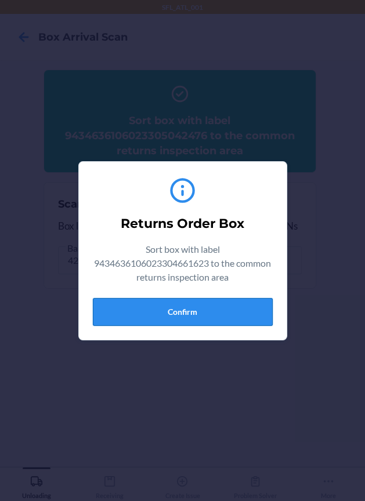
click at [242, 311] on button "Confirm" at bounding box center [183, 312] width 180 height 28
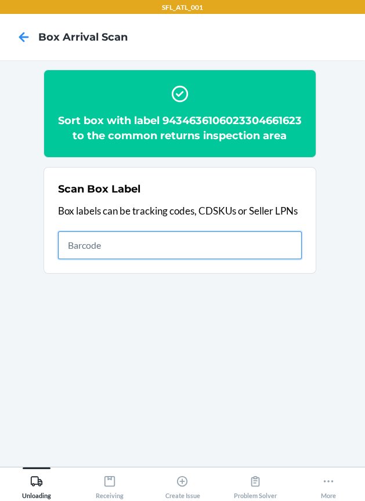
click at [236, 248] on input "text" at bounding box center [180, 245] width 244 height 28
type input "420302599434636106023303577871"
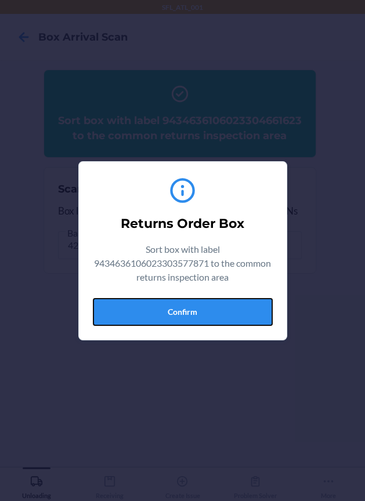
drag, startPoint x: 247, startPoint y: 304, endPoint x: 358, endPoint y: 307, distance: 110.8
click at [308, 306] on div "Returns Order Box Sort box with label 9434636106023303577871 to the common retu…" at bounding box center [182, 250] width 365 height 501
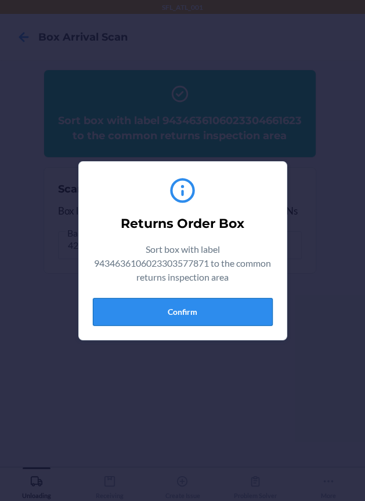
click at [248, 301] on button "Confirm" at bounding box center [183, 312] width 180 height 28
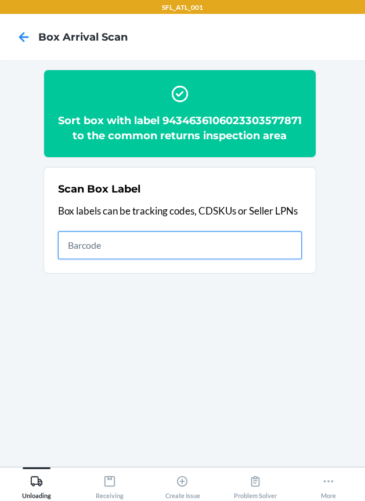
click at [193, 259] on input "text" at bounding box center [180, 245] width 244 height 28
type input "420302599434636106023302064365"
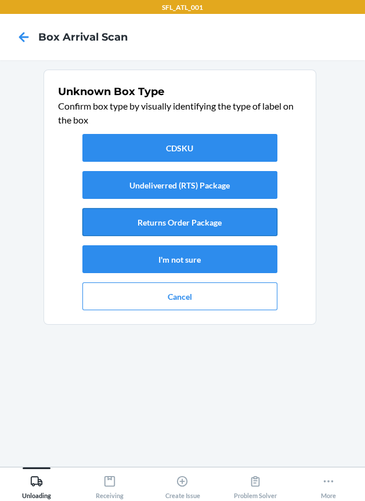
click at [224, 224] on button "Returns Order Package" at bounding box center [179, 222] width 195 height 28
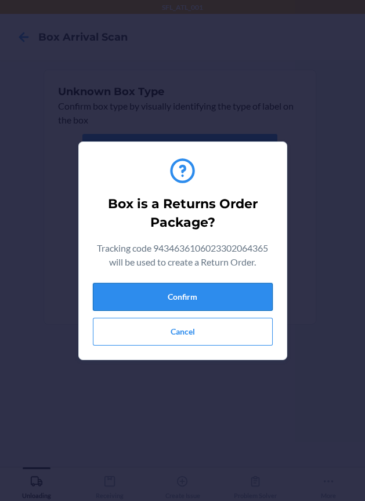
click at [188, 300] on button "Confirm" at bounding box center [183, 297] width 180 height 28
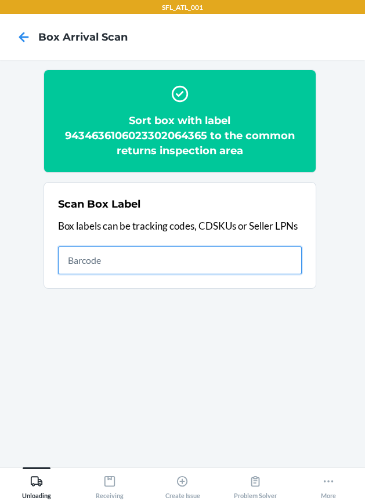
click at [294, 266] on input "text" at bounding box center [180, 260] width 244 height 28
type input "420302599434636106023304077301"
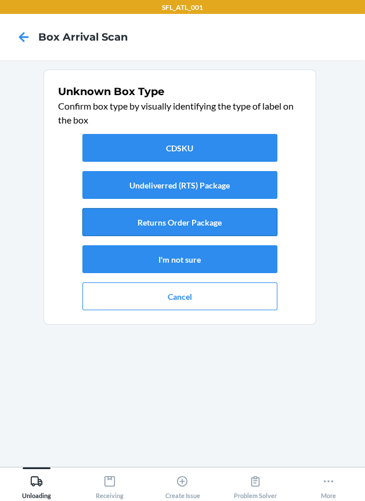
click at [219, 226] on button "Returns Order Package" at bounding box center [179, 222] width 195 height 28
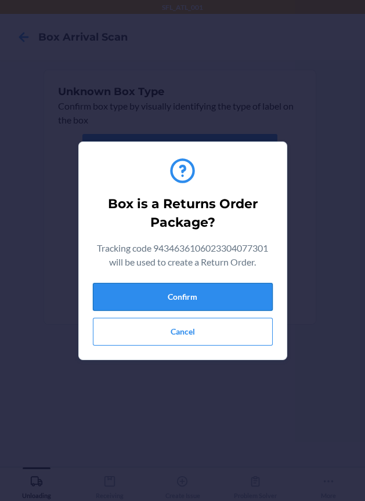
click at [221, 290] on button "Confirm" at bounding box center [183, 297] width 180 height 28
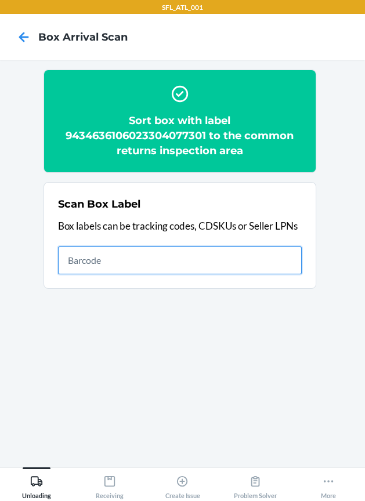
click at [261, 262] on input "text" at bounding box center [180, 260] width 244 height 28
type input "420302599434636106023304122377"
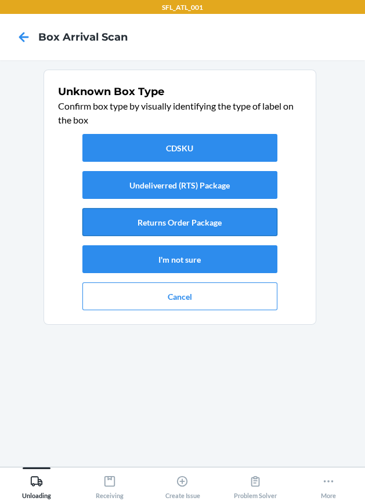
click at [232, 221] on button "Returns Order Package" at bounding box center [179, 222] width 195 height 28
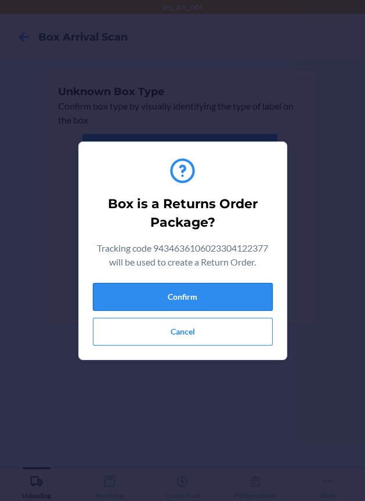
click at [222, 293] on button "Confirm" at bounding box center [183, 297] width 180 height 28
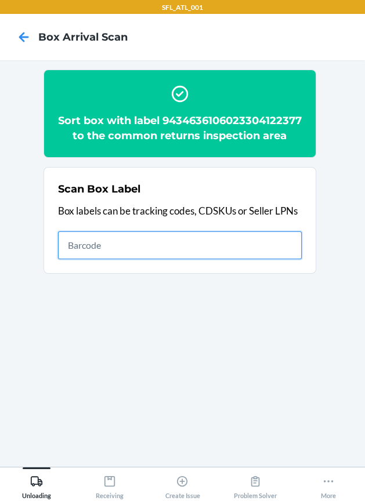
click at [285, 259] on input "text" at bounding box center [180, 245] width 244 height 28
type input "1ZX662910342072888"
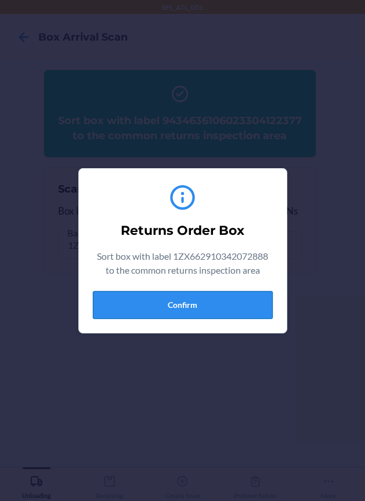
click at [210, 311] on button "Confirm" at bounding box center [183, 305] width 180 height 28
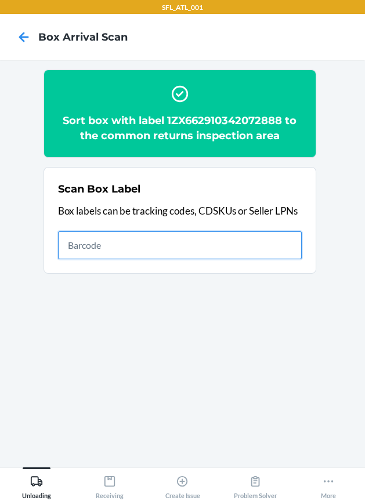
click at [266, 249] on input "text" at bounding box center [180, 245] width 244 height 28
type input "PB319x24"
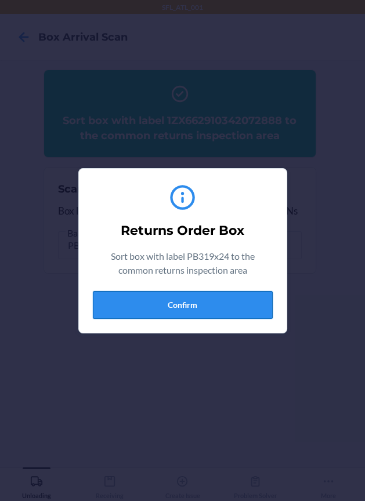
click at [217, 304] on button "Confirm" at bounding box center [183, 305] width 180 height 28
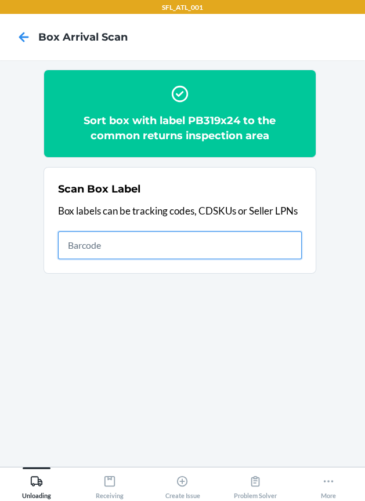
click at [292, 240] on input "text" at bounding box center [180, 245] width 244 height 28
type input "420302599434636106023303828294"
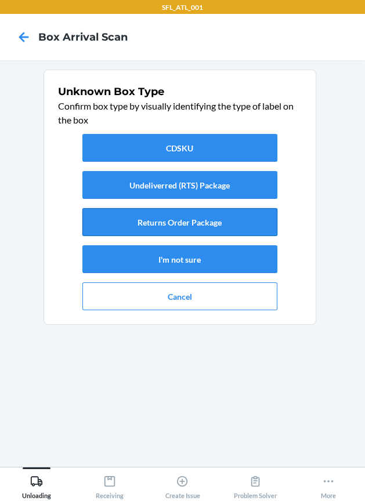
click at [246, 227] on button "Returns Order Package" at bounding box center [179, 222] width 195 height 28
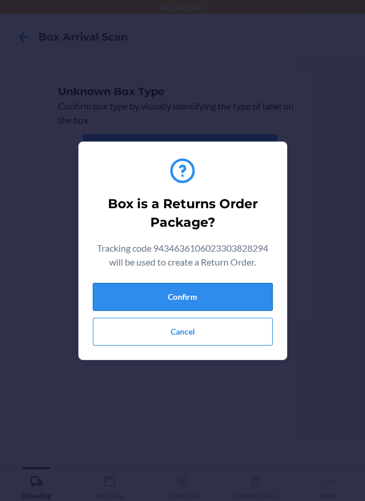
click at [230, 283] on button "Confirm" at bounding box center [183, 297] width 180 height 28
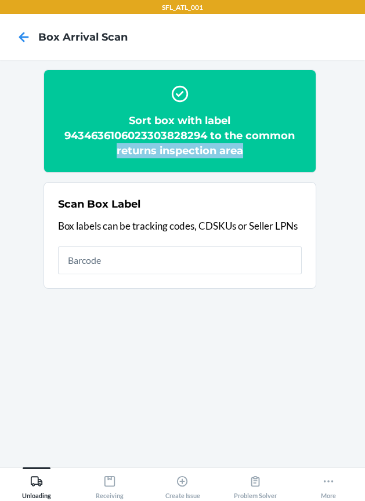
drag, startPoint x: 290, startPoint y: 136, endPoint x: 300, endPoint y: 150, distance: 17.5
click at [300, 150] on h2 "Sort box with label 9434636106023303828294 to the common returns inspection area" at bounding box center [180, 135] width 244 height 45
drag, startPoint x: 336, startPoint y: 178, endPoint x: 408, endPoint y: 204, distance: 76.3
click at [364, 204] on html "SFL_ATL_001 Box Arrival Scan Sort box with label 9434636106023303828294 to the …" at bounding box center [182, 250] width 365 height 501
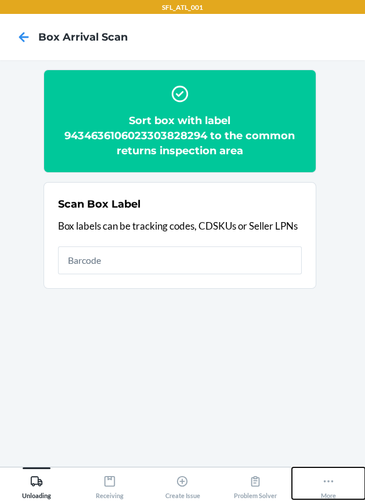
click at [325, 483] on icon at bounding box center [328, 481] width 13 height 13
